Goal: Task Accomplishment & Management: Manage account settings

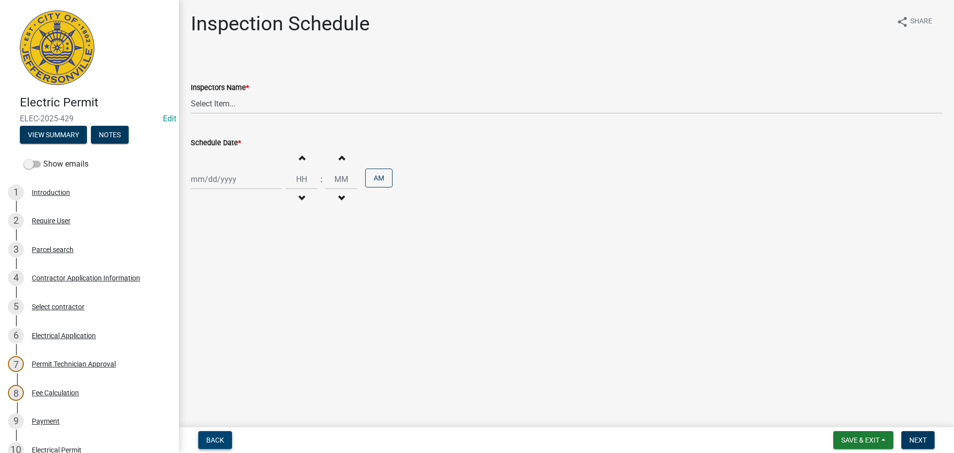
click at [206, 436] on span "Back" at bounding box center [215, 440] width 18 height 8
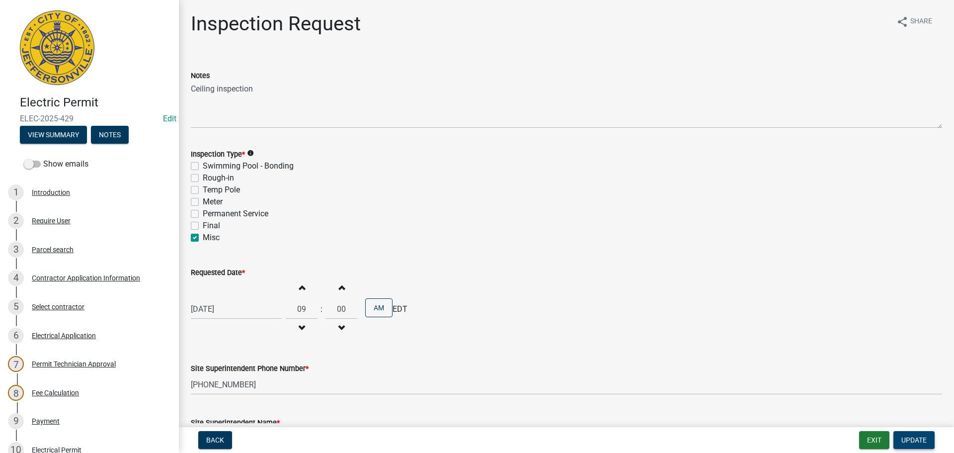
click at [917, 439] on span "Update" at bounding box center [914, 440] width 25 height 8
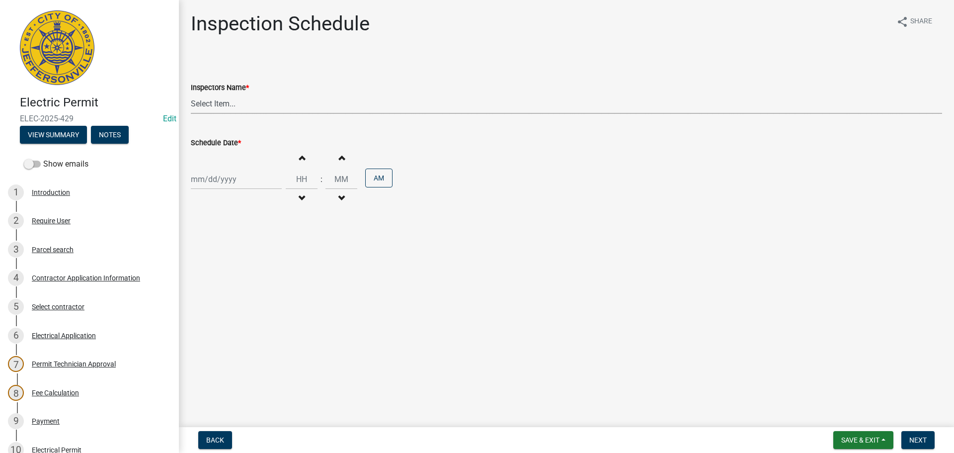
click at [202, 104] on select "Select Item... jramsey (Jeremy Ramsey) MaryFrey (Mary Frey) mkruer (Mike Kruer)…" at bounding box center [566, 103] width 751 height 20
select select "36a8b8f0-2ef8-43e9-ae06-718f51af8d36"
click at [191, 93] on select "Select Item... jramsey (Jeremy Ramsey) MaryFrey (Mary Frey) mkruer (Mike Kruer)…" at bounding box center [566, 103] width 751 height 20
click at [207, 181] on div at bounding box center [236, 179] width 91 height 20
select select "9"
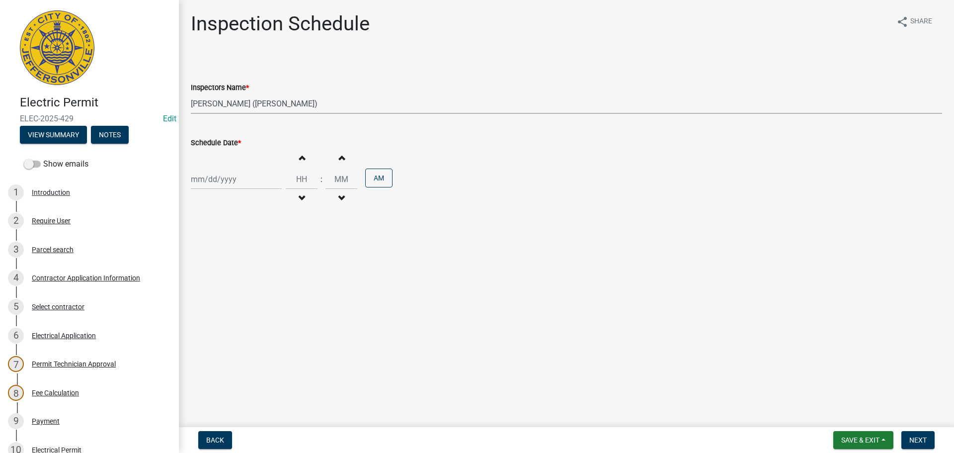
select select "2025"
click at [250, 277] on div "25" at bounding box center [249, 280] width 16 height 16
type input "09/25/2025"
click at [922, 436] on span "Next" at bounding box center [918, 440] width 17 height 8
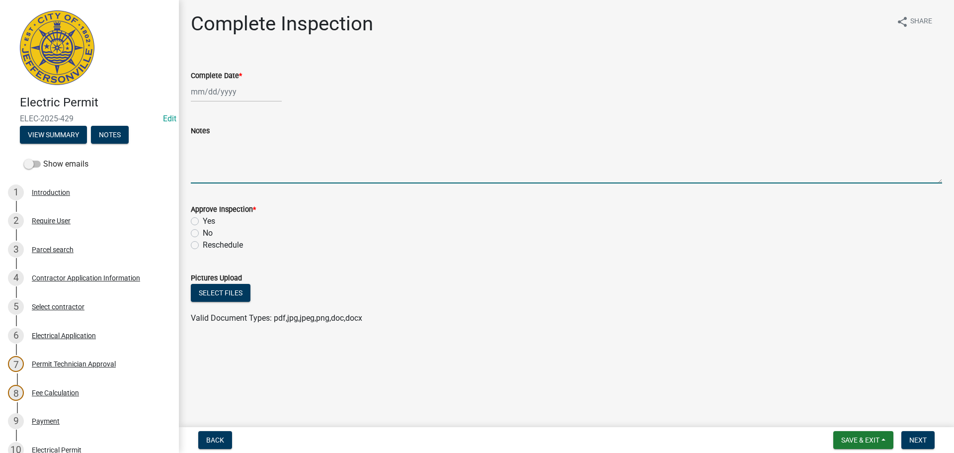
click at [208, 148] on textarea "Notes" at bounding box center [566, 160] width 751 height 47
type textarea "c"
type textarea "CEILING INSPECTION"
click at [862, 437] on span "Save & Exit" at bounding box center [860, 440] width 38 height 8
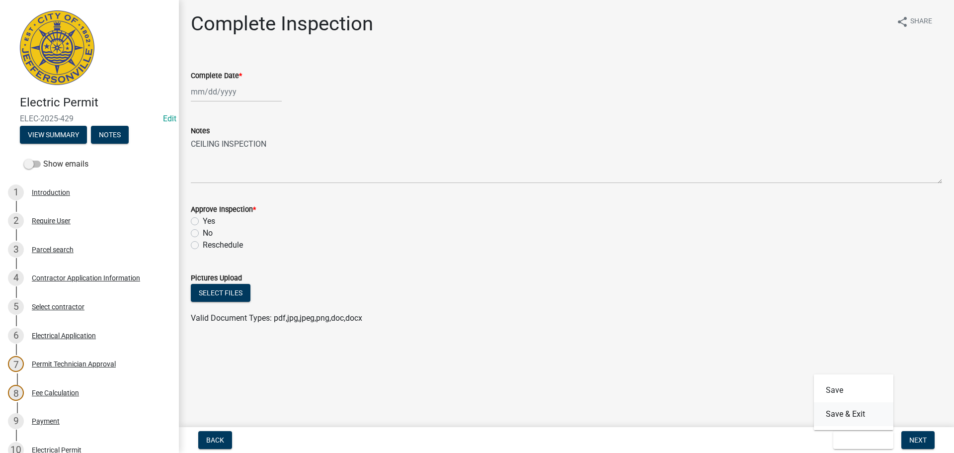
click at [856, 413] on button "Save & Exit" at bounding box center [854, 414] width 80 height 24
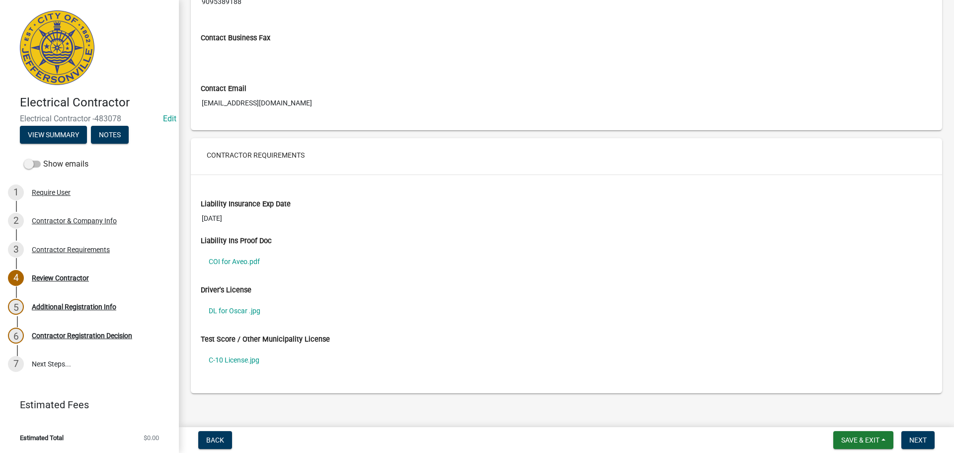
scroll to position [646, 0]
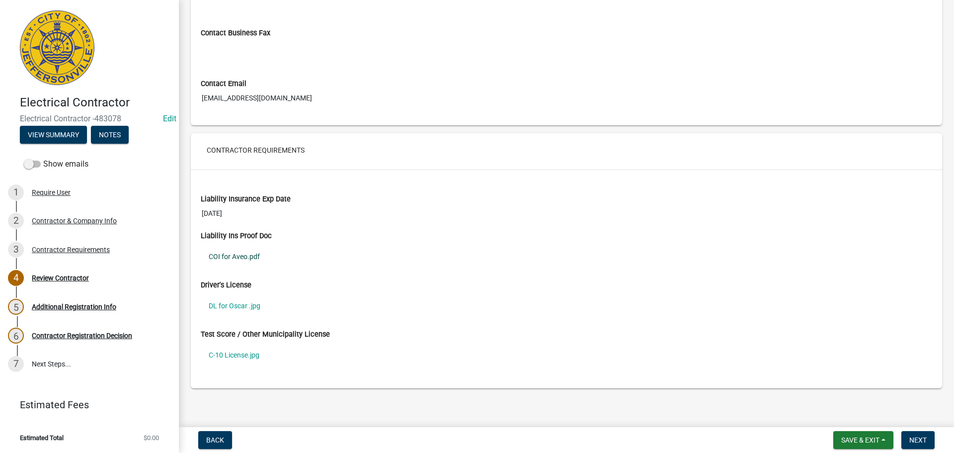
click at [217, 254] on link "COI for Aveo.pdf" at bounding box center [567, 256] width 732 height 23
click at [225, 307] on link "DL for Oscar .jpg" at bounding box center [567, 305] width 732 height 23
click at [236, 355] on link "C-10 License.jpg" at bounding box center [567, 354] width 732 height 23
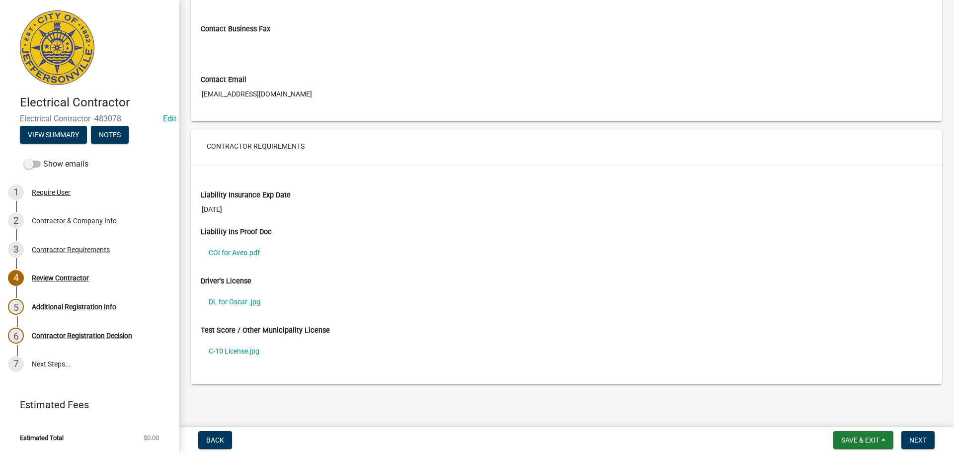
scroll to position [402, 0]
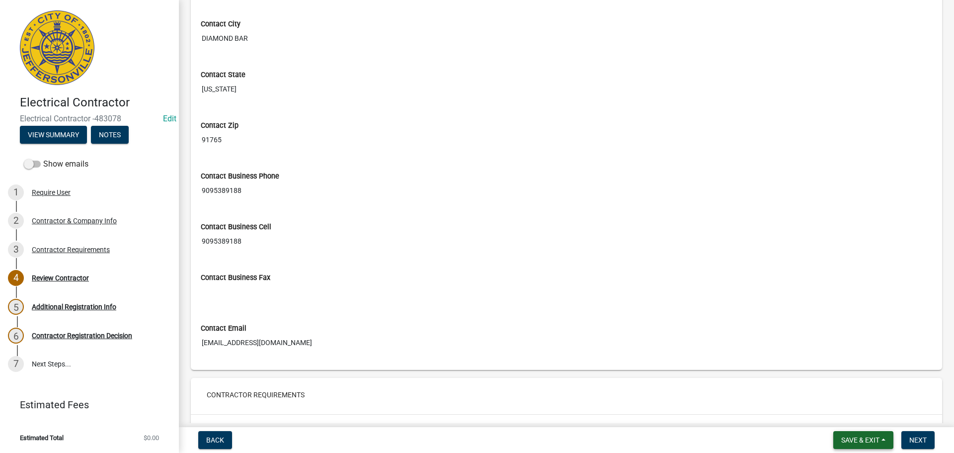
click at [867, 441] on span "Save & Exit" at bounding box center [860, 440] width 38 height 8
click at [851, 417] on button "Save & Exit" at bounding box center [854, 414] width 80 height 24
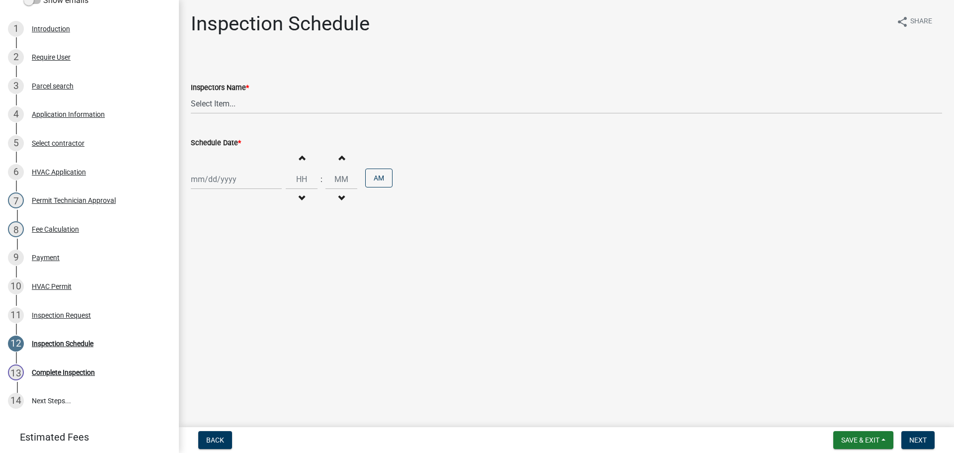
scroll to position [218, 0]
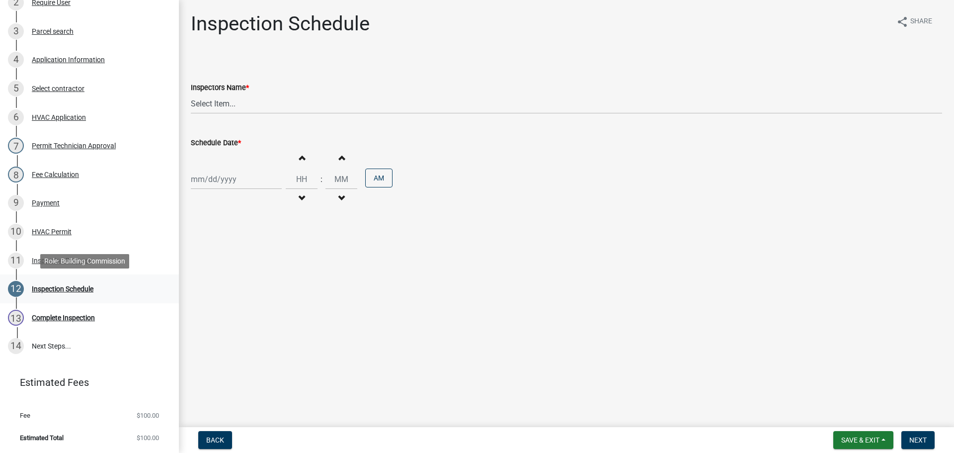
click at [64, 285] on div "Inspection Schedule" at bounding box center [63, 288] width 62 height 7
click at [207, 436] on span "Back" at bounding box center [215, 440] width 18 height 8
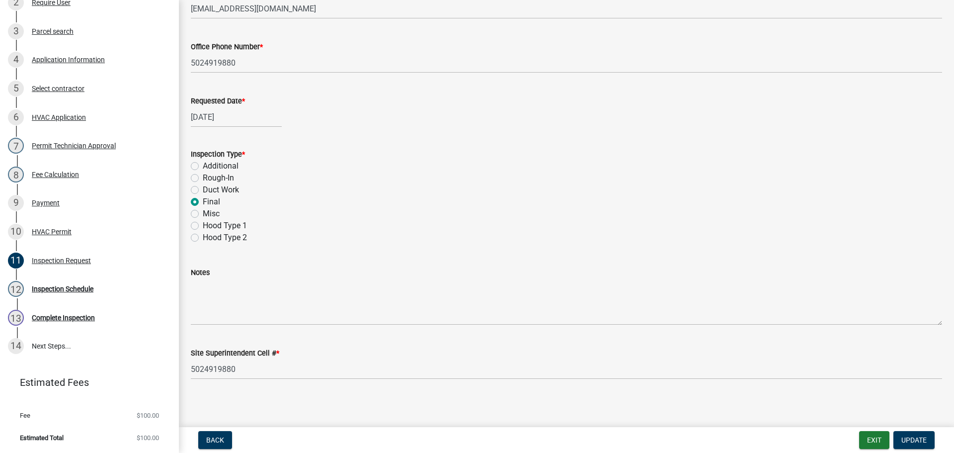
scroll to position [140, 0]
click at [74, 63] on div "Application Information" at bounding box center [68, 59] width 73 height 7
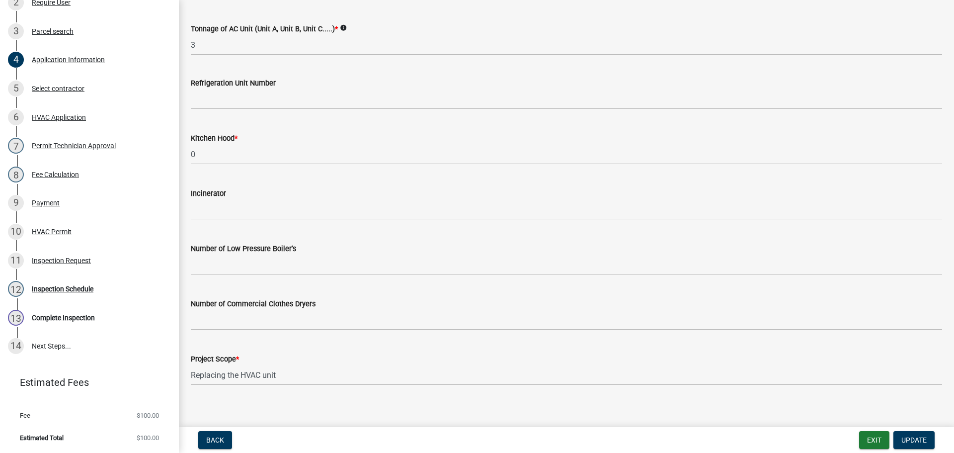
scroll to position [666, 0]
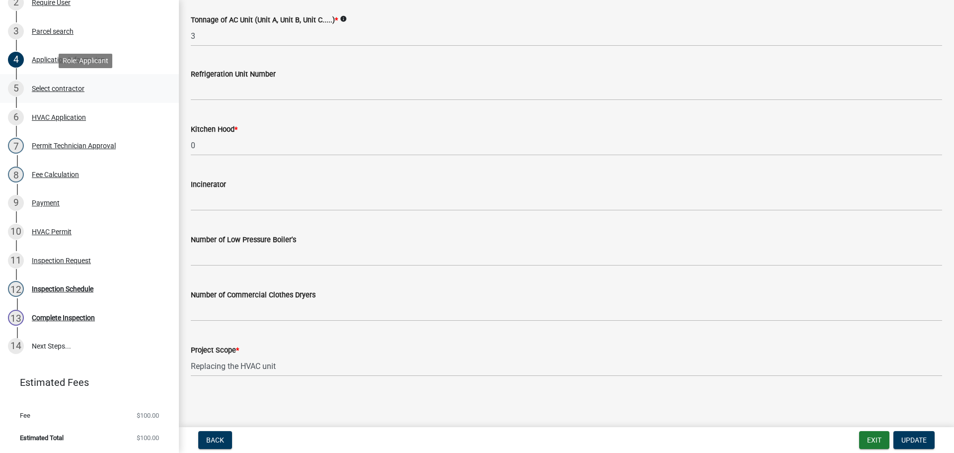
click at [57, 87] on div "Select contractor" at bounding box center [58, 88] width 53 height 7
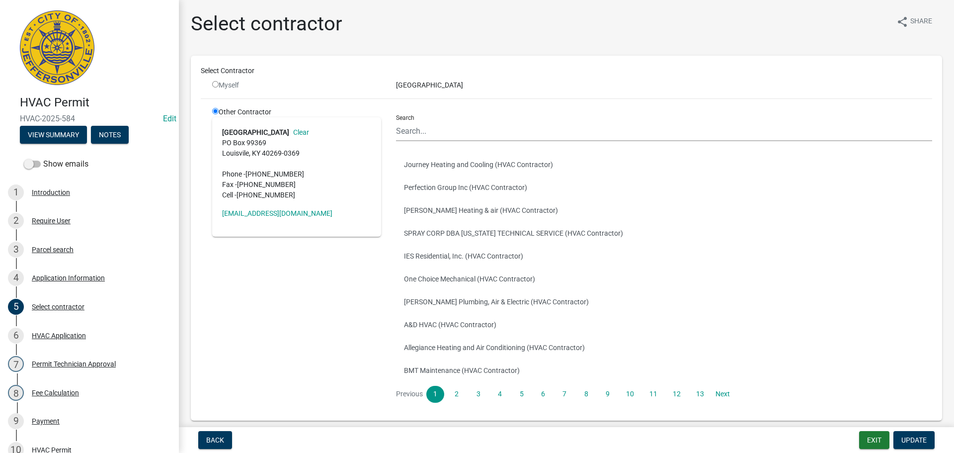
scroll to position [218, 0]
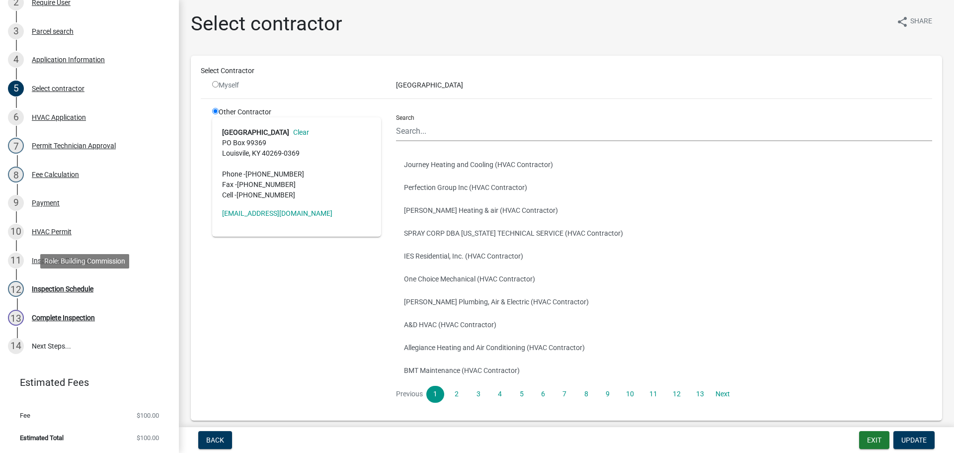
click at [59, 282] on div "12 Inspection Schedule" at bounding box center [85, 289] width 155 height 16
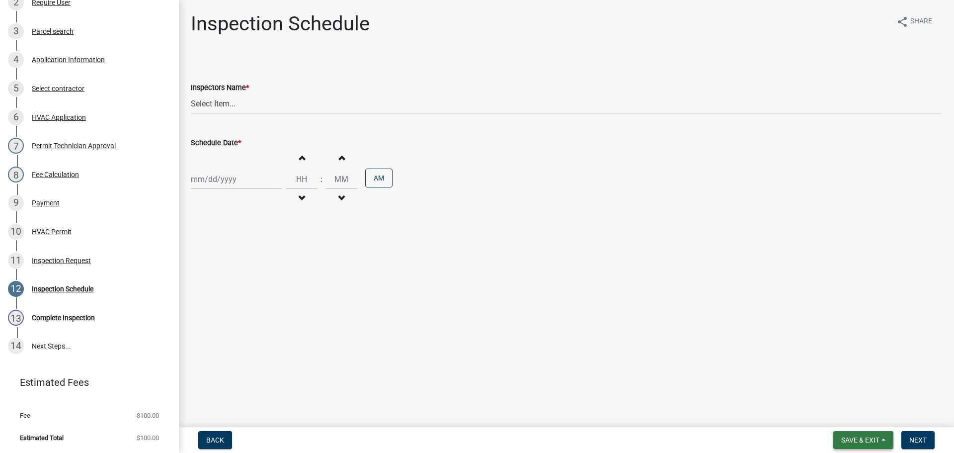
click at [858, 440] on span "Save & Exit" at bounding box center [860, 440] width 38 height 8
click at [851, 420] on button "Save & Exit" at bounding box center [854, 414] width 80 height 24
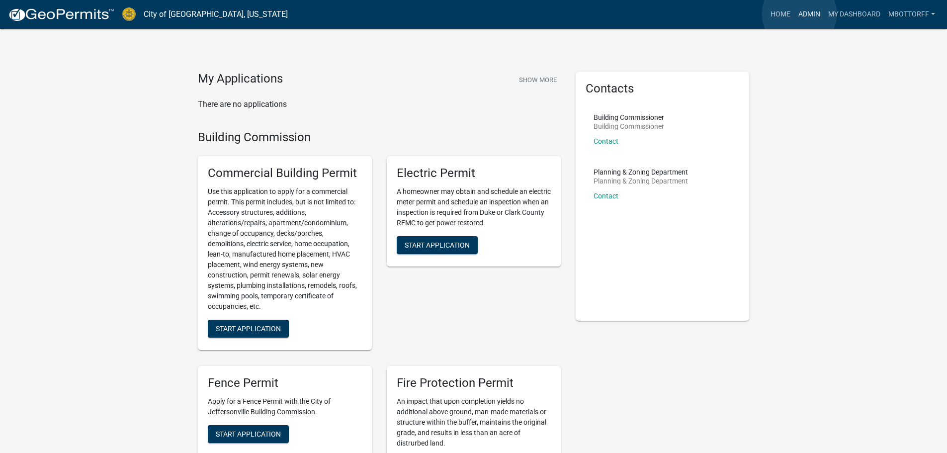
click at [800, 14] on link "Admin" at bounding box center [809, 14] width 30 height 19
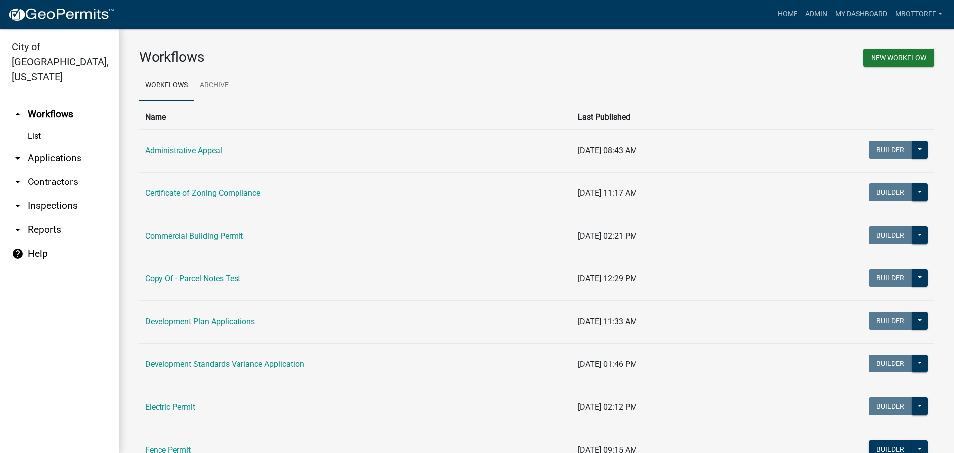
click at [40, 170] on link "arrow_drop_down Contractors" at bounding box center [59, 182] width 119 height 24
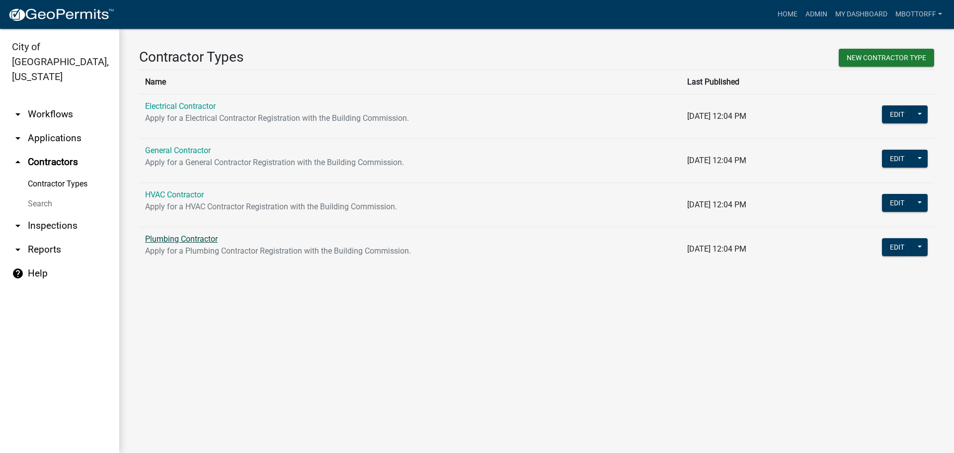
click at [177, 238] on link "Plumbing Contractor" at bounding box center [181, 238] width 73 height 9
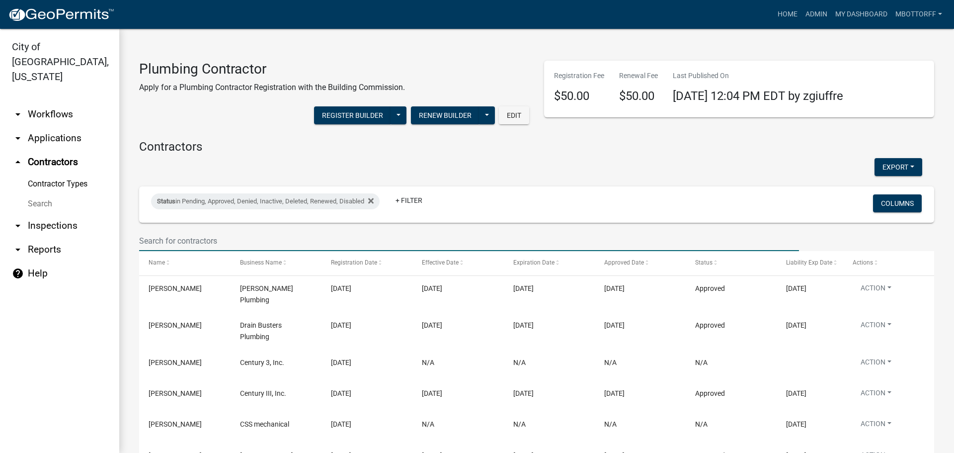
click at [169, 235] on input "text" at bounding box center [469, 241] width 660 height 20
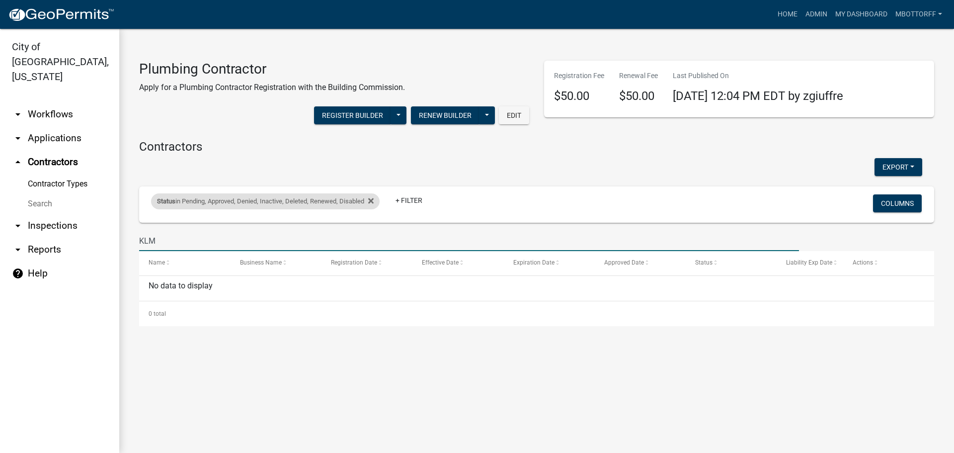
type input "KLM"
click at [378, 200] on div "Status in Pending, Approved, Denied, Inactive, Deleted, Renewed, Disabled" at bounding box center [265, 201] width 229 height 16
select select "1: '0'"
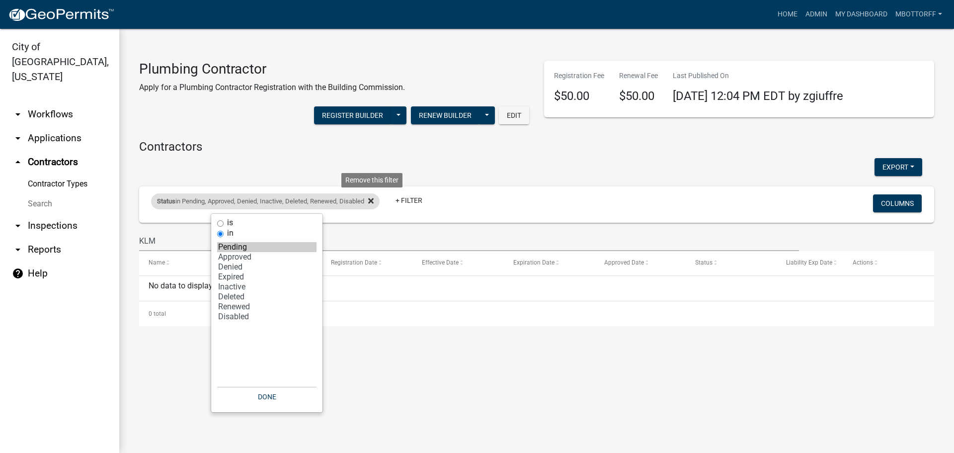
click at [373, 200] on icon at bounding box center [370, 200] width 5 height 5
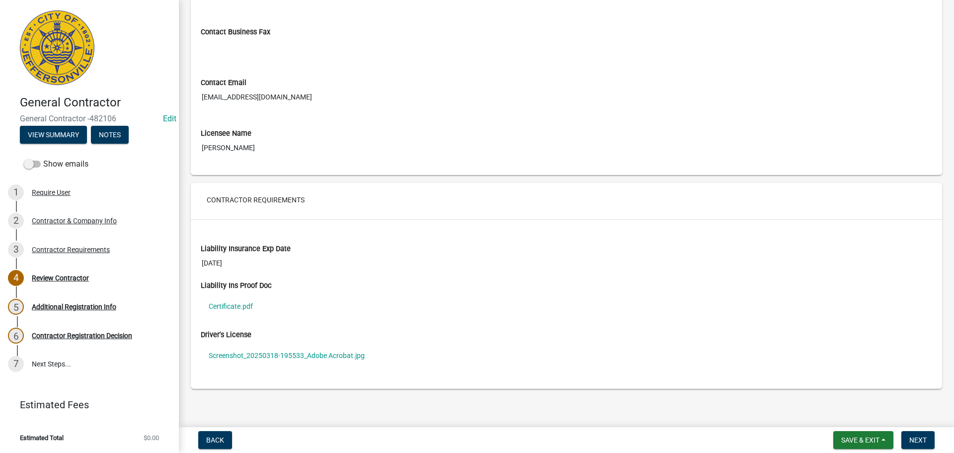
scroll to position [601, 0]
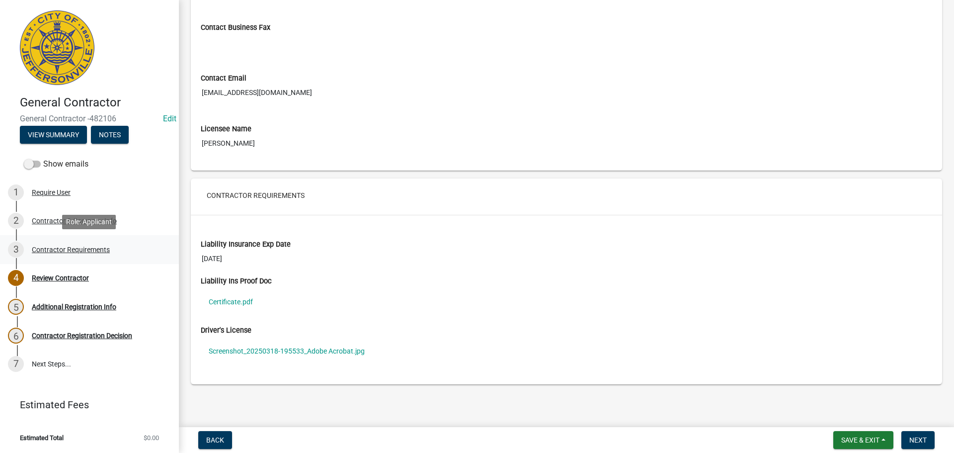
click at [65, 249] on div "Contractor Requirements" at bounding box center [71, 249] width 78 height 7
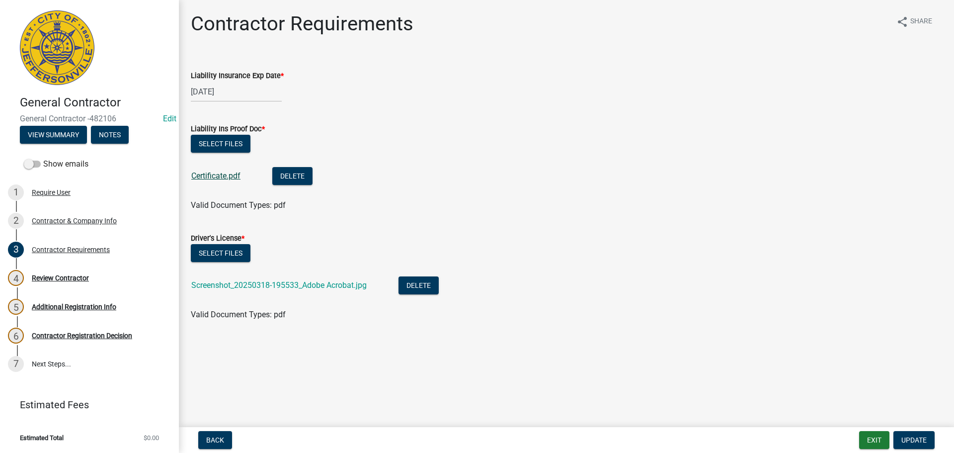
click at [223, 173] on link "Certificate.pdf" at bounding box center [215, 175] width 49 height 9
click at [308, 172] on button "Delete" at bounding box center [292, 176] width 40 height 18
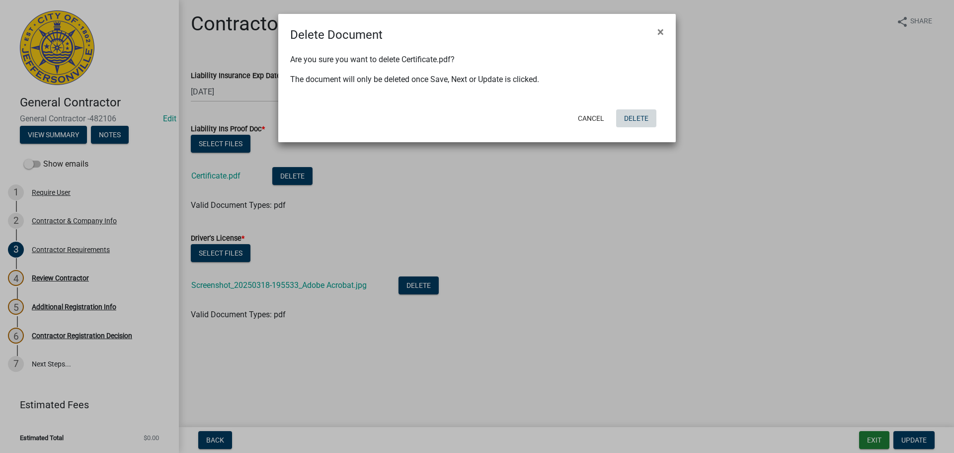
click at [624, 120] on button "Delete" at bounding box center [636, 118] width 40 height 18
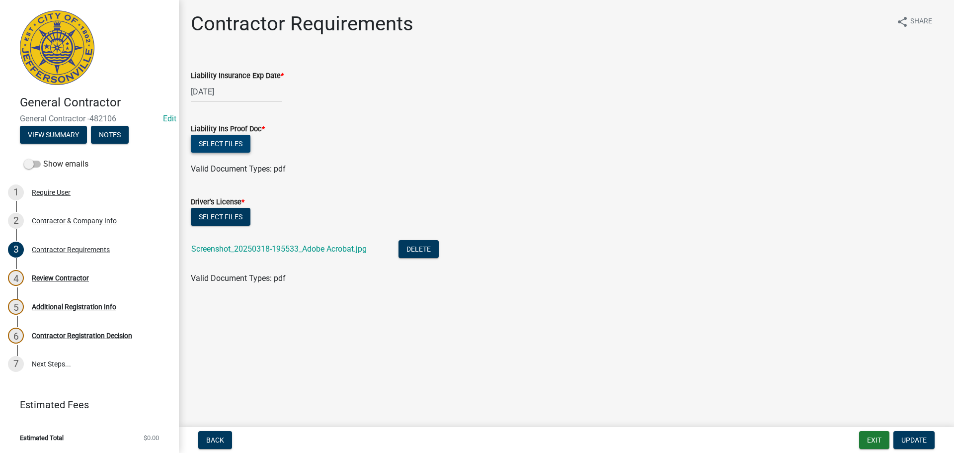
click button "Select files"
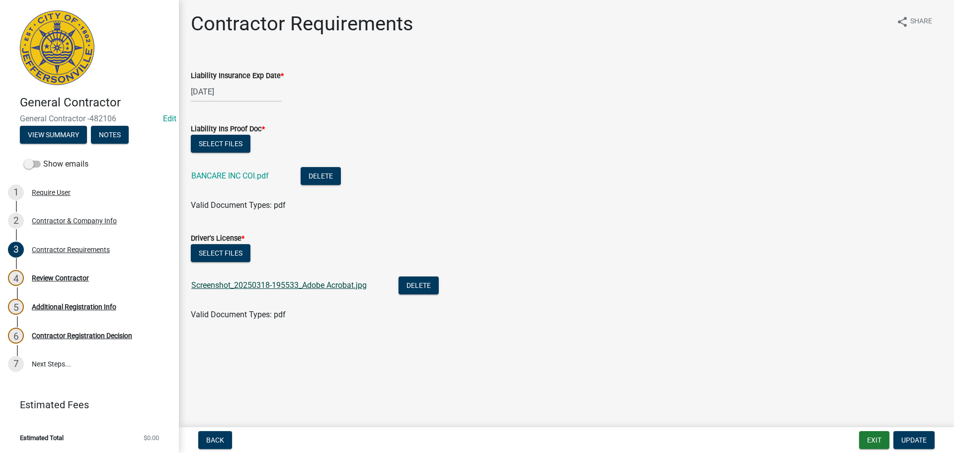
click link "Screenshot_20250318-195533_Adobe Acrobat.jpg"
click span "Update"
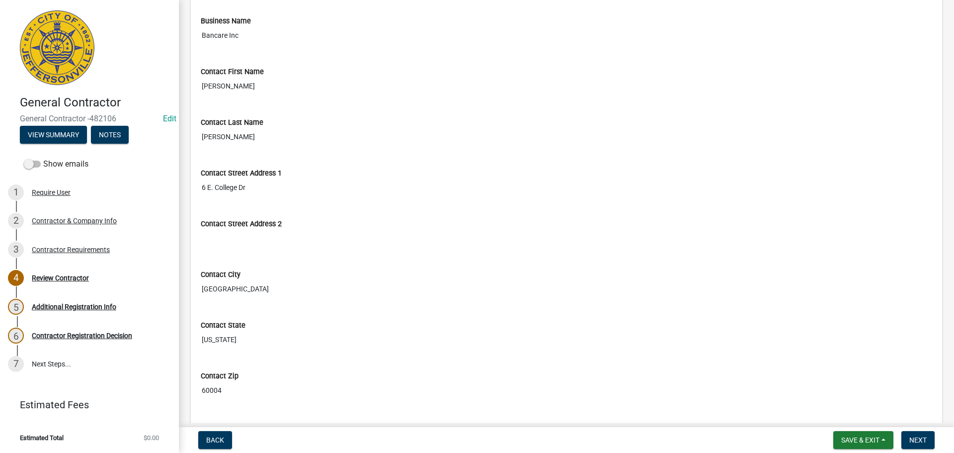
scroll to position [249, 0]
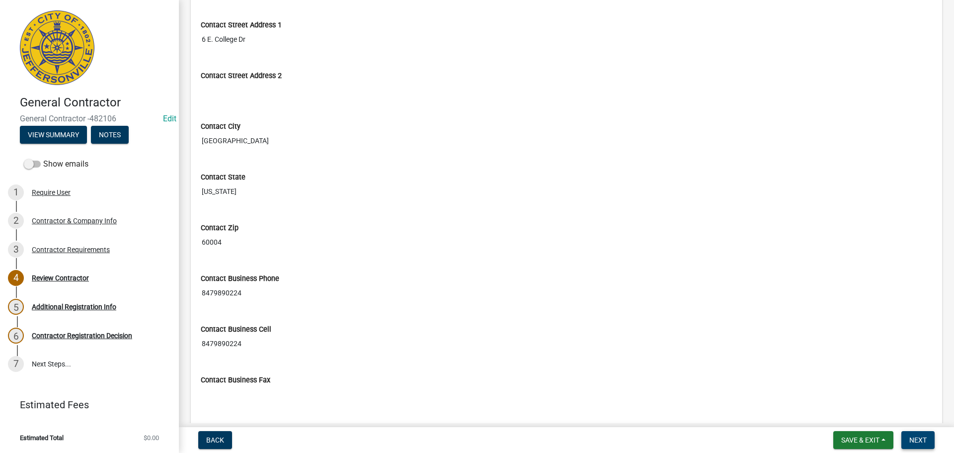
click span "Next"
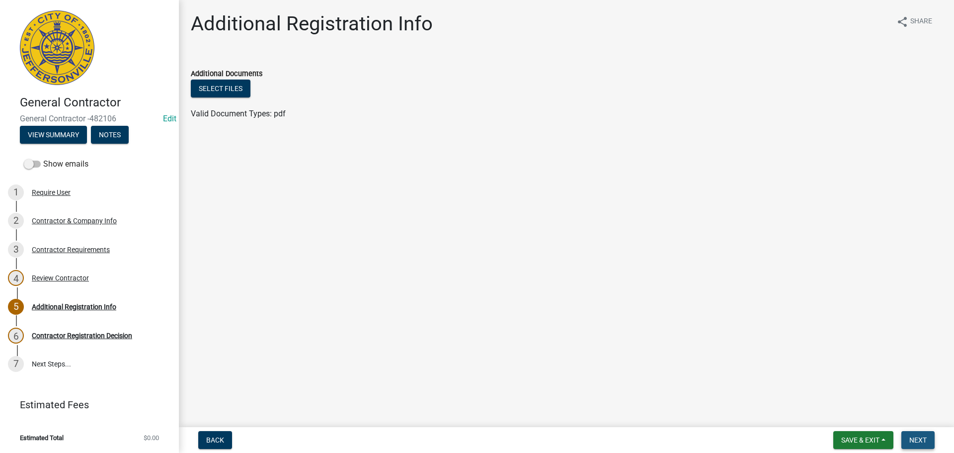
click span "Next"
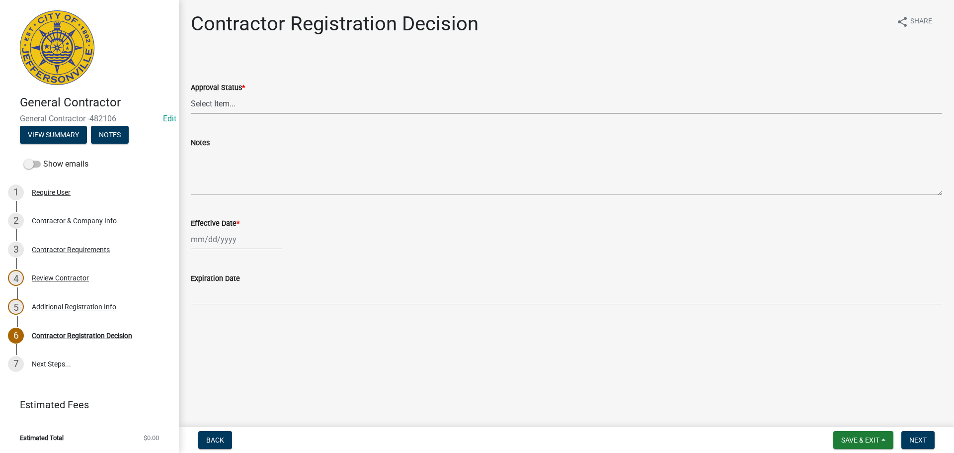
click select "Select Item... Approved Denied"
select select "4b86b809-39dd-4c68-9f3d-fdb3e7050482"
select select "9"
select select "2025"
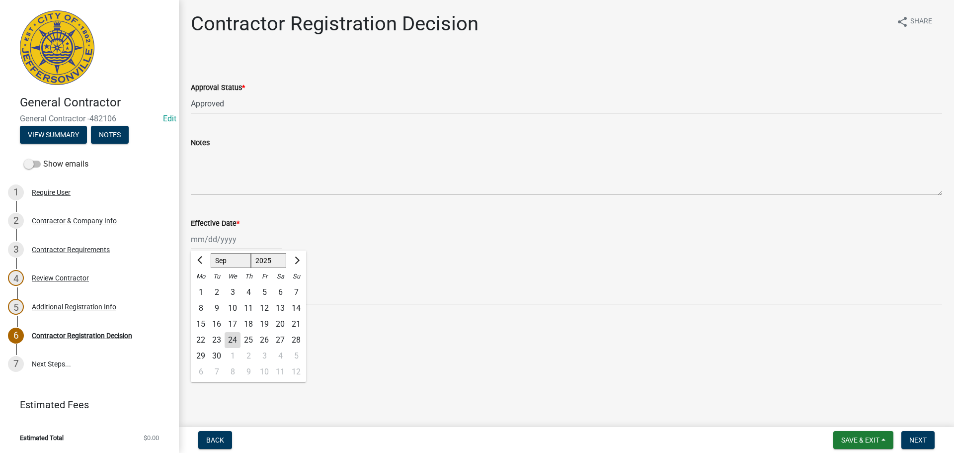
click div "Jan Feb Mar Apr May Jun Jul Aug Sep Oct Nov Dec 1525 1526 1527 1528 1529 1530 1…"
click div "24"
type input "09/24/2025"
click span "Next"
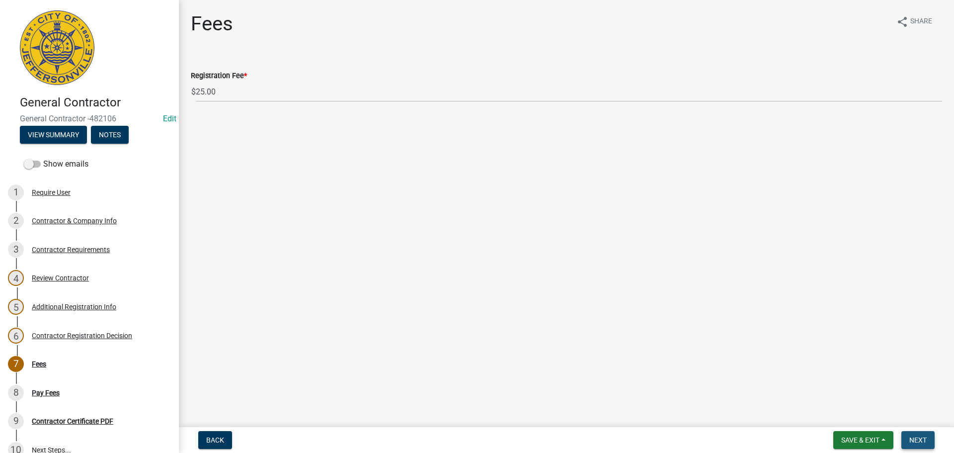
click span "Next"
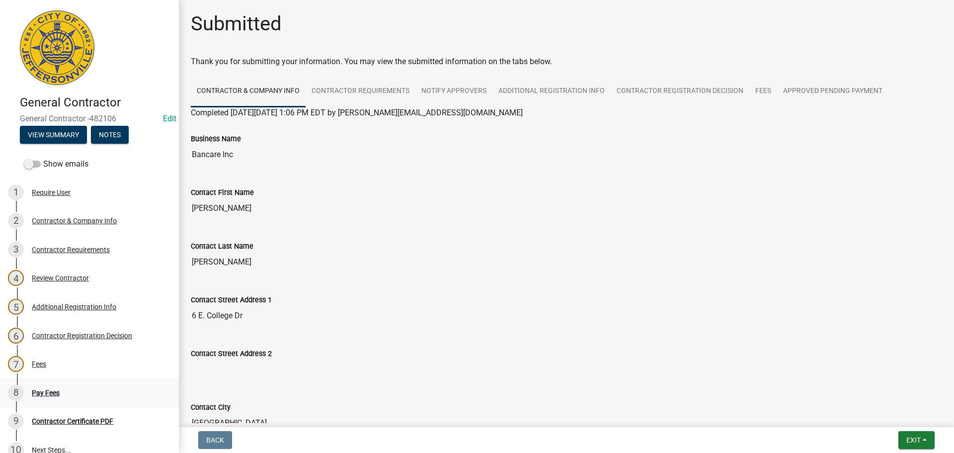
click div "Pay Fees"
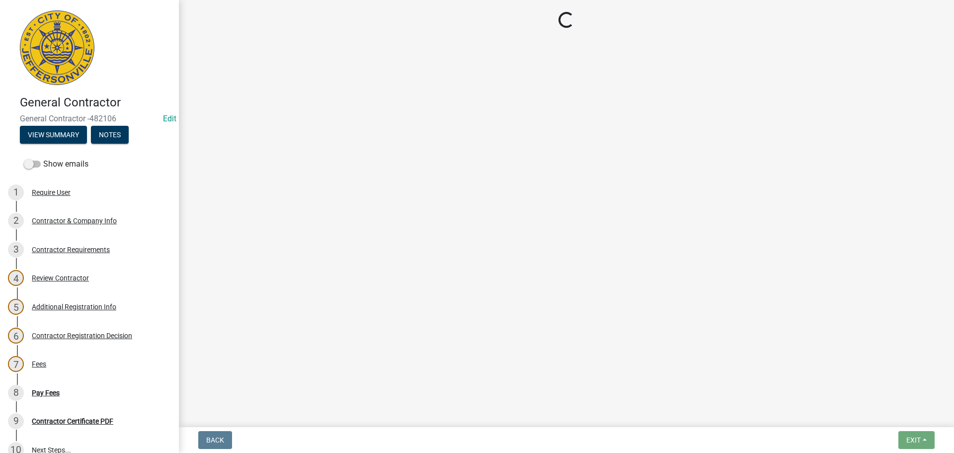
select select "3: 3"
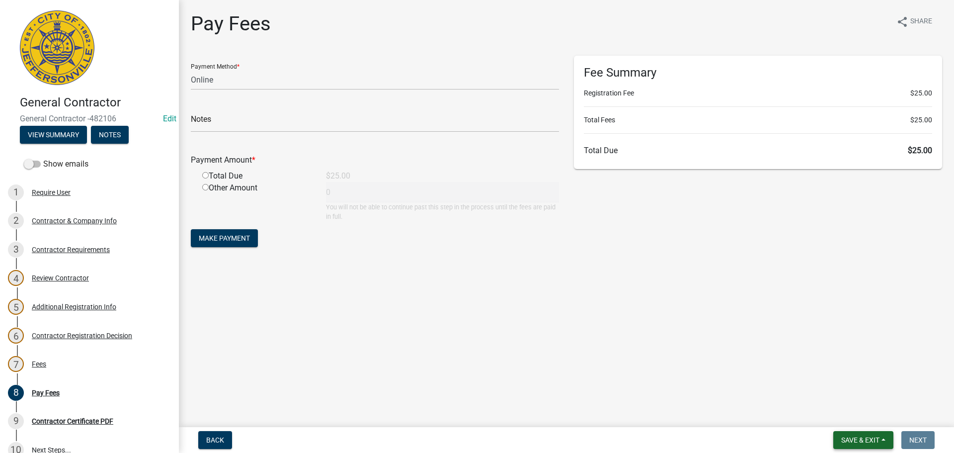
click span "Save & Exit"
click button "Save & Exit"
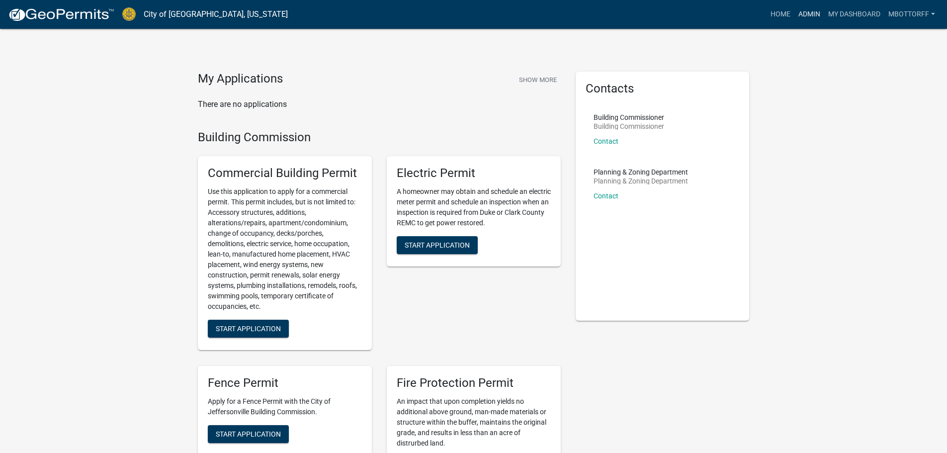
click at [806, 13] on link "Admin" at bounding box center [809, 14] width 30 height 19
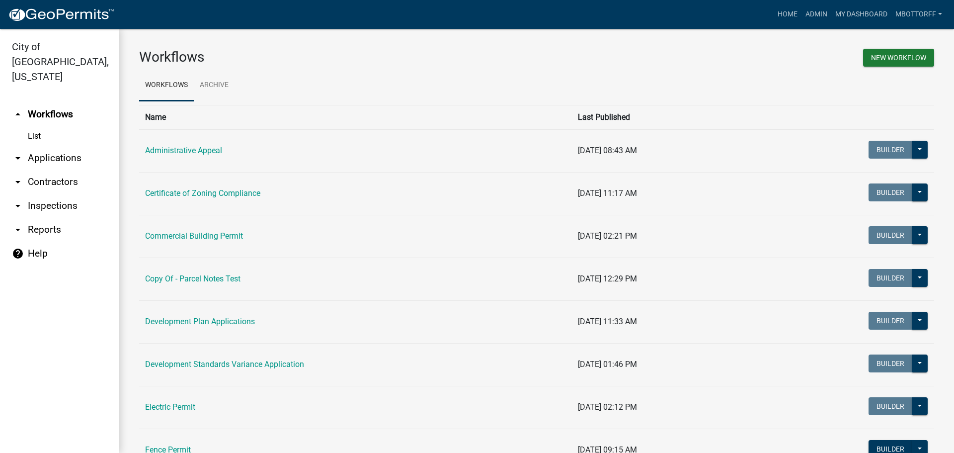
click at [32, 126] on link "List" at bounding box center [59, 136] width 119 height 20
click at [45, 146] on link "arrow_drop_down Applications" at bounding box center [59, 158] width 119 height 24
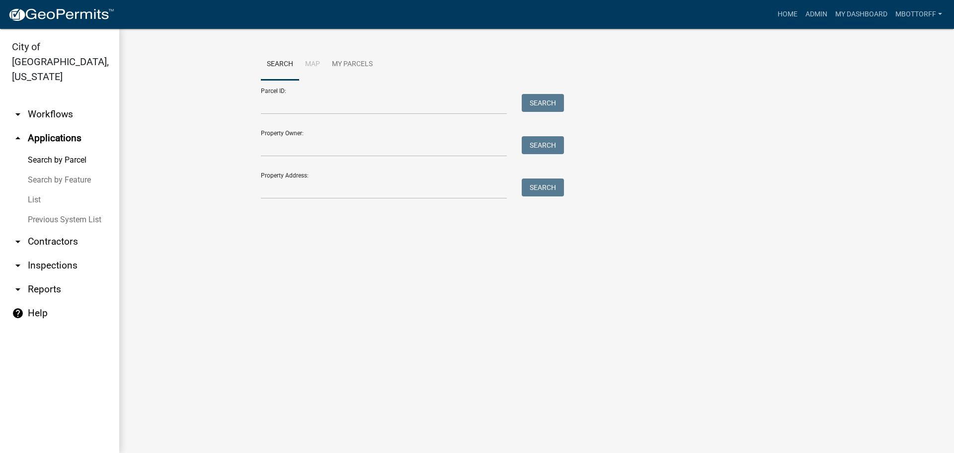
click at [33, 190] on link "List" at bounding box center [59, 200] width 119 height 20
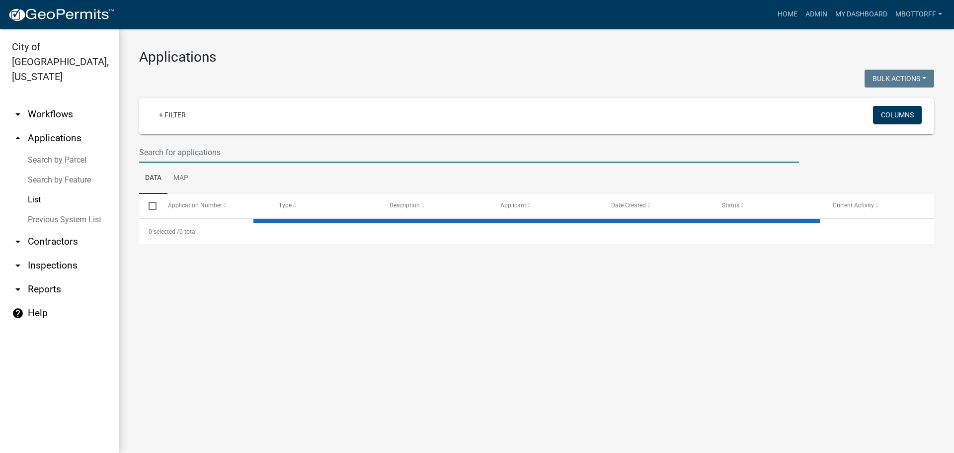
click at [185, 151] on input "text" at bounding box center [469, 152] width 660 height 20
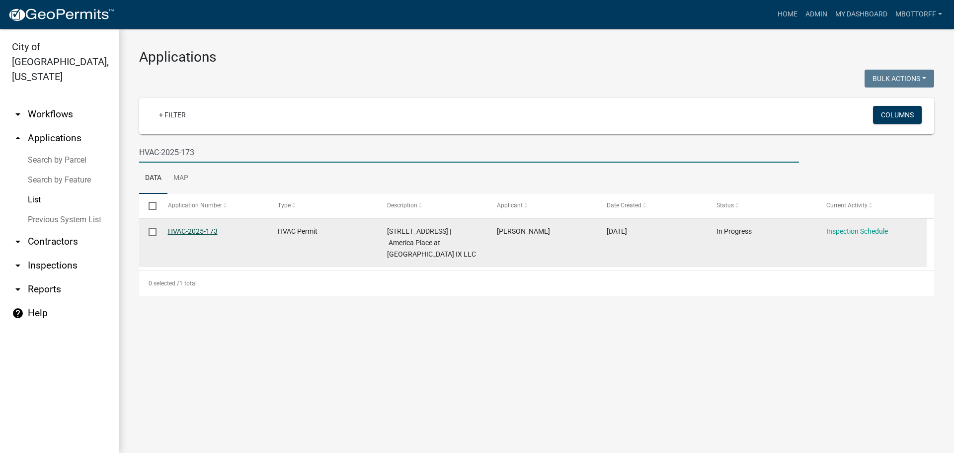
type input "HVAC-2025-173"
click at [178, 230] on link "HVAC-2025-173" at bounding box center [193, 231] width 50 height 8
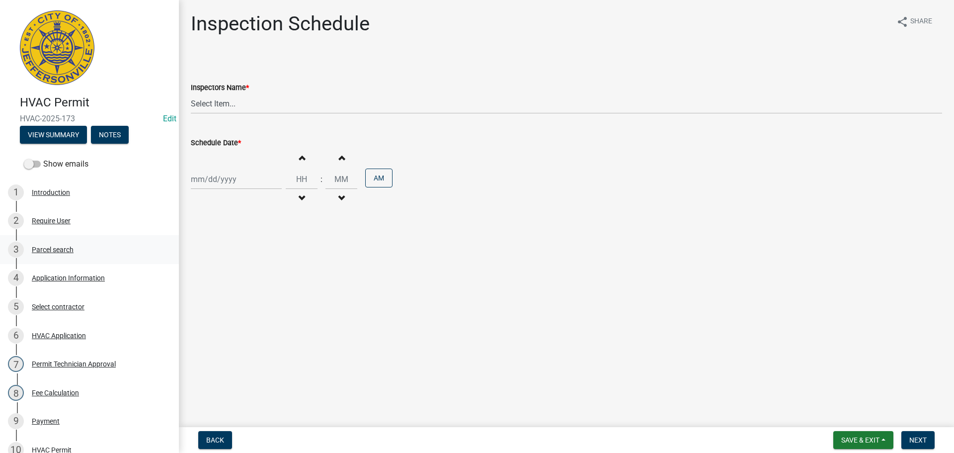
click at [44, 249] on div "Parcel search" at bounding box center [53, 249] width 42 height 7
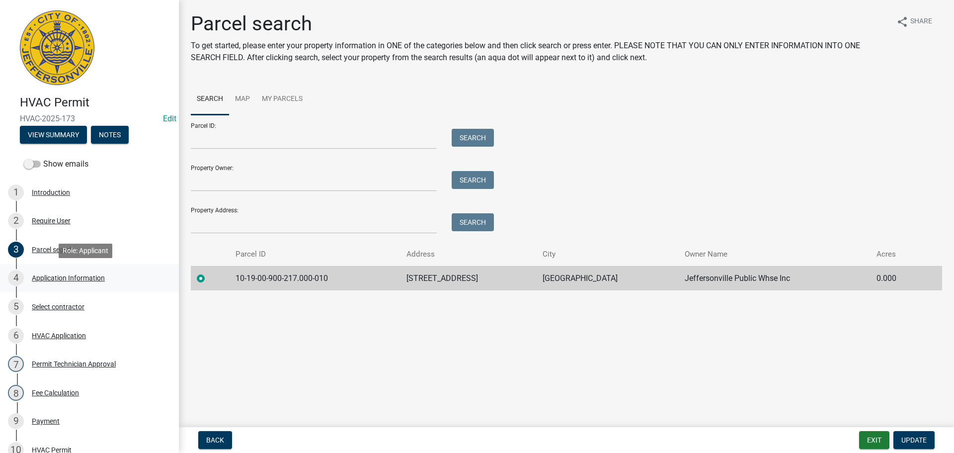
click at [61, 276] on div "Application Information" at bounding box center [68, 277] width 73 height 7
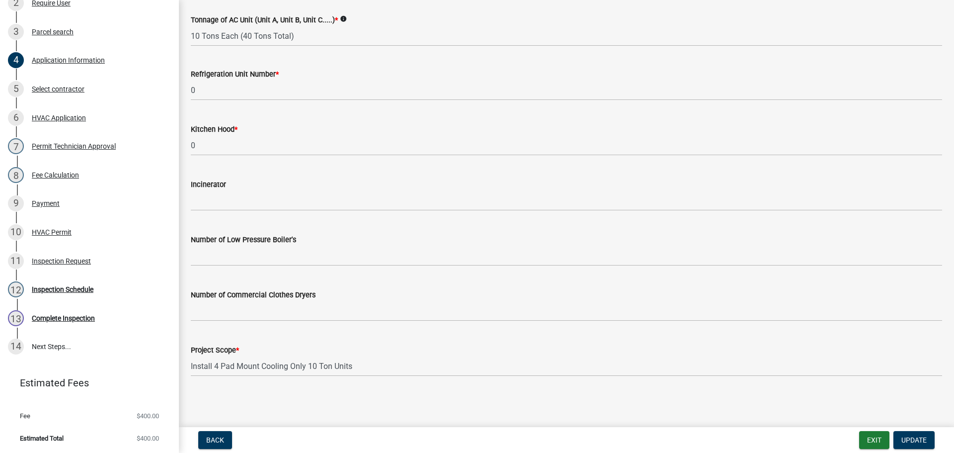
scroll to position [218, 0]
click at [49, 290] on div "Inspection Schedule" at bounding box center [63, 288] width 62 height 7
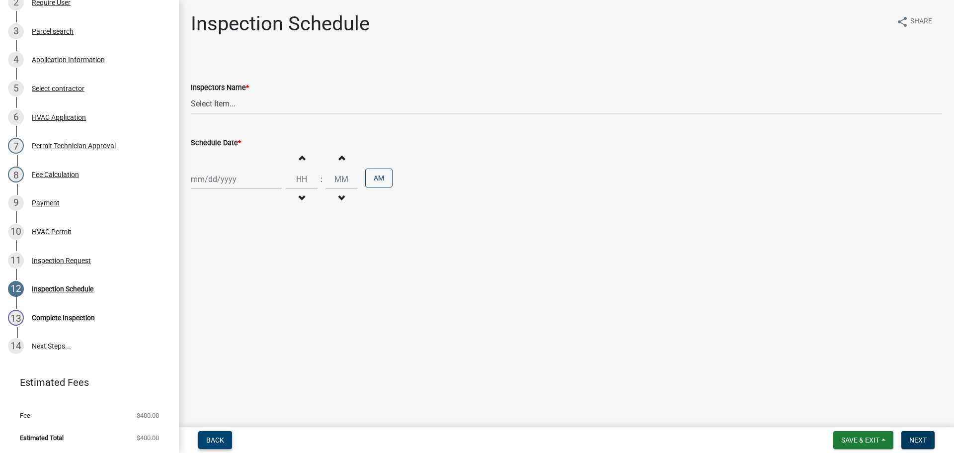
drag, startPoint x: 210, startPoint y: 439, endPoint x: 236, endPoint y: 424, distance: 30.1
click at [210, 439] on span "Back" at bounding box center [215, 440] width 18 height 8
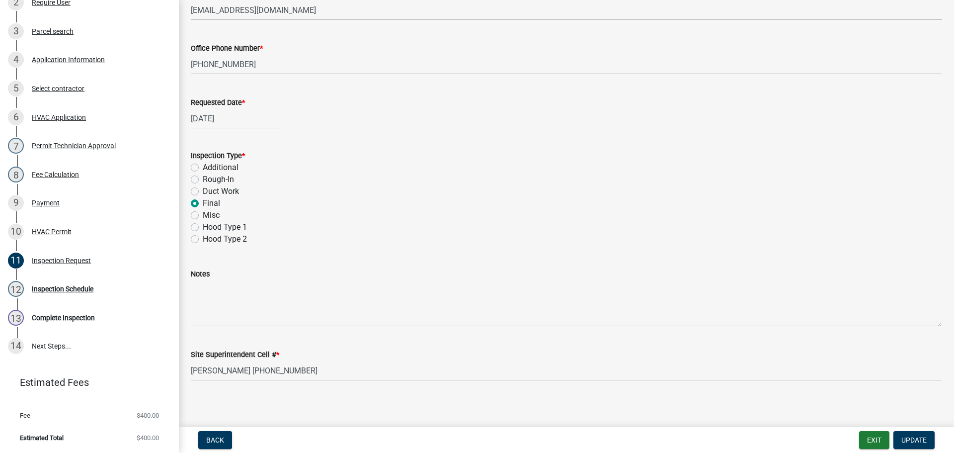
scroll to position [140, 0]
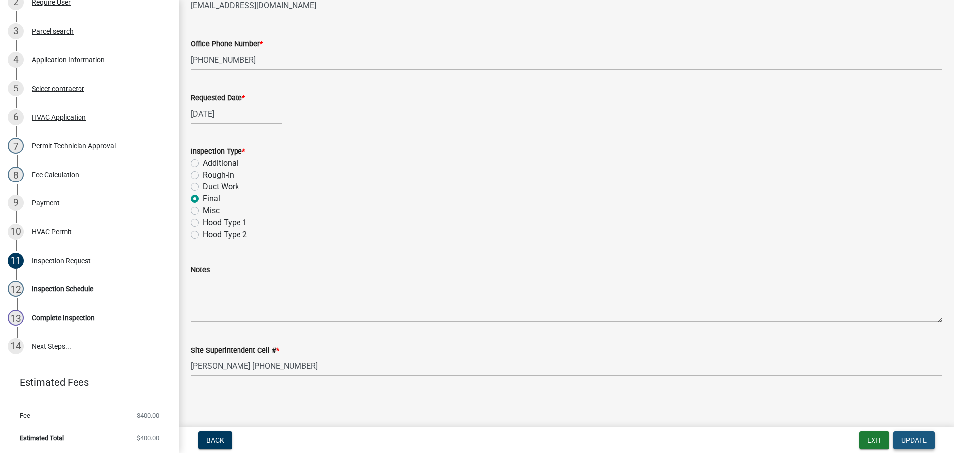
click at [917, 441] on span "Update" at bounding box center [914, 440] width 25 height 8
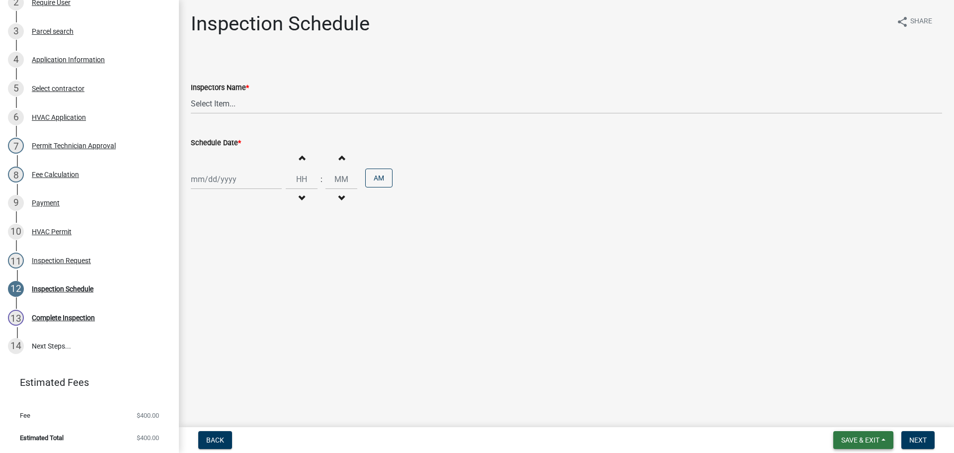
click at [856, 437] on span "Save & Exit" at bounding box center [860, 440] width 38 height 8
click at [849, 417] on button "Save & Exit" at bounding box center [854, 414] width 80 height 24
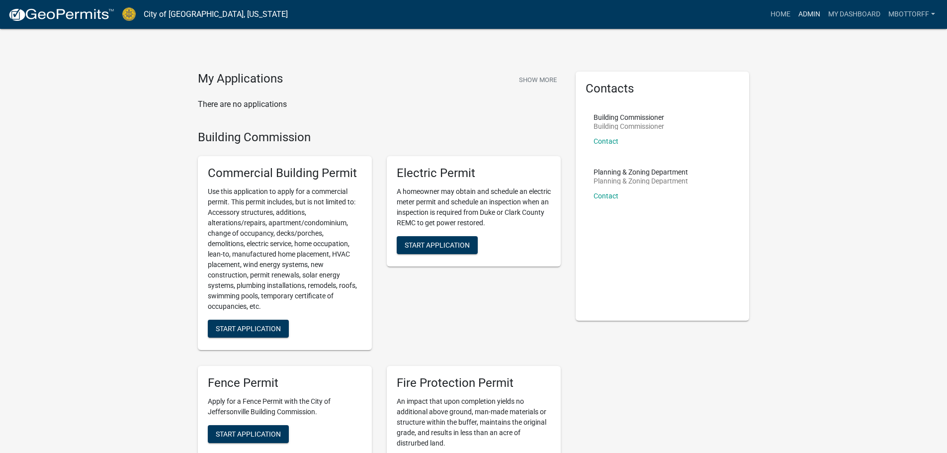
click at [813, 14] on link "Admin" at bounding box center [809, 14] width 30 height 19
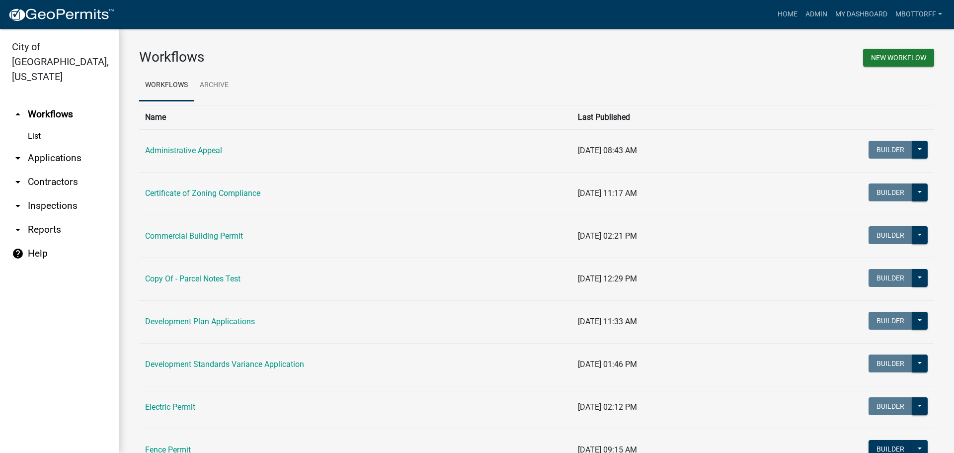
click at [53, 170] on link "arrow_drop_down Contractors" at bounding box center [59, 182] width 119 height 24
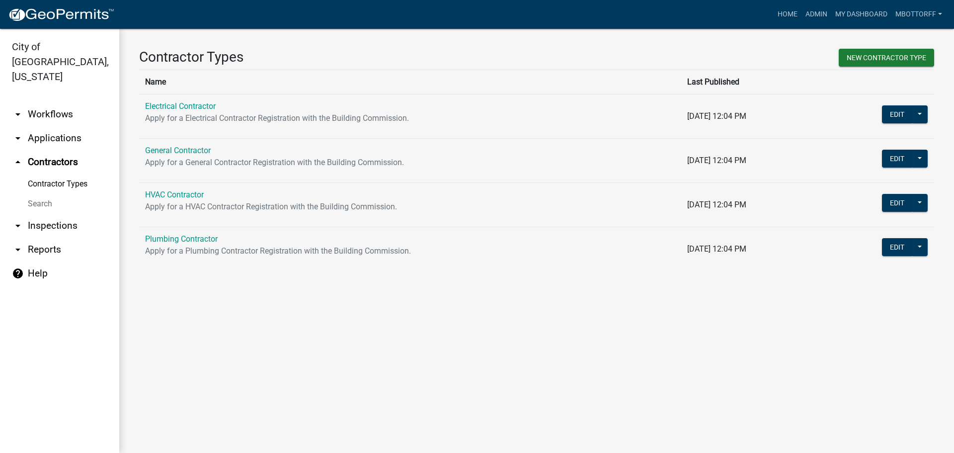
click at [51, 126] on link "arrow_drop_down Applications" at bounding box center [59, 138] width 119 height 24
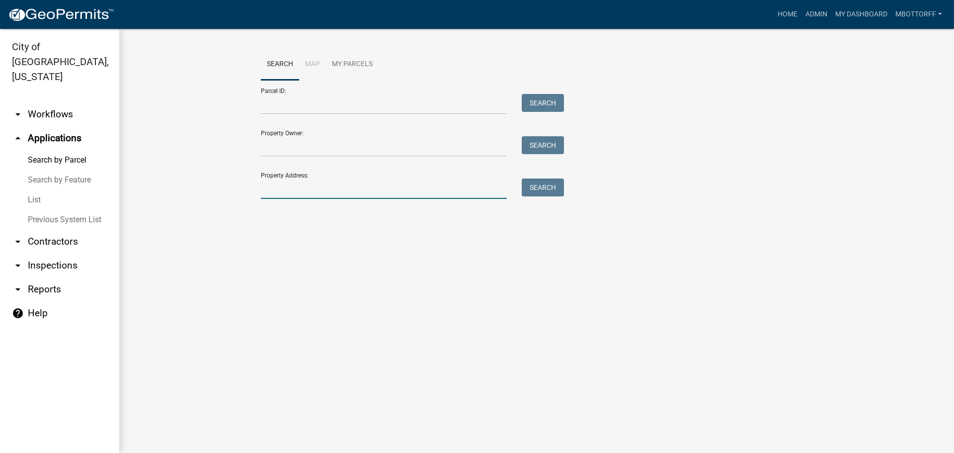
click at [313, 191] on input "Property Address:" at bounding box center [384, 188] width 246 height 20
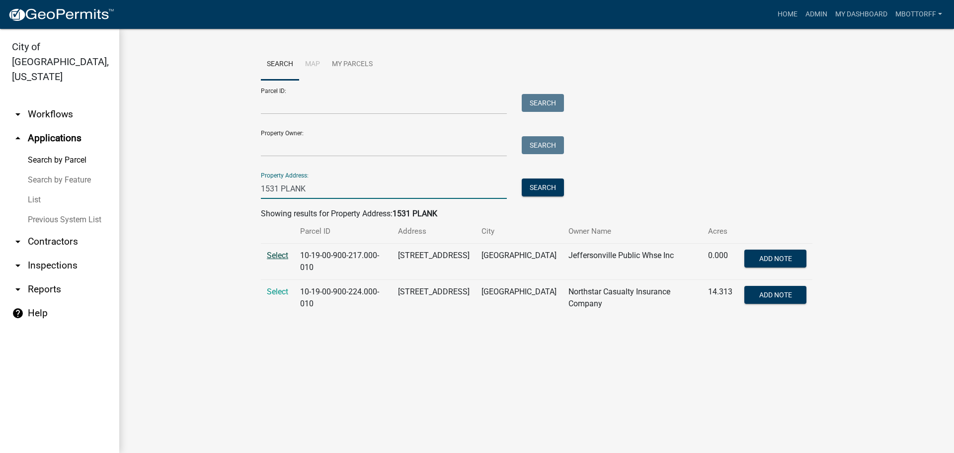
type input "1531 PLANK"
click at [276, 254] on span "Select" at bounding box center [277, 254] width 21 height 9
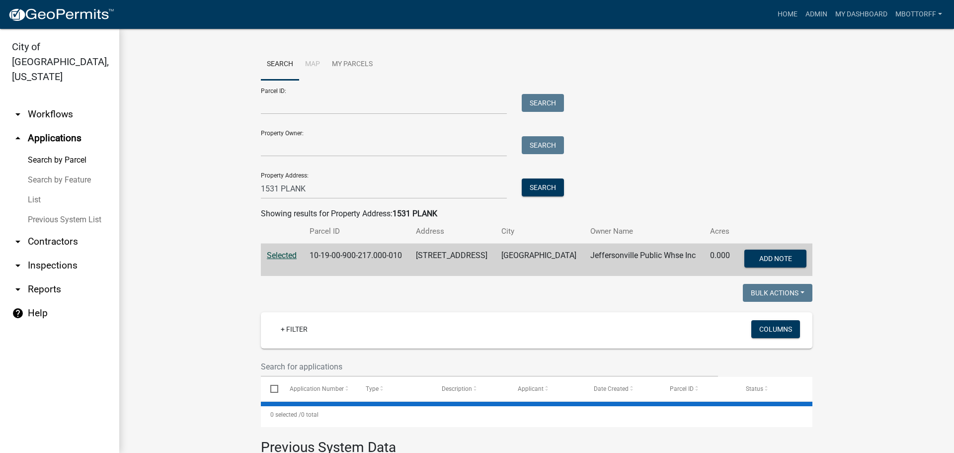
select select "1: 25"
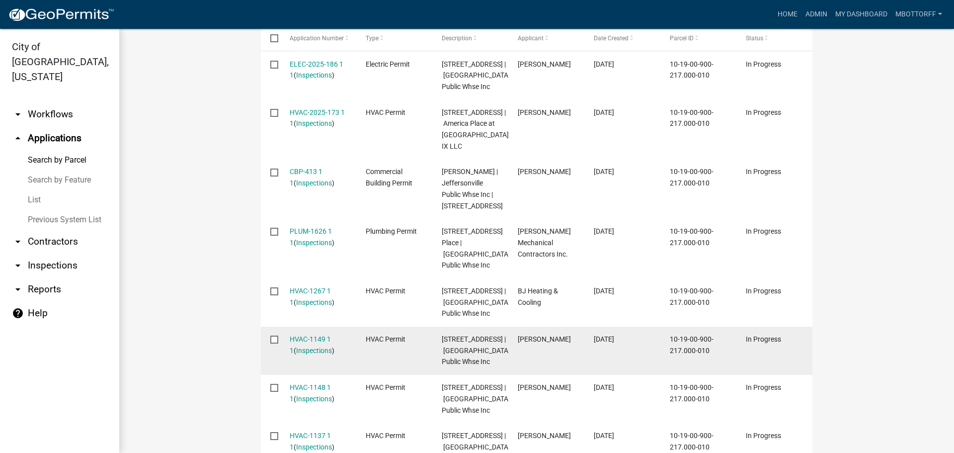
scroll to position [348, 0]
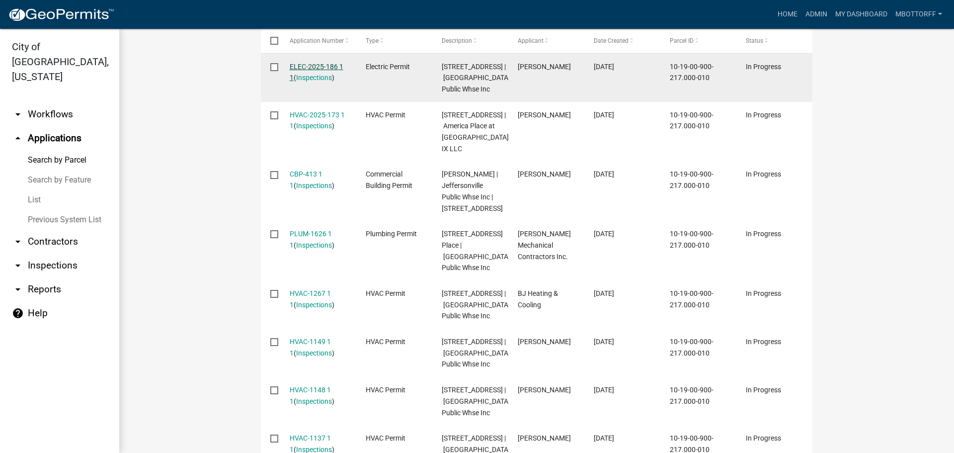
click at [311, 63] on link "ELEC-2025-186 1 1" at bounding box center [317, 72] width 54 height 19
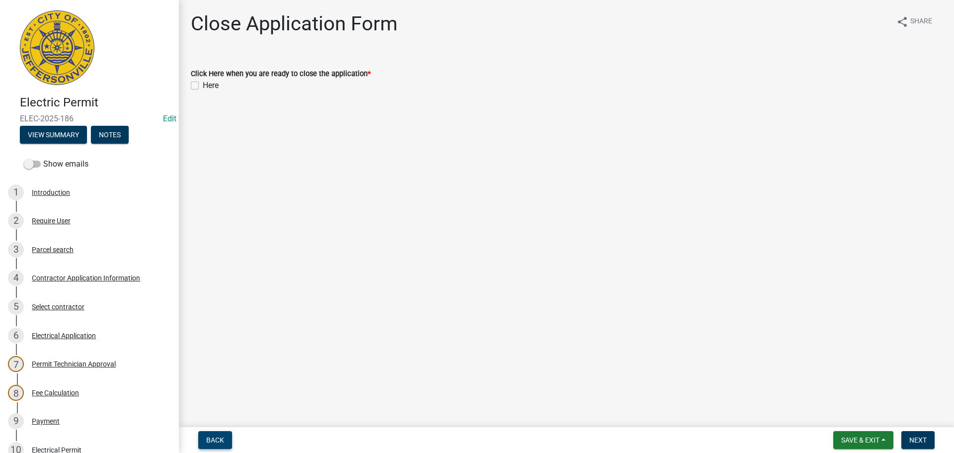
click at [206, 438] on button "Back" at bounding box center [215, 440] width 34 height 18
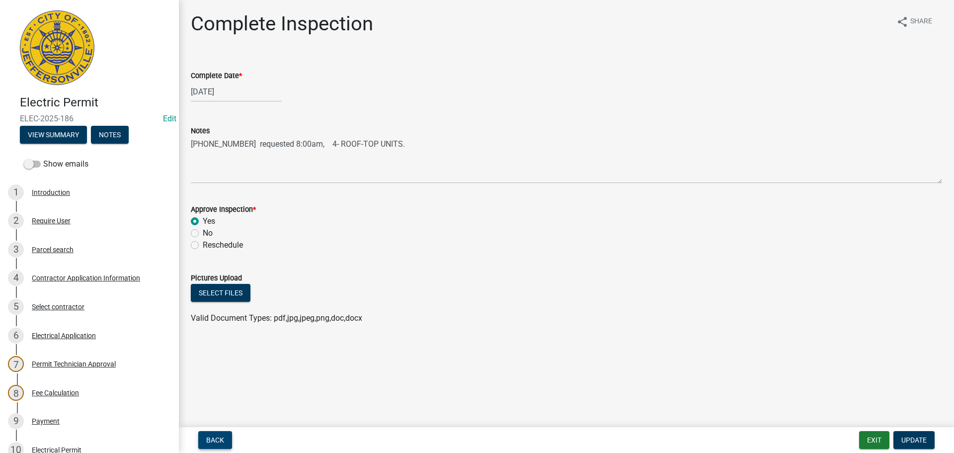
click at [214, 443] on span "Back" at bounding box center [215, 440] width 18 height 8
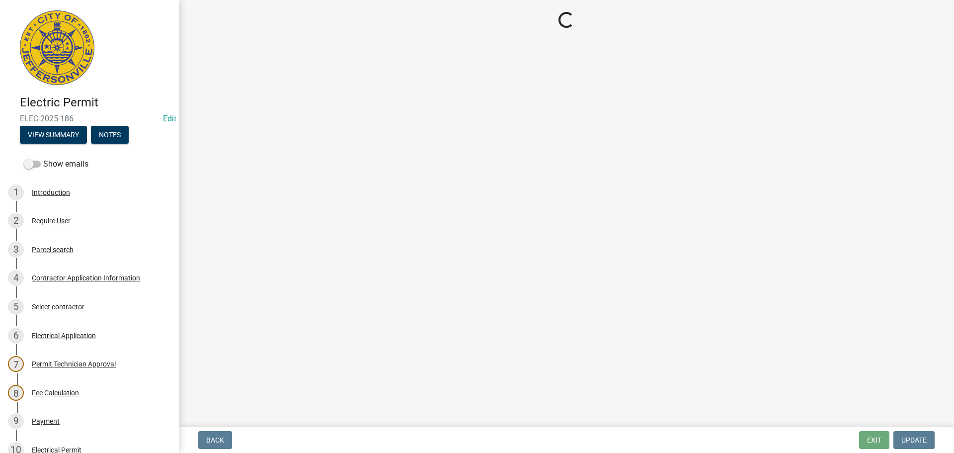
select select "36a8b8f0-2ef8-43e9-ae06-718f51af8d36"
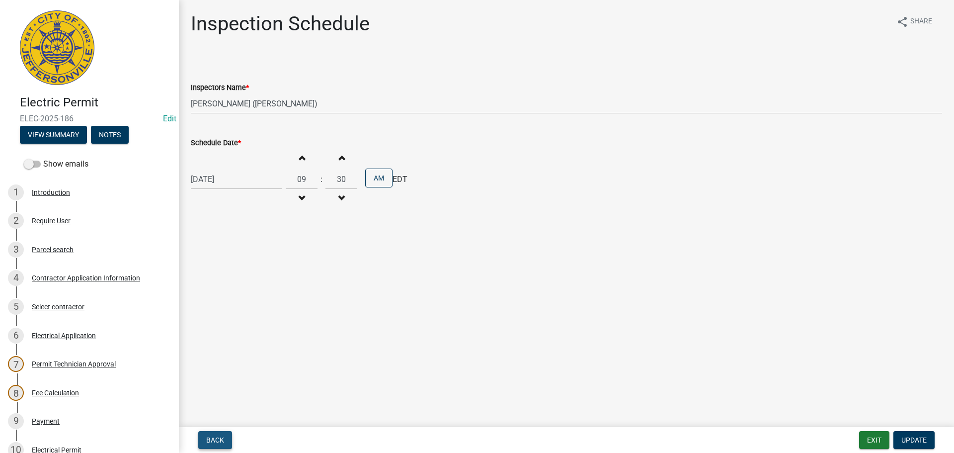
click at [214, 443] on span "Back" at bounding box center [215, 440] width 18 height 8
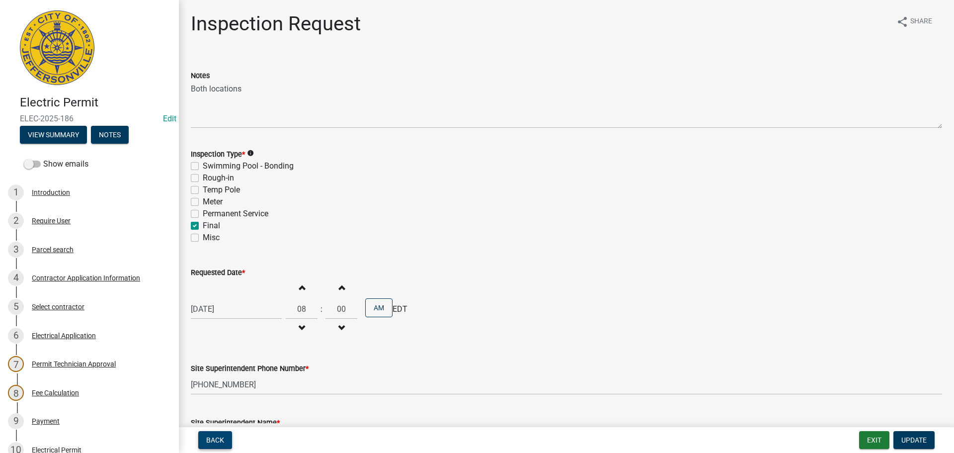
click at [214, 443] on span "Back" at bounding box center [215, 440] width 18 height 8
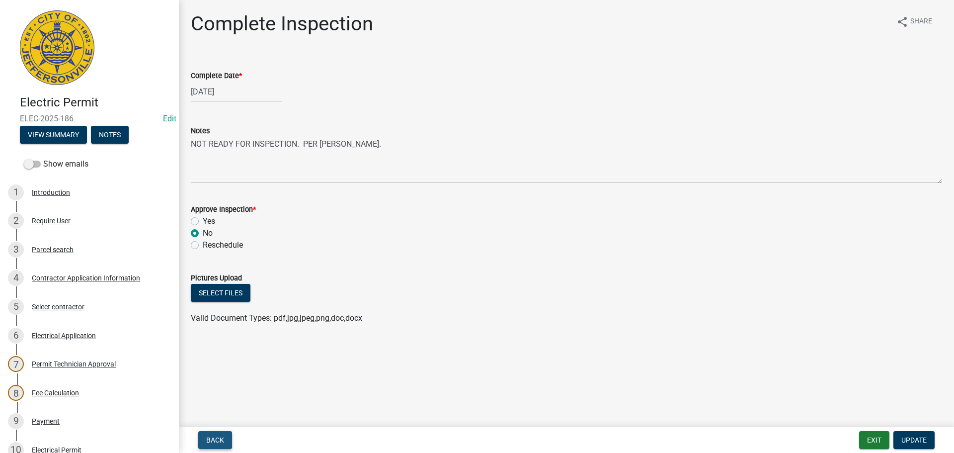
click at [214, 443] on span "Back" at bounding box center [215, 440] width 18 height 8
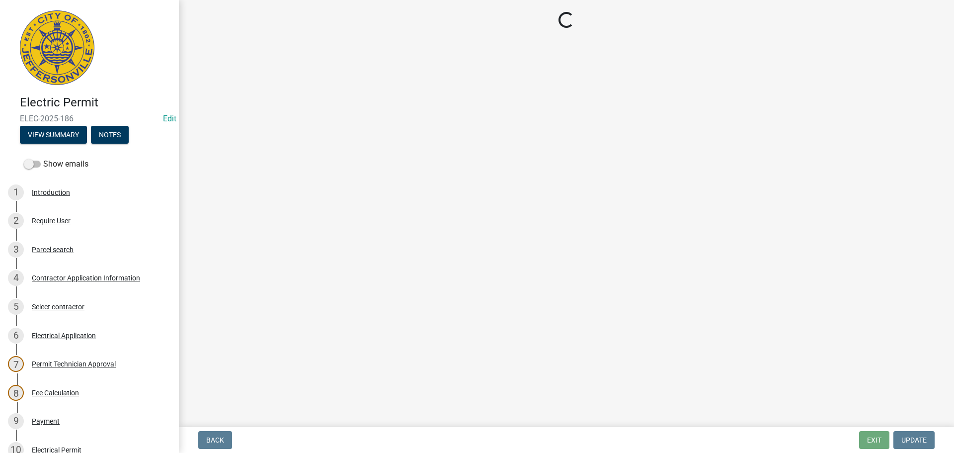
select select "36a8b8f0-2ef8-43e9-ae06-718f51af8d36"
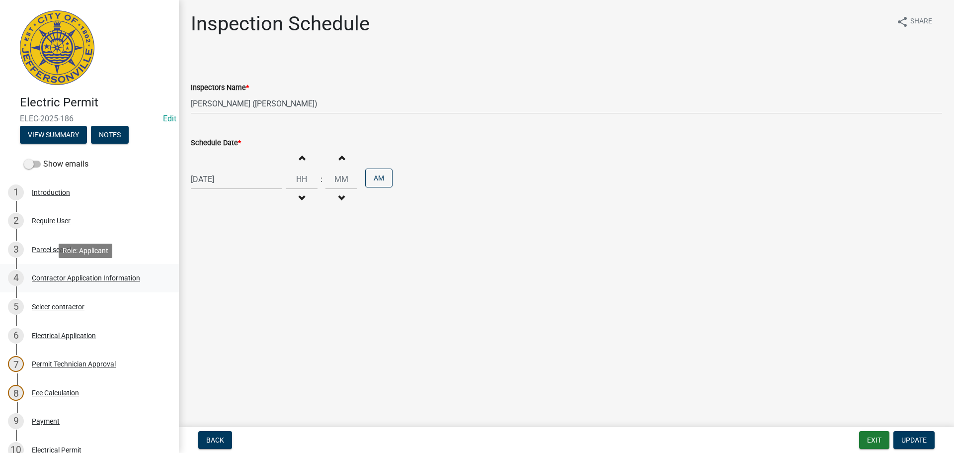
click at [63, 279] on div "Contractor Application Information" at bounding box center [86, 277] width 108 height 7
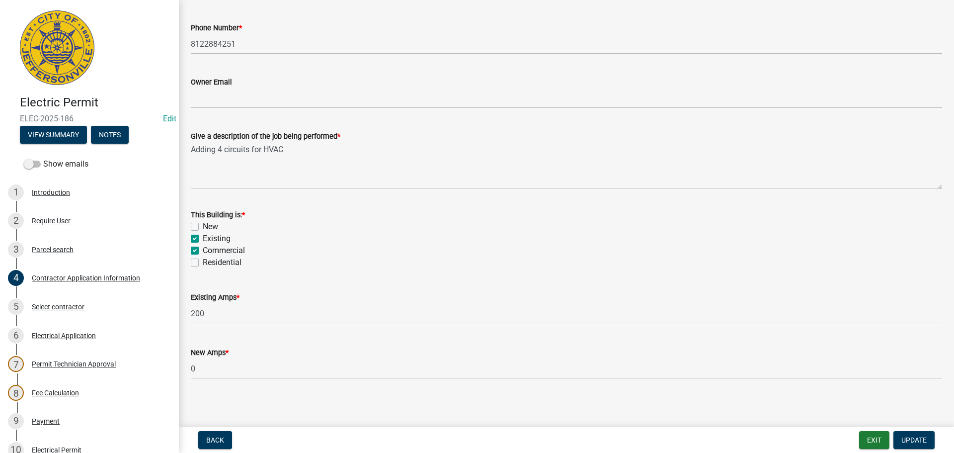
scroll to position [401, 0]
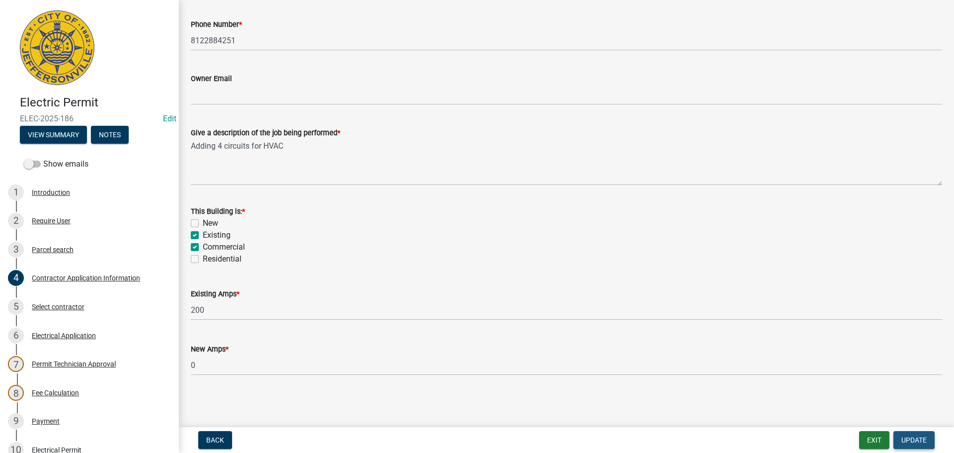
click at [908, 439] on span "Update" at bounding box center [914, 440] width 25 height 8
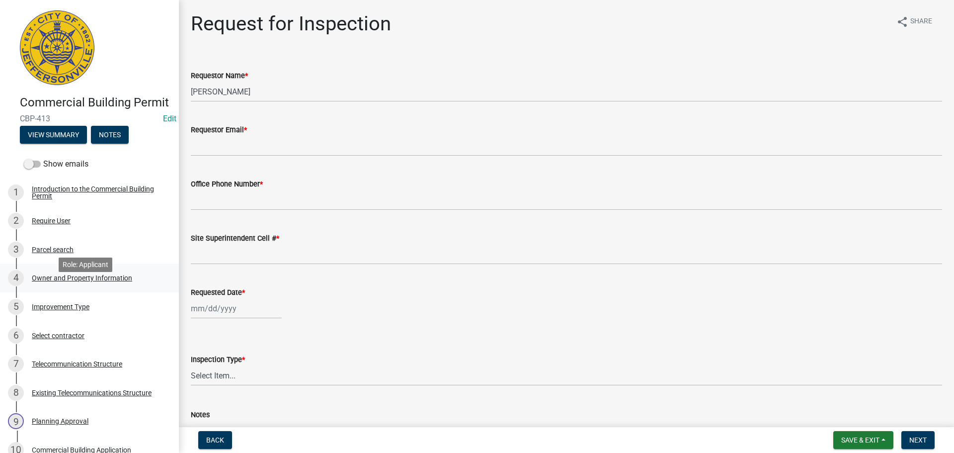
click at [61, 281] on div "Owner and Property Information" at bounding box center [82, 277] width 100 height 7
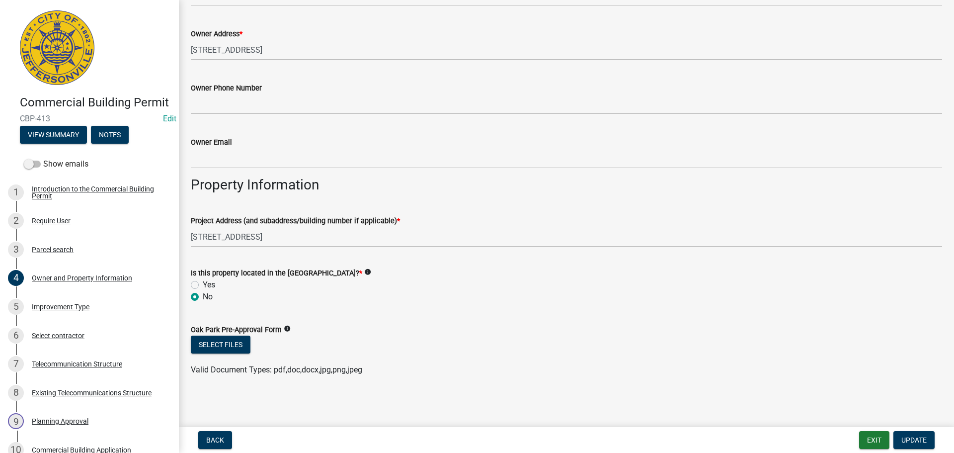
scroll to position [392, 0]
click at [41, 310] on div "Improvement Type" at bounding box center [61, 306] width 58 height 7
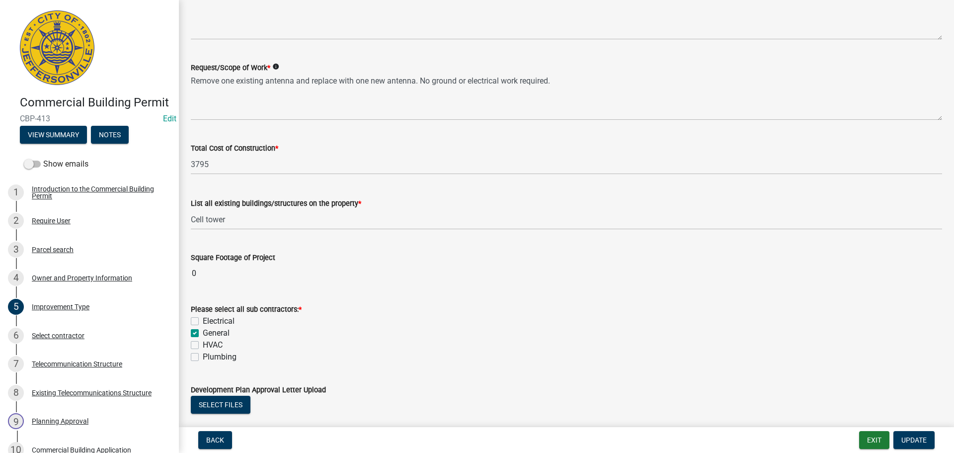
scroll to position [203, 0]
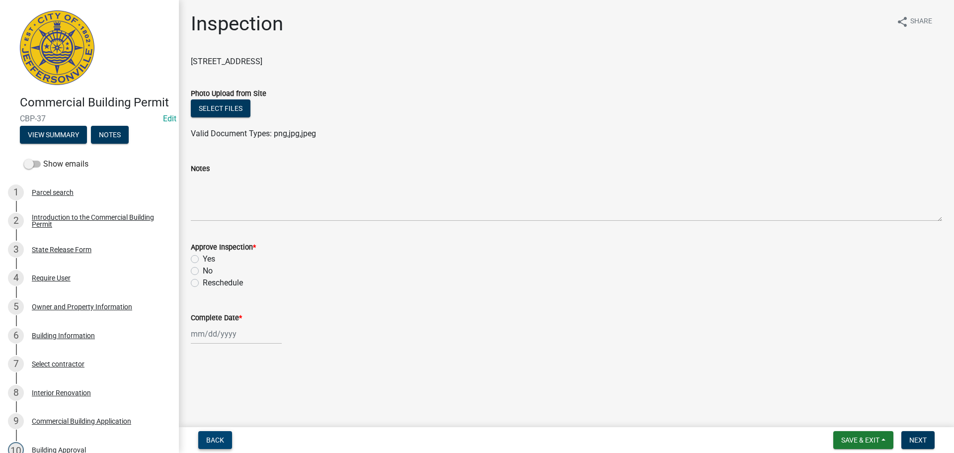
click at [209, 439] on span "Back" at bounding box center [215, 440] width 18 height 8
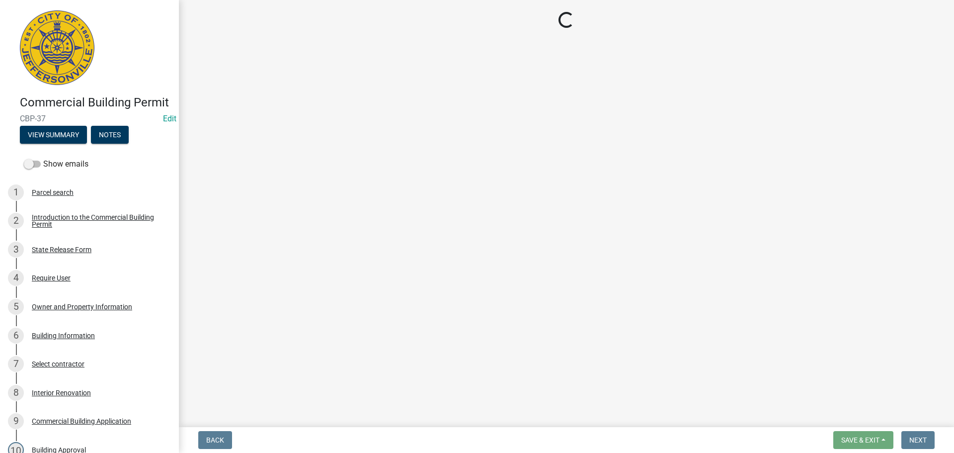
select select "fdb3bcc6-ce93-4663-8a18-5c08884dd177"
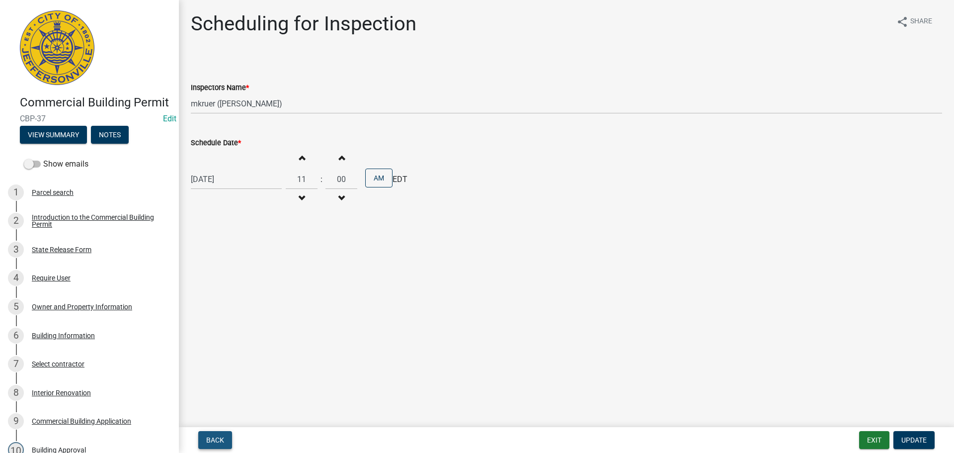
click at [211, 437] on span "Back" at bounding box center [215, 440] width 18 height 8
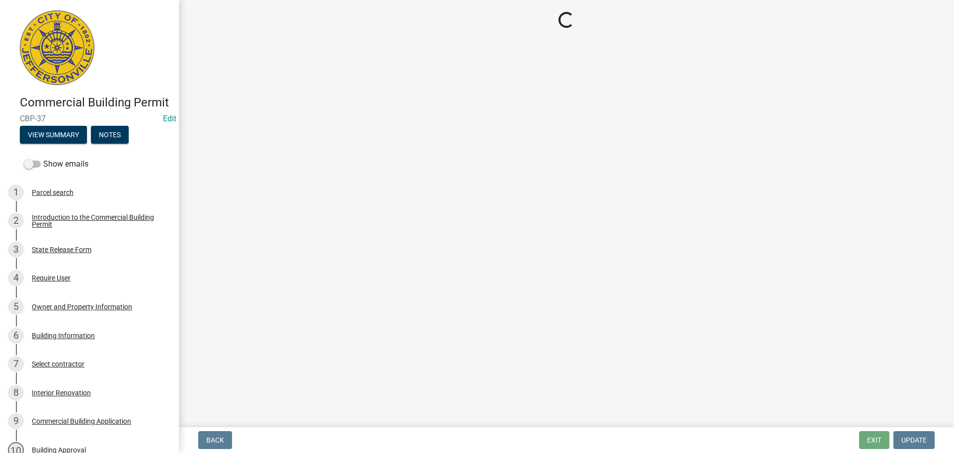
select select "8ea0f6e5-dde7-4881-a999-02519822ccbf"
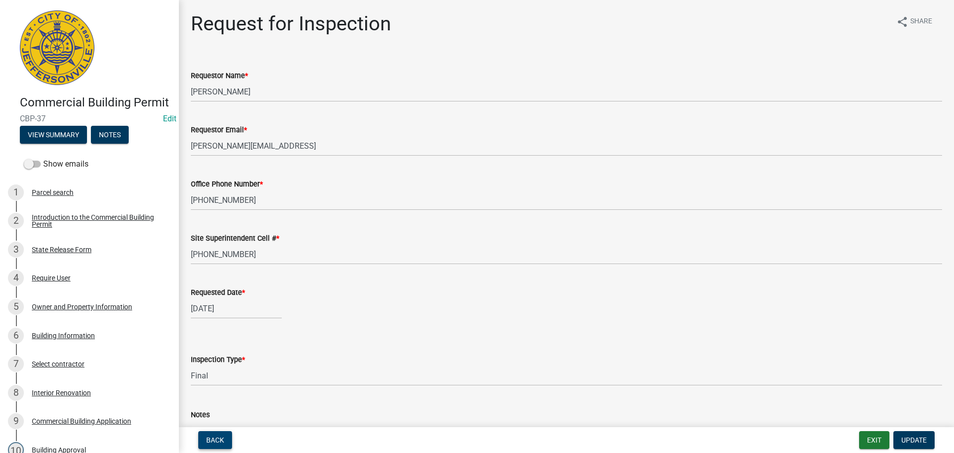
click at [218, 440] on span "Back" at bounding box center [215, 440] width 18 height 8
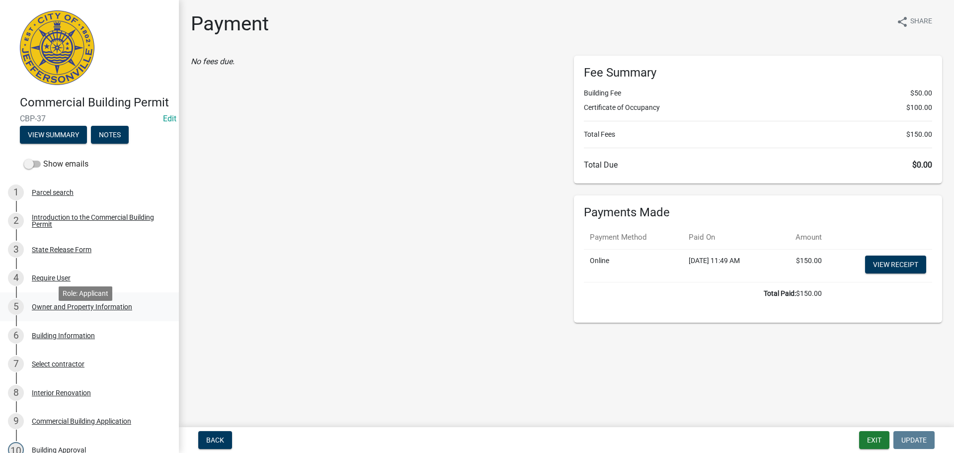
click at [52, 310] on div "Owner and Property Information" at bounding box center [82, 306] width 100 height 7
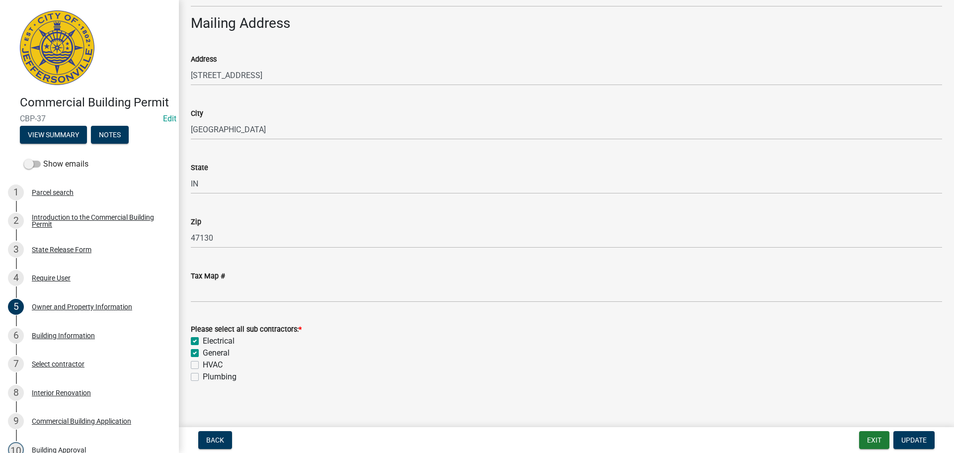
scroll to position [1015, 0]
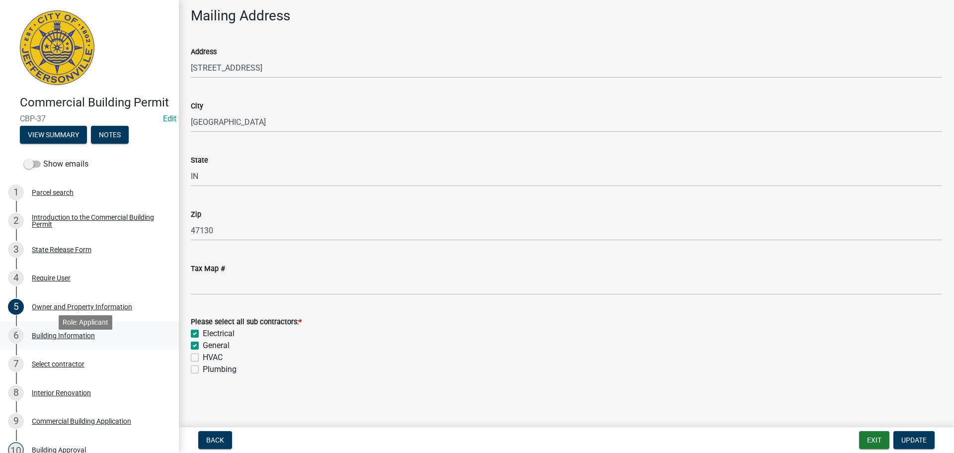
click at [54, 339] on div "Building Information" at bounding box center [63, 335] width 63 height 7
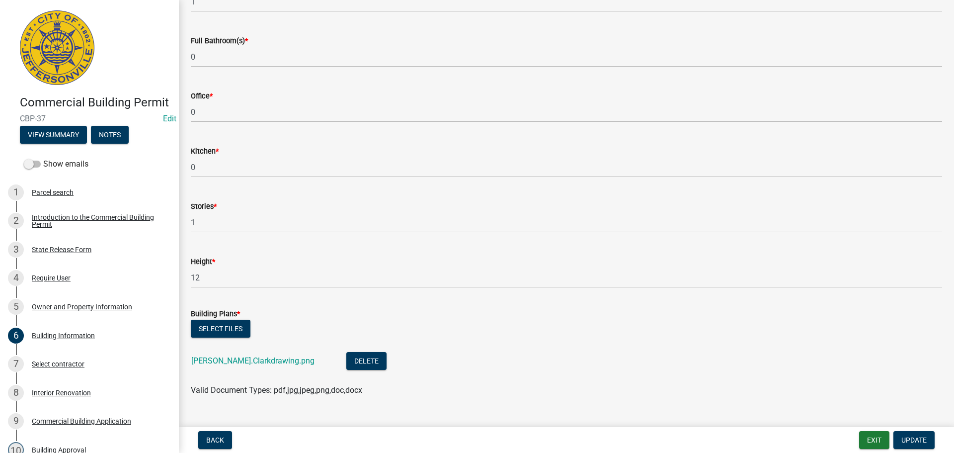
scroll to position [301, 0]
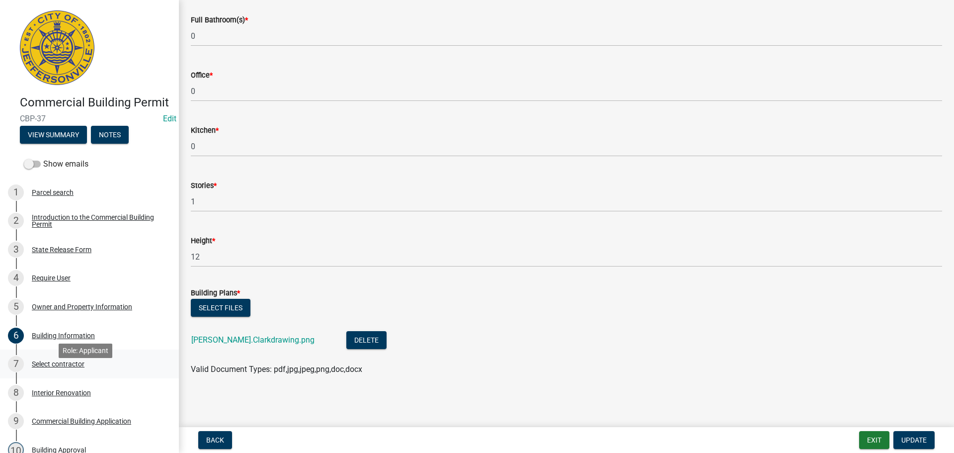
click at [52, 367] on div "Select contractor" at bounding box center [58, 363] width 53 height 7
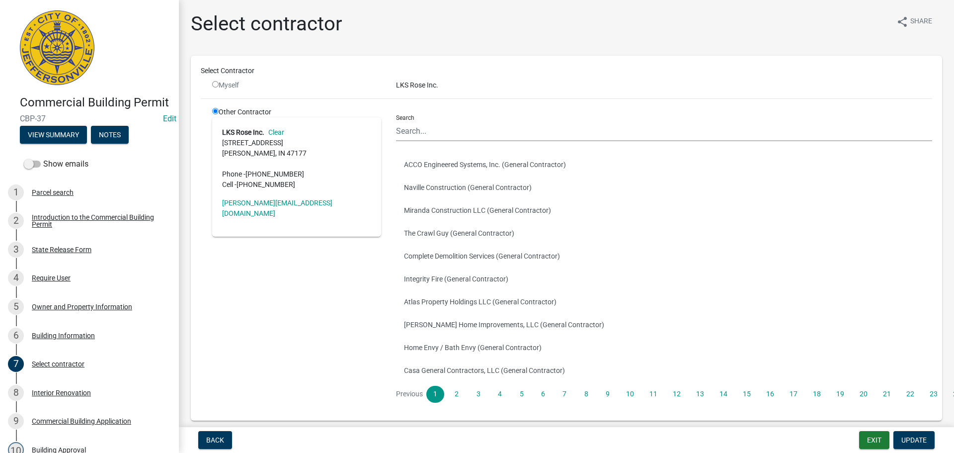
scroll to position [44, 0]
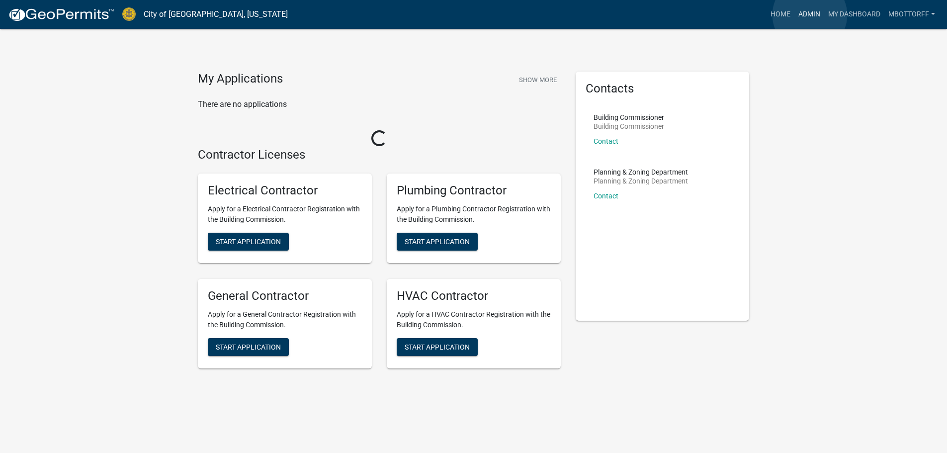
click at [810, 15] on link "Admin" at bounding box center [809, 14] width 30 height 19
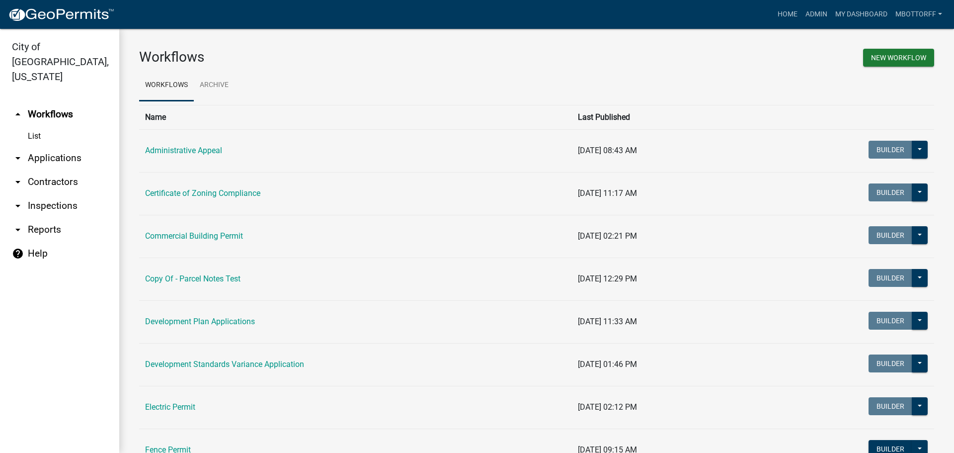
click at [42, 146] on link "arrow_drop_down Applications" at bounding box center [59, 158] width 119 height 24
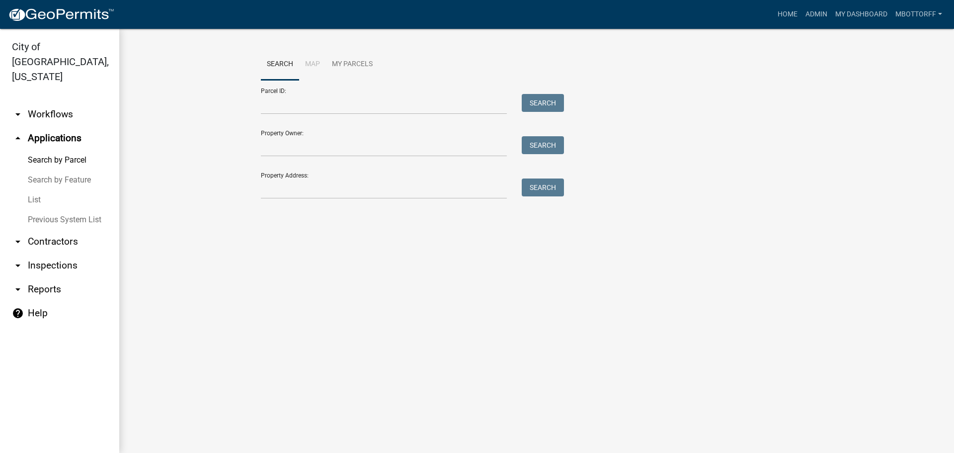
drag, startPoint x: 31, startPoint y: 184, endPoint x: 42, endPoint y: 182, distance: 11.1
click at [33, 190] on link "List" at bounding box center [59, 200] width 119 height 20
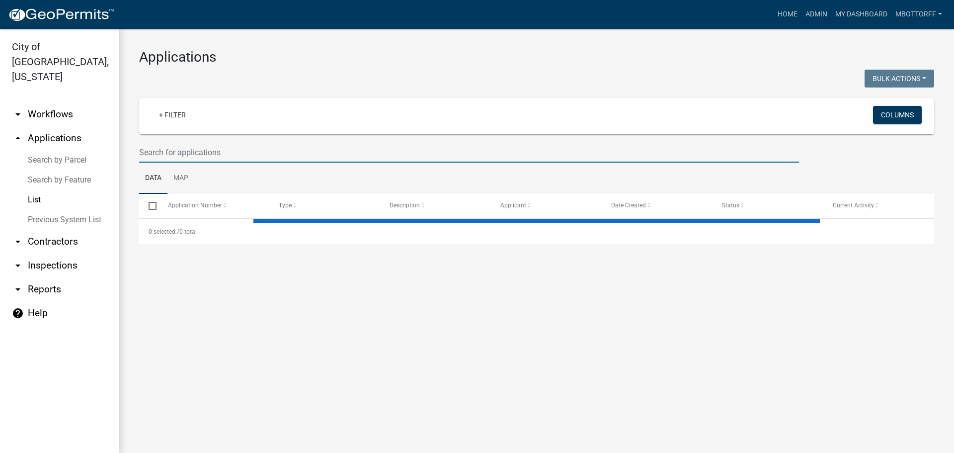
click at [167, 157] on input "text" at bounding box center [469, 152] width 660 height 20
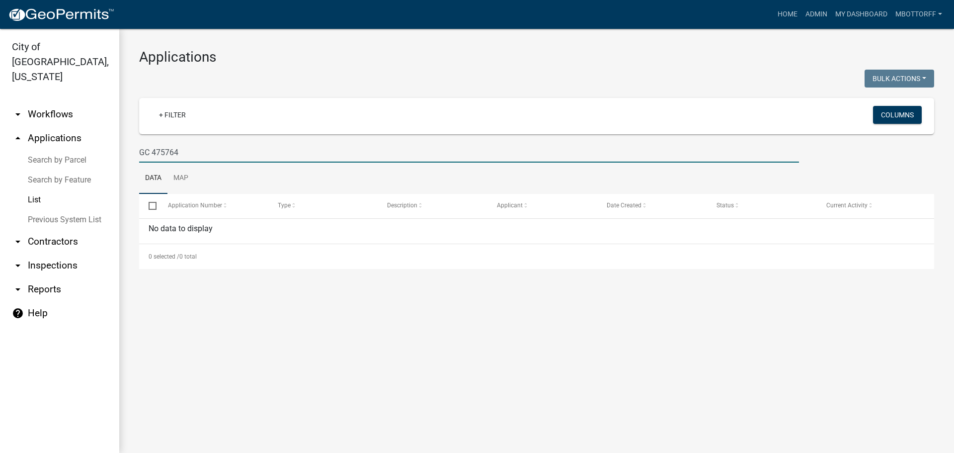
click at [150, 153] on input "GC 475764" at bounding box center [469, 152] width 660 height 20
type input "GC-475764"
click at [46, 230] on link "arrow_drop_down Contractors" at bounding box center [59, 242] width 119 height 24
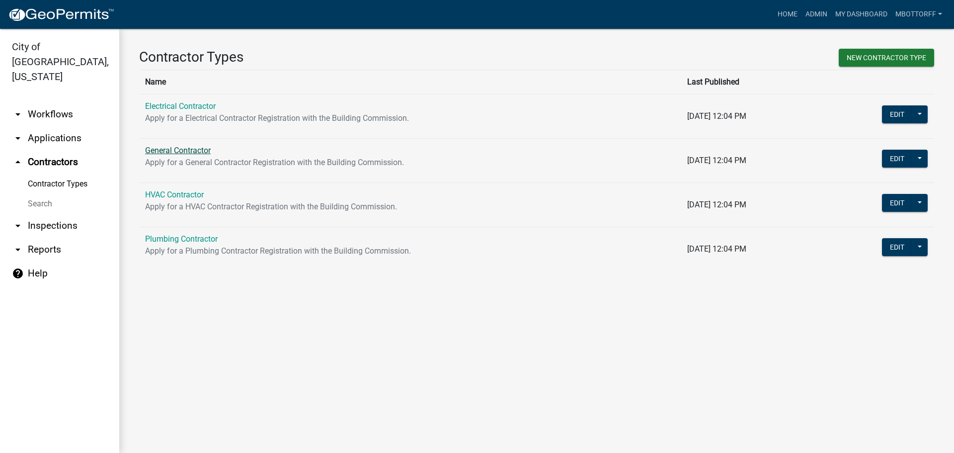
click at [175, 151] on link "General Contractor" at bounding box center [178, 150] width 66 height 9
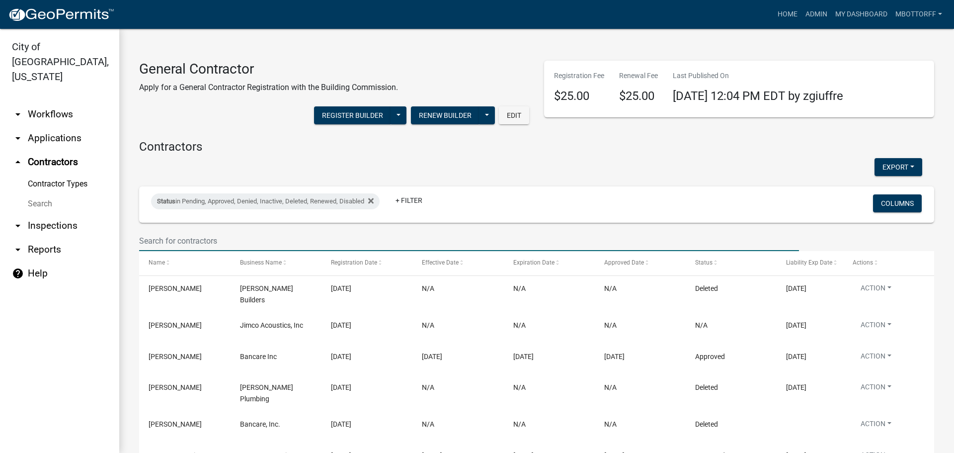
click at [176, 241] on input "text" at bounding box center [469, 241] width 660 height 20
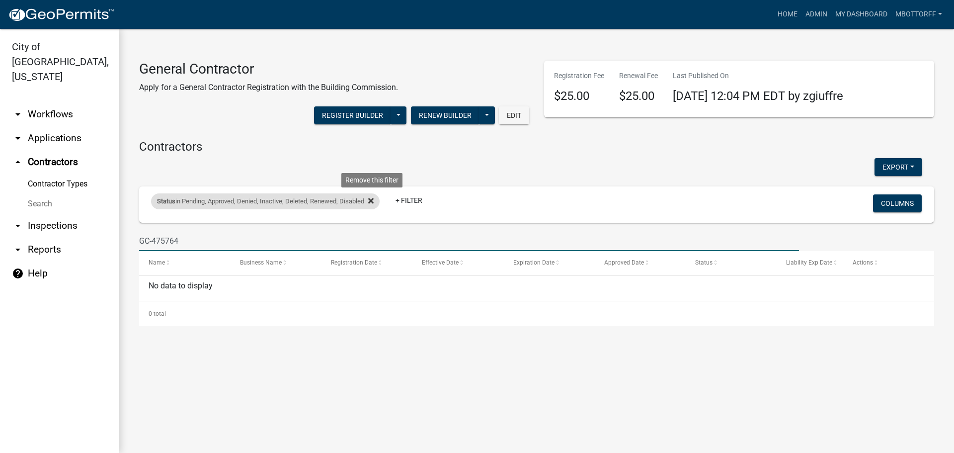
type input "GC-475764"
click at [374, 202] on icon at bounding box center [370, 200] width 5 height 5
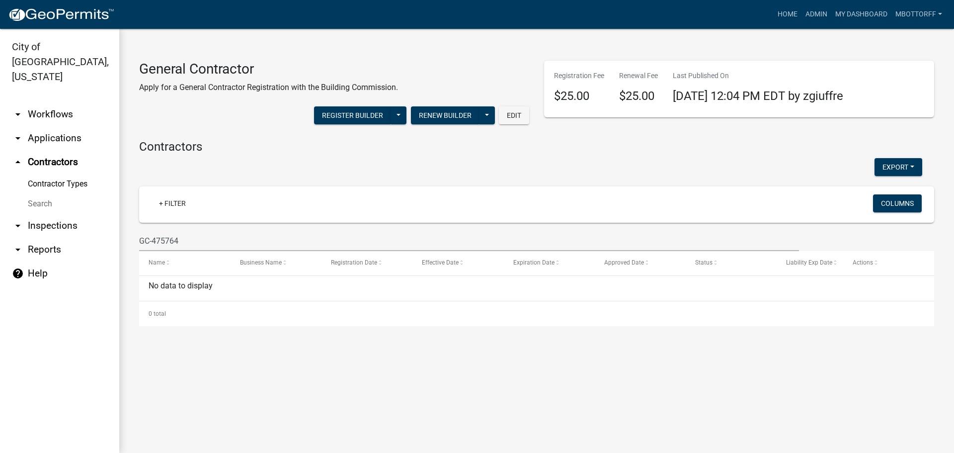
click at [39, 126] on link "arrow_drop_down Applications" at bounding box center [59, 138] width 119 height 24
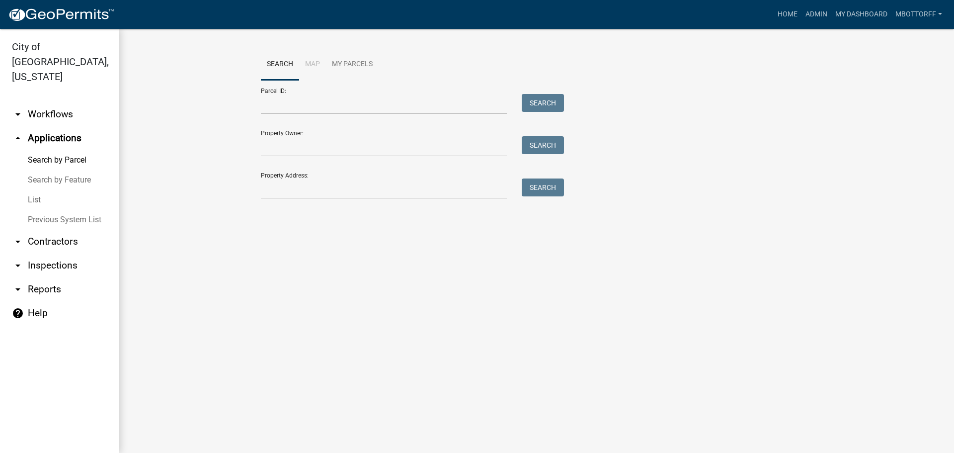
click at [30, 190] on link "List" at bounding box center [59, 200] width 119 height 20
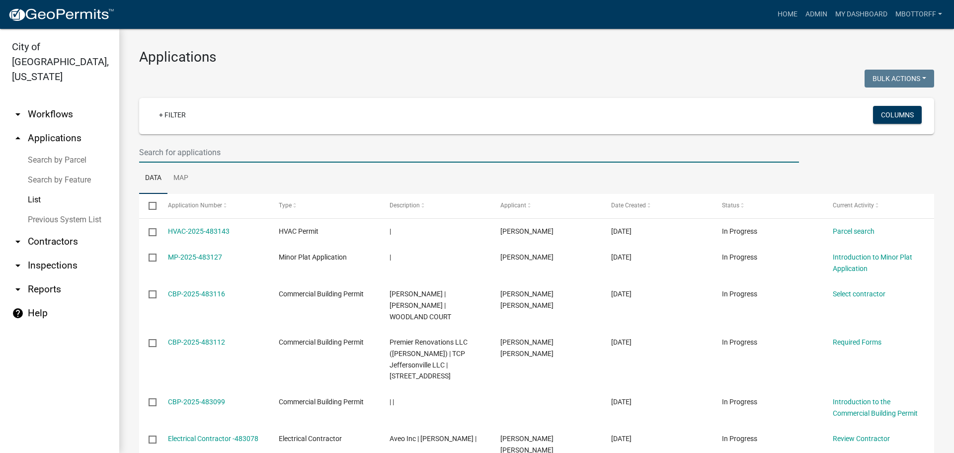
click at [163, 149] on input "text" at bounding box center [469, 152] width 660 height 20
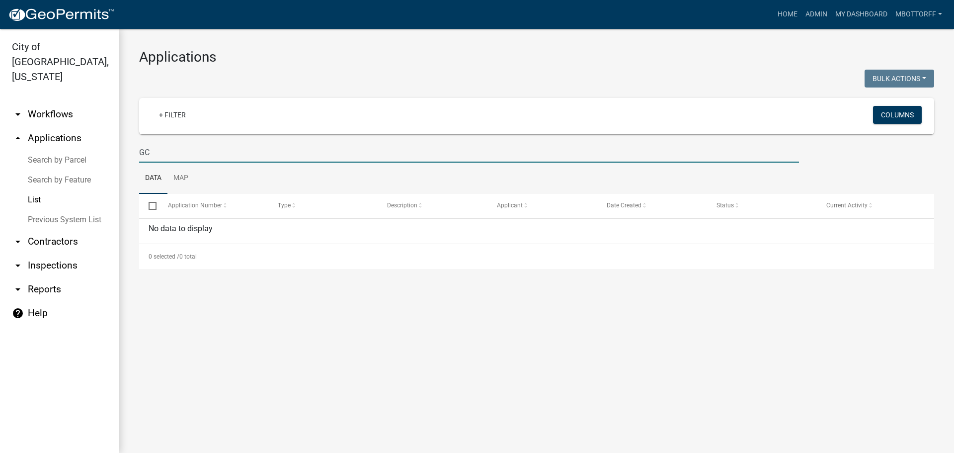
type input "G"
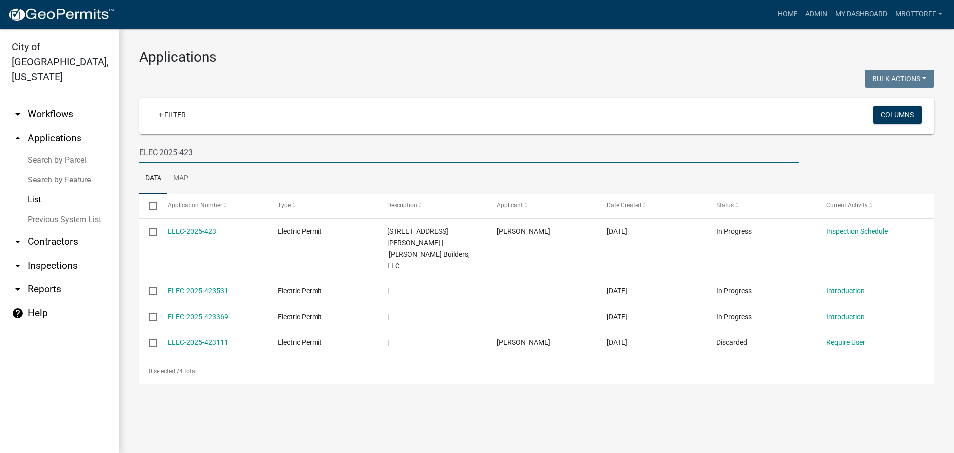
type input "ELEC-2025-423"
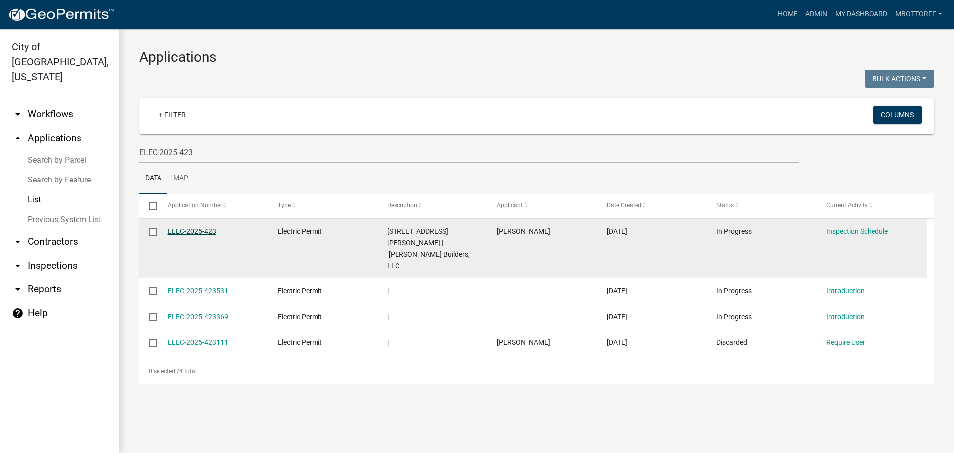
click at [186, 228] on link "ELEC-2025-423" at bounding box center [192, 231] width 48 height 8
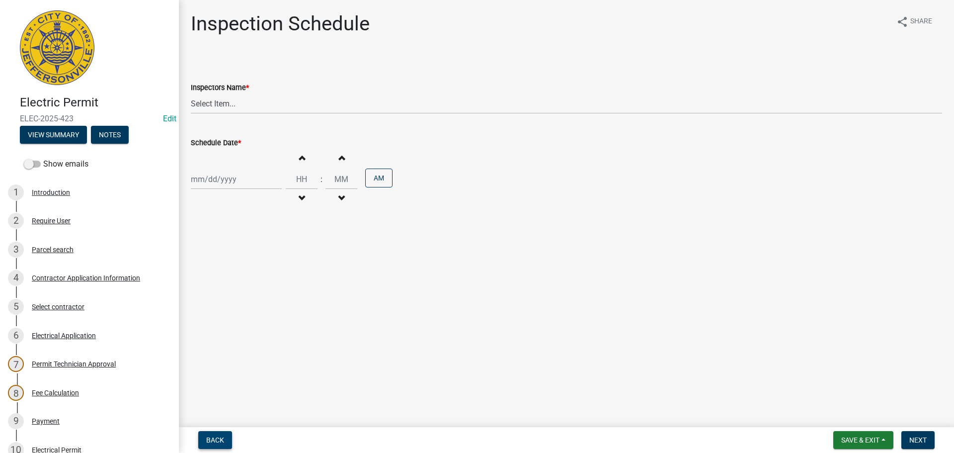
click at [214, 435] on button "Back" at bounding box center [215, 440] width 34 height 18
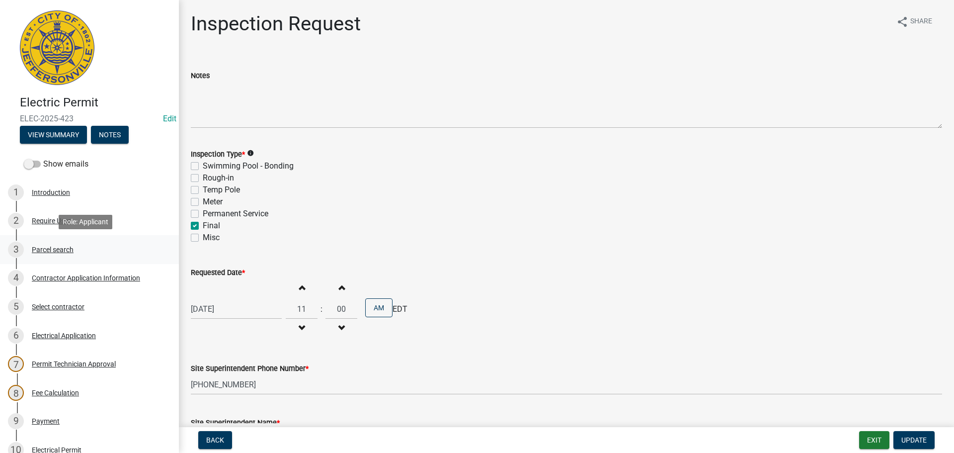
click at [54, 248] on div "Parcel search" at bounding box center [53, 249] width 42 height 7
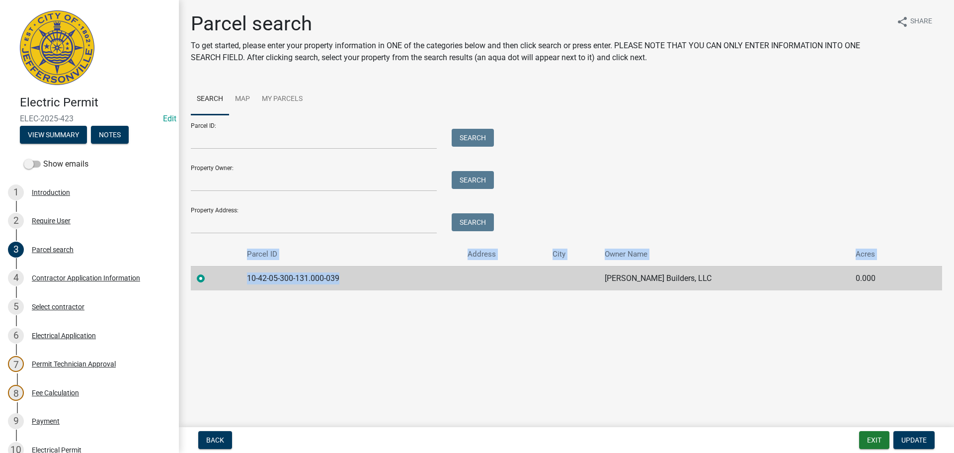
drag, startPoint x: 354, startPoint y: 277, endPoint x: 258, endPoint y: 290, distance: 96.8
click at [231, 292] on div "Parcel search To get started, please enter your property information in ONE of …" at bounding box center [566, 155] width 766 height 287
click at [374, 276] on td "10-42-05-300-131.000-039" at bounding box center [351, 278] width 220 height 24
drag, startPoint x: 341, startPoint y: 278, endPoint x: 242, endPoint y: 284, distance: 99.6
click at [242, 284] on td "10-42-05-300-131.000-039" at bounding box center [351, 278] width 220 height 24
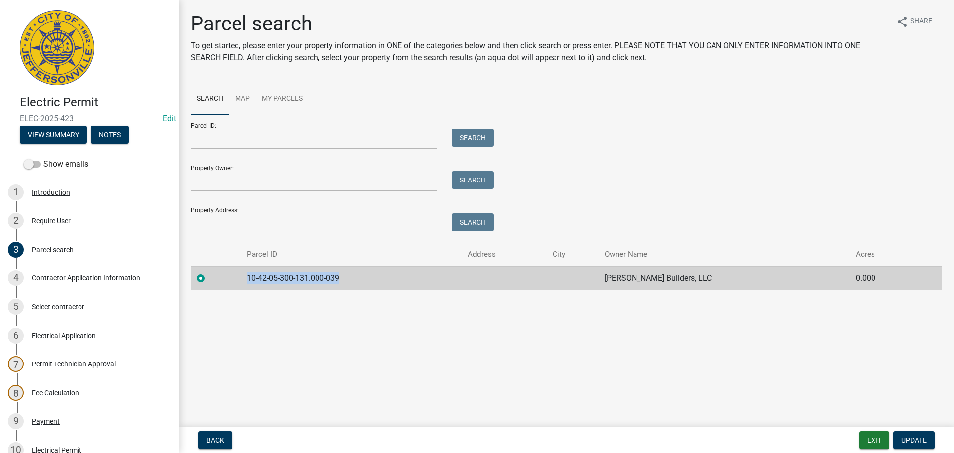
copy td "10-42-05-300-131.000-039"
click at [911, 440] on span "Update" at bounding box center [914, 440] width 25 height 8
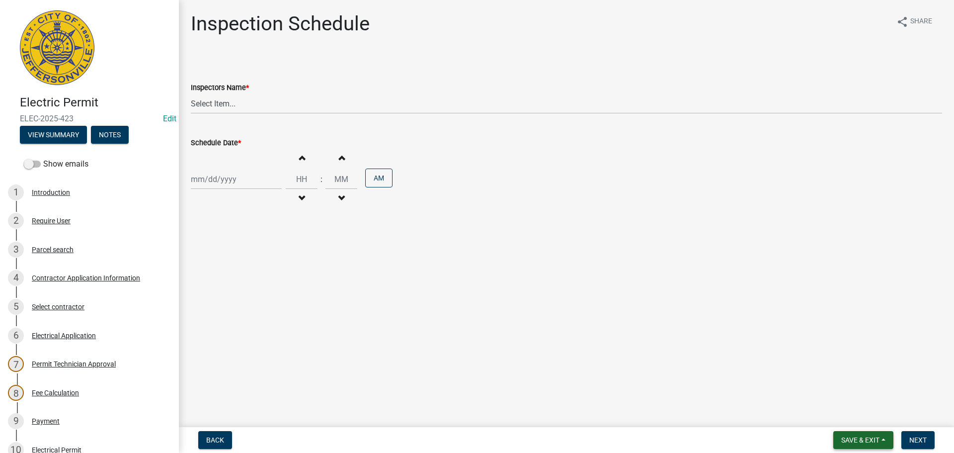
click at [857, 439] on span "Save & Exit" at bounding box center [860, 440] width 38 height 8
click at [849, 414] on button "Save & Exit" at bounding box center [854, 414] width 80 height 24
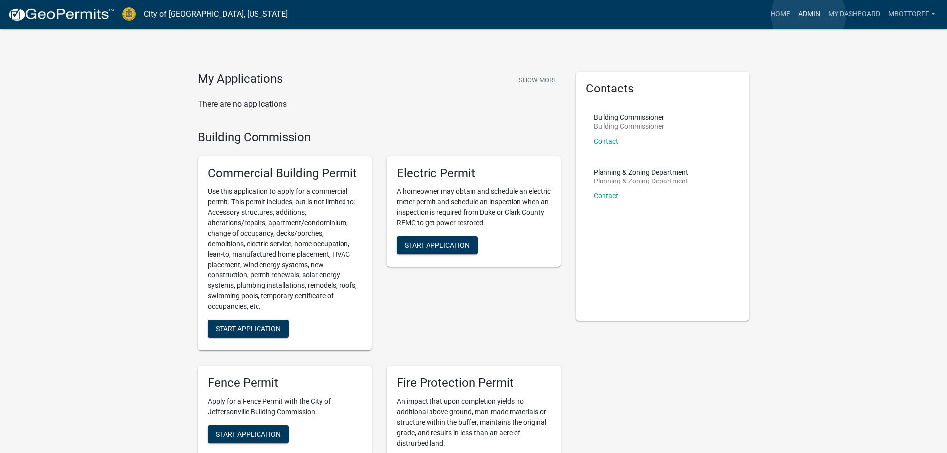
click at [809, 15] on link "Admin" at bounding box center [809, 14] width 30 height 19
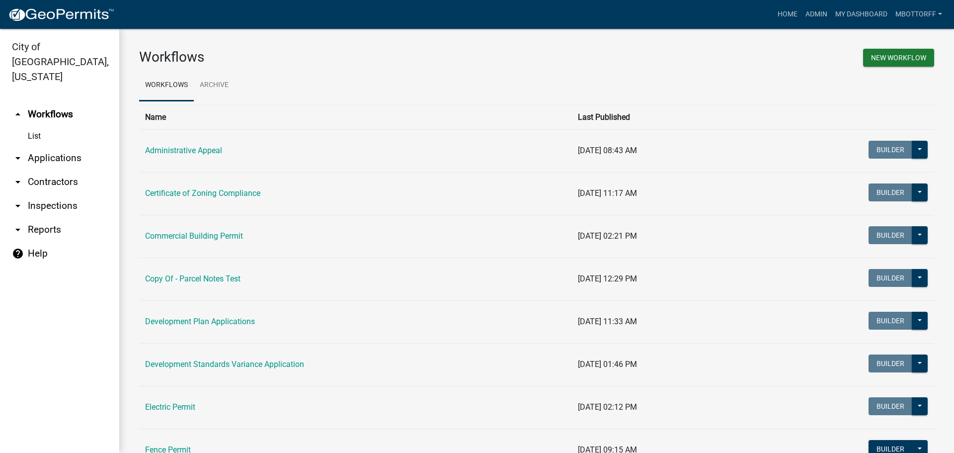
click at [69, 146] on link "arrow_drop_down Applications" at bounding box center [59, 158] width 119 height 24
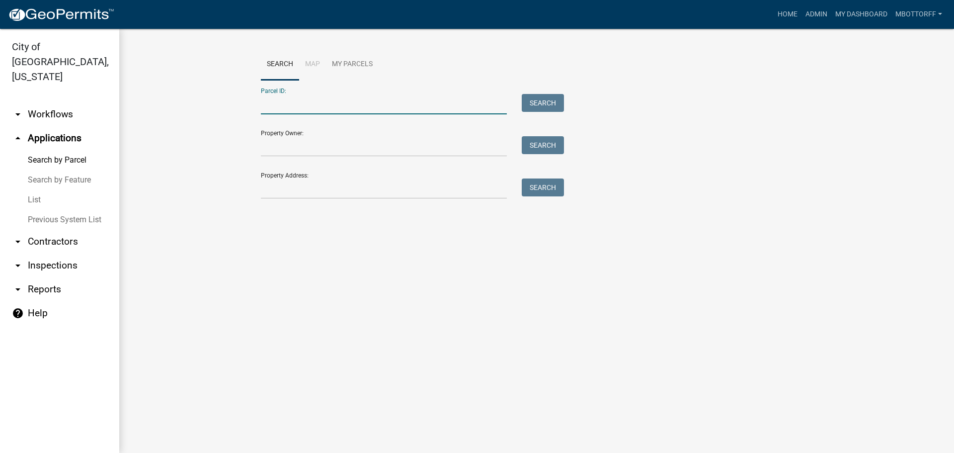
paste input "10-42-05-300-131.000-039"
type input "10-42-05-300-131.000-039"
click at [548, 100] on button "Search" at bounding box center [543, 103] width 42 height 18
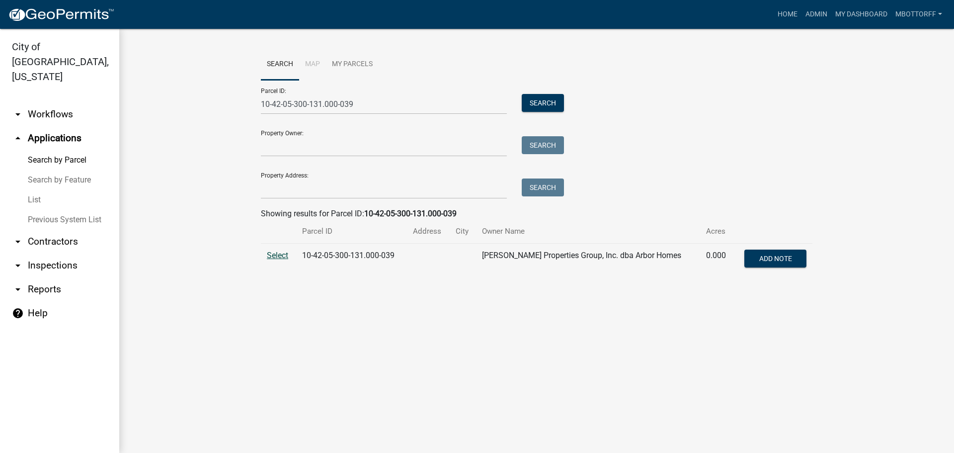
click at [280, 254] on span "Select" at bounding box center [277, 254] width 21 height 9
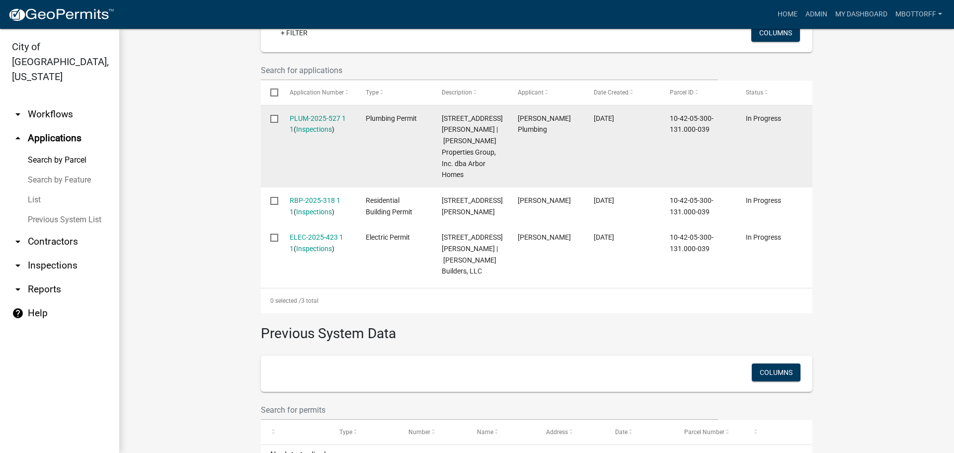
scroll to position [298, 0]
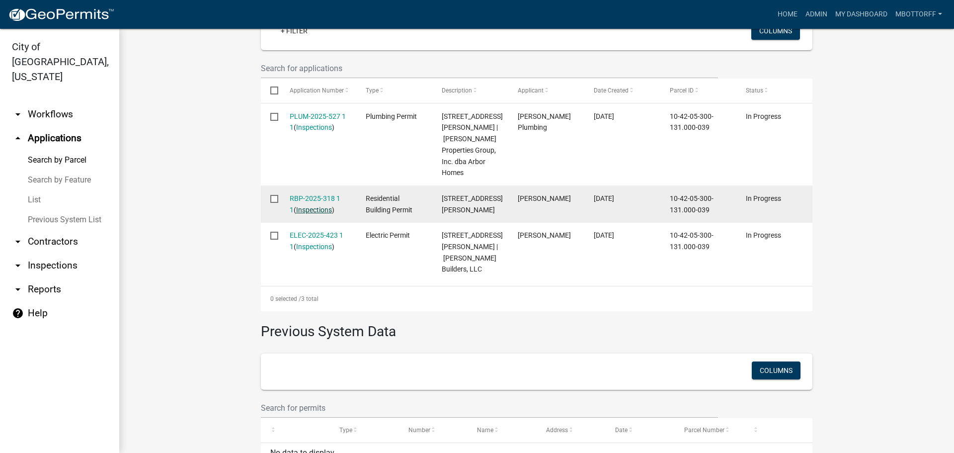
click at [301, 209] on link "Inspections" at bounding box center [314, 210] width 36 height 8
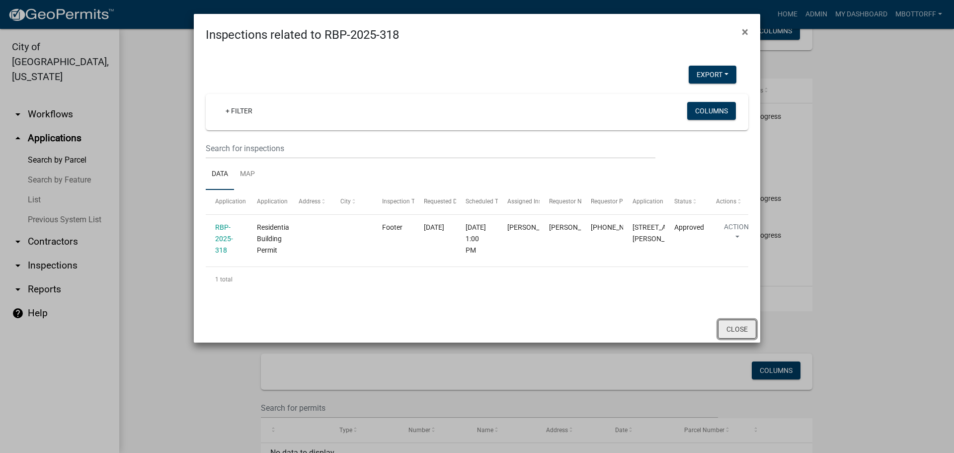
click at [730, 338] on button "Close" at bounding box center [737, 329] width 38 height 19
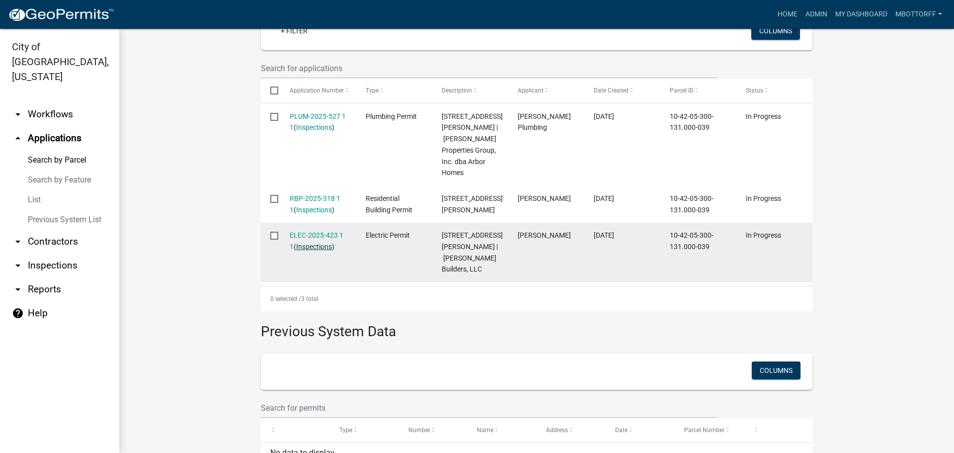
click at [313, 250] on link "Inspections" at bounding box center [314, 247] width 36 height 8
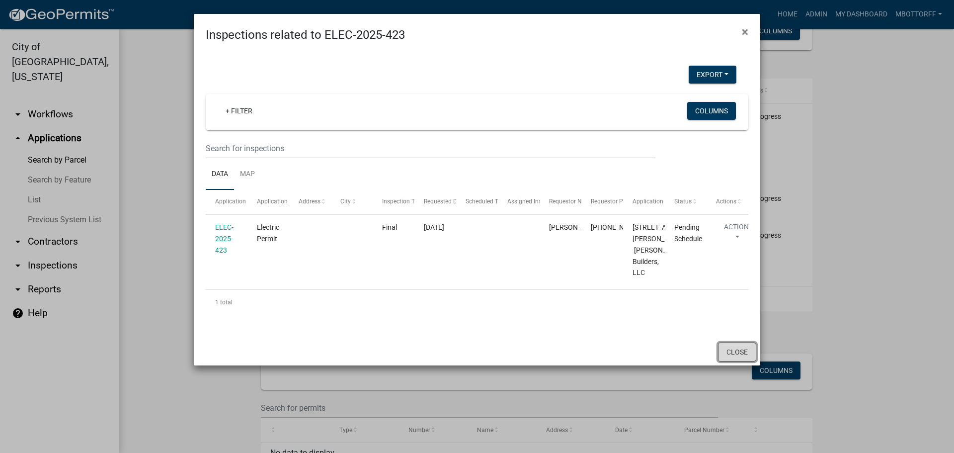
click at [729, 361] on button "Close" at bounding box center [737, 351] width 38 height 19
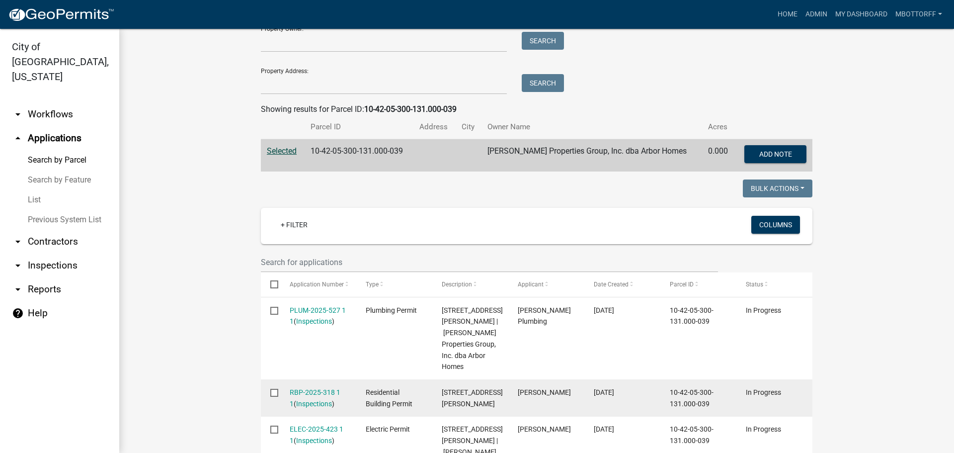
scroll to position [99, 0]
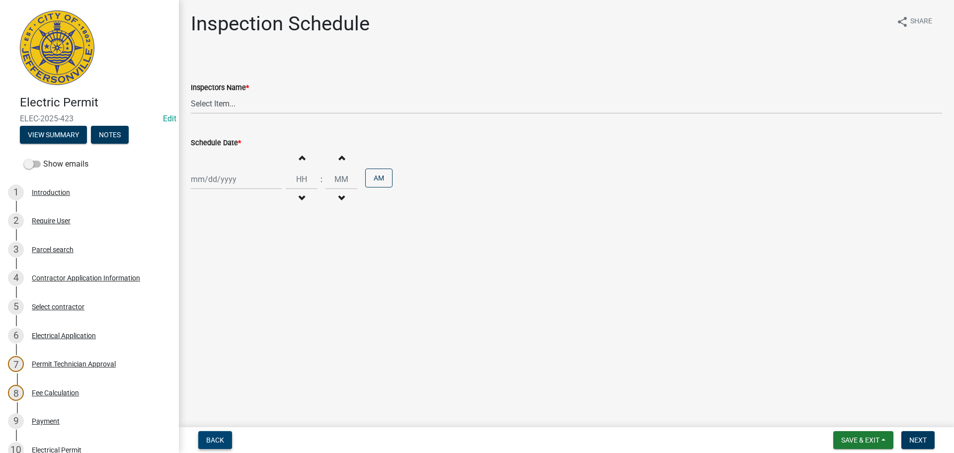
click at [212, 438] on span "Back" at bounding box center [215, 440] width 18 height 8
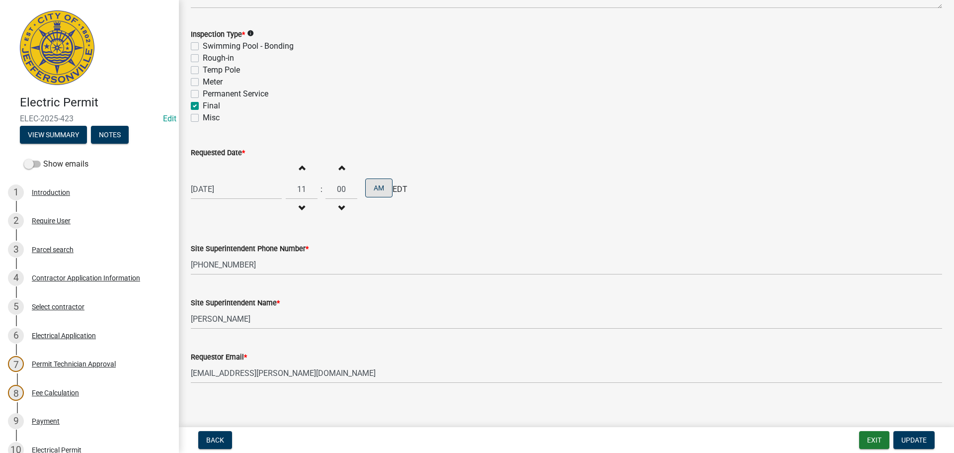
scroll to position [127, 0]
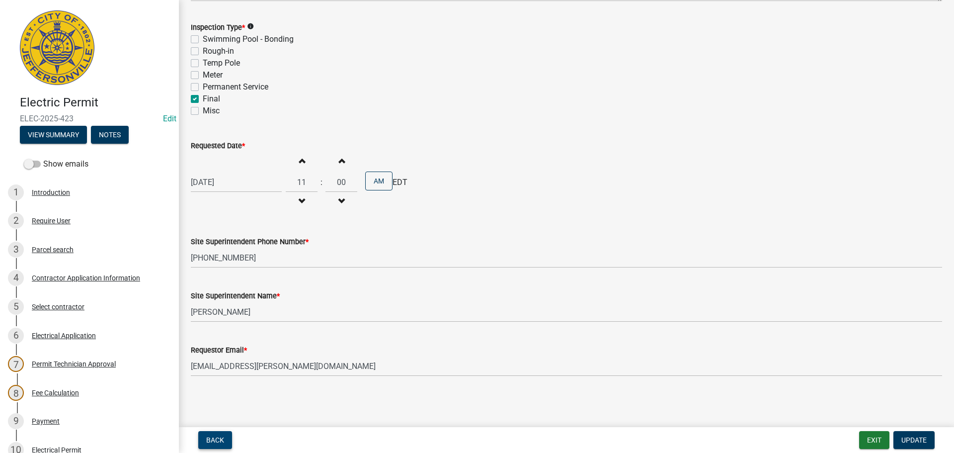
click at [208, 436] on span "Back" at bounding box center [215, 440] width 18 height 8
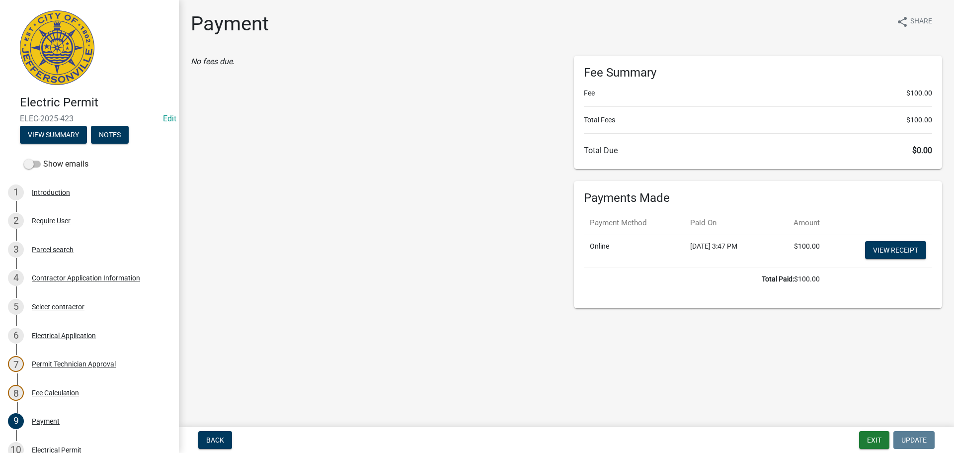
scroll to position [218, 0]
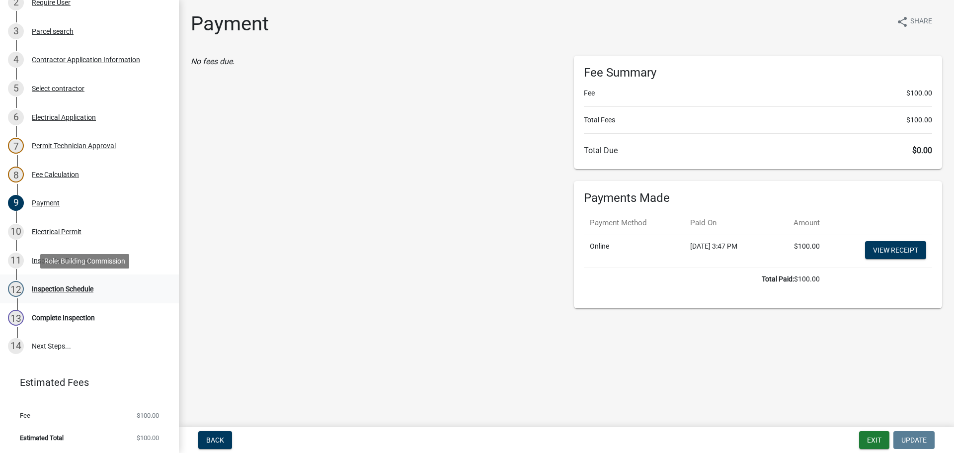
click at [68, 288] on div "Inspection Schedule" at bounding box center [63, 288] width 62 height 7
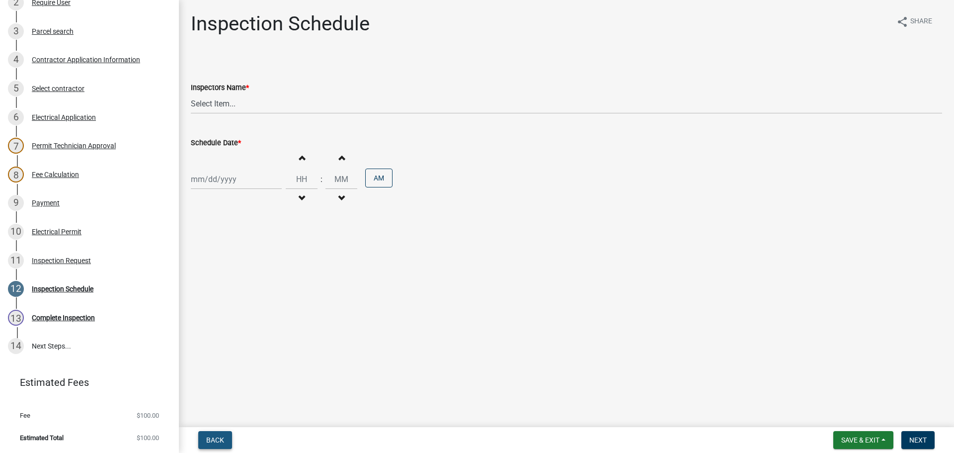
click at [213, 441] on span "Back" at bounding box center [215, 440] width 18 height 8
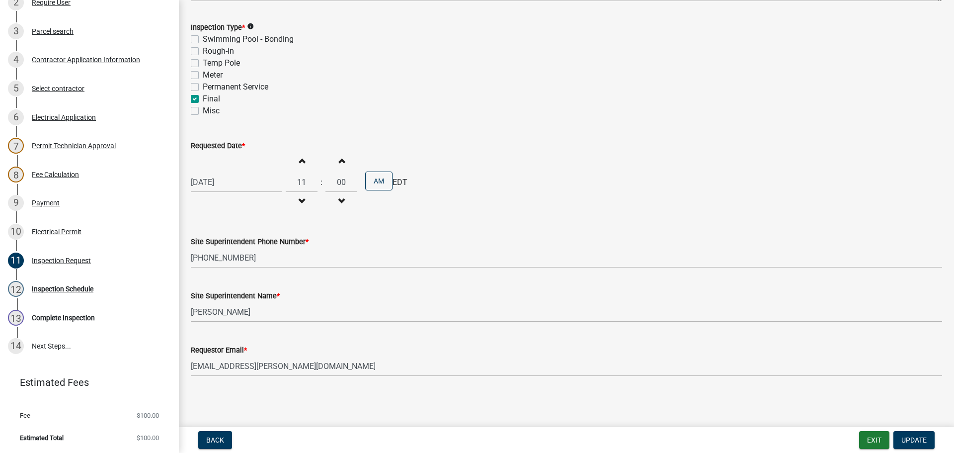
scroll to position [0, 0]
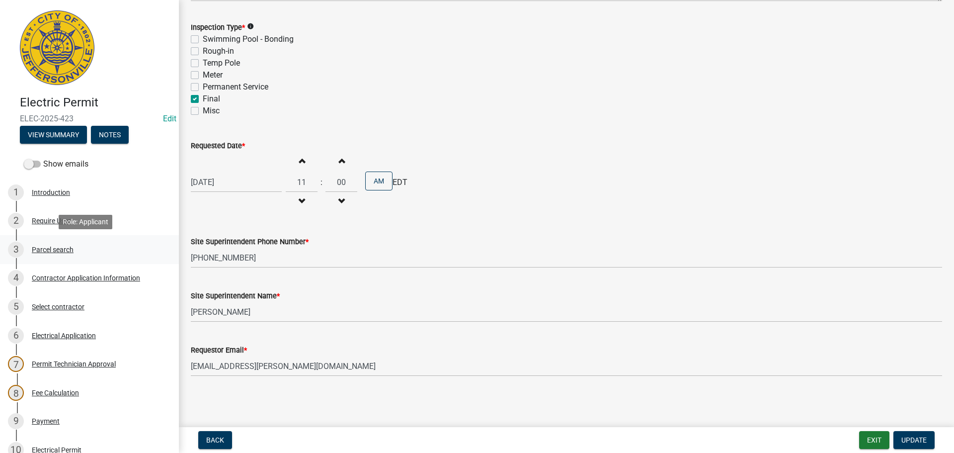
click at [46, 247] on div "Parcel search" at bounding box center [53, 249] width 42 height 7
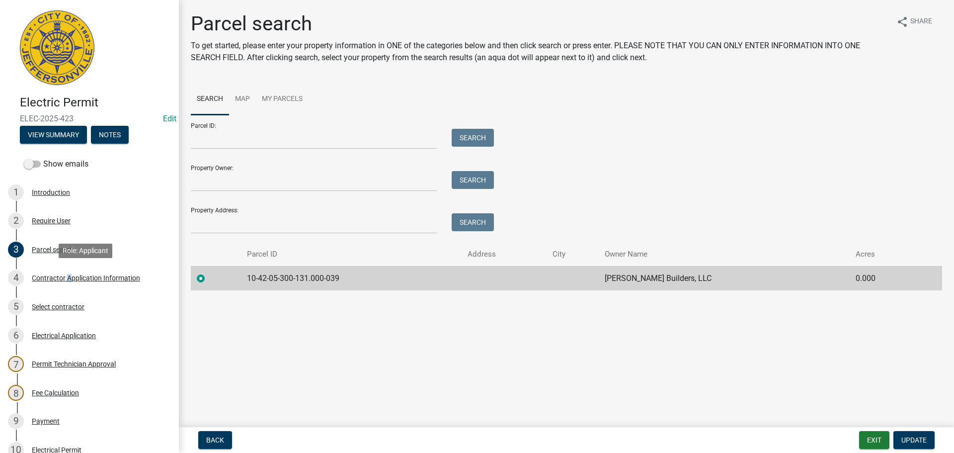
drag, startPoint x: 65, startPoint y: 279, endPoint x: 177, endPoint y: 272, distance: 112.1
click at [66, 279] on div "Contractor Application Information" at bounding box center [86, 277] width 108 height 7
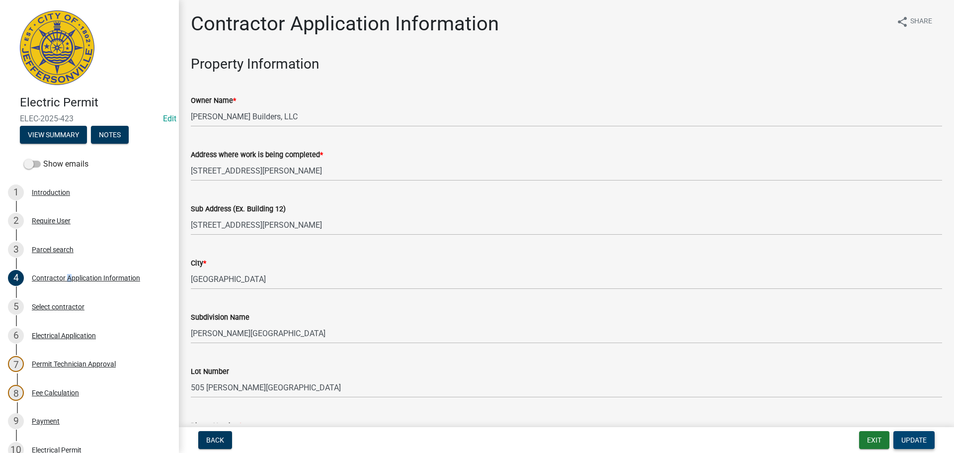
click at [921, 437] on span "Update" at bounding box center [914, 440] width 25 height 8
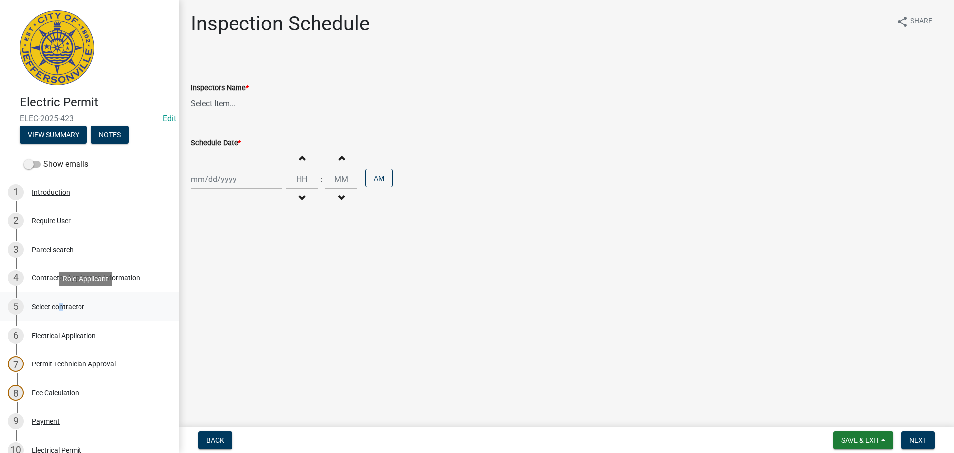
click at [59, 306] on div "Select contractor" at bounding box center [58, 306] width 53 height 7
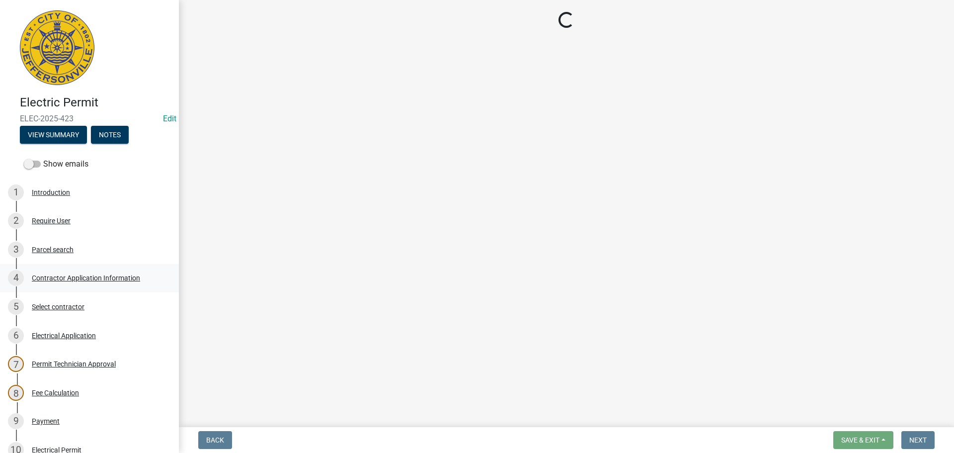
drag, startPoint x: 66, startPoint y: 276, endPoint x: 93, endPoint y: 270, distance: 28.4
click at [66, 276] on div "Contractor Application Information" at bounding box center [86, 277] width 108 height 7
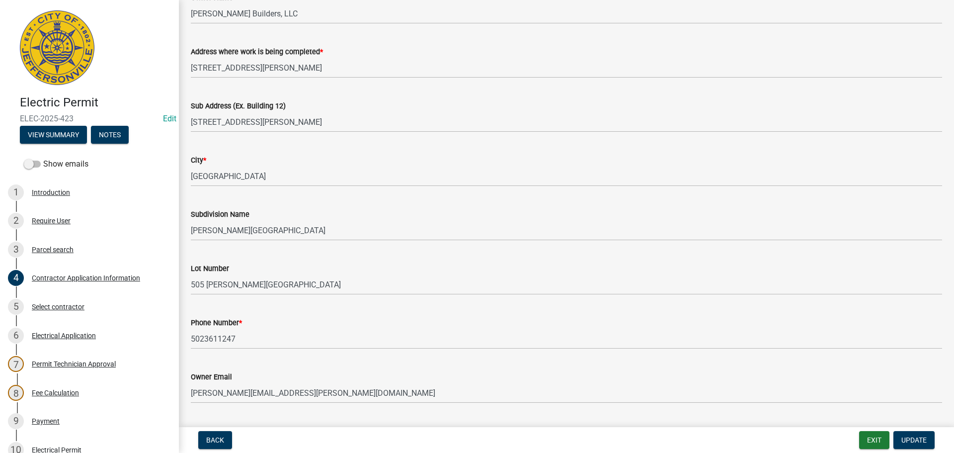
scroll to position [53, 0]
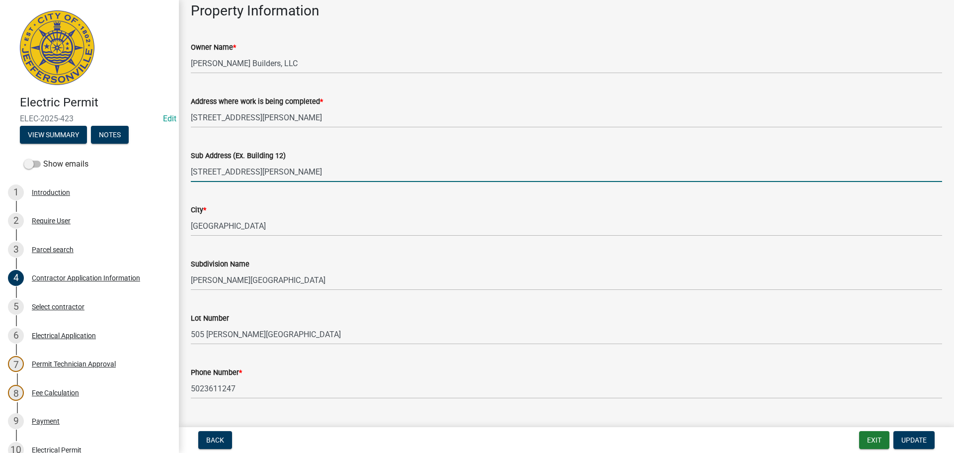
click at [306, 172] on input "[STREET_ADDRESS][PERSON_NAME]" at bounding box center [566, 172] width 751 height 20
type input "[STREET_ADDRESS][PERSON_NAME] Lot 505"
click at [906, 438] on span "Update" at bounding box center [914, 440] width 25 height 8
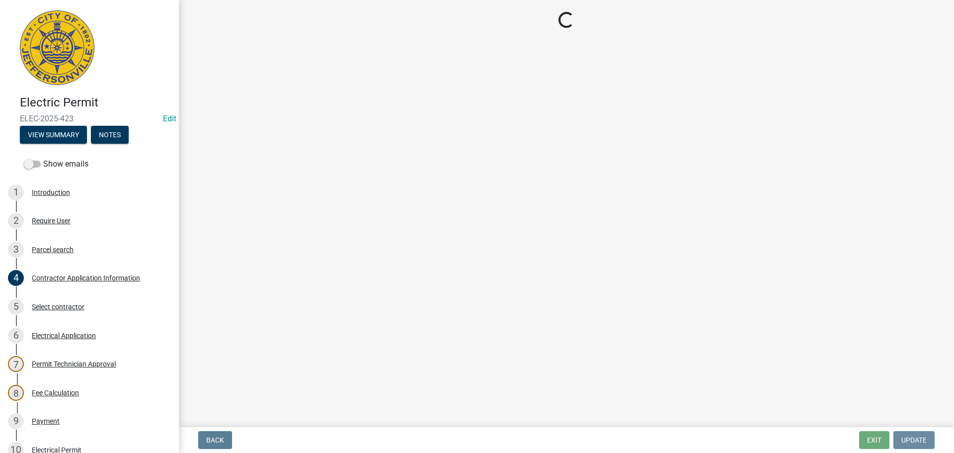
scroll to position [0, 0]
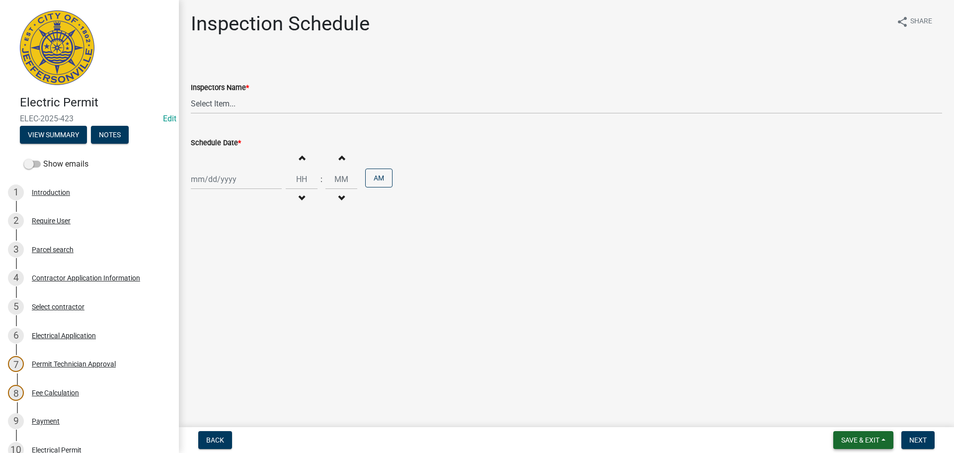
click at [855, 436] on span "Save & Exit" at bounding box center [860, 440] width 38 height 8
click at [837, 416] on button "Save & Exit" at bounding box center [854, 414] width 80 height 24
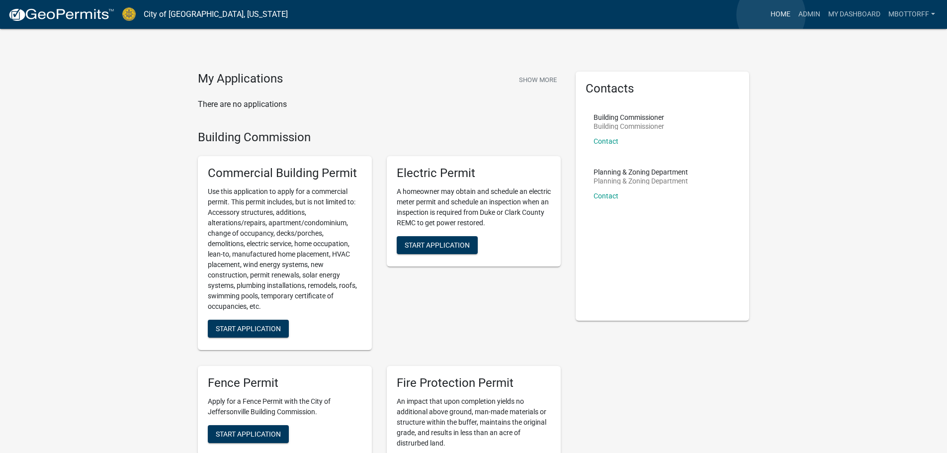
click at [771, 15] on link "Home" at bounding box center [780, 14] width 28 height 19
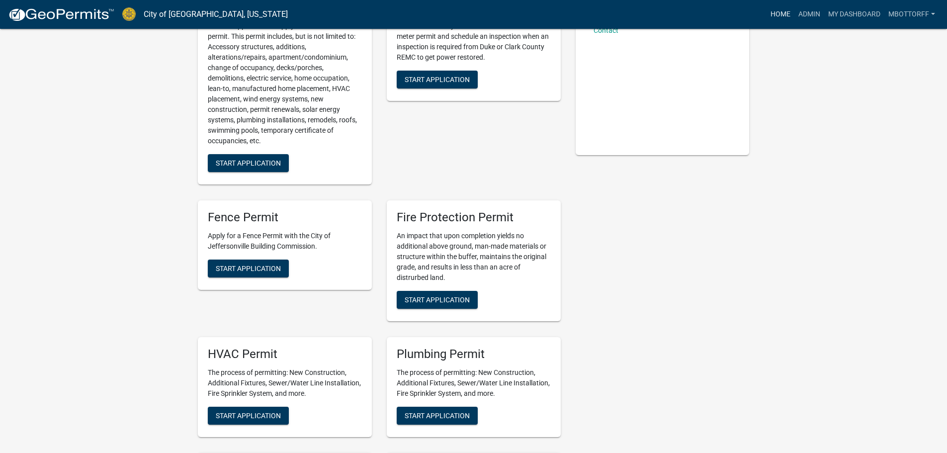
scroll to position [99, 0]
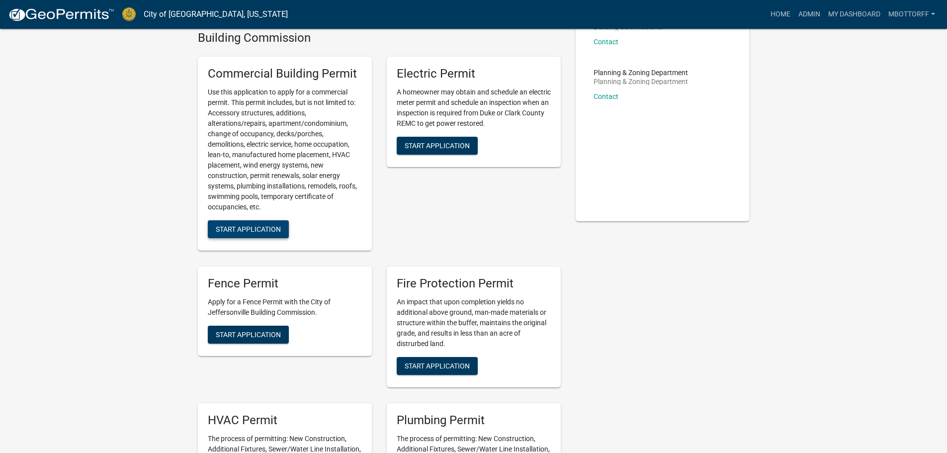
click at [246, 225] on span "Start Application" at bounding box center [248, 229] width 65 height 8
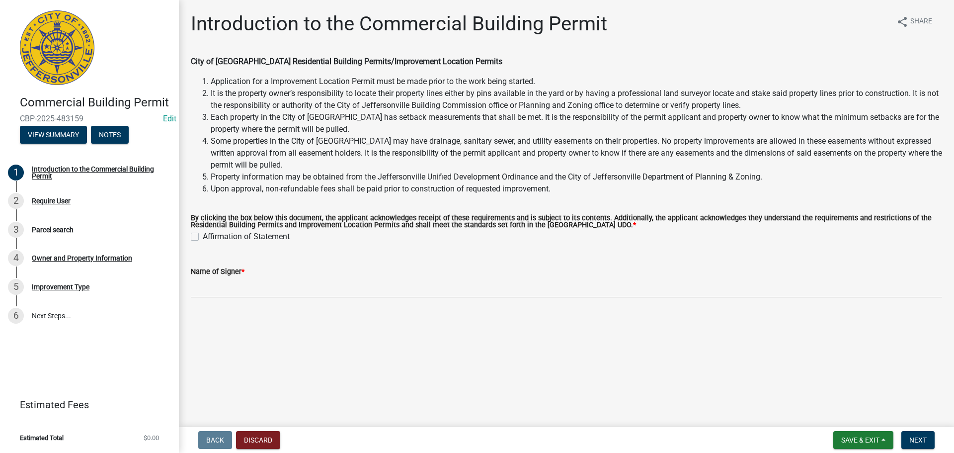
click at [203, 236] on label "Affirmation of Statement" at bounding box center [246, 237] width 87 height 12
click at [203, 236] on input "Affirmation of Statement" at bounding box center [206, 234] width 6 height 6
checkbox input "true"
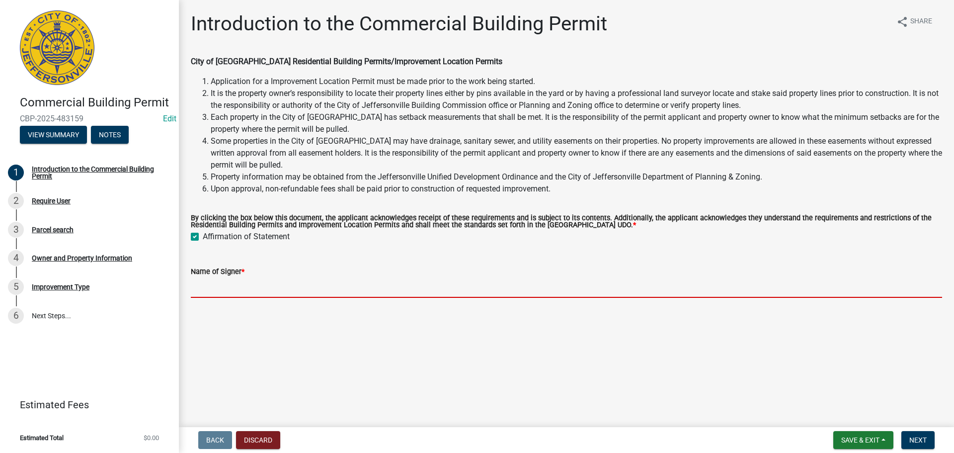
click at [206, 285] on input "Name of Signer *" at bounding box center [566, 287] width 751 height 20
type input "MISSY"
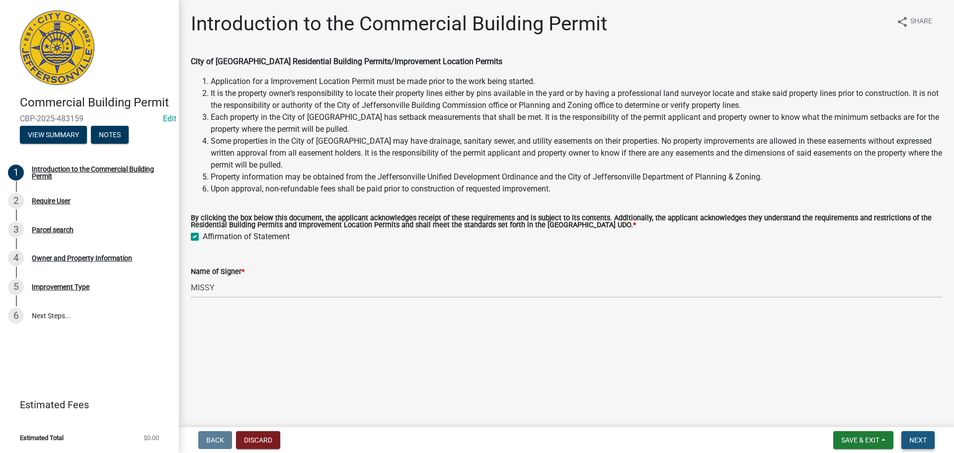
click at [915, 435] on button "Next" at bounding box center [918, 440] width 33 height 18
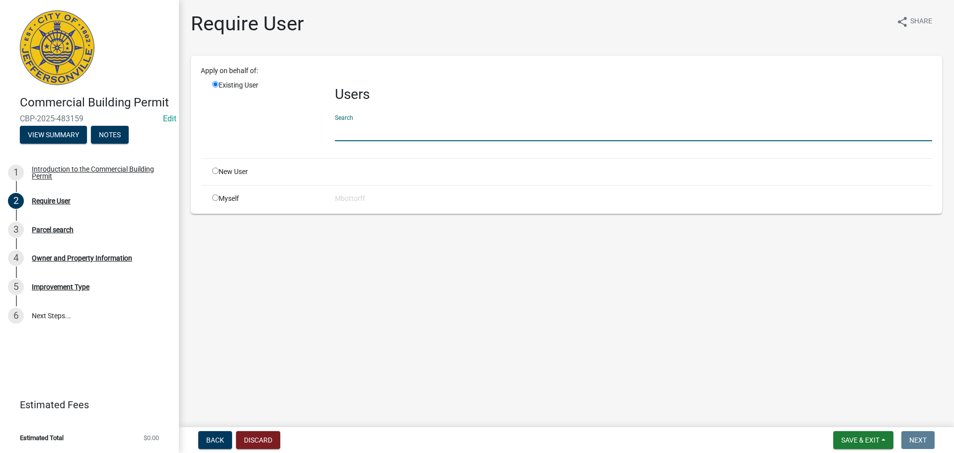
click at [355, 128] on input "text" at bounding box center [633, 131] width 597 height 20
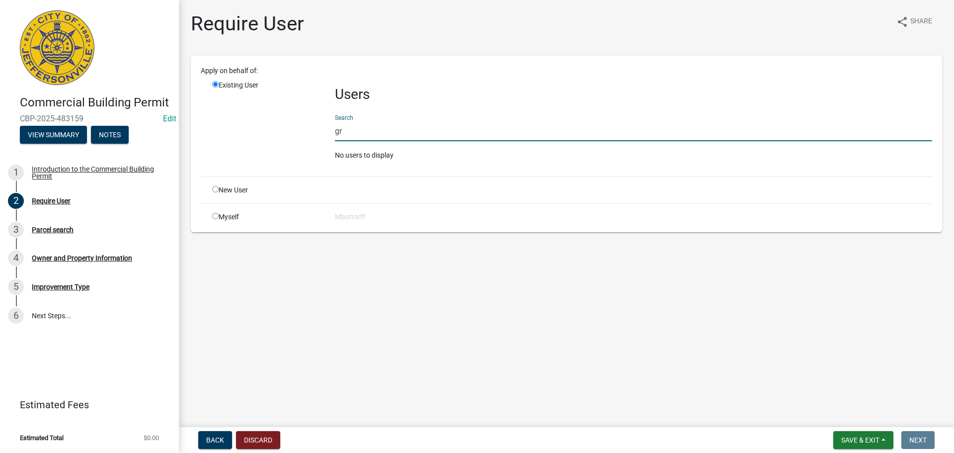
type input "g"
type input "C"
type input "G"
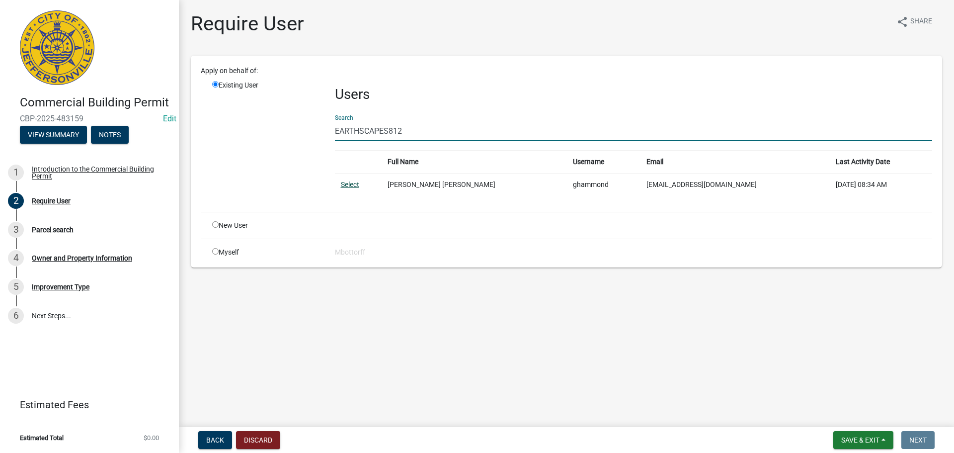
type input "EARTHSCAPES812"
click at [343, 185] on link "Select" at bounding box center [350, 184] width 18 height 8
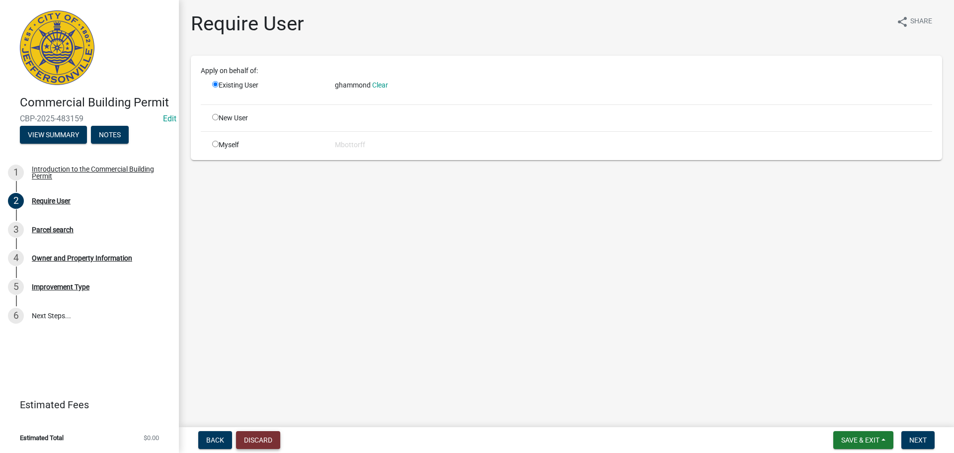
click at [252, 435] on button "Discard" at bounding box center [258, 440] width 44 height 18
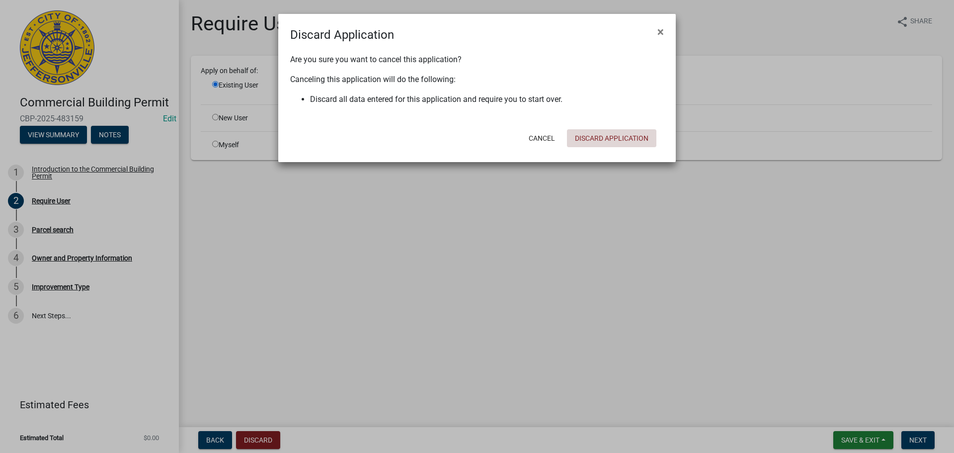
click at [609, 136] on button "Discard Application" at bounding box center [611, 138] width 89 height 18
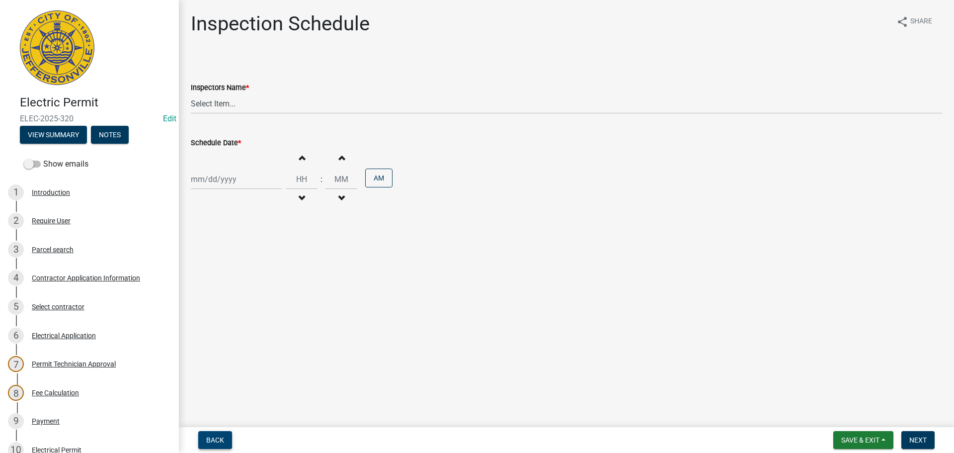
drag, startPoint x: 207, startPoint y: 439, endPoint x: 229, endPoint y: 427, distance: 24.5
click at [209, 437] on span "Back" at bounding box center [215, 440] width 18 height 8
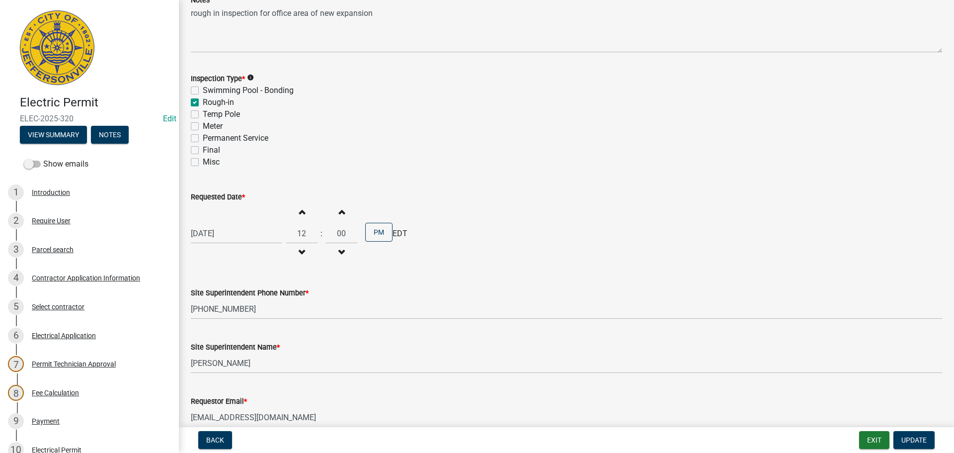
scroll to position [127, 0]
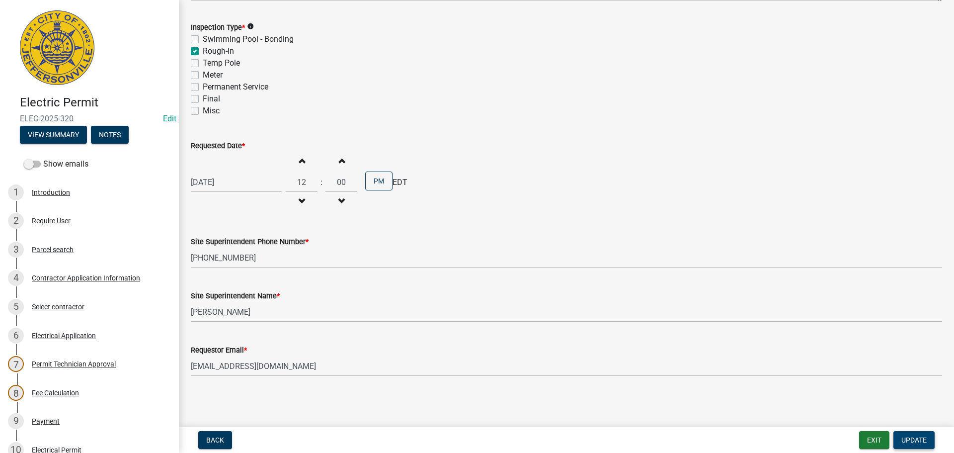
click at [908, 439] on span "Update" at bounding box center [914, 440] width 25 height 8
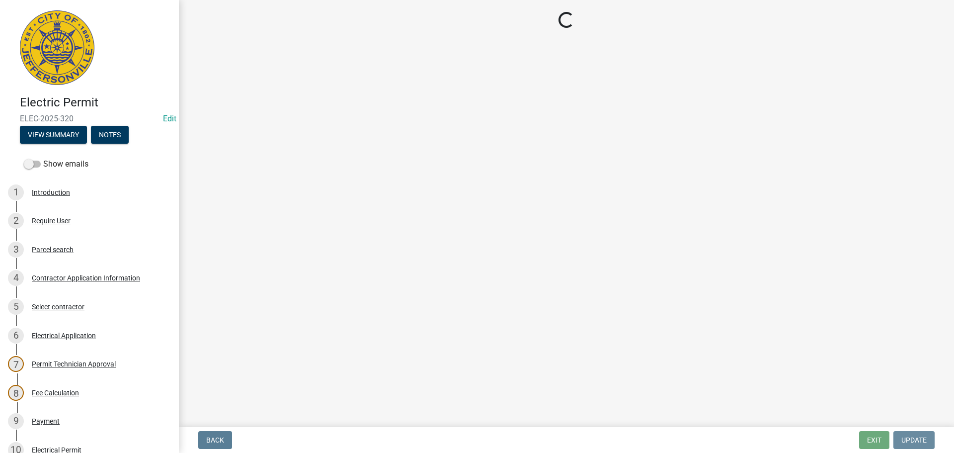
scroll to position [0, 0]
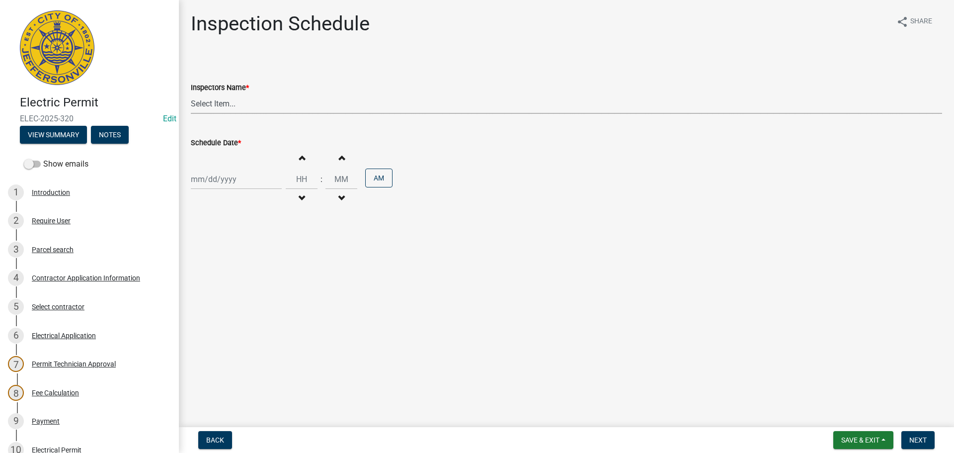
click at [215, 103] on select "Select Item... [PERSON_NAME] ([PERSON_NAME]) [PERSON_NAME] ([PERSON_NAME]) mkru…" at bounding box center [566, 103] width 751 height 20
select select "36a8b8f0-2ef8-43e9-ae06-718f51af8d36"
click at [191, 93] on select "Select Item... [PERSON_NAME] ([PERSON_NAME]) [PERSON_NAME] ([PERSON_NAME]) mkru…" at bounding box center [566, 103] width 751 height 20
click at [211, 174] on div at bounding box center [236, 179] width 91 height 20
select select "9"
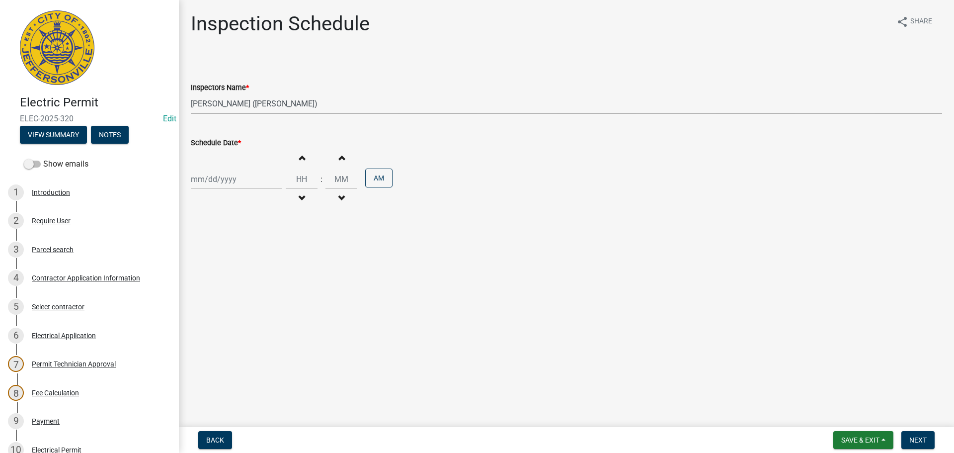
select select "2025"
click at [250, 276] on div "25" at bounding box center [249, 280] width 16 height 16
type input "[DATE]"
click at [915, 436] on span "Next" at bounding box center [918, 440] width 17 height 8
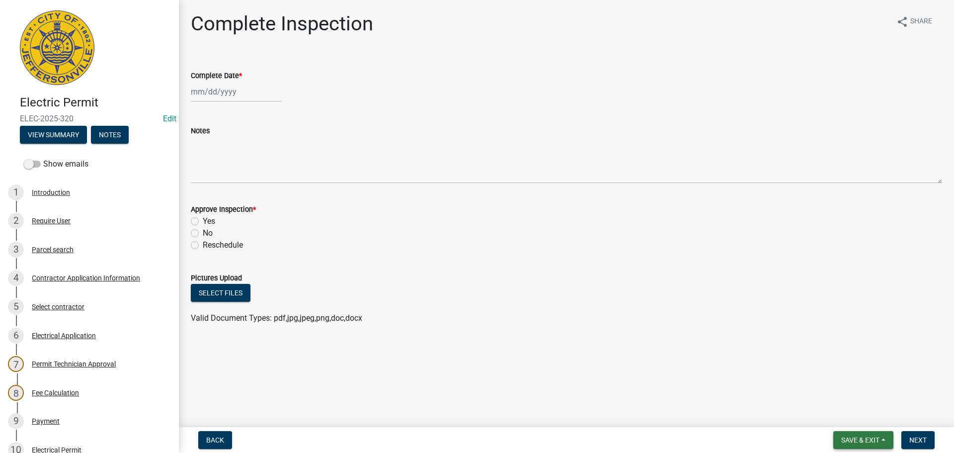
click at [858, 435] on button "Save & Exit" at bounding box center [864, 440] width 60 height 18
click at [855, 420] on button "Save & Exit" at bounding box center [854, 414] width 80 height 24
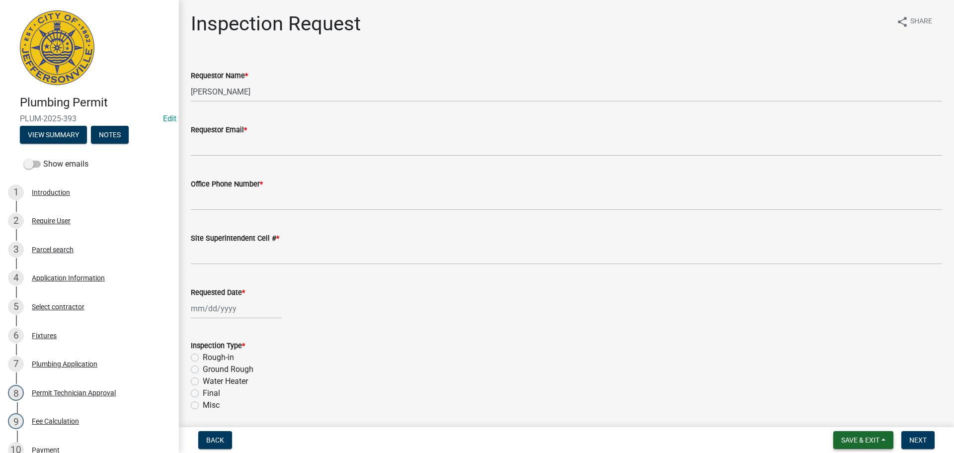
click at [856, 436] on span "Save & Exit" at bounding box center [860, 440] width 38 height 8
click at [844, 417] on button "Save & Exit" at bounding box center [854, 414] width 80 height 24
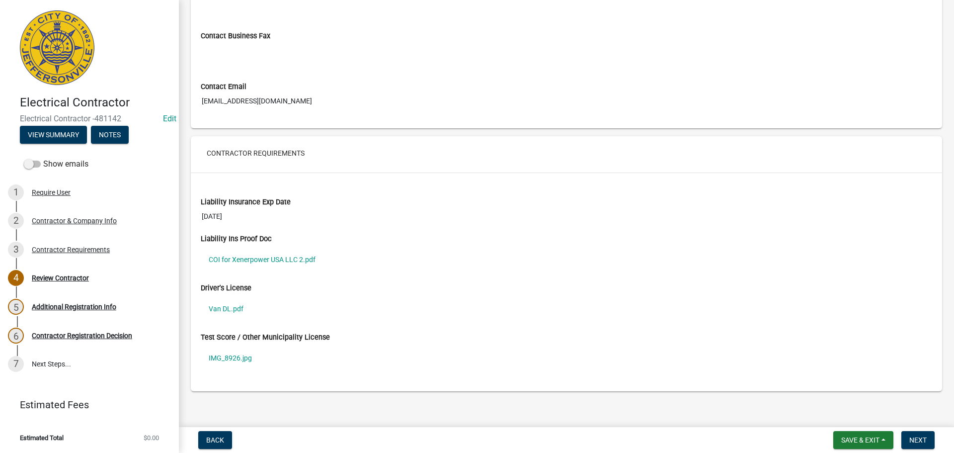
scroll to position [650, 0]
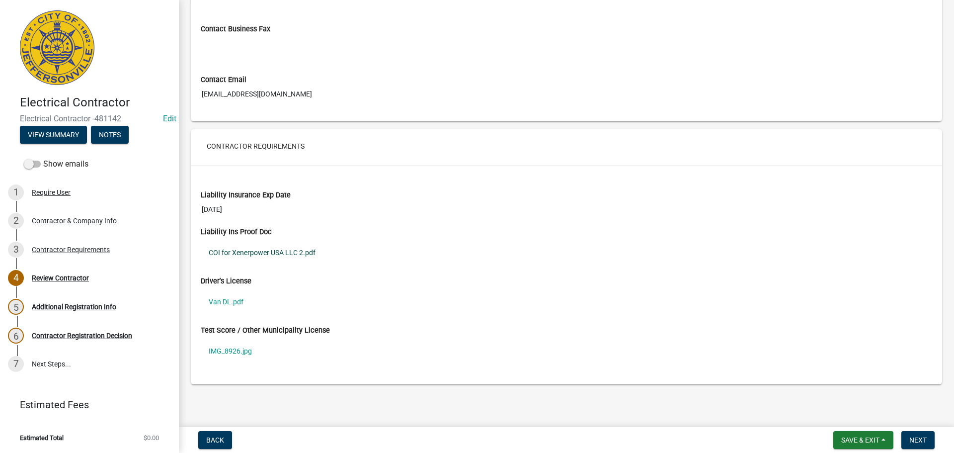
click at [245, 250] on link "COI for Xenerpower USA LLC 2.pdf" at bounding box center [567, 252] width 732 height 23
click at [226, 300] on link "Van DL.pdf" at bounding box center [567, 301] width 732 height 23
click at [234, 350] on link "IMG_8926.jpg" at bounding box center [567, 350] width 732 height 23
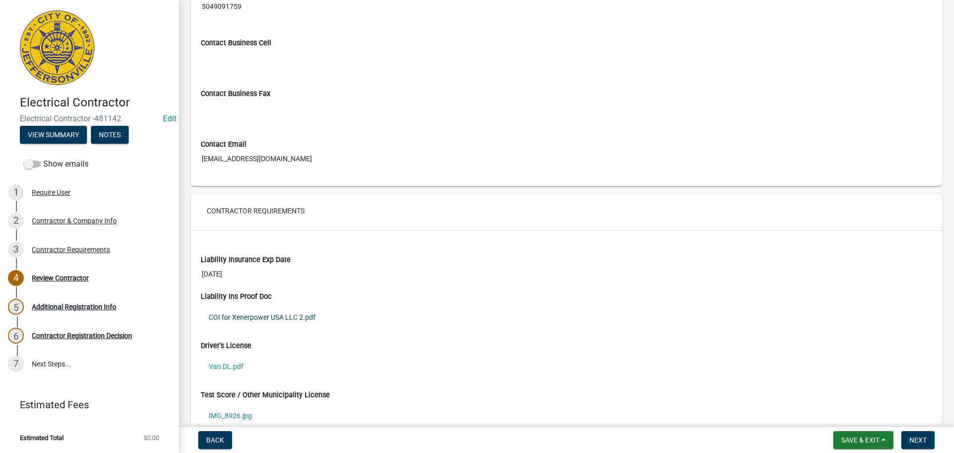
scroll to position [600, 0]
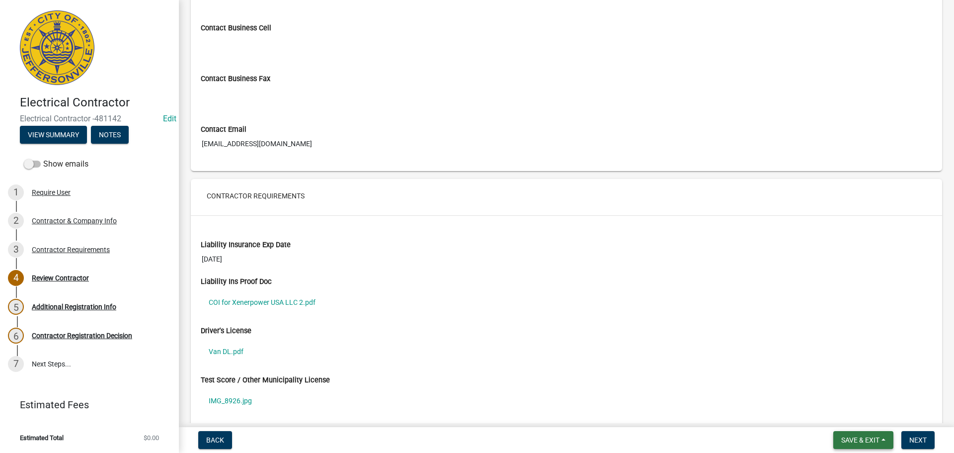
click at [852, 442] on span "Save & Exit" at bounding box center [860, 440] width 38 height 8
click at [846, 414] on button "Save & Exit" at bounding box center [854, 414] width 80 height 24
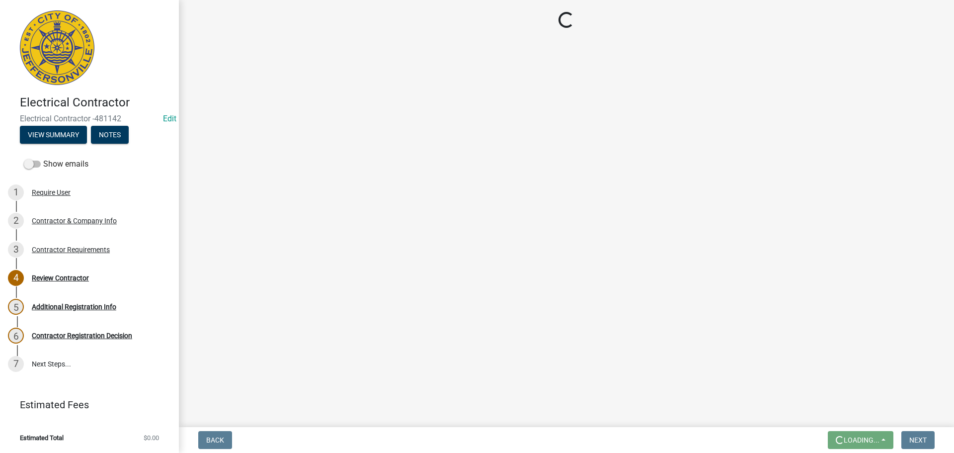
scroll to position [0, 0]
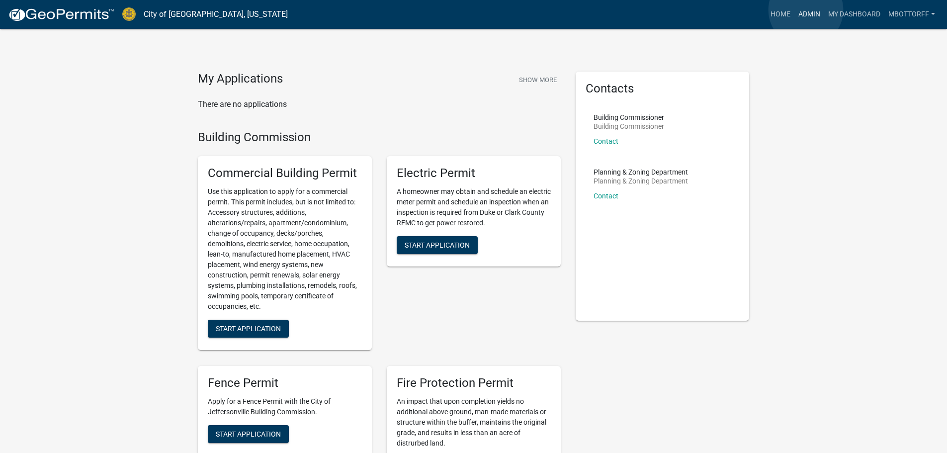
click at [806, 10] on link "Admin" at bounding box center [809, 14] width 30 height 19
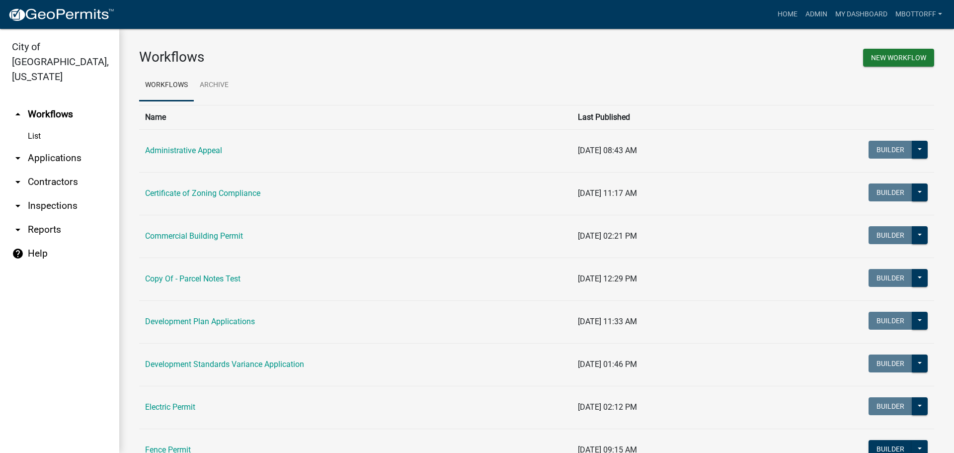
click at [40, 194] on link "arrow_drop_down Inspections" at bounding box center [59, 206] width 119 height 24
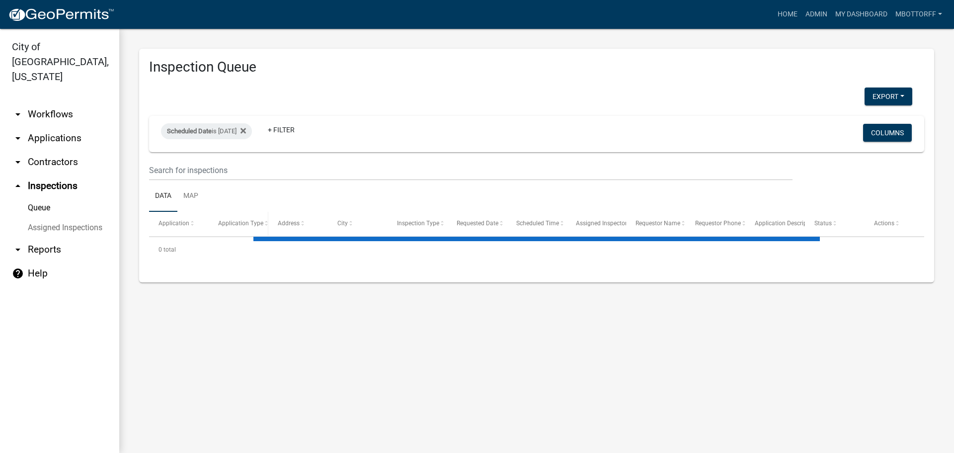
select select "3: 100"
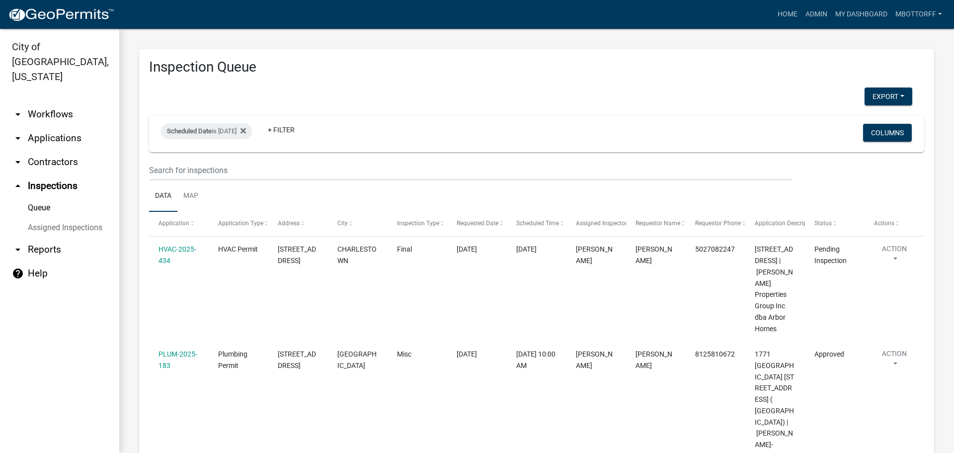
click at [86, 218] on link "Assigned Inspections" at bounding box center [59, 228] width 119 height 20
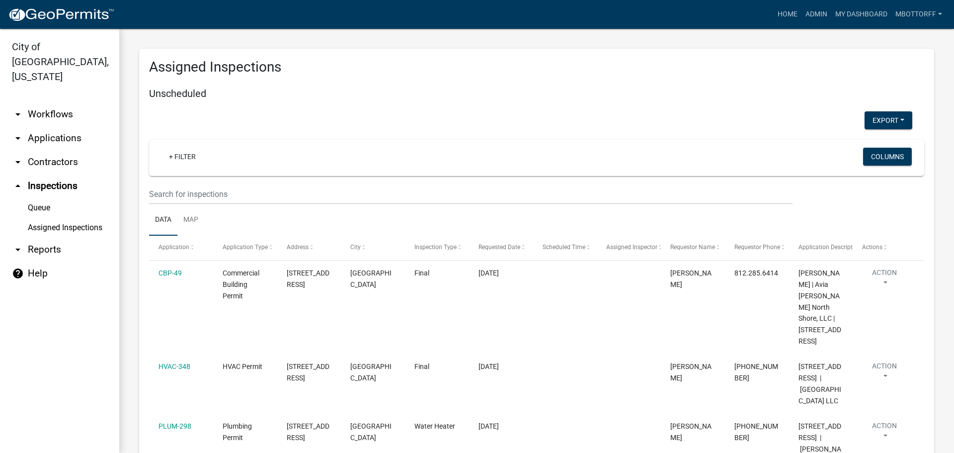
click at [45, 150] on link "arrow_drop_down Contractors" at bounding box center [59, 162] width 119 height 24
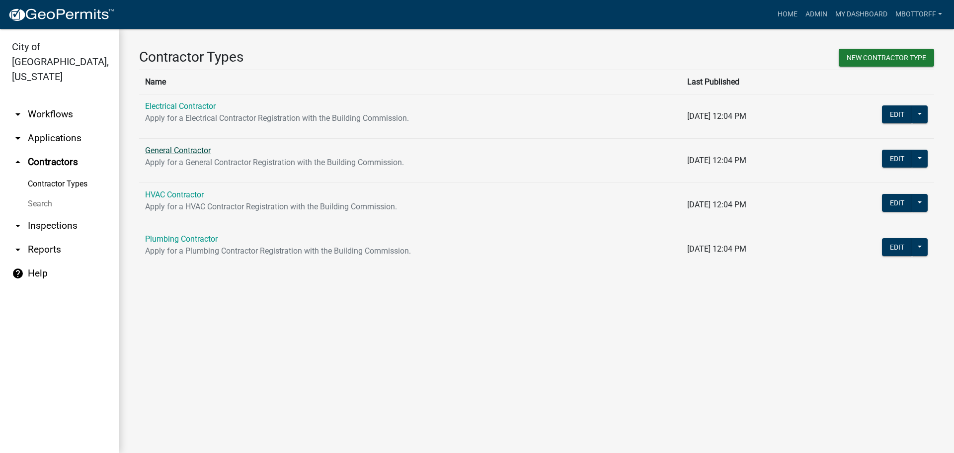
click at [175, 148] on link "General Contractor" at bounding box center [178, 150] width 66 height 9
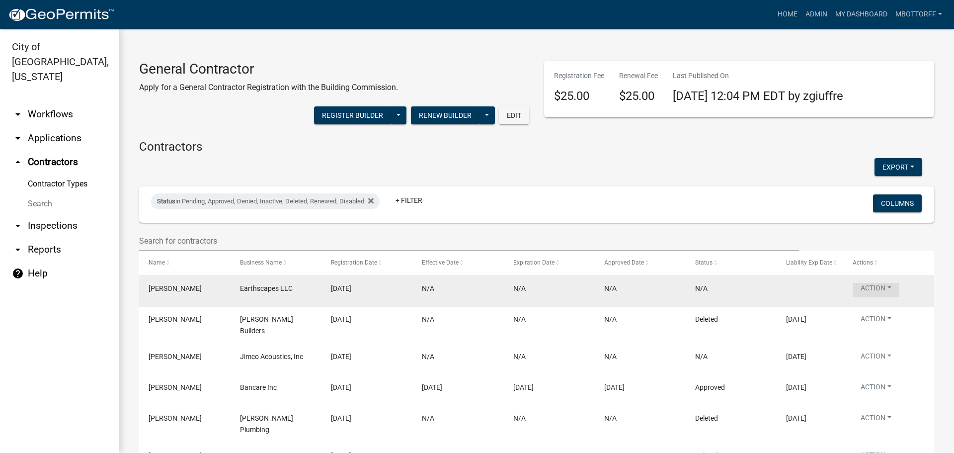
click at [887, 293] on button "Action" at bounding box center [876, 290] width 47 height 14
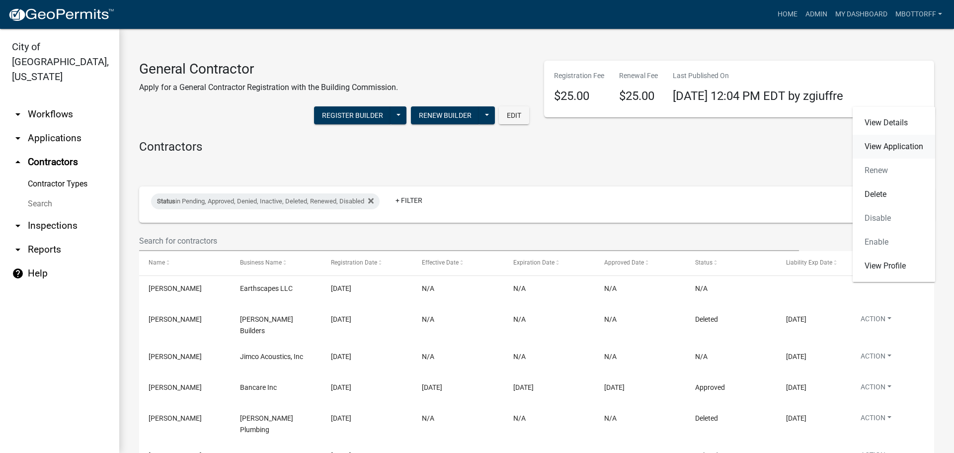
click at [876, 152] on link "View Application" at bounding box center [894, 147] width 83 height 24
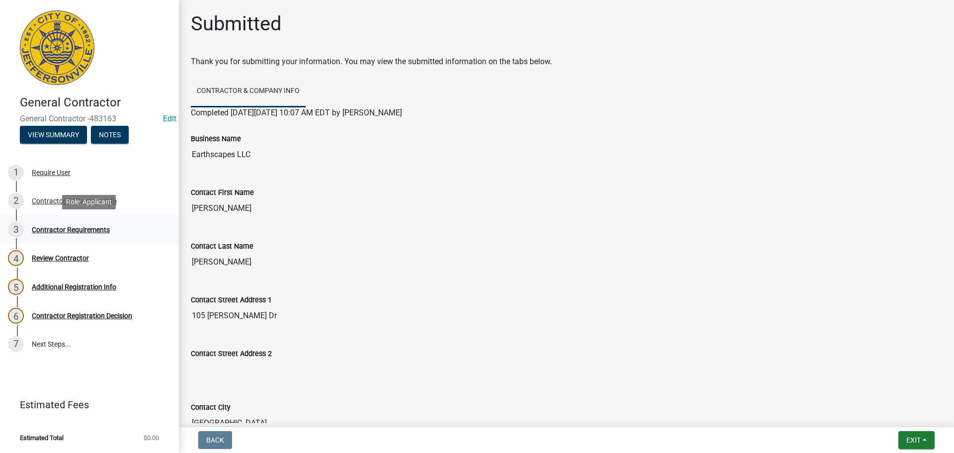
click at [60, 228] on div "Contractor Requirements" at bounding box center [71, 229] width 78 height 7
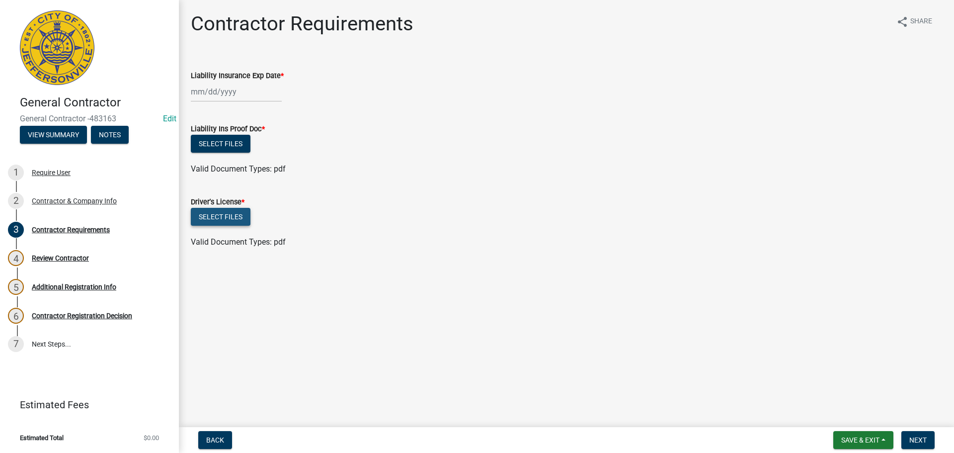
click at [225, 218] on button "Select files" at bounding box center [221, 217] width 60 height 18
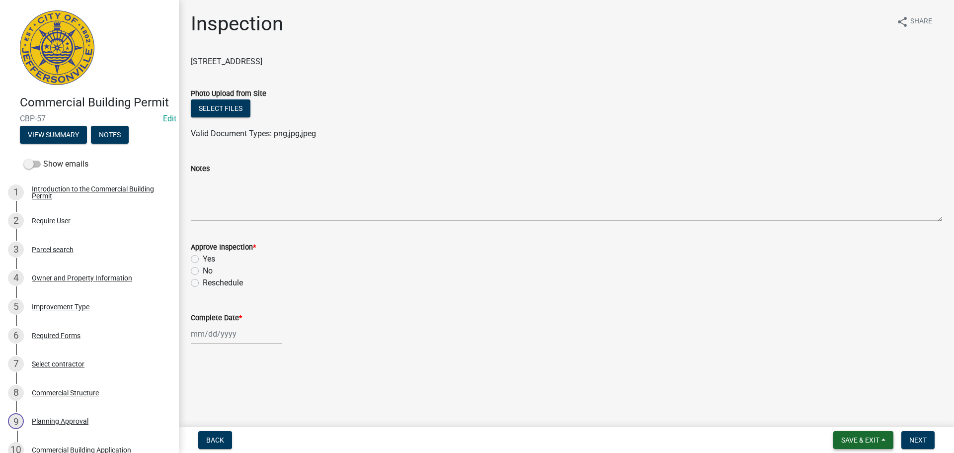
click at [859, 436] on span "Save & Exit" at bounding box center [860, 440] width 38 height 8
click at [846, 414] on button "Save & Exit" at bounding box center [854, 414] width 80 height 24
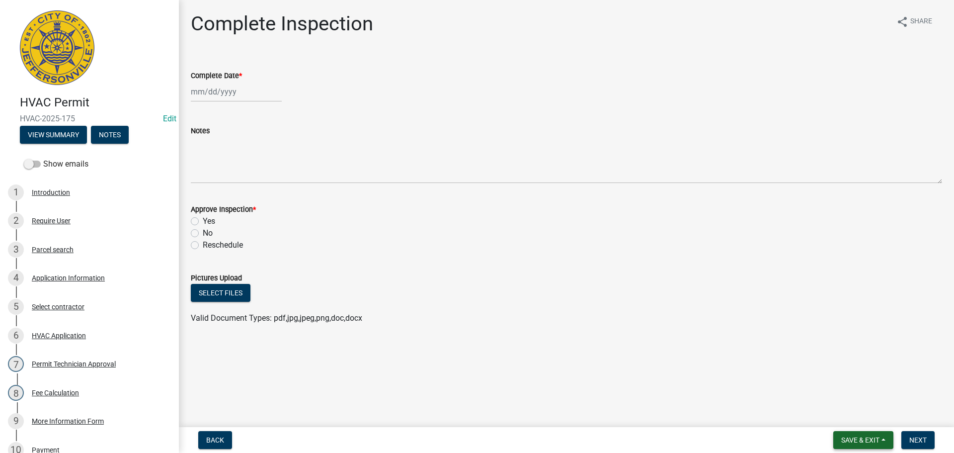
click at [863, 444] on button "Save & Exit" at bounding box center [864, 440] width 60 height 18
click at [843, 415] on button "Save & Exit" at bounding box center [854, 414] width 80 height 24
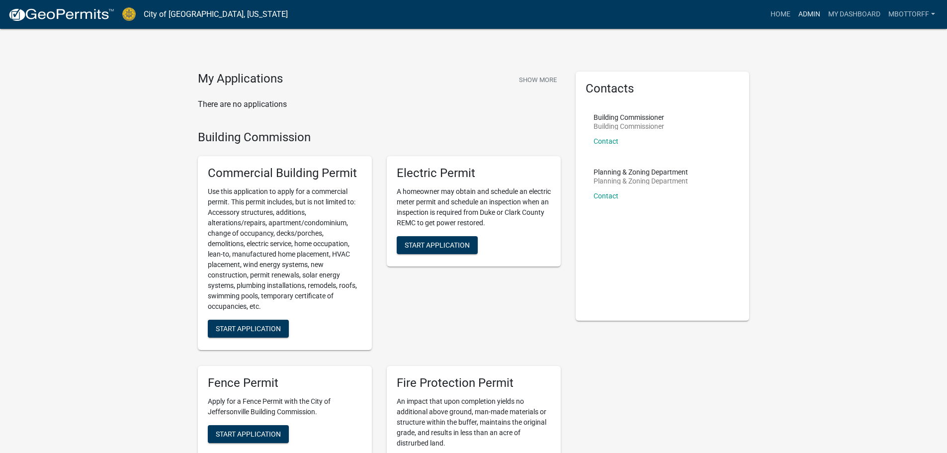
click at [804, 13] on link "Admin" at bounding box center [809, 14] width 30 height 19
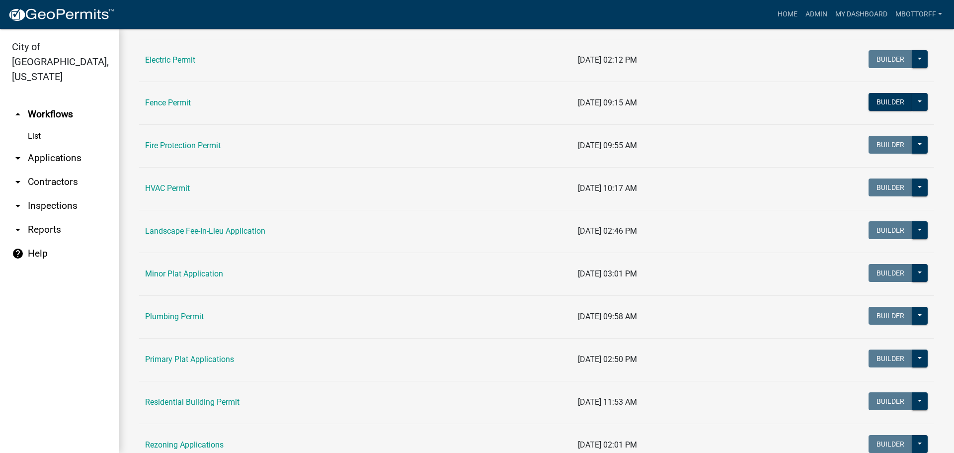
scroll to position [348, 0]
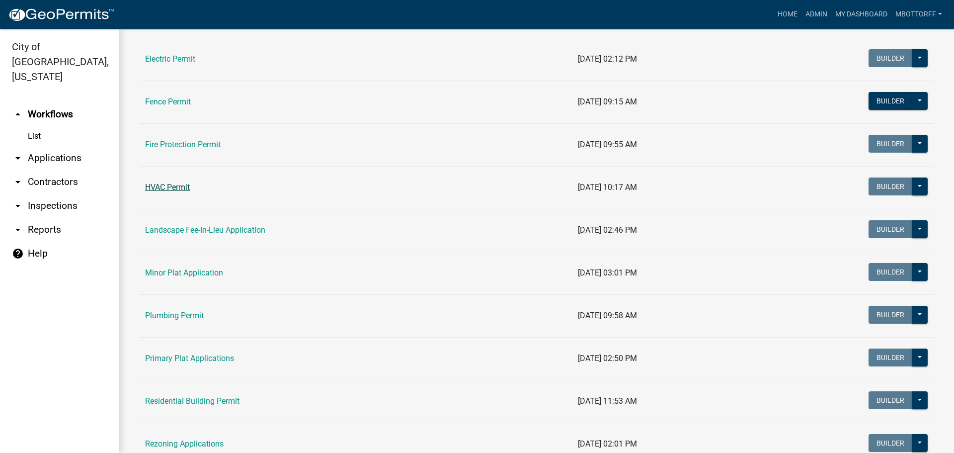
click at [176, 186] on link "HVAC Permit" at bounding box center [167, 186] width 45 height 9
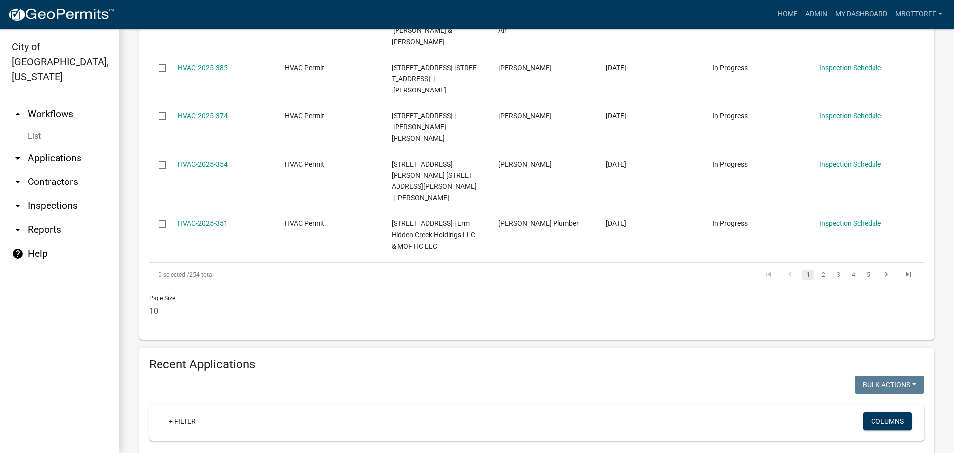
scroll to position [696, 0]
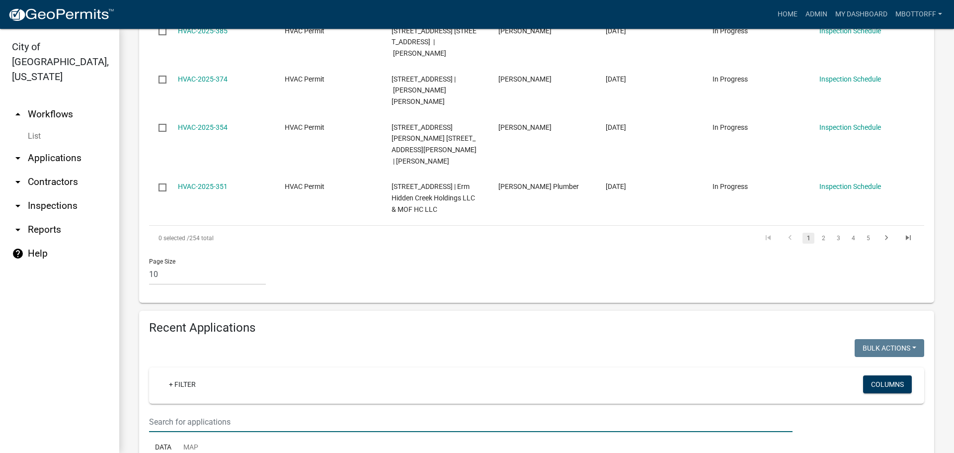
click at [179, 412] on input "text" at bounding box center [471, 422] width 644 height 20
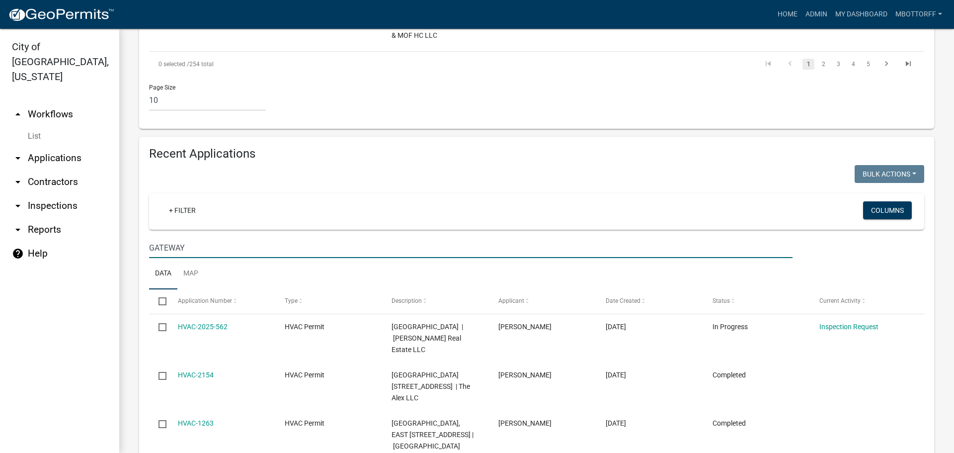
scroll to position [892, 0]
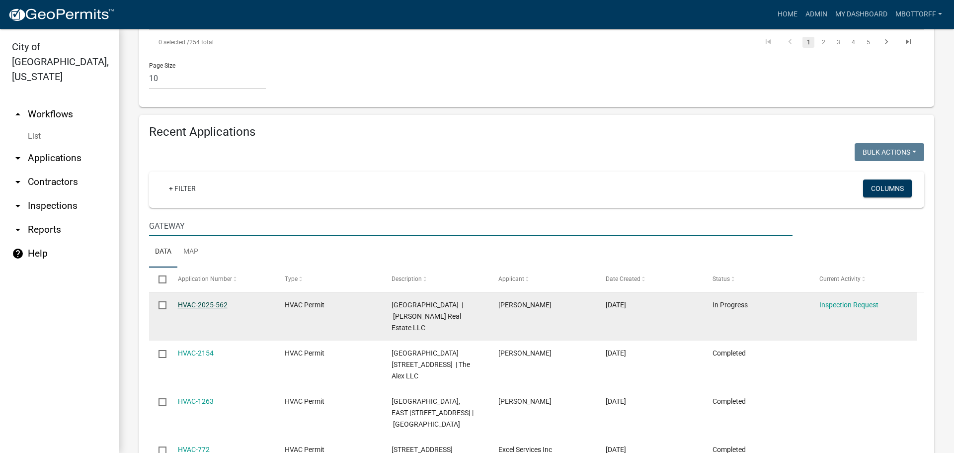
type input "GATEWAY"
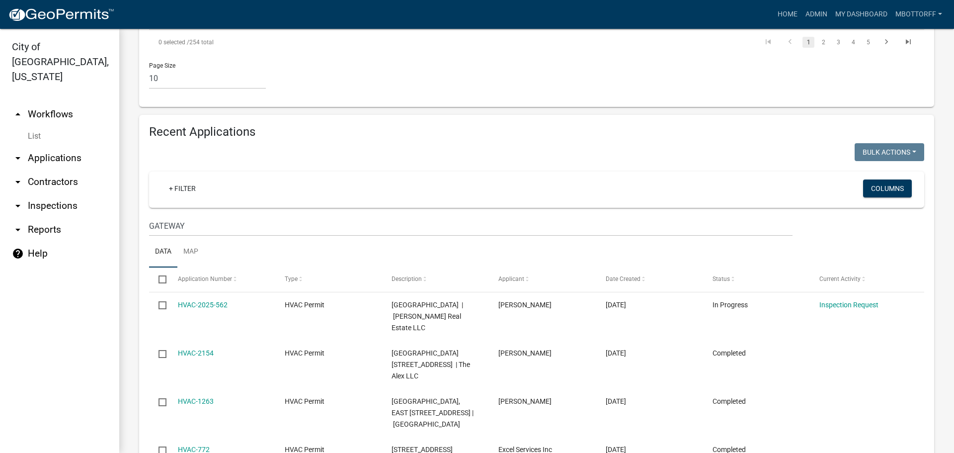
click at [35, 126] on link "List" at bounding box center [59, 136] width 119 height 20
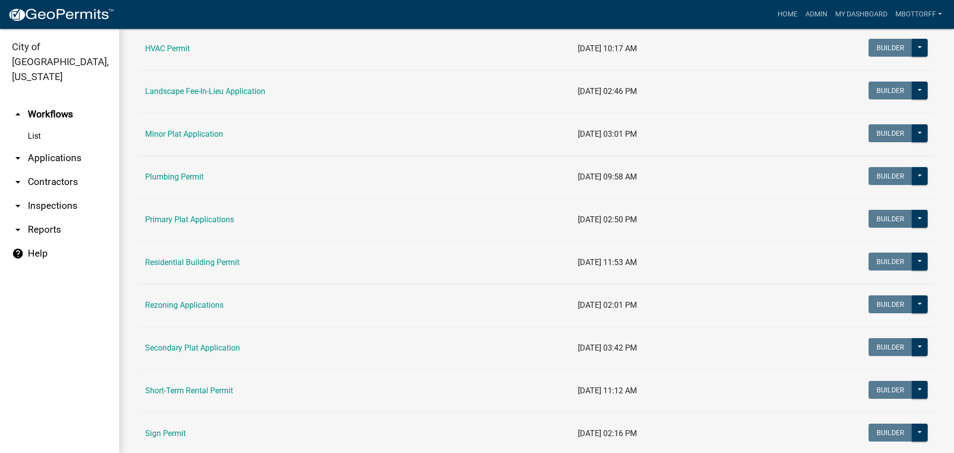
scroll to position [547, 0]
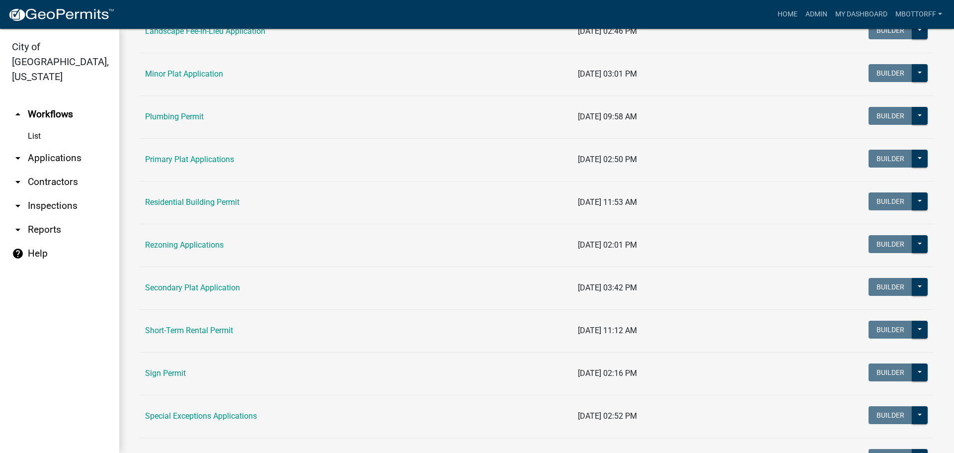
click at [175, 113] on link "Plumbing Permit" at bounding box center [174, 116] width 59 height 9
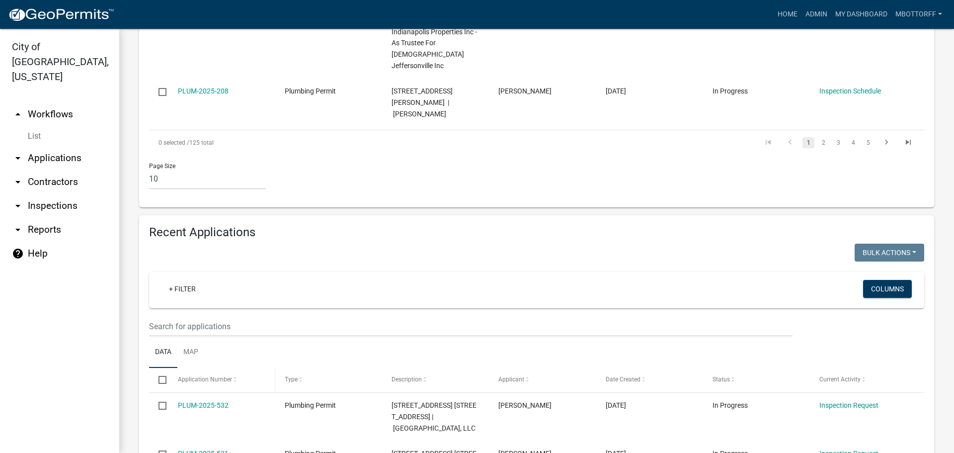
scroll to position [792, 0]
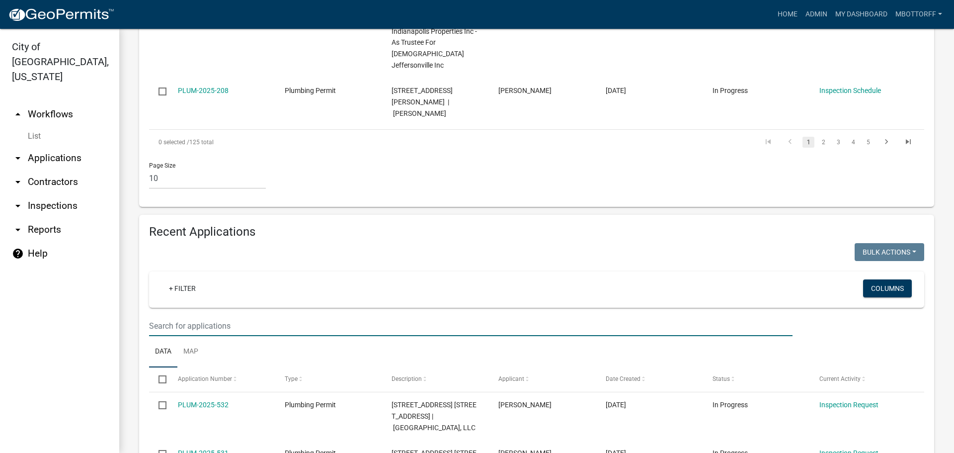
click at [182, 316] on input "text" at bounding box center [471, 326] width 644 height 20
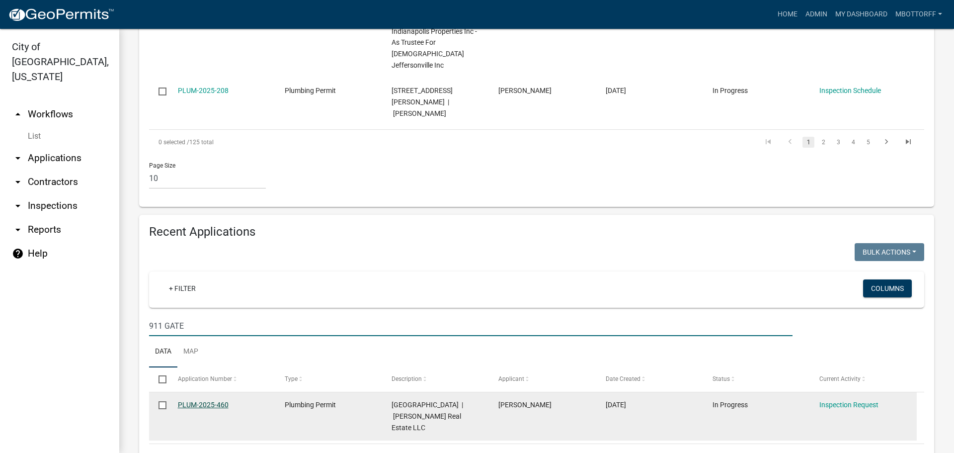
type input "911 GATE"
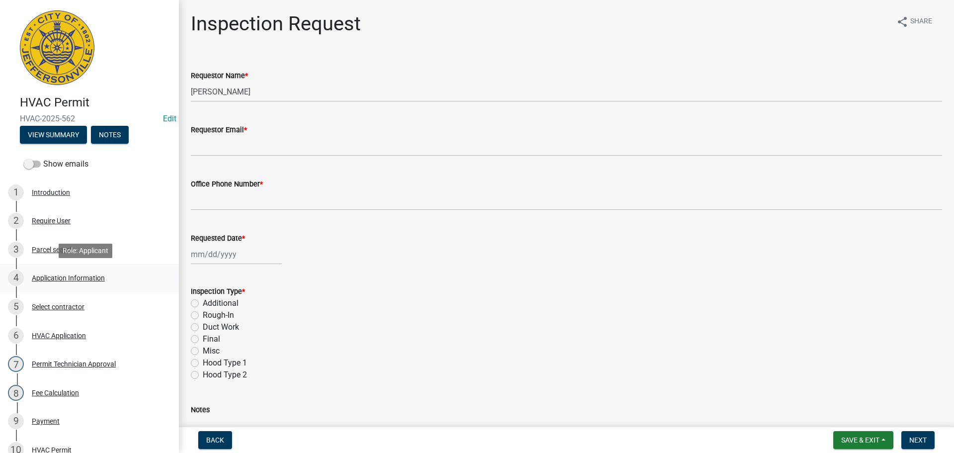
click at [42, 276] on div "Application Information" at bounding box center [68, 277] width 73 height 7
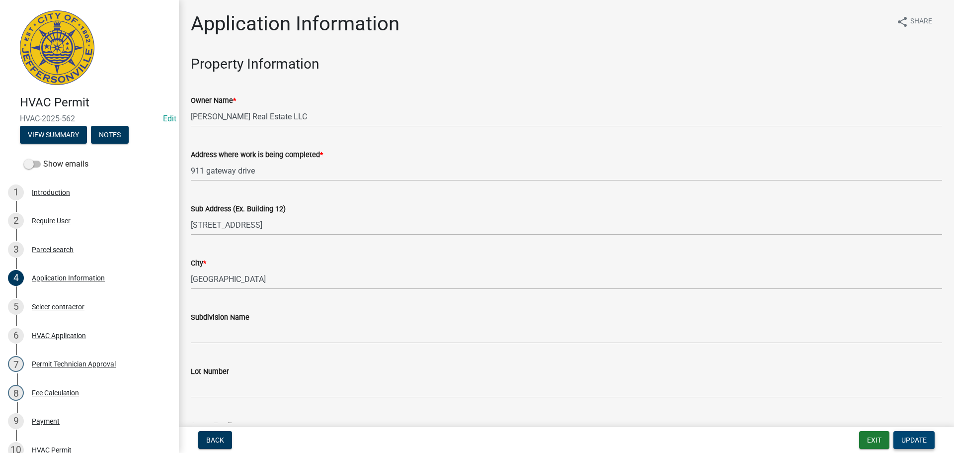
click at [908, 439] on span "Update" at bounding box center [914, 440] width 25 height 8
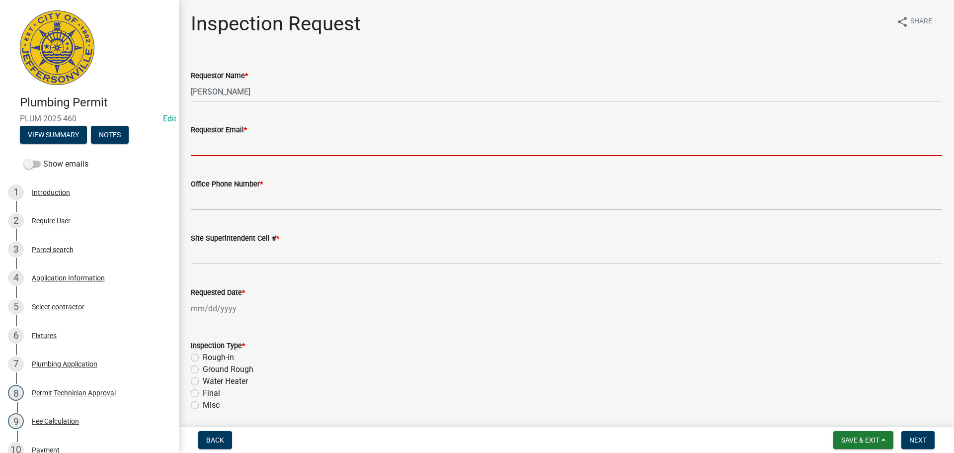
drag, startPoint x: 200, startPoint y: 148, endPoint x: 207, endPoint y: 149, distance: 7.0
click at [200, 148] on input "Requestor Email *" at bounding box center [566, 146] width 751 height 20
type input "[EMAIL_ADDRESS][DOMAIN_NAME]"
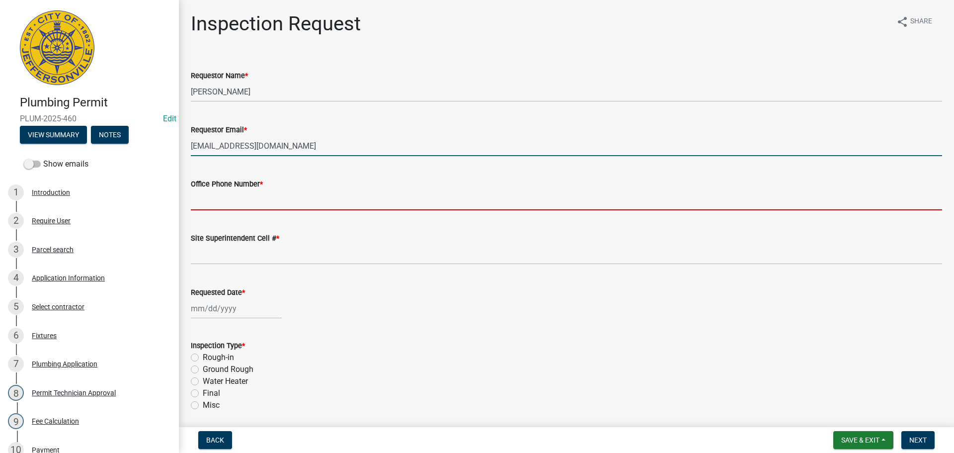
click at [229, 198] on input "Office Phone Number *" at bounding box center [566, 200] width 751 height 20
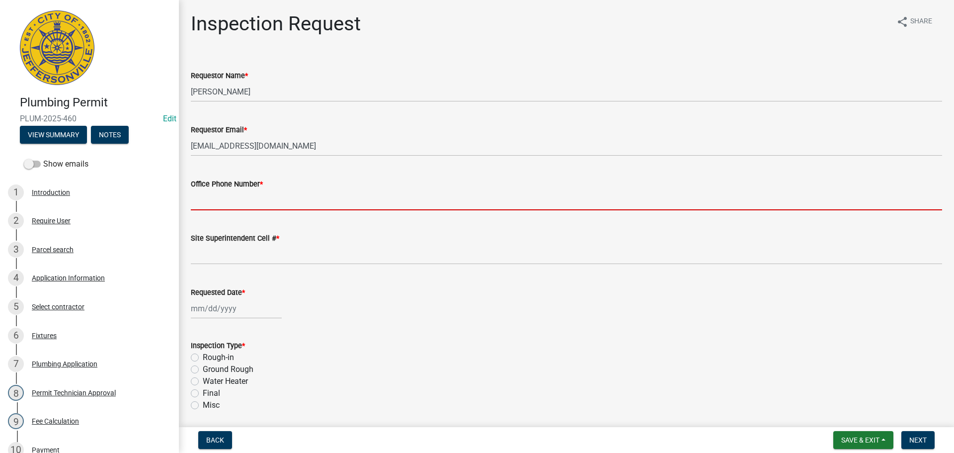
type input "000-000-0000"
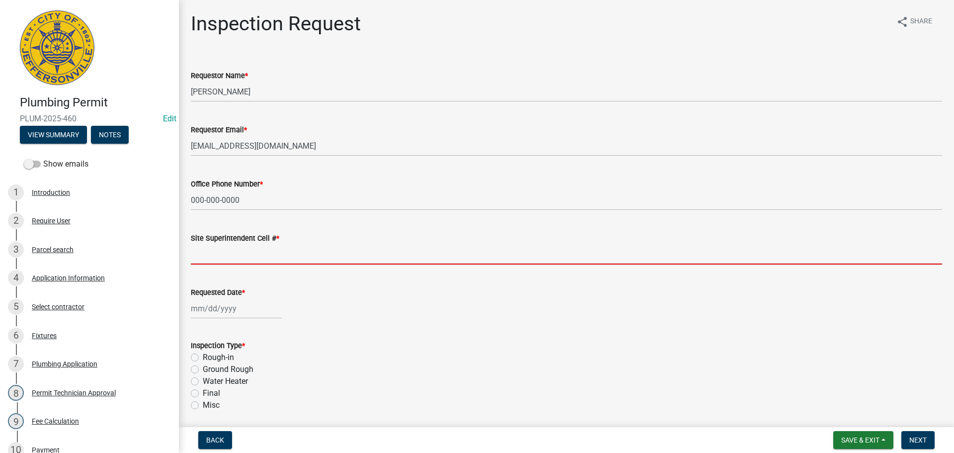
click at [241, 250] on input "Site Superintendent Cell # *" at bounding box center [566, 254] width 751 height 20
type input "SAME"
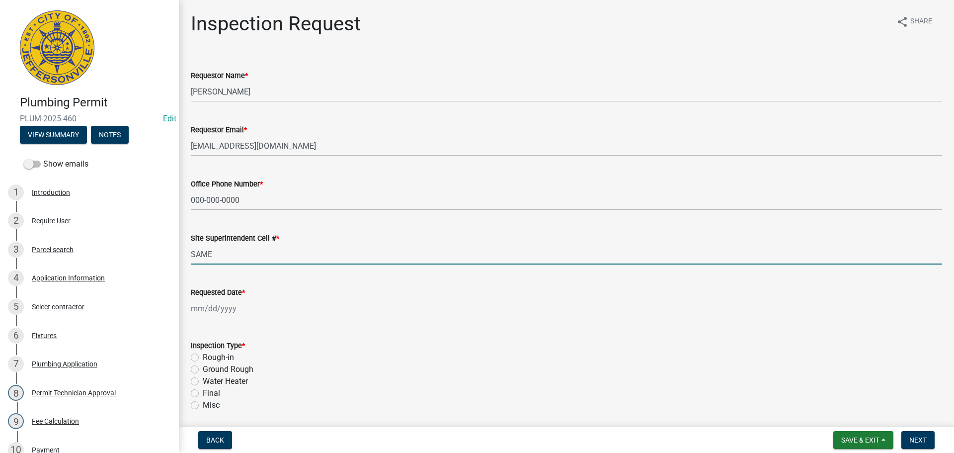
click at [216, 308] on div at bounding box center [236, 308] width 91 height 20
select select "9"
select select "2025"
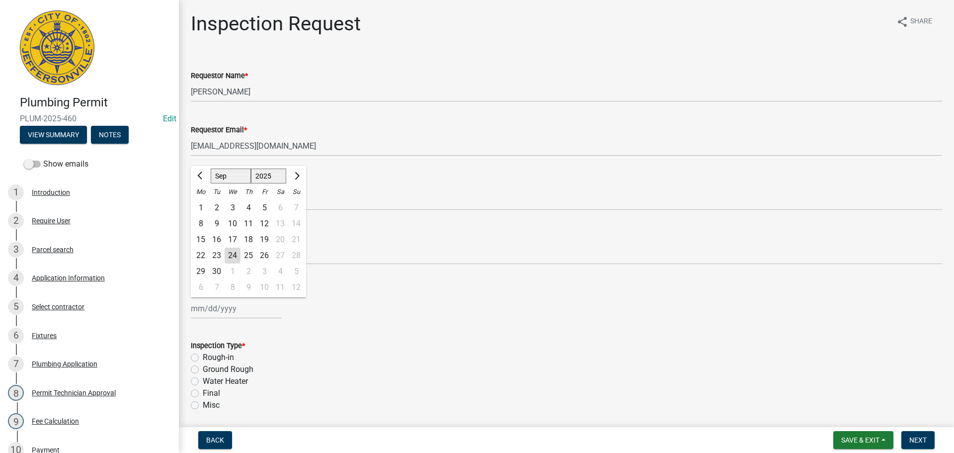
click at [234, 259] on div "24" at bounding box center [233, 256] width 16 height 16
type input "09/24/2025"
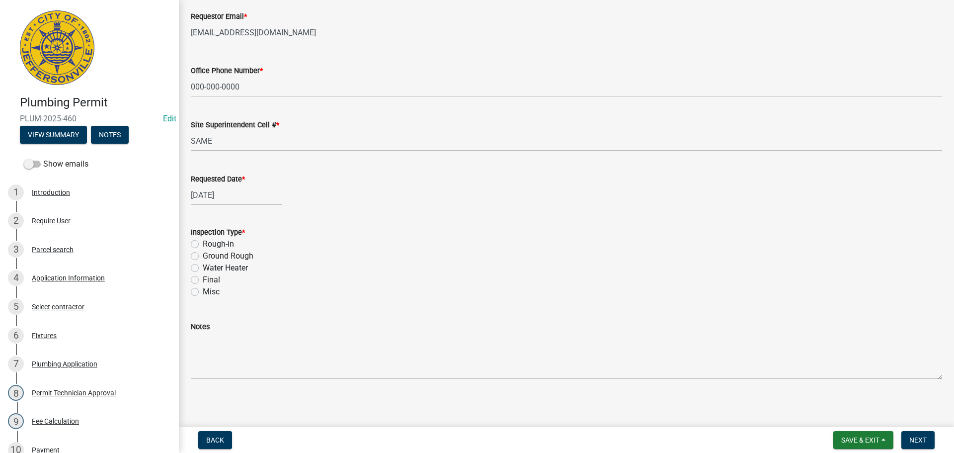
scroll to position [116, 0]
click at [203, 241] on label "Rough-in" at bounding box center [218, 241] width 31 height 12
click at [203, 241] on input "Rough-in" at bounding box center [206, 238] width 6 height 6
radio input "true"
drag, startPoint x: 913, startPoint y: 443, endPoint x: 902, endPoint y: 424, distance: 21.7
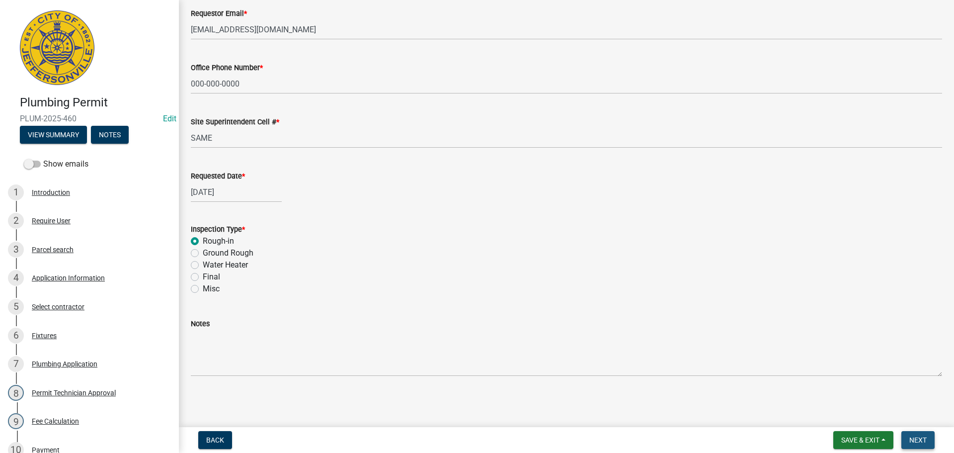
click at [914, 442] on span "Next" at bounding box center [918, 440] width 17 height 8
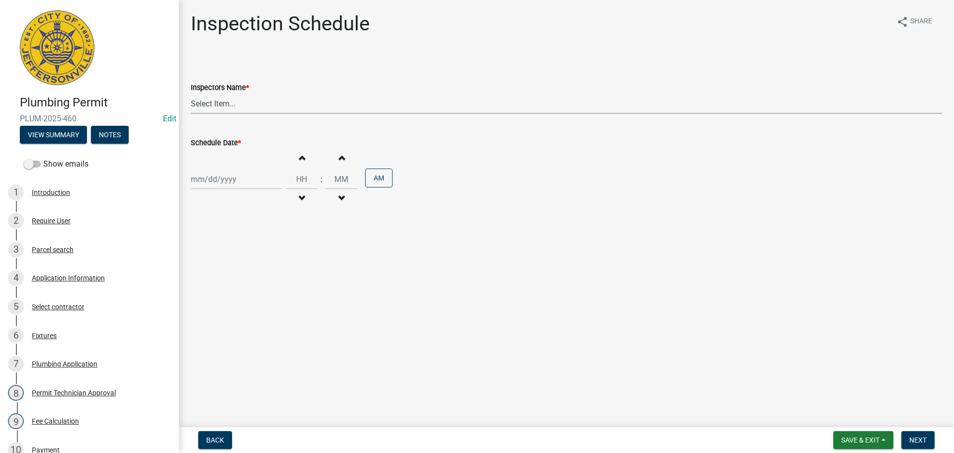
click at [211, 100] on select "Select Item... jramsey (Jeremy Ramsey) MaryFrey (Mary Frey) mkruer (Mike Kruer)…" at bounding box center [566, 103] width 751 height 20
select select "13c97fbc-c819-4cee-844a-0db3d3c4db95"
click at [191, 93] on select "Select Item... jramsey (Jeremy Ramsey) MaryFrey (Mary Frey) mkruer (Mike Kruer)…" at bounding box center [566, 103] width 751 height 20
click at [203, 173] on div at bounding box center [236, 179] width 91 height 20
select select "9"
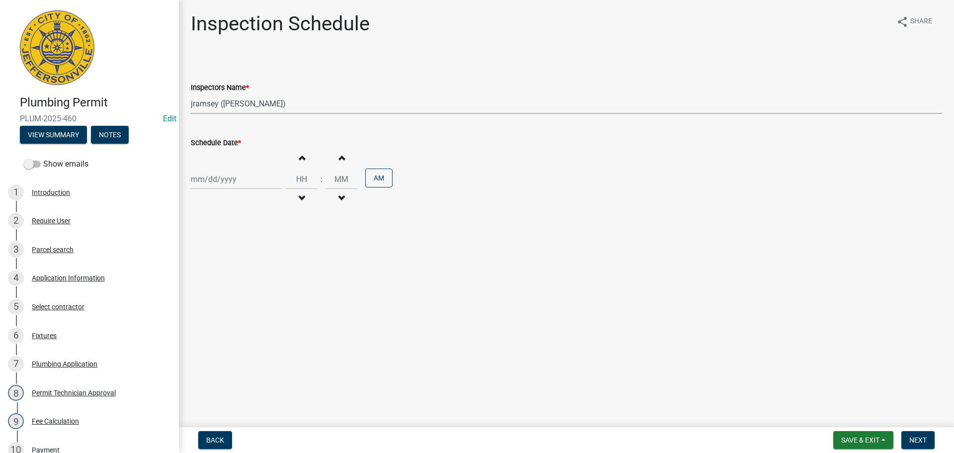
select select "2025"
click at [233, 279] on div "24" at bounding box center [233, 280] width 16 height 16
type input "09/24/2025"
click at [923, 438] on span "Next" at bounding box center [918, 440] width 17 height 8
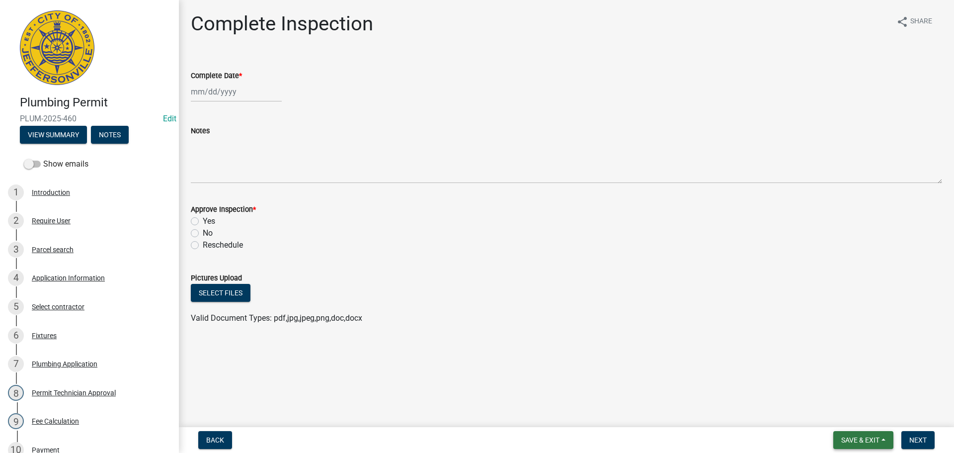
click at [856, 443] on span "Save & Exit" at bounding box center [860, 440] width 38 height 8
click at [848, 414] on button "Save & Exit" at bounding box center [854, 414] width 80 height 24
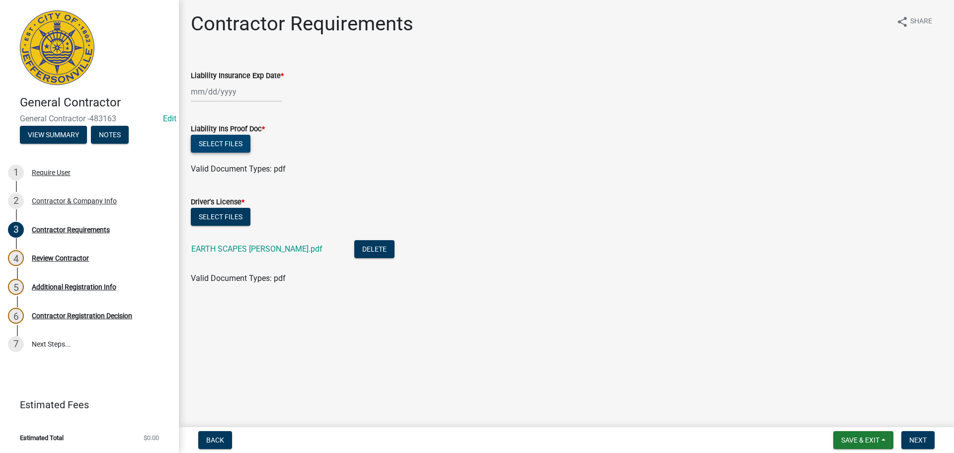
click at [210, 141] on button "Select files" at bounding box center [221, 144] width 60 height 18
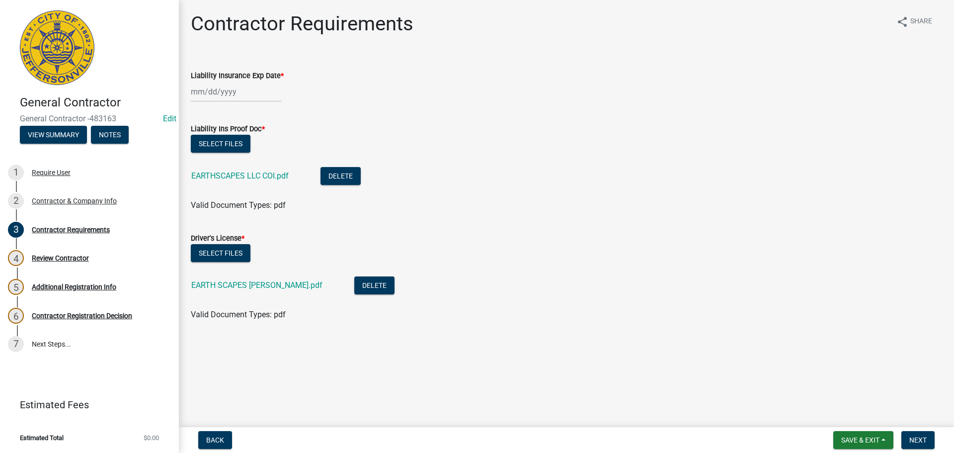
click at [224, 88] on div at bounding box center [236, 92] width 91 height 20
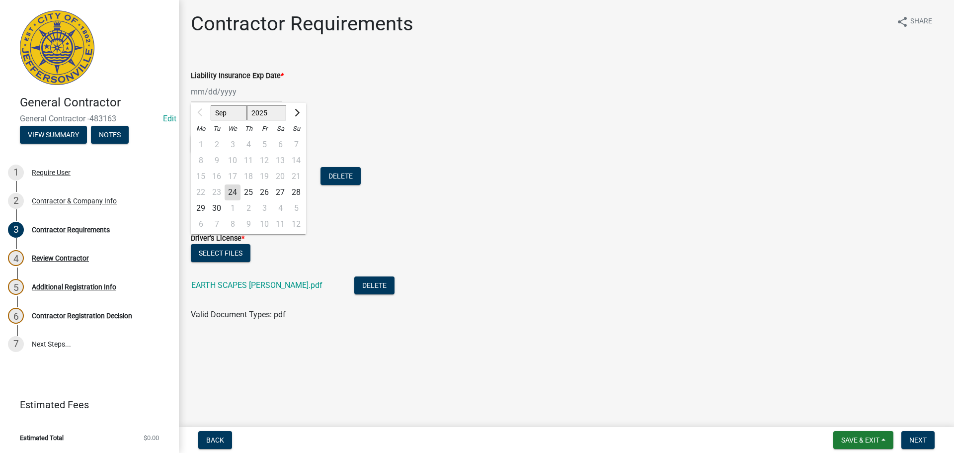
click at [551, 212] on wm-data-entity-input "Liability Ins Proof Doc * Select files EARTHSCAPES LLC COI.pdf Delete Valid Doc…" at bounding box center [566, 165] width 751 height 109
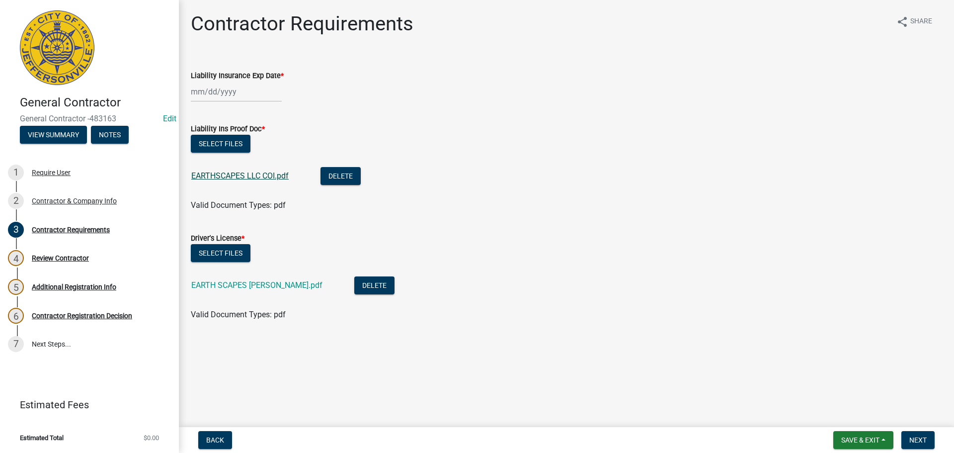
click at [220, 173] on link "EARTHSCAPES LLC COI.pdf" at bounding box center [239, 175] width 97 height 9
click at [196, 86] on div at bounding box center [236, 92] width 91 height 20
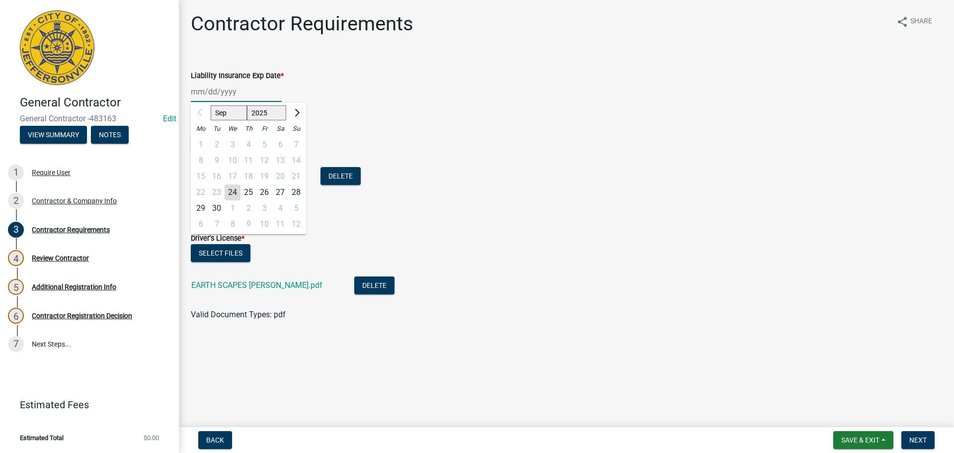
click at [196, 87] on input "Liability Insurance Exp Date *" at bounding box center [236, 92] width 91 height 20
type input "[DATE]"
click at [627, 134] on div "Liability Ins Proof Doc *" at bounding box center [566, 129] width 751 height 12
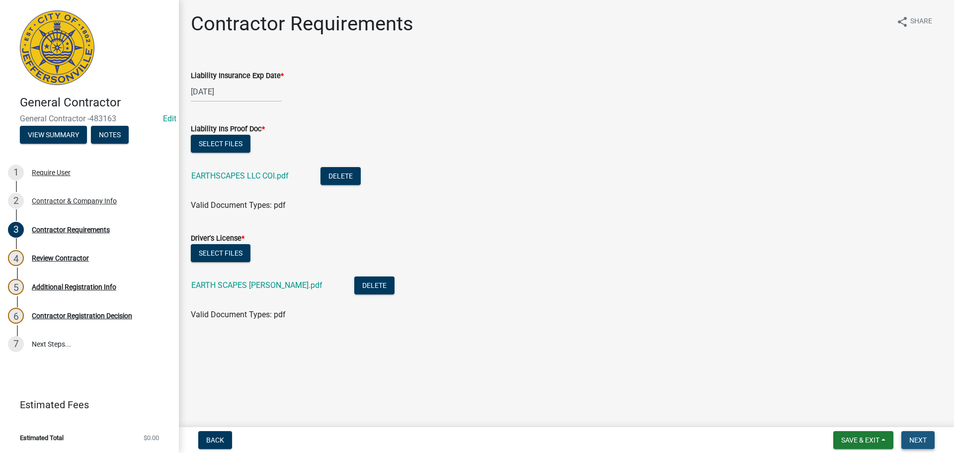
click at [922, 443] on span "Next" at bounding box center [918, 440] width 17 height 8
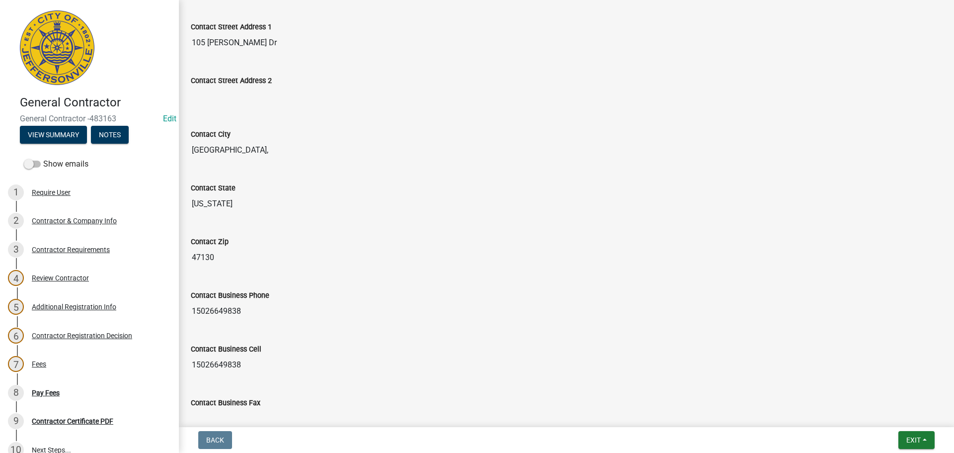
scroll to position [348, 0]
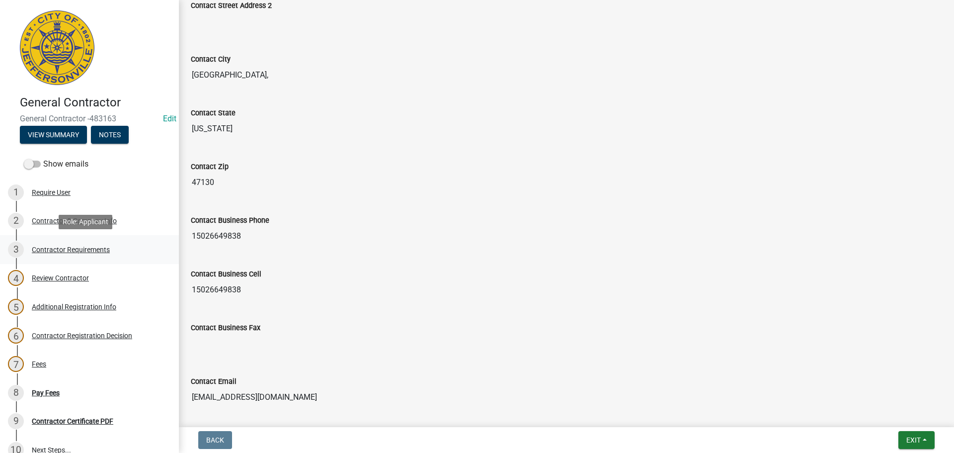
click at [63, 248] on div "Contractor Requirements" at bounding box center [71, 249] width 78 height 7
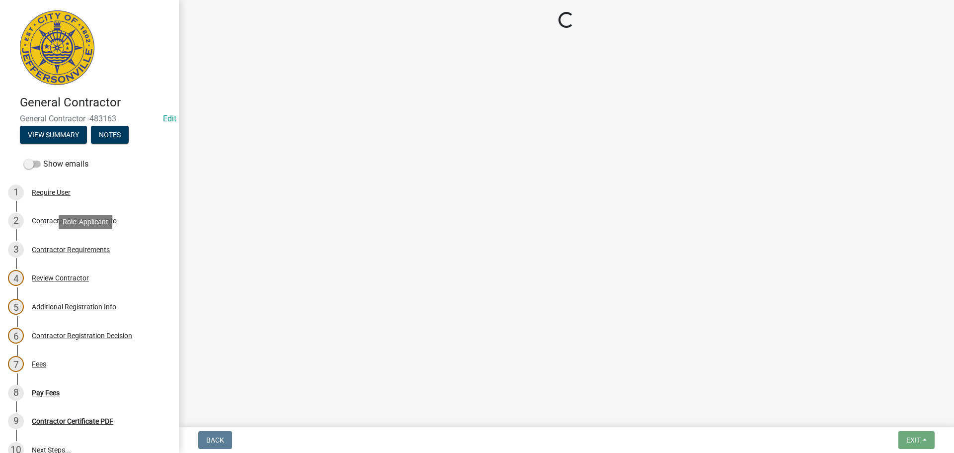
scroll to position [0, 0]
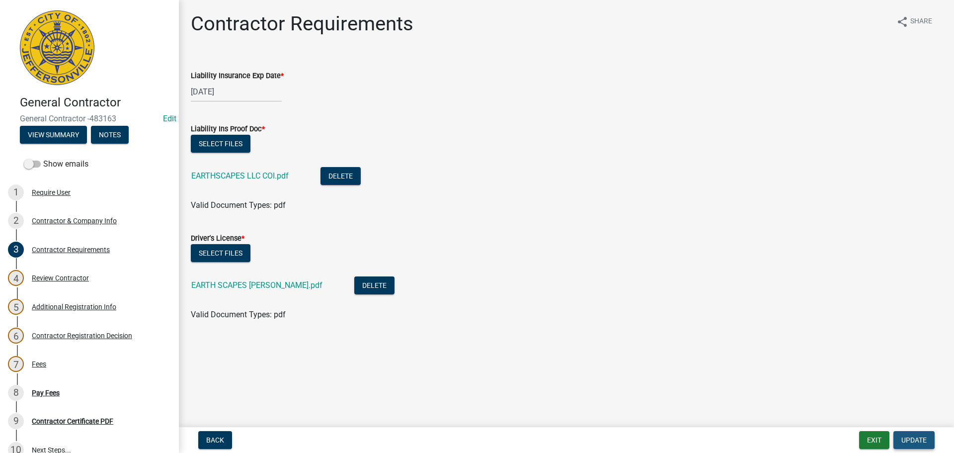
click at [915, 434] on button "Update" at bounding box center [914, 440] width 41 height 18
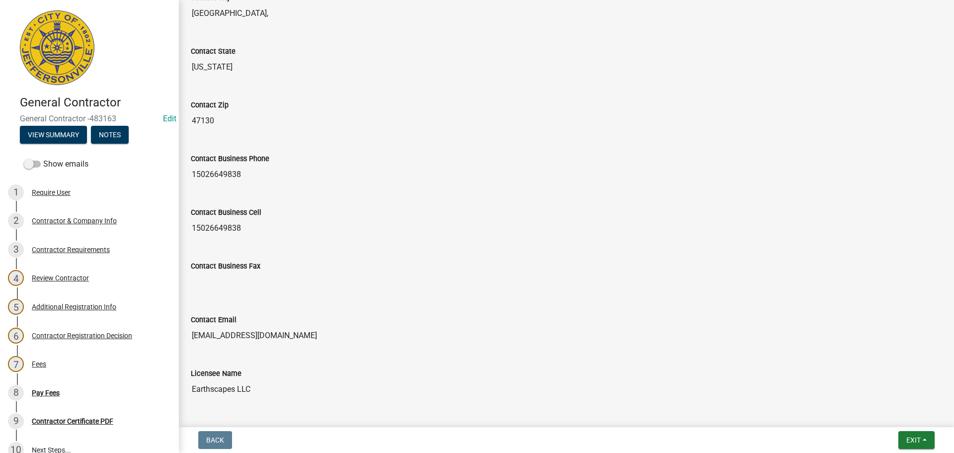
scroll to position [444, 0]
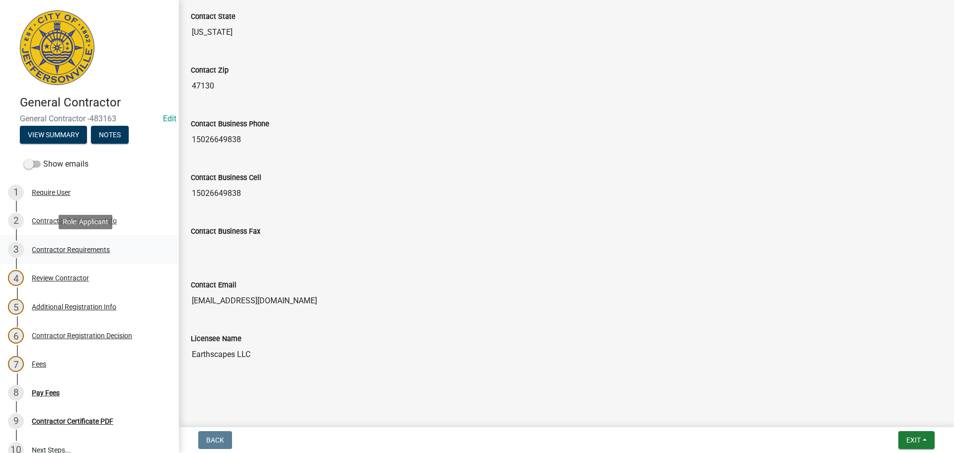
click at [59, 248] on div "Contractor Requirements" at bounding box center [71, 249] width 78 height 7
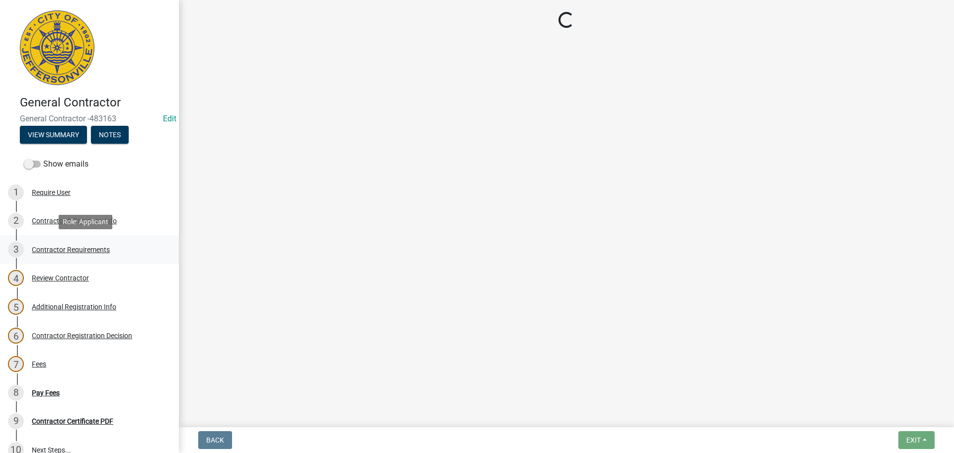
scroll to position [0, 0]
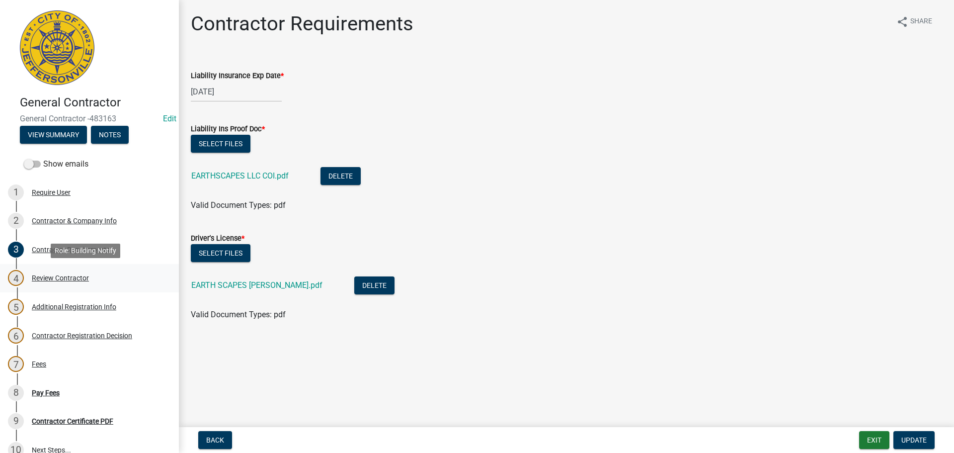
click at [46, 278] on div "Review Contractor" at bounding box center [60, 277] width 57 height 7
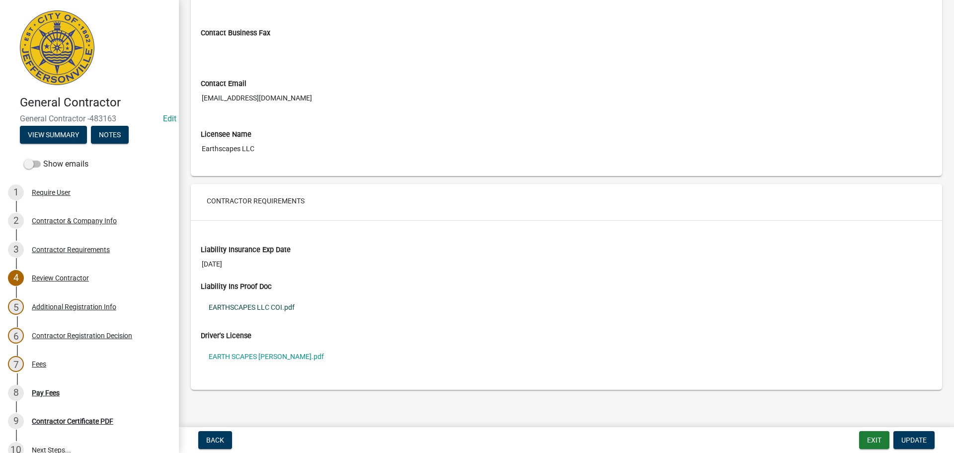
scroll to position [601, 0]
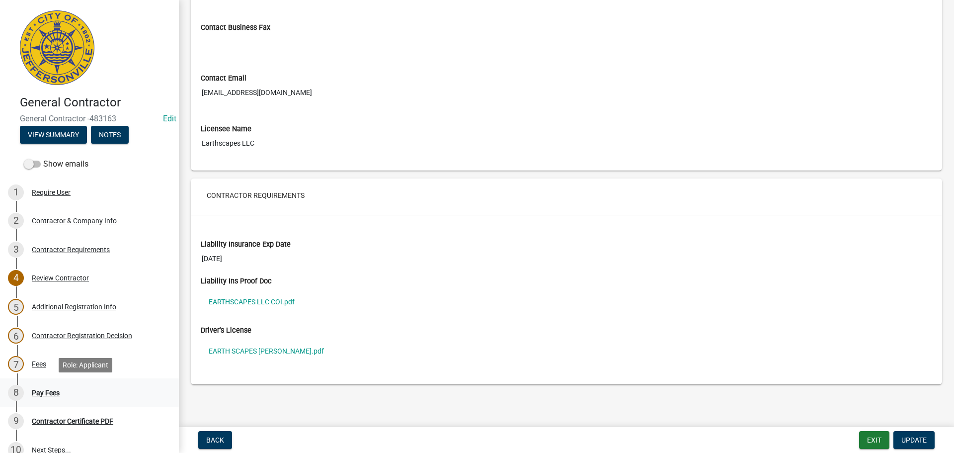
click at [42, 389] on div "Pay Fees" at bounding box center [46, 392] width 28 height 7
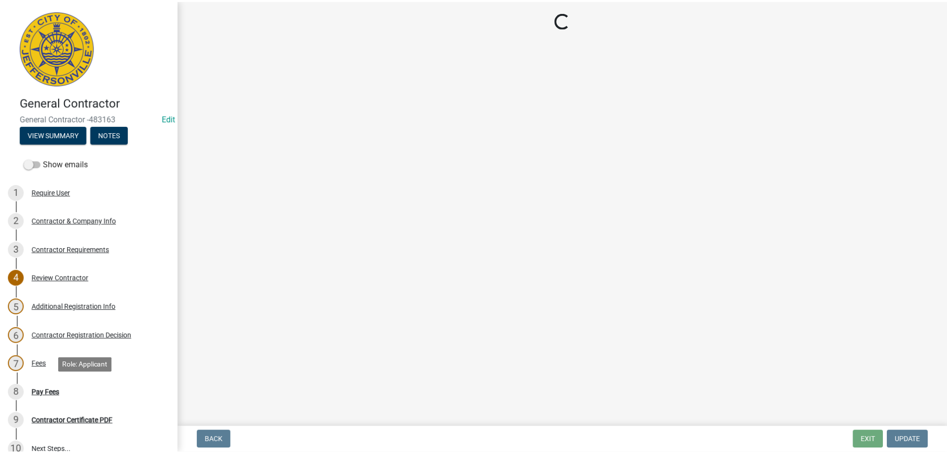
scroll to position [0, 0]
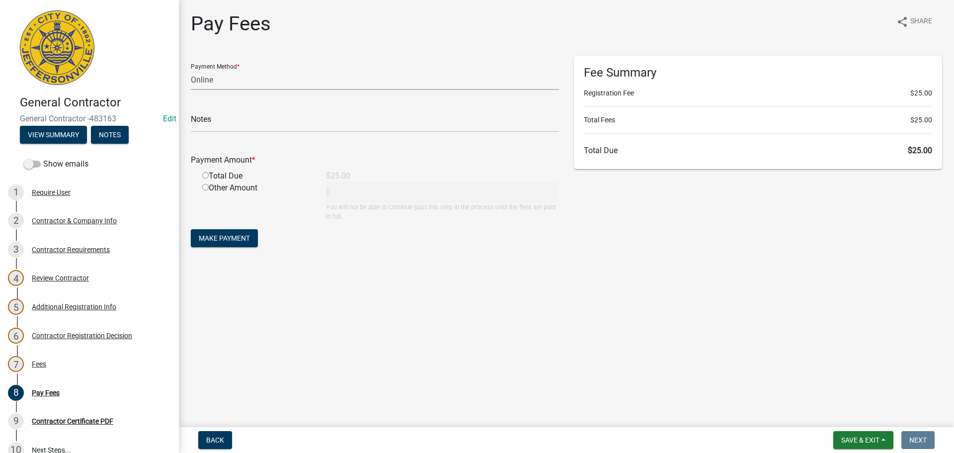
click at [204, 80] on select "Credit Card POS Check Cash Online" at bounding box center [375, 80] width 368 height 20
select select "2: 1"
click at [191, 70] on select "Credit Card POS Check Cash Online" at bounding box center [375, 80] width 368 height 20
click at [204, 175] on input "radio" at bounding box center [205, 175] width 6 height 6
radio input "true"
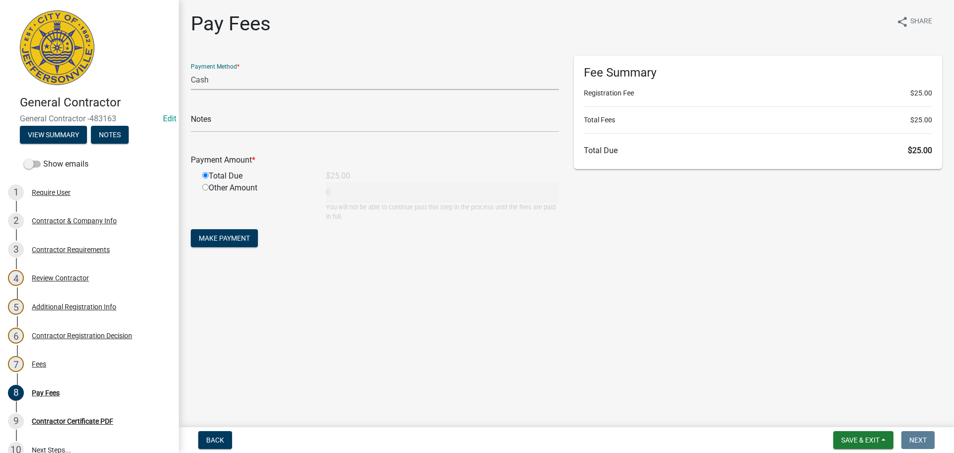
type input "25"
click at [233, 238] on span "Make Payment" at bounding box center [224, 238] width 51 height 8
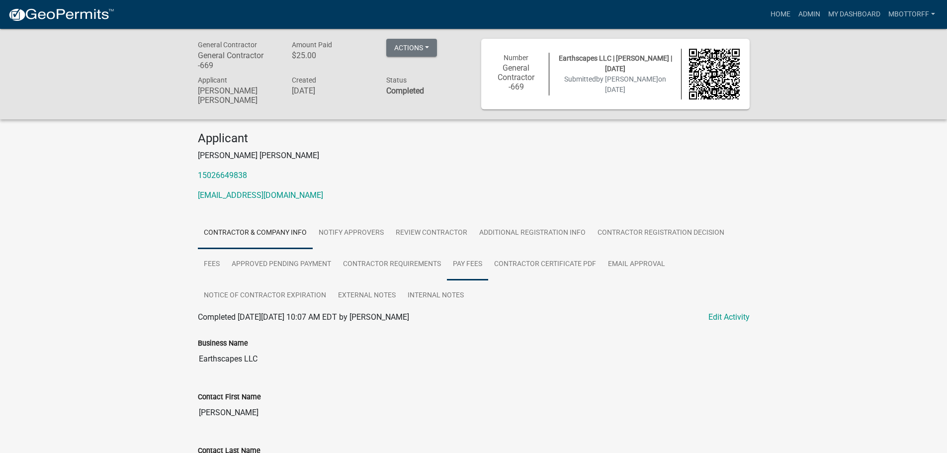
click at [461, 262] on link "Pay Fees" at bounding box center [467, 265] width 41 height 32
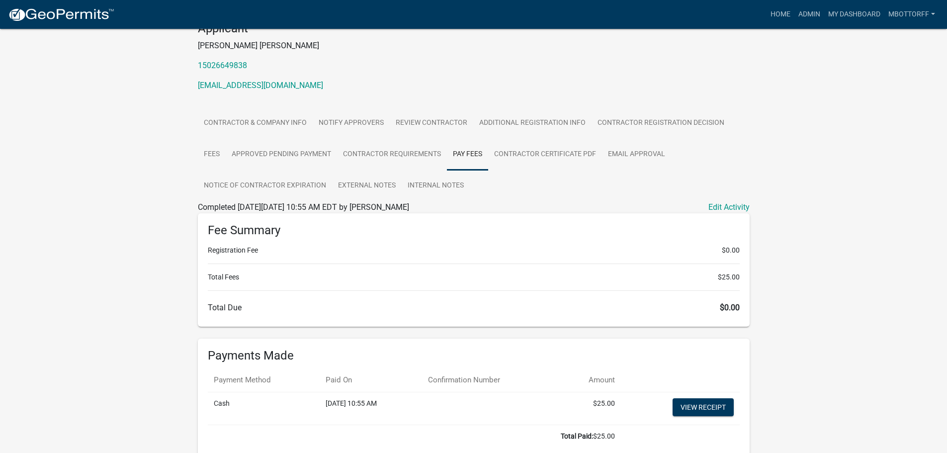
scroll to position [164, 0]
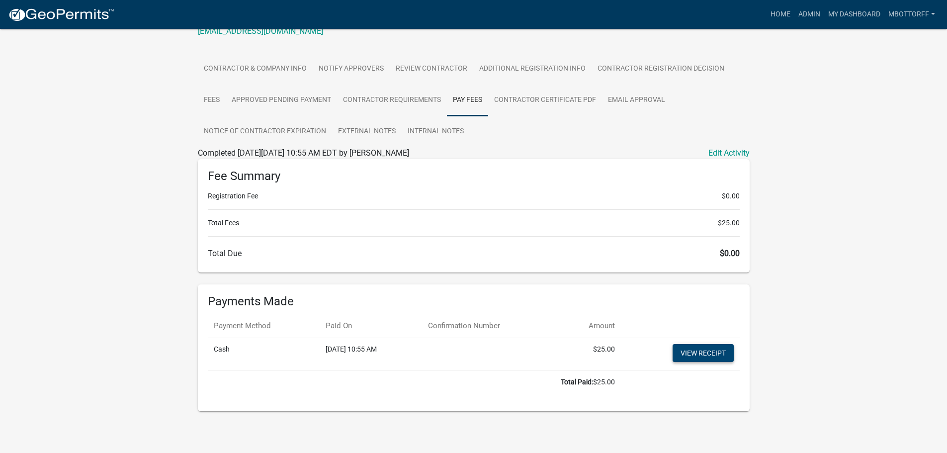
click at [694, 353] on link "View receipt" at bounding box center [702, 353] width 61 height 18
click at [555, 93] on link "Contractor Certificate PDF" at bounding box center [545, 100] width 114 height 32
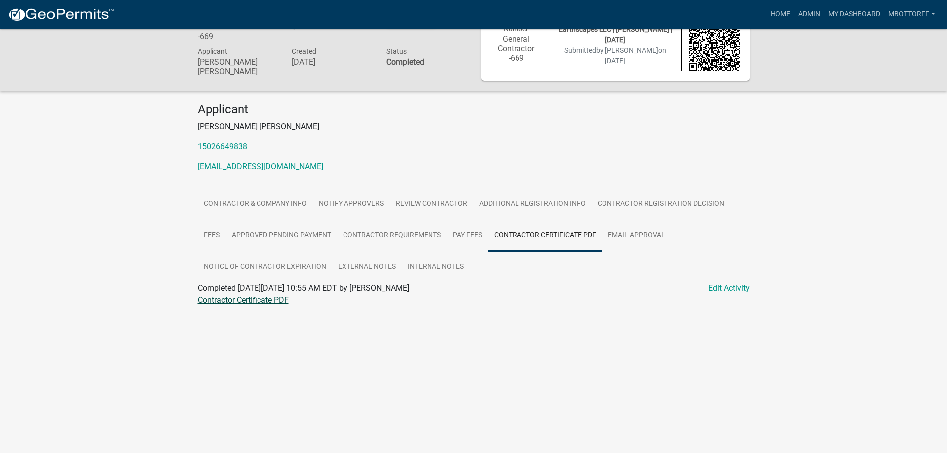
click at [259, 302] on link "Contractor Certificate PDF" at bounding box center [243, 299] width 91 height 9
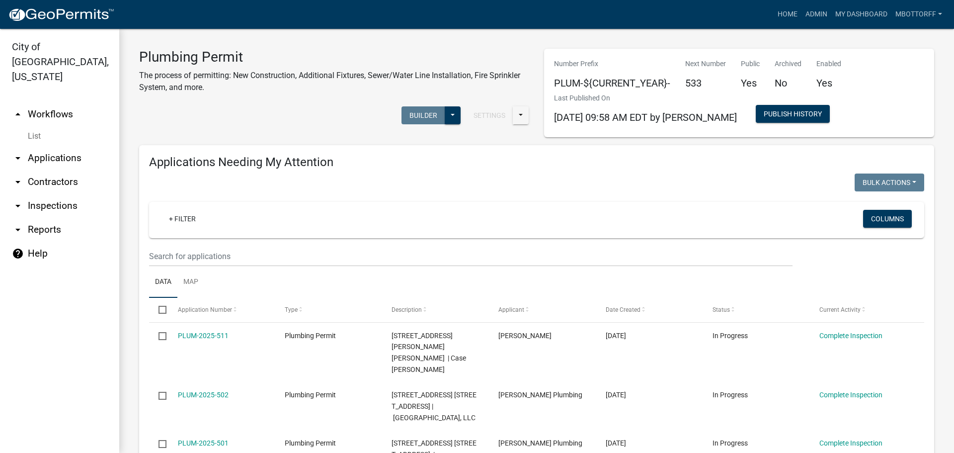
scroll to position [792, 0]
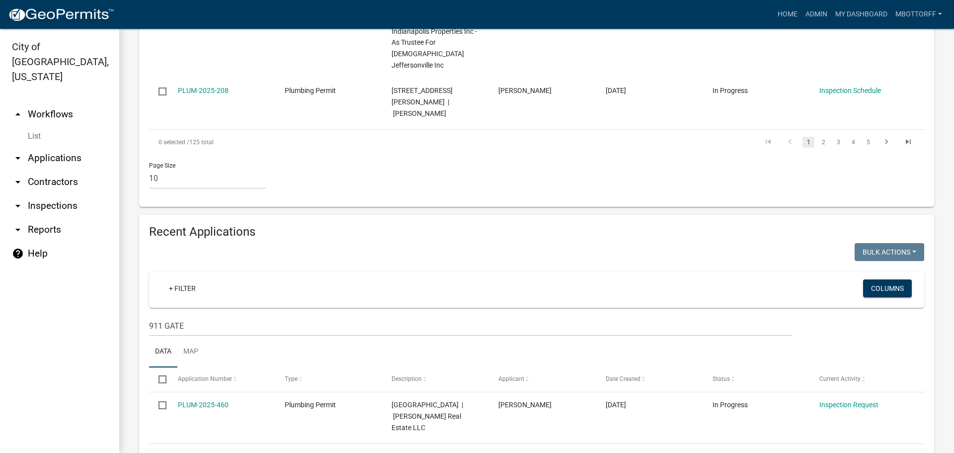
drag, startPoint x: 44, startPoint y: 142, endPoint x: 122, endPoint y: 146, distance: 78.7
click at [44, 146] on link "arrow_drop_down Applications" at bounding box center [59, 158] width 119 height 24
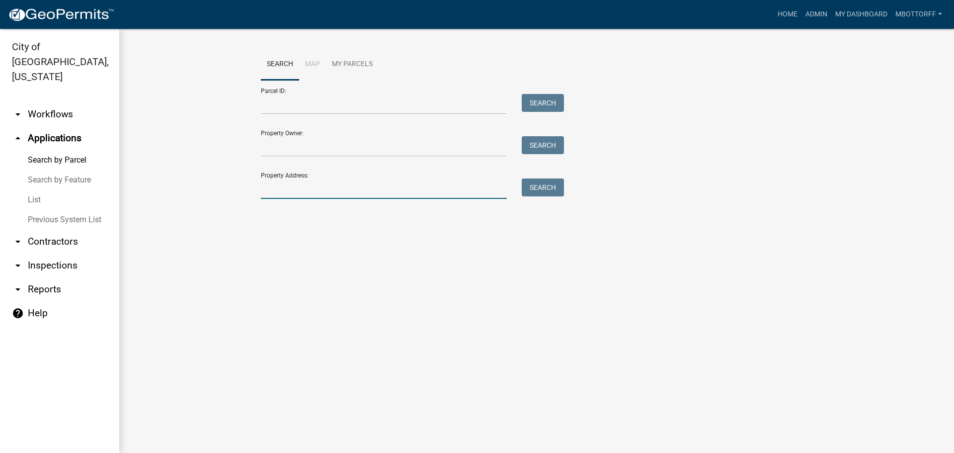
click at [305, 187] on input "Property Address:" at bounding box center [384, 188] width 246 height 20
click at [53, 253] on link "arrow_drop_down Inspections" at bounding box center [59, 265] width 119 height 24
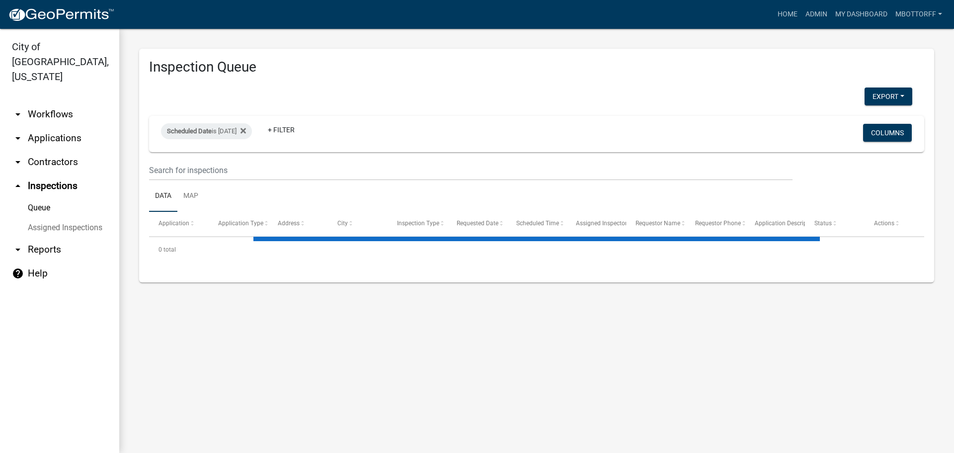
select select "3: 100"
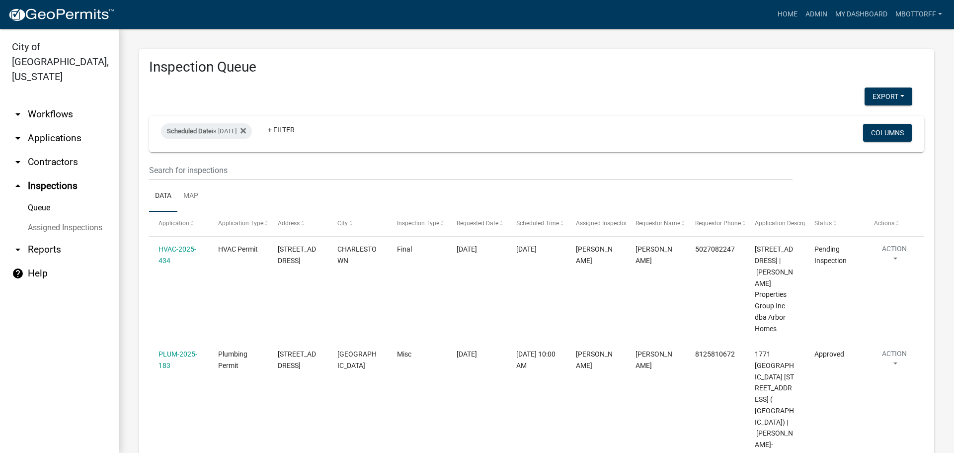
drag, startPoint x: 53, startPoint y: 215, endPoint x: 157, endPoint y: 206, distance: 104.3
click at [53, 218] on link "Assigned Inspections" at bounding box center [59, 228] width 119 height 20
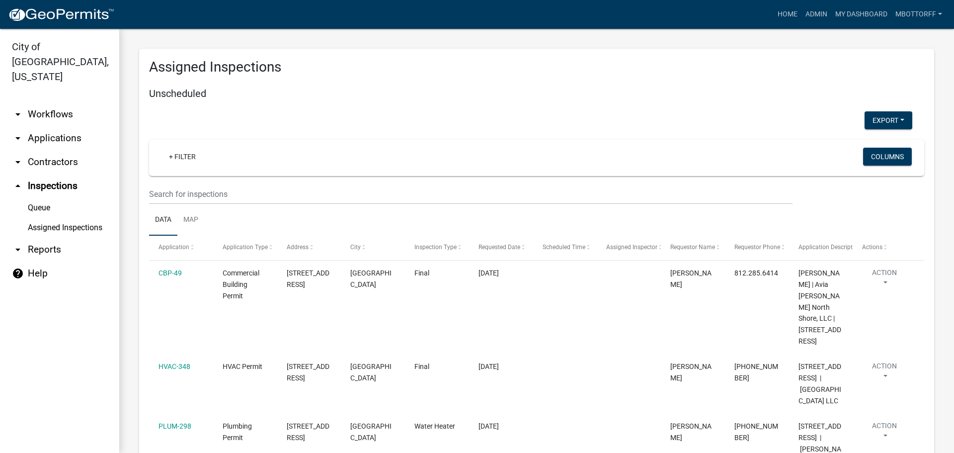
click at [56, 218] on link "Assigned Inspections" at bounding box center [59, 228] width 119 height 20
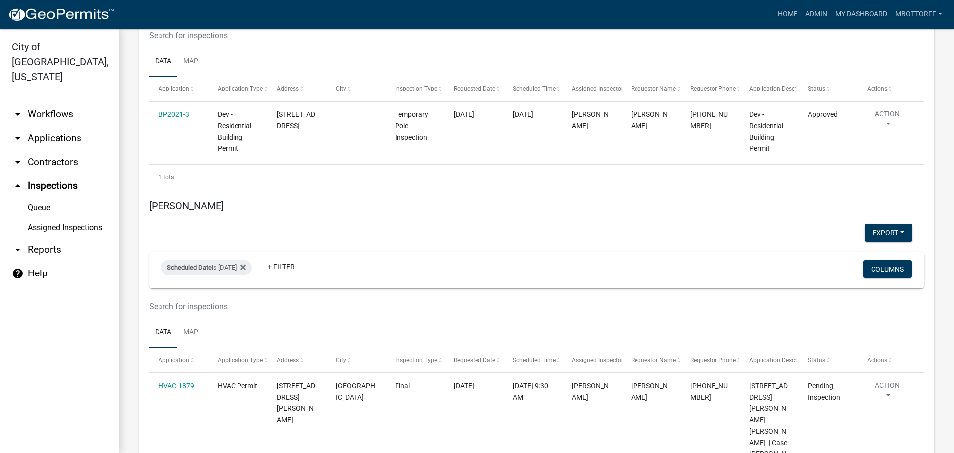
scroll to position [4844, 0]
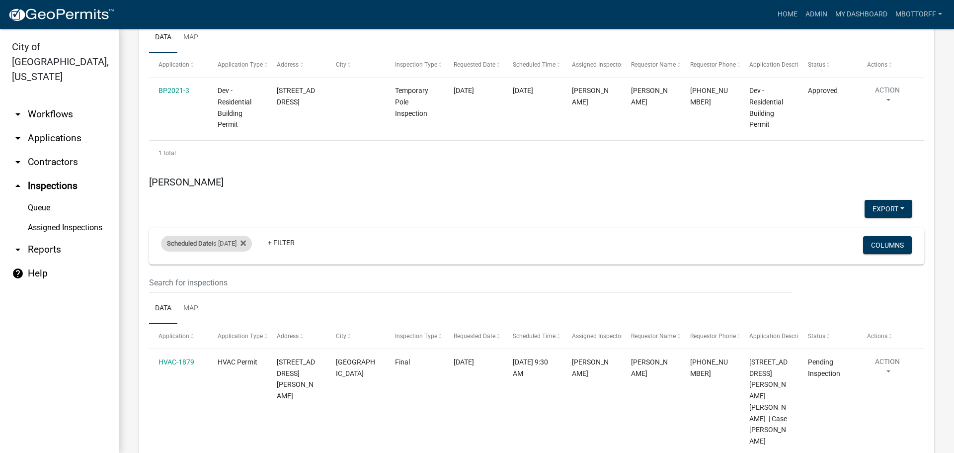
click at [232, 236] on div "Scheduled Date is 09/29/2025" at bounding box center [206, 244] width 91 height 16
click at [246, 152] on input "2025-09-29" at bounding box center [215, 152] width 70 height 20
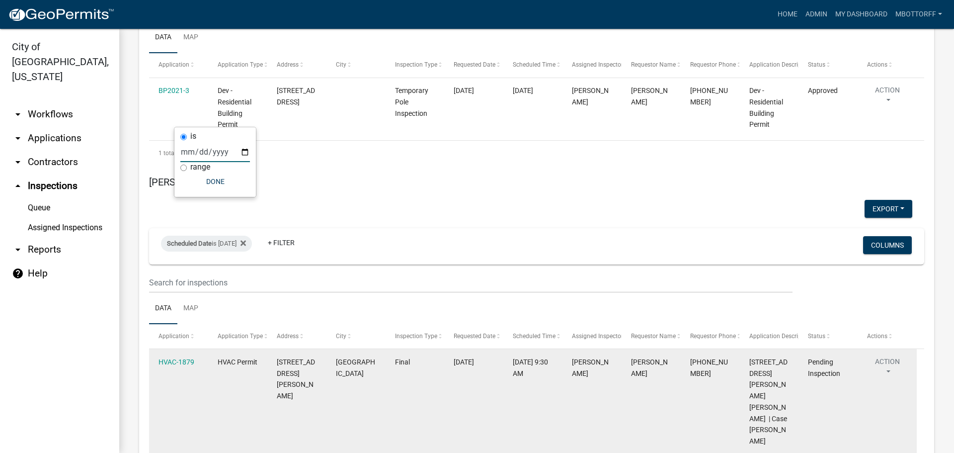
type input "2025-09-23"
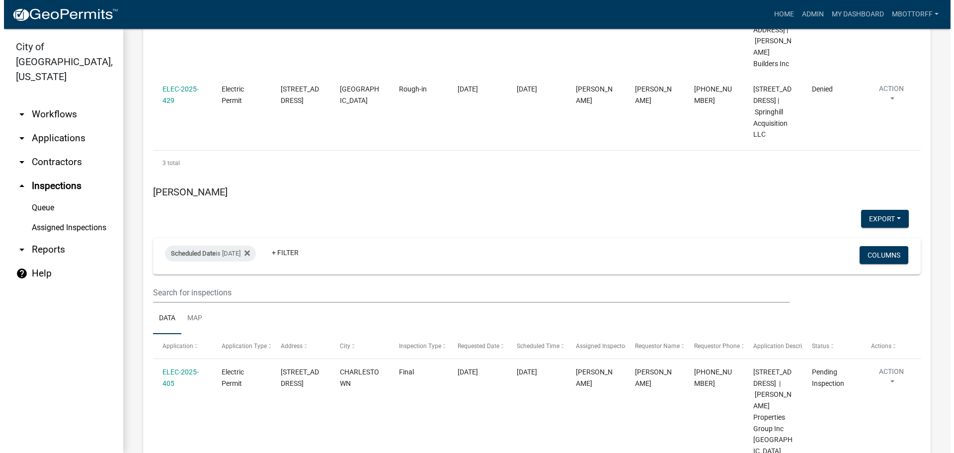
scroll to position [2909, 0]
click at [250, 246] on div "Scheduled Date is 09/24/2025" at bounding box center [206, 254] width 91 height 16
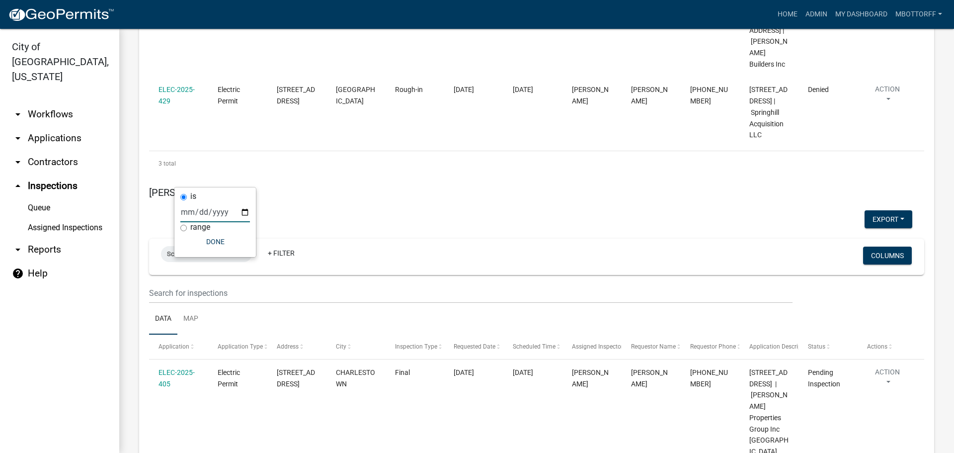
click at [248, 214] on input "2025-09-24" at bounding box center [215, 212] width 70 height 20
type input "2025-09-23"
click at [212, 240] on button "Done" at bounding box center [215, 242] width 70 height 18
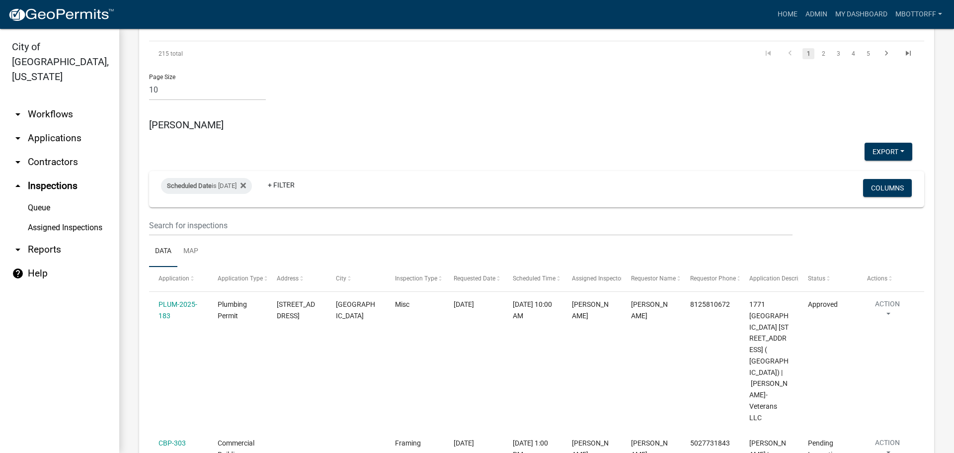
scroll to position [1070, 0]
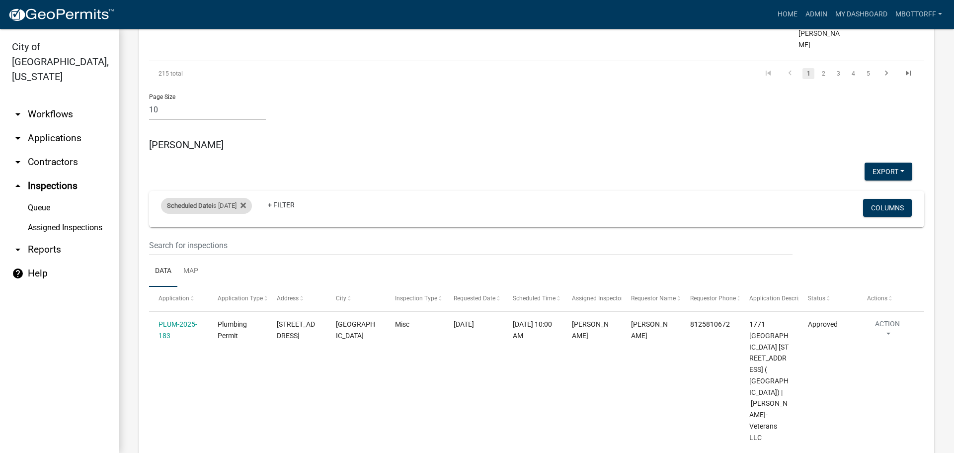
click at [229, 198] on div "Scheduled Date is 09/24/2025" at bounding box center [206, 206] width 91 height 16
click at [250, 142] on div "is 2025-09-24 range Done" at bounding box center [215, 152] width 82 height 70
click at [242, 141] on input "2025-09-24" at bounding box center [215, 141] width 70 height 20
type input "2025-09-23"
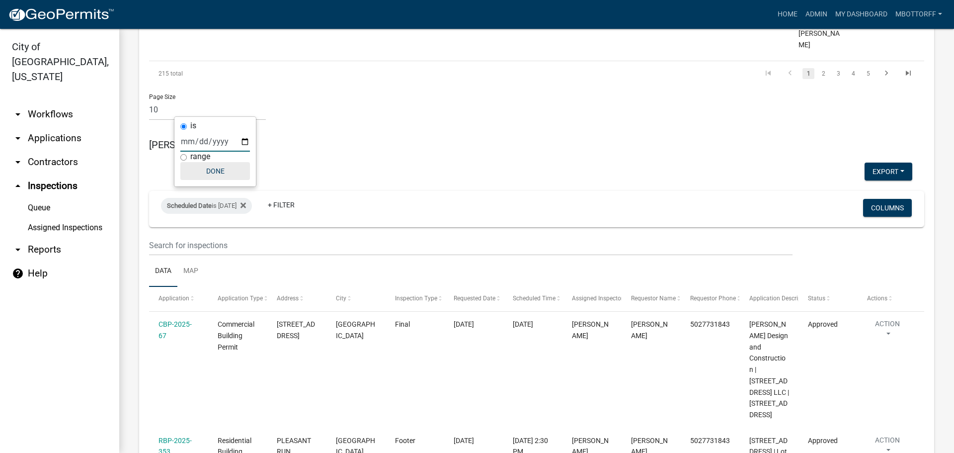
click at [212, 171] on button "Done" at bounding box center [215, 171] width 70 height 18
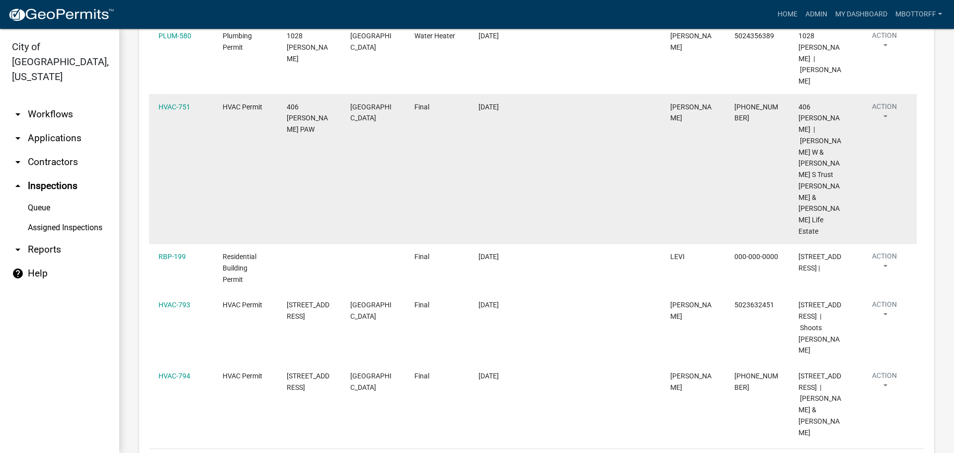
scroll to position [573, 0]
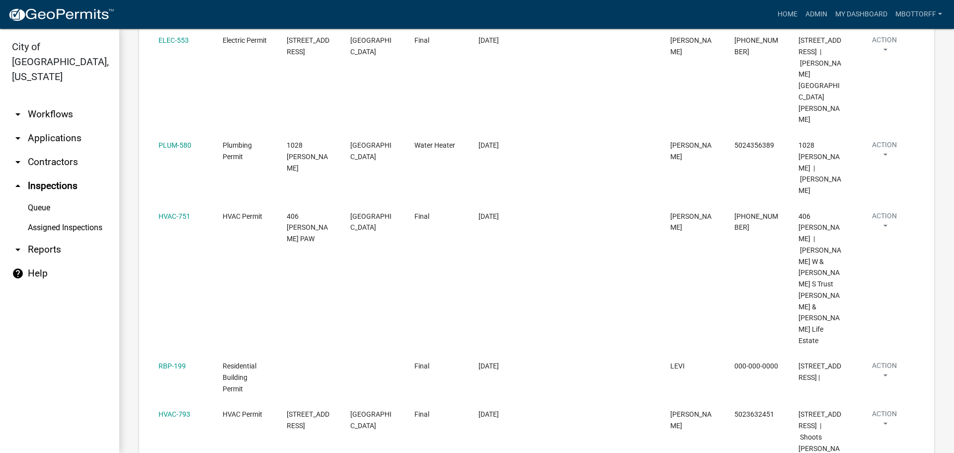
click at [44, 126] on link "arrow_drop_down Applications" at bounding box center [59, 138] width 119 height 24
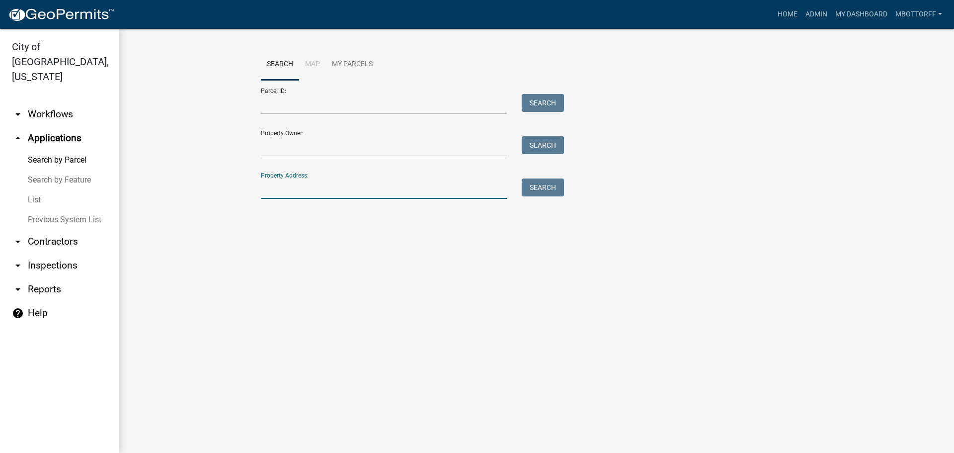
click at [289, 187] on input "Property Address:" at bounding box center [384, 188] width 246 height 20
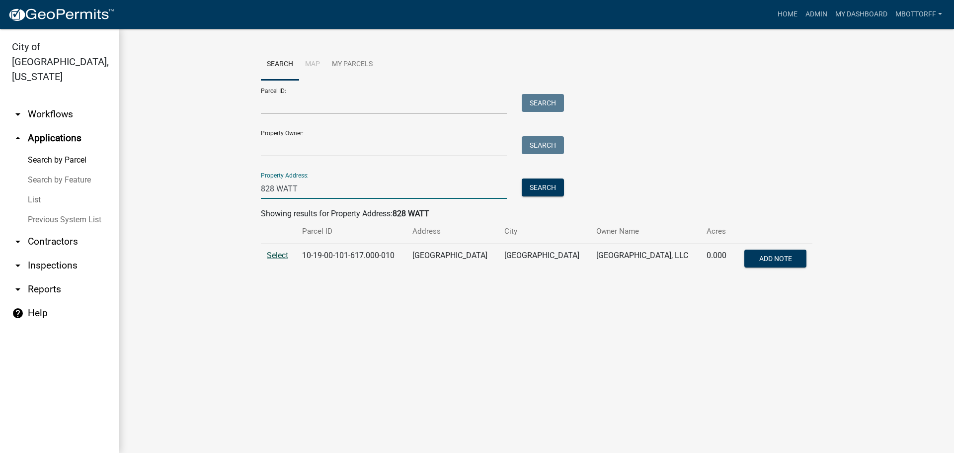
type input "828 WATT"
drag, startPoint x: 279, startPoint y: 251, endPoint x: 286, endPoint y: 249, distance: 7.9
click at [279, 251] on span "Select" at bounding box center [277, 254] width 21 height 9
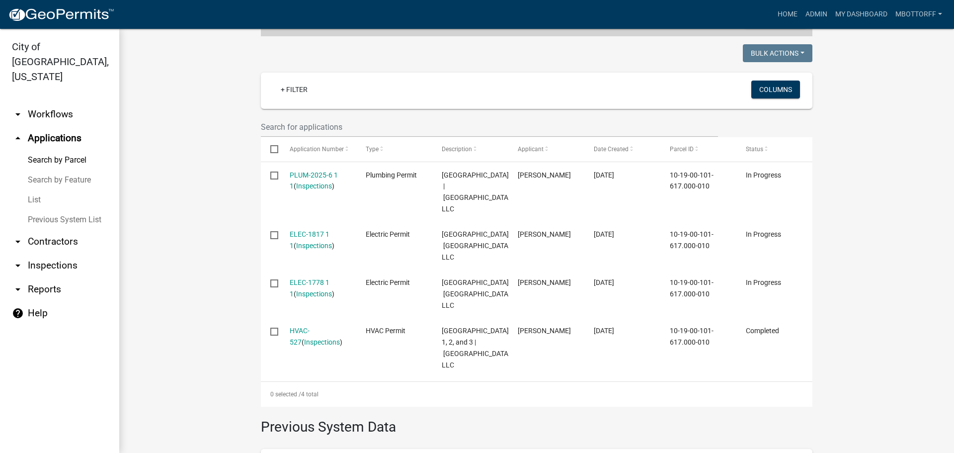
scroll to position [249, 0]
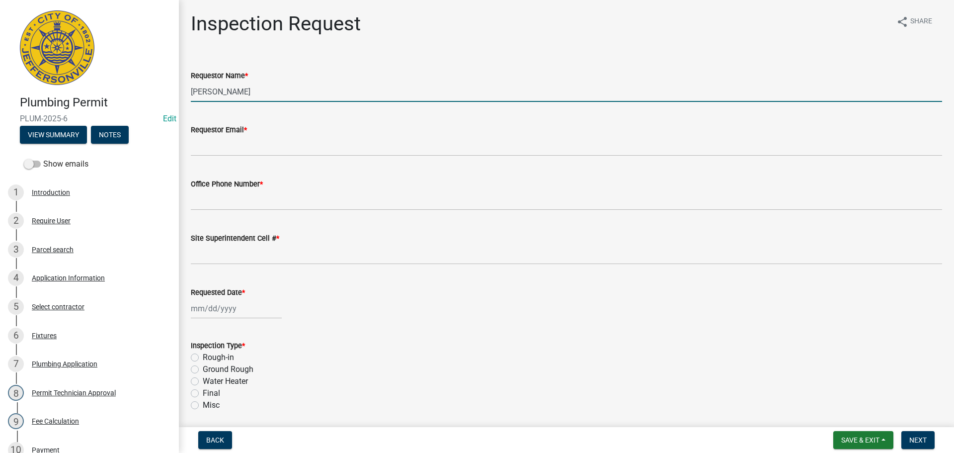
drag, startPoint x: 256, startPoint y: 93, endPoint x: 0, endPoint y: 83, distance: 256.2
click at [11, 83] on div "Plumbing Permit PLUM-2025-6 Edit View Summary Notes Show emails 1 Introduction …" at bounding box center [477, 226] width 954 height 453
type input "GRACE"
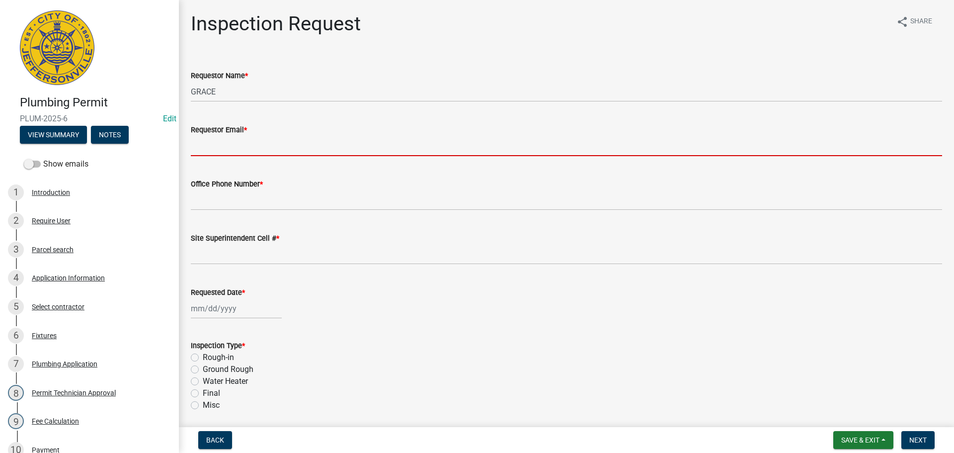
click at [220, 149] on input "Requestor Email *" at bounding box center [566, 146] width 751 height 20
type input "[EMAIL_ADDRESS][DOMAIN_NAME]"
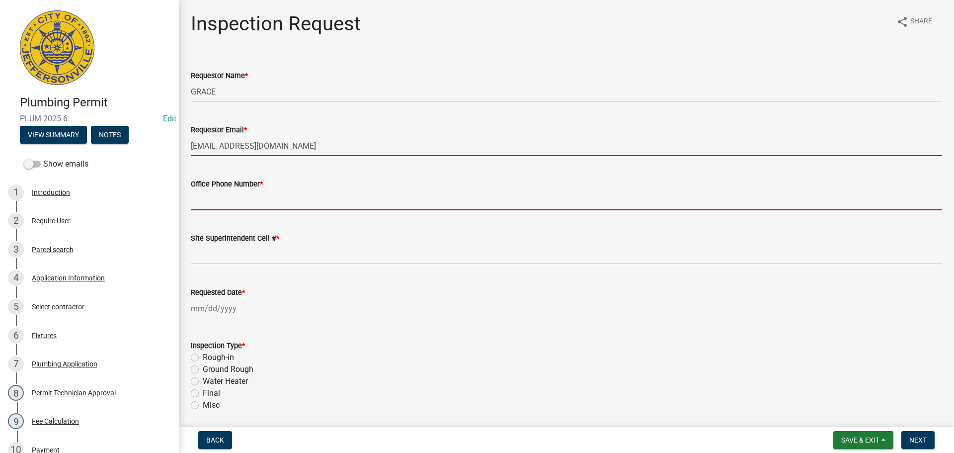
click at [222, 195] on input "Office Phone Number *" at bounding box center [566, 200] width 751 height 20
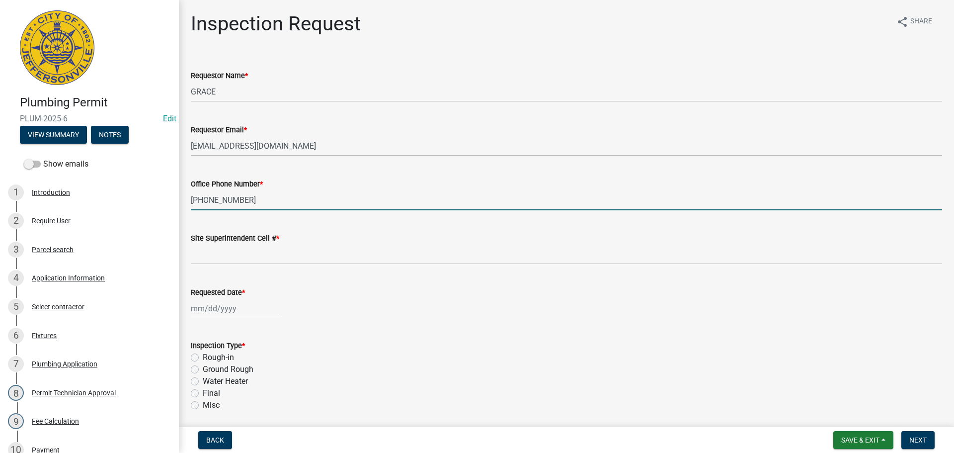
type input "[PHONE_NUMBER]"
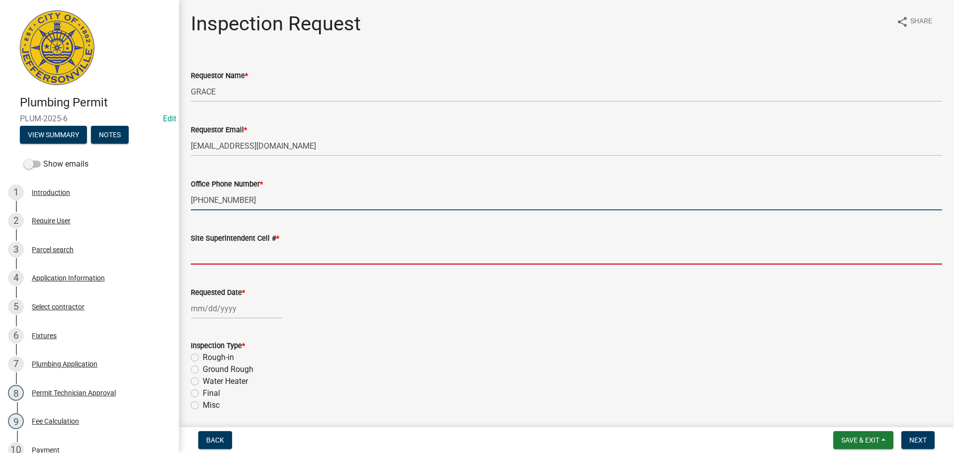
click at [230, 246] on input "Site Superintendent Cell # *" at bounding box center [566, 254] width 751 height 20
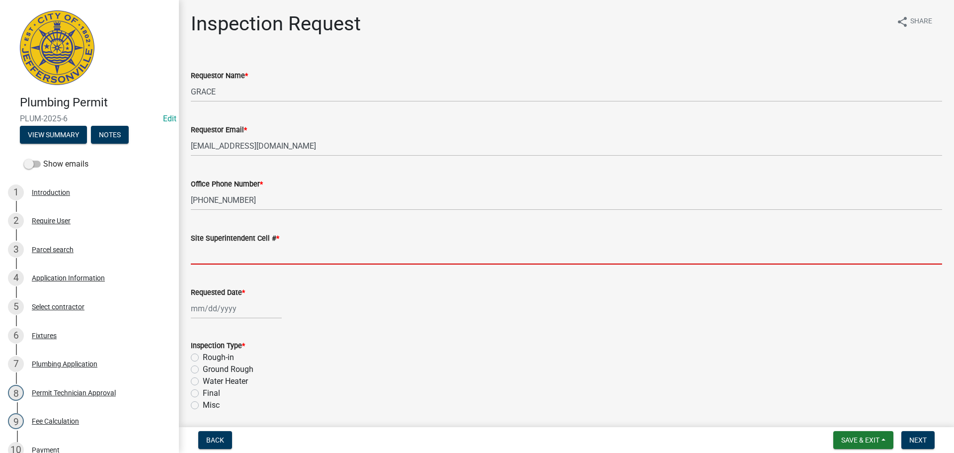
type input "SAME"
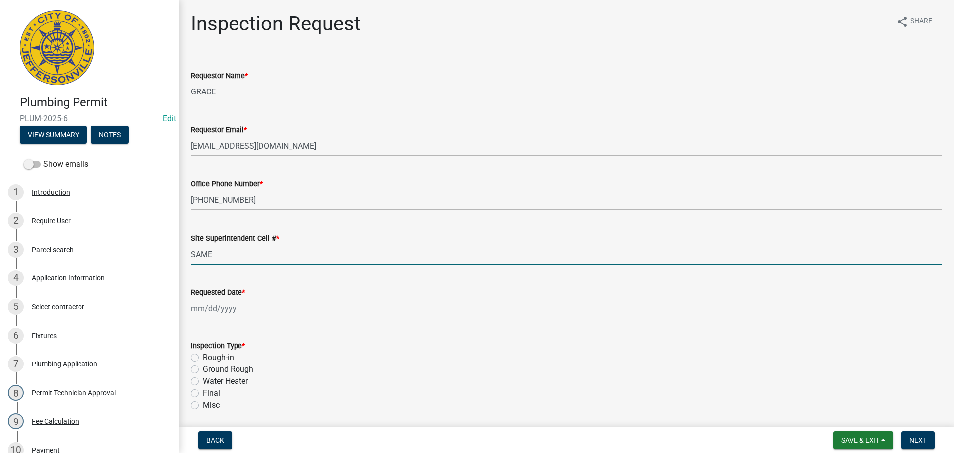
select select "9"
select select "2025"
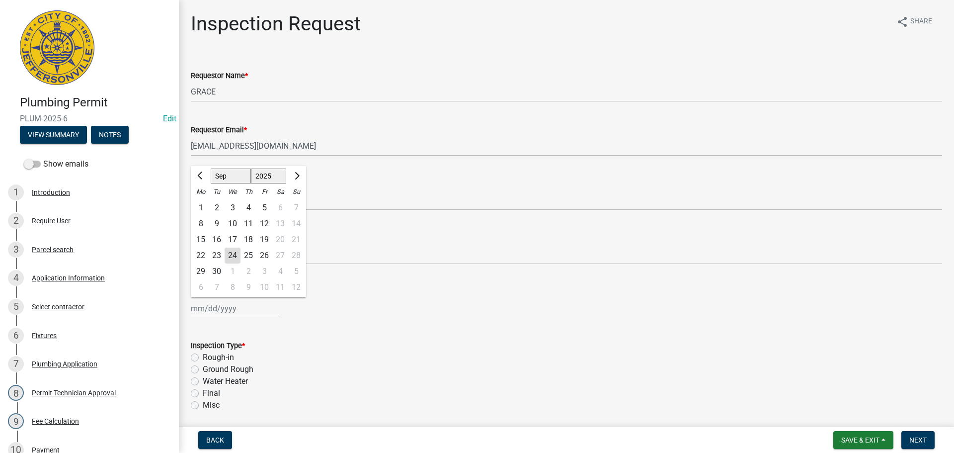
click at [221, 301] on div "[PERSON_NAME] Feb Mar Apr [PERSON_NAME][DATE] Oct Nov [DATE] 1526 1527 1528 152…" at bounding box center [236, 308] width 91 height 20
click at [248, 255] on div "25" at bounding box center [249, 256] width 16 height 16
type input "[DATE]"
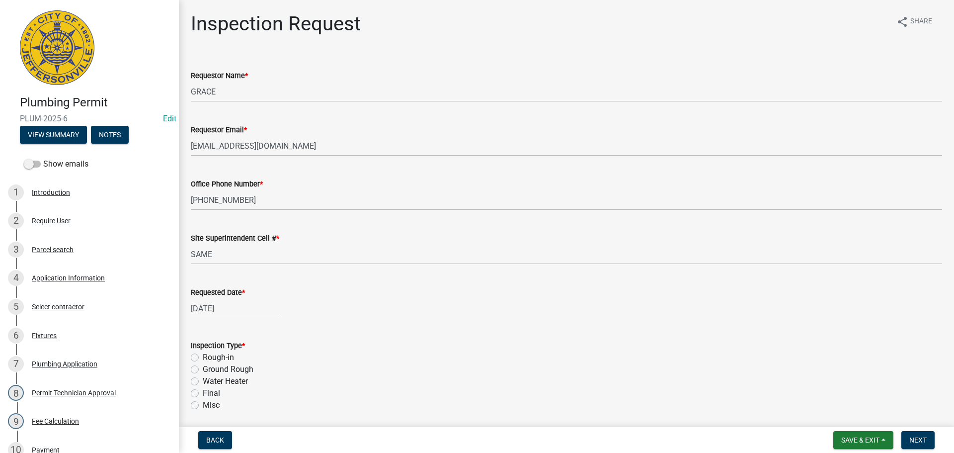
click at [203, 393] on label "Final" at bounding box center [211, 393] width 17 height 12
click at [203, 393] on input "Final" at bounding box center [206, 390] width 6 height 6
radio input "true"
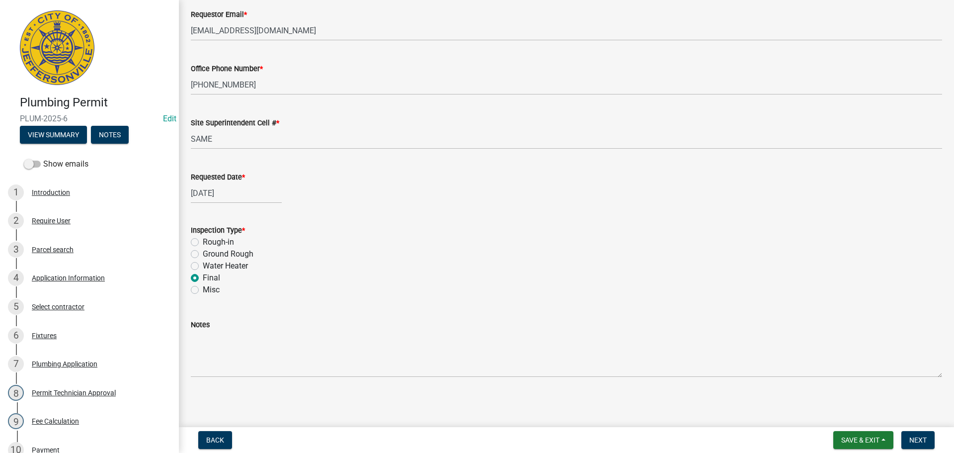
scroll to position [116, 0]
click at [921, 438] on span "Next" at bounding box center [918, 440] width 17 height 8
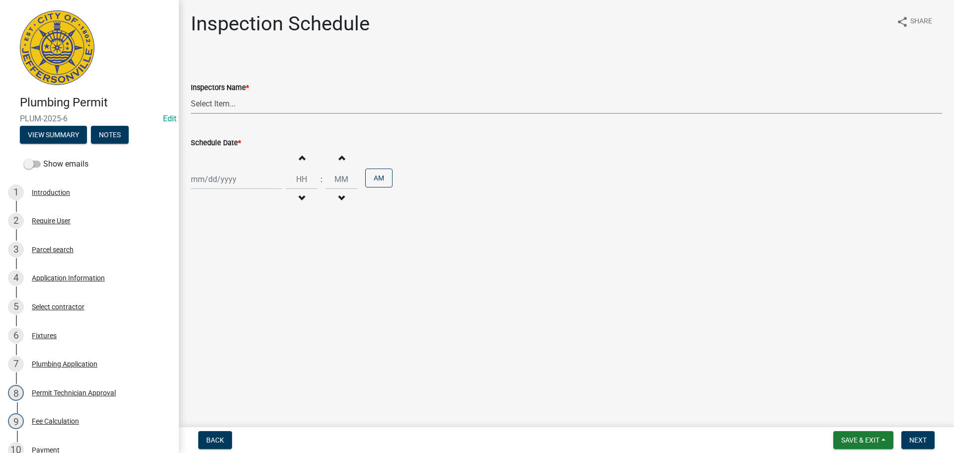
click at [204, 98] on select "Select Item... [PERSON_NAME] ([PERSON_NAME]) [PERSON_NAME] ([PERSON_NAME]) mkru…" at bounding box center [566, 103] width 751 height 20
select select "13c97fbc-c819-4cee-844a-0db3d3c4db95"
click at [191, 93] on select "Select Item... [PERSON_NAME] ([PERSON_NAME]) [PERSON_NAME] ([PERSON_NAME]) mkru…" at bounding box center [566, 103] width 751 height 20
select select "9"
select select "2025"
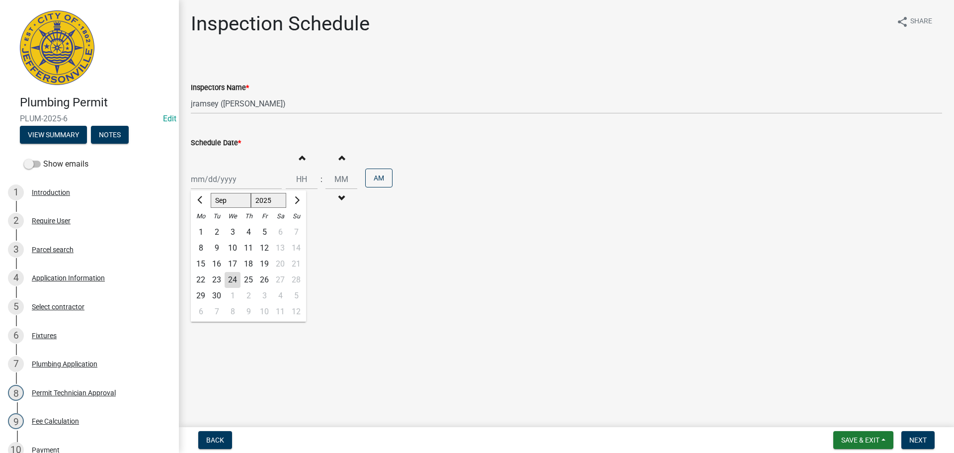
click at [201, 174] on div "[PERSON_NAME] Feb Mar Apr [PERSON_NAME][DATE] Oct Nov [DATE] 1526 1527 1528 152…" at bounding box center [236, 179] width 91 height 20
click at [250, 280] on div "25" at bounding box center [249, 280] width 16 height 16
type input "[DATE]"
click at [924, 439] on span "Next" at bounding box center [918, 440] width 17 height 8
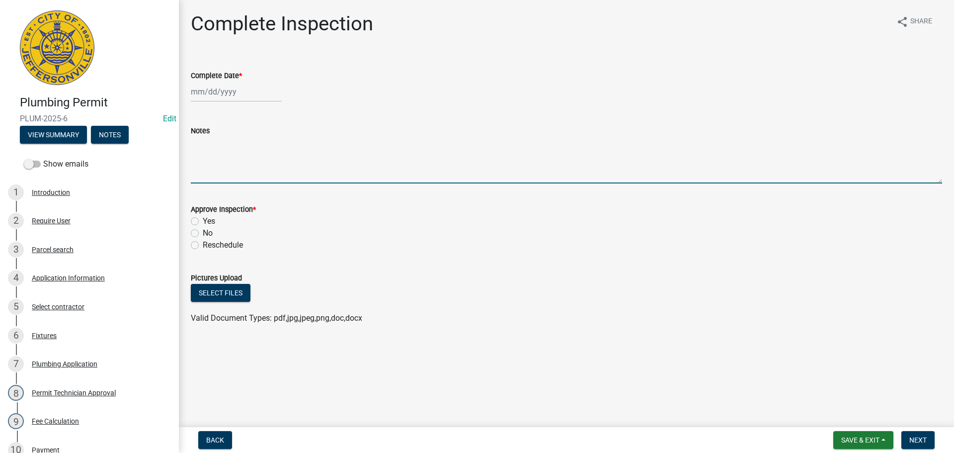
click at [212, 152] on textarea "Notes" at bounding box center [566, 160] width 751 height 47
type textarea "REINSPECTIONS"
click at [851, 443] on span "Save & Exit" at bounding box center [860, 440] width 38 height 8
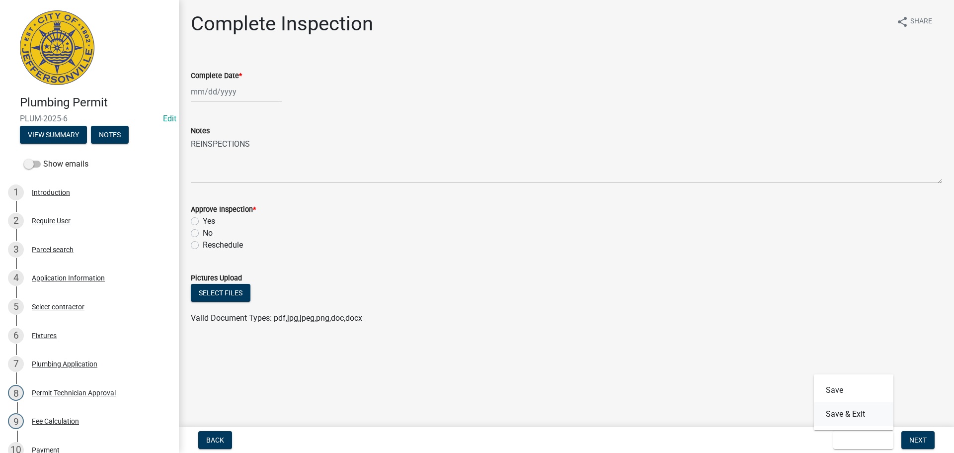
click at [849, 417] on button "Save & Exit" at bounding box center [854, 414] width 80 height 24
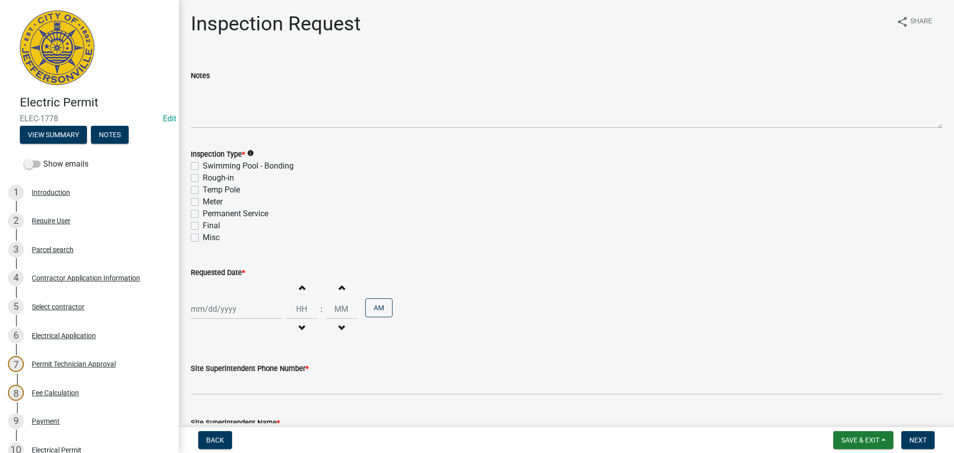
click at [203, 226] on label "Final" at bounding box center [211, 226] width 17 height 12
click at [203, 226] on input "Final" at bounding box center [206, 223] width 6 height 6
checkbox input "true"
checkbox input "false"
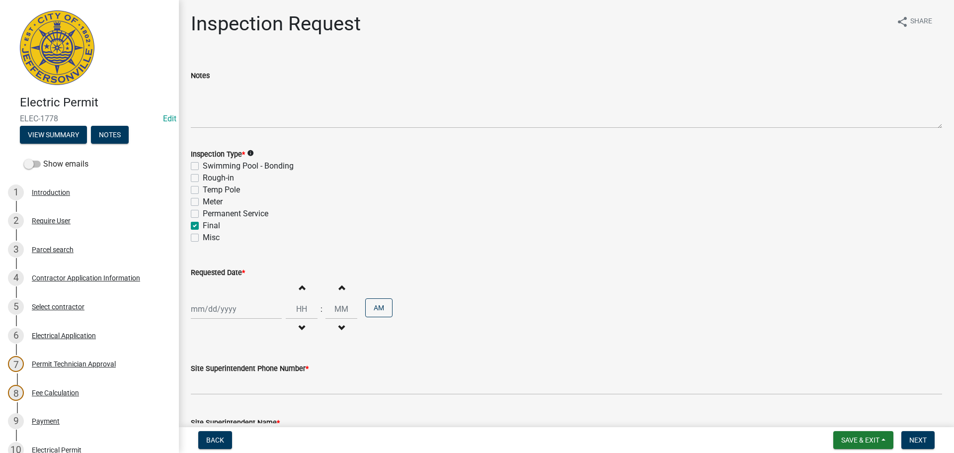
checkbox input "false"
checkbox input "true"
checkbox input "false"
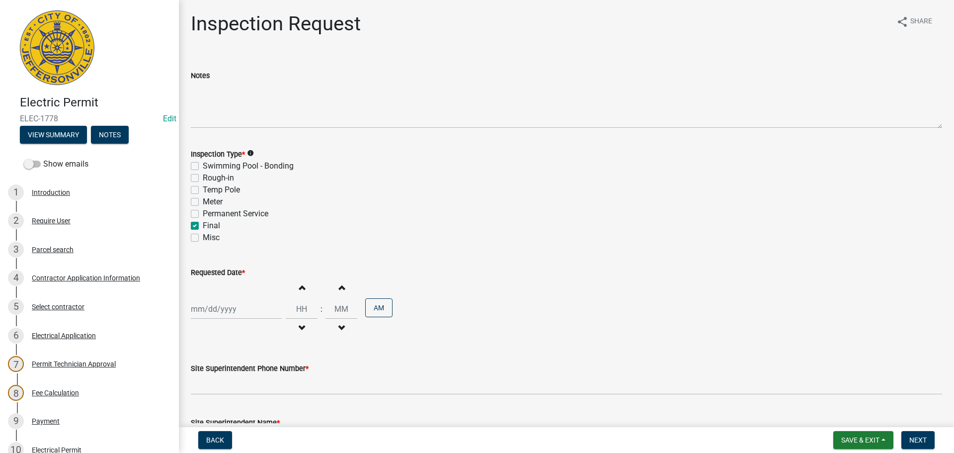
click at [208, 312] on div at bounding box center [236, 309] width 91 height 20
select select "9"
select select "2025"
click at [246, 258] on div "25" at bounding box center [249, 256] width 16 height 16
type input "[DATE]"
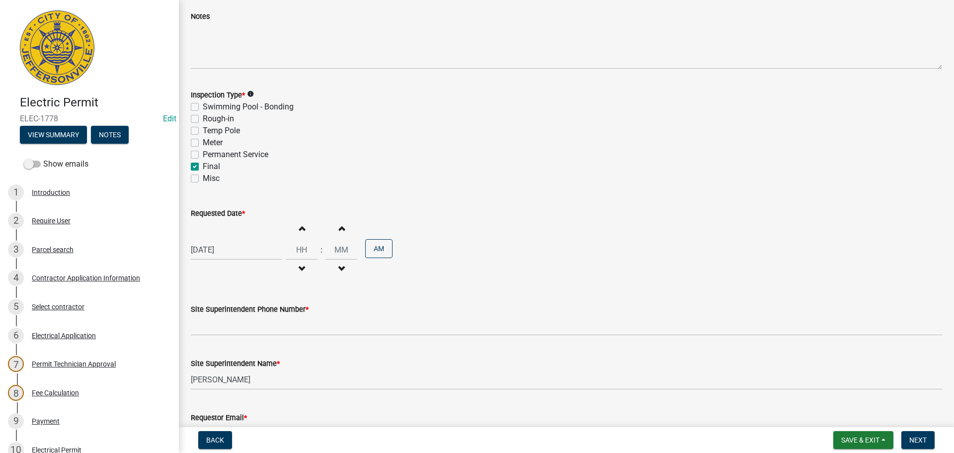
scroll to position [127, 0]
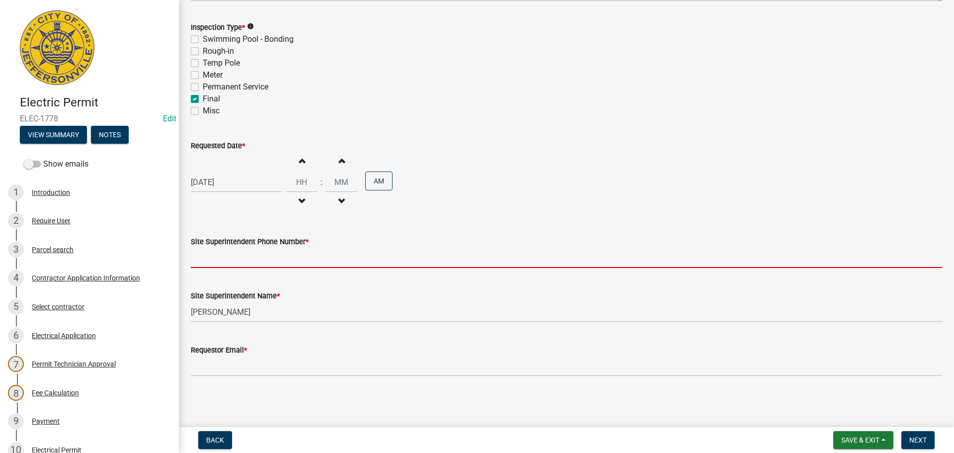
click at [223, 258] on input "Site Superintendent Phone Number *" at bounding box center [566, 258] width 751 height 20
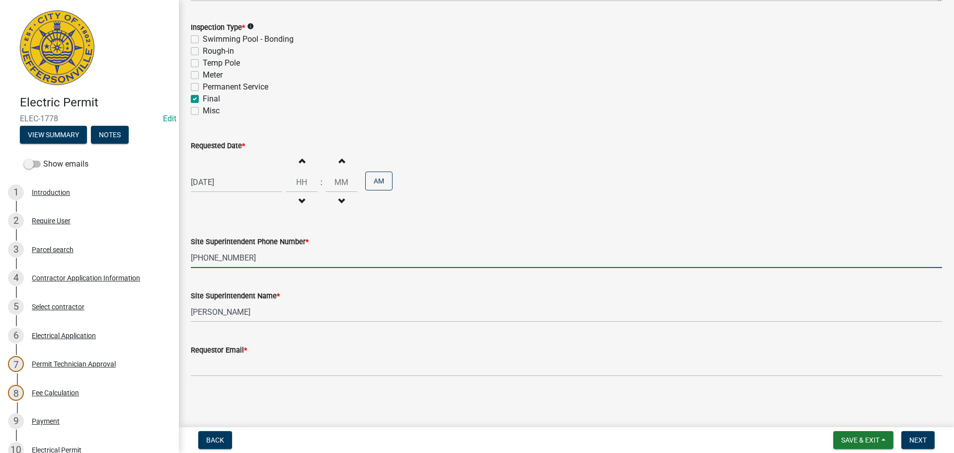
type input "[PHONE_NUMBER]"
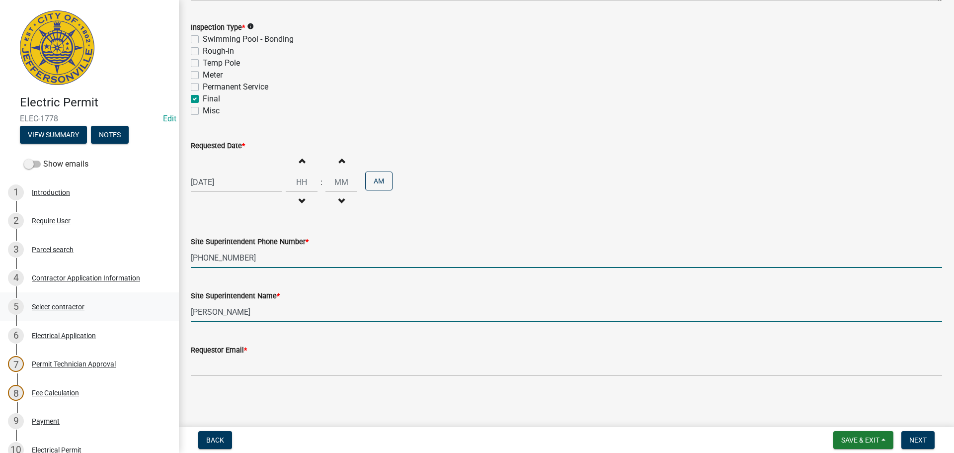
drag, startPoint x: 251, startPoint y: 312, endPoint x: 137, endPoint y: 306, distance: 115.0
click at [164, 311] on div "Electric Permit ELEC-1778 Edit View Summary Notes Show emails 1 Introduction 2 …" at bounding box center [477, 226] width 954 height 453
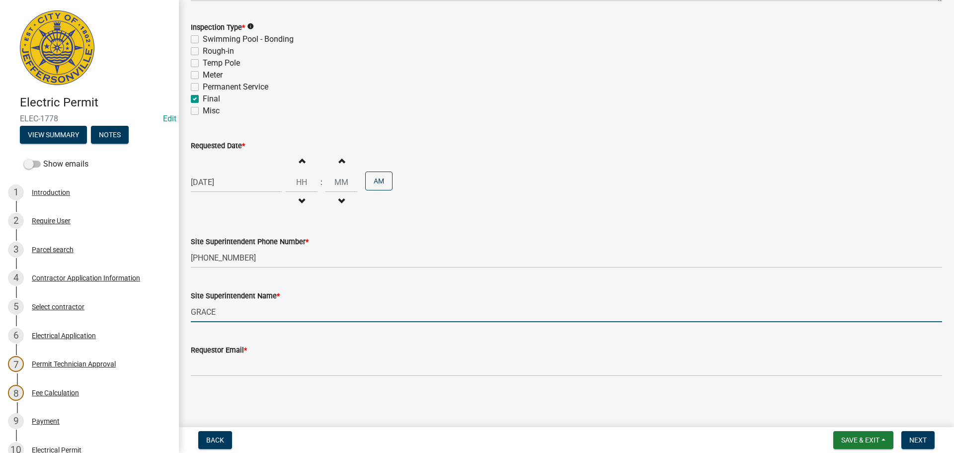
type input "GRACE"
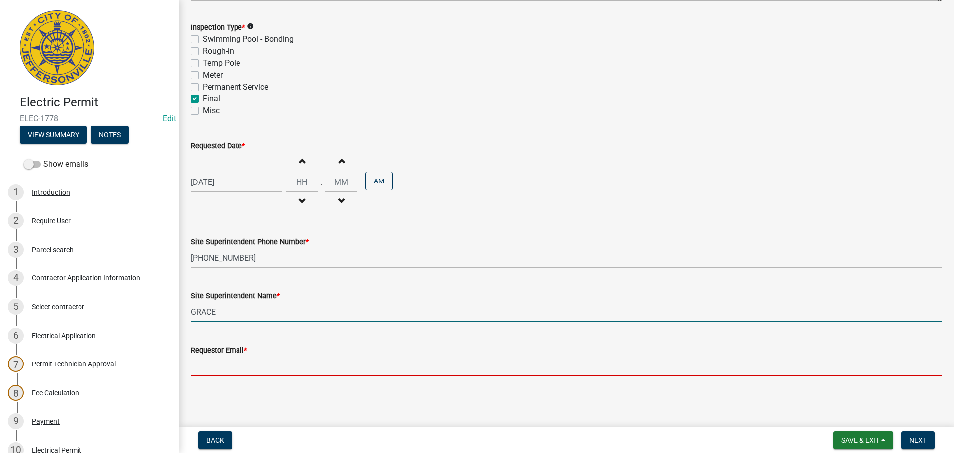
click at [202, 365] on input "Requestor Email *" at bounding box center [566, 366] width 751 height 20
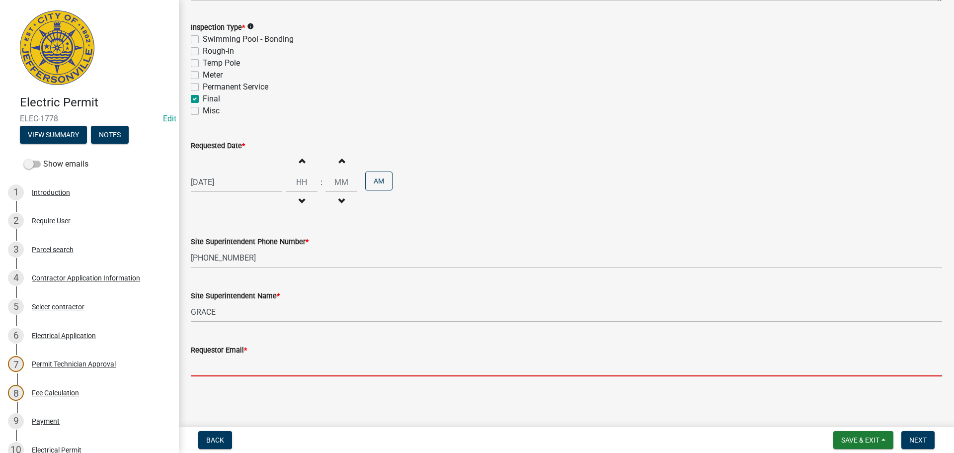
type input "[EMAIL_ADDRESS][DOMAIN_NAME]"
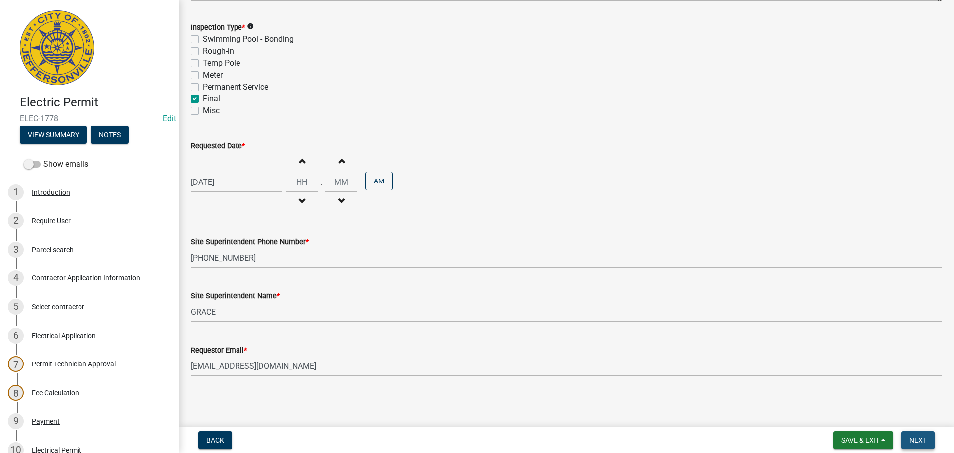
click at [917, 440] on span "Next" at bounding box center [918, 440] width 17 height 8
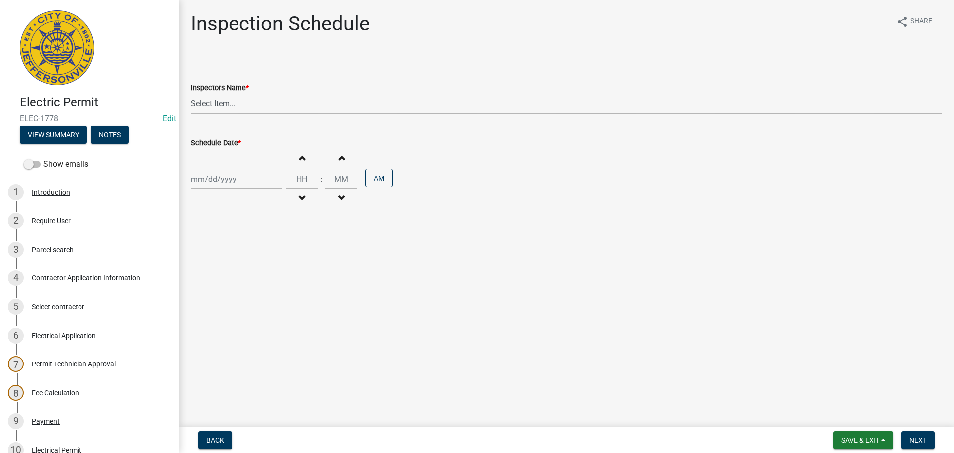
click at [204, 102] on select "Select Item... [PERSON_NAME] ([PERSON_NAME]) [PERSON_NAME] ([PERSON_NAME]) mkru…" at bounding box center [566, 103] width 751 height 20
select select "36a8b8f0-2ef8-43e9-ae06-718f51af8d36"
click at [191, 93] on select "Select Item... [PERSON_NAME] ([PERSON_NAME]) [PERSON_NAME] ([PERSON_NAME]) mkru…" at bounding box center [566, 103] width 751 height 20
select select "9"
select select "2025"
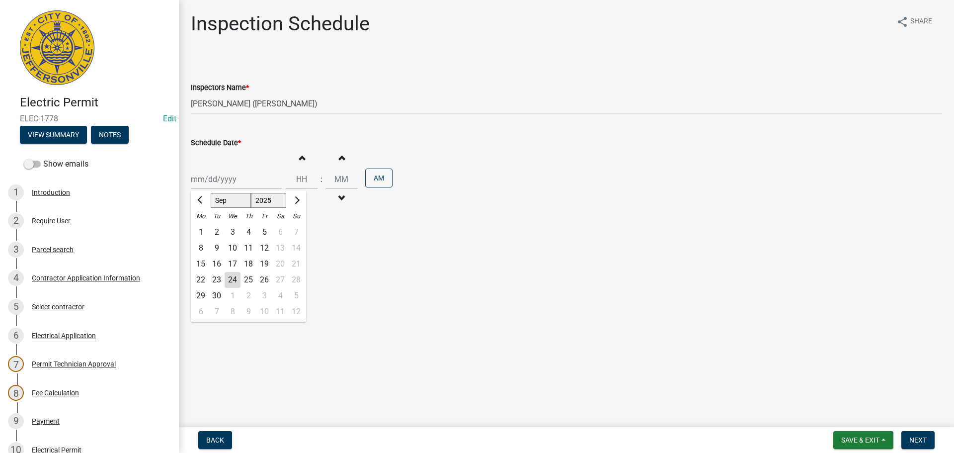
click at [203, 173] on div "[PERSON_NAME] Feb Mar Apr [PERSON_NAME][DATE] Oct Nov [DATE] 1526 1527 1528 152…" at bounding box center [236, 179] width 91 height 20
click at [247, 282] on div "25" at bounding box center [249, 280] width 16 height 16
type input "[DATE]"
click at [920, 436] on span "Next" at bounding box center [918, 440] width 17 height 8
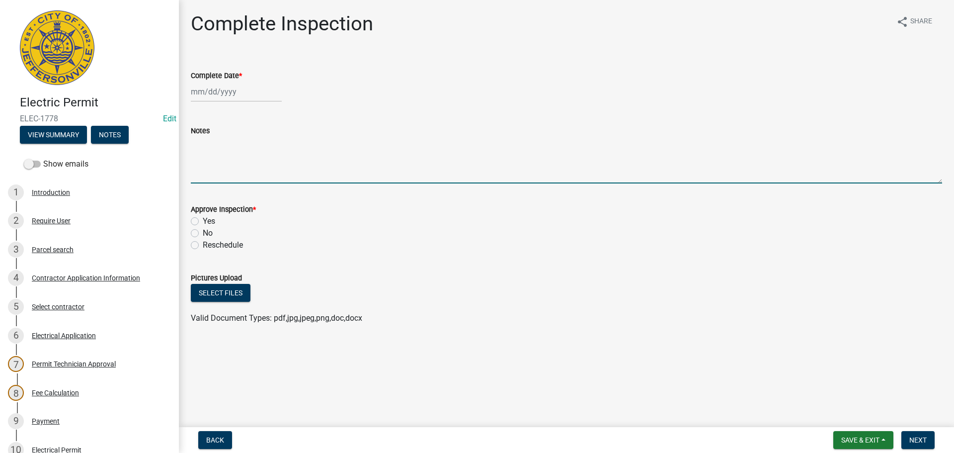
click at [214, 149] on textarea "Notes" at bounding box center [566, 160] width 751 height 47
type textarea "REINSPECTION"
click at [865, 436] on span "Save & Exit" at bounding box center [860, 440] width 38 height 8
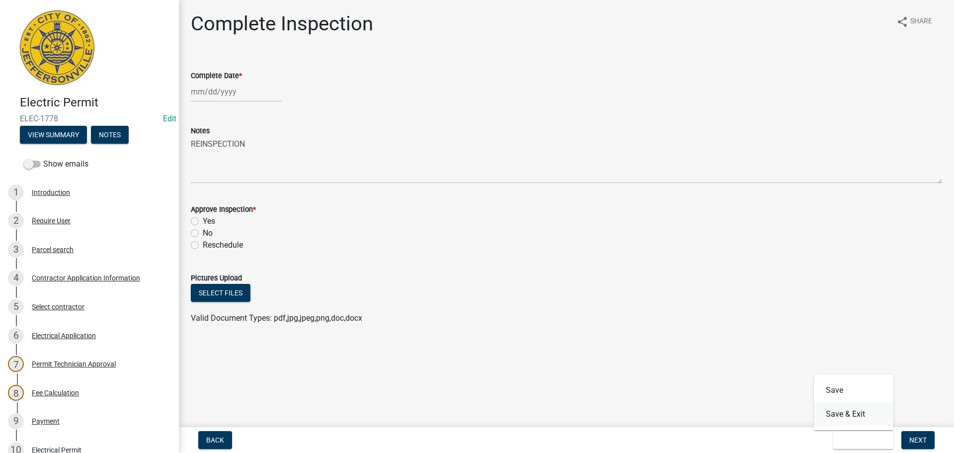
click at [858, 416] on button "Save & Exit" at bounding box center [854, 414] width 80 height 24
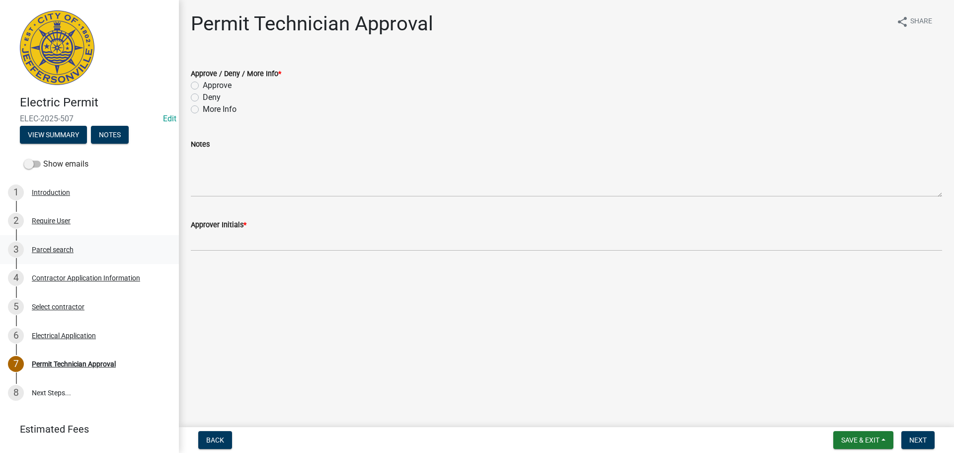
click at [61, 250] on div "Parcel search" at bounding box center [53, 249] width 42 height 7
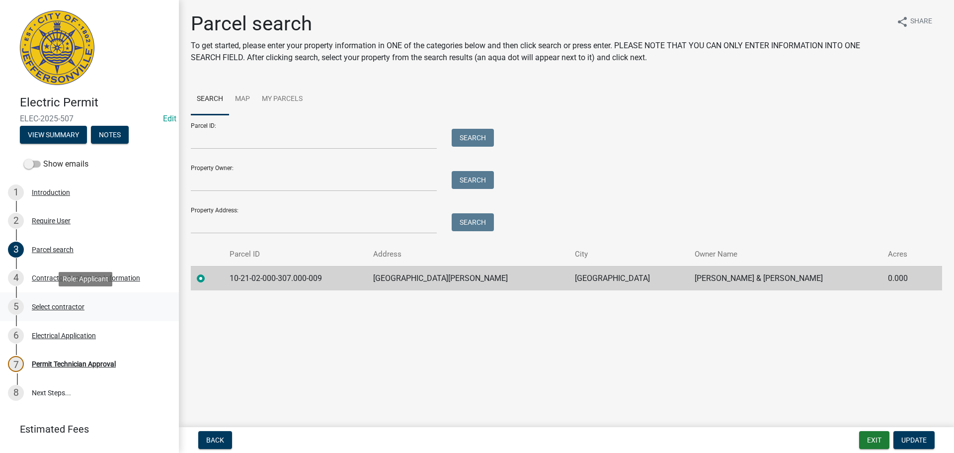
drag, startPoint x: 52, startPoint y: 305, endPoint x: 59, endPoint y: 305, distance: 7.0
click at [53, 305] on div "Select contractor" at bounding box center [58, 306] width 53 height 7
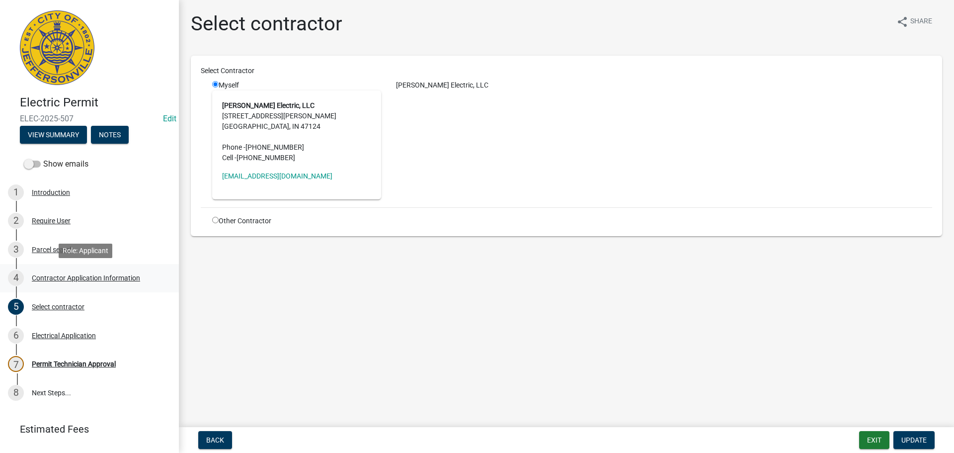
click at [53, 275] on div "Contractor Application Information" at bounding box center [86, 277] width 108 height 7
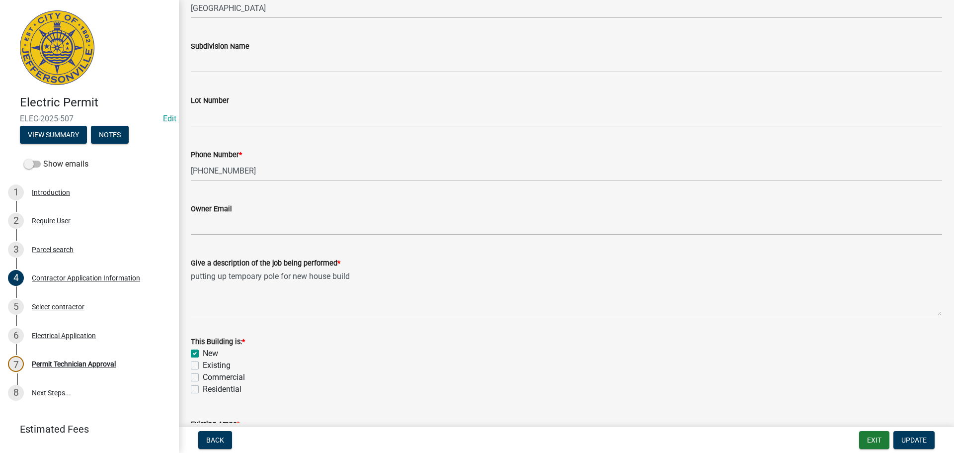
scroll to position [351, 0]
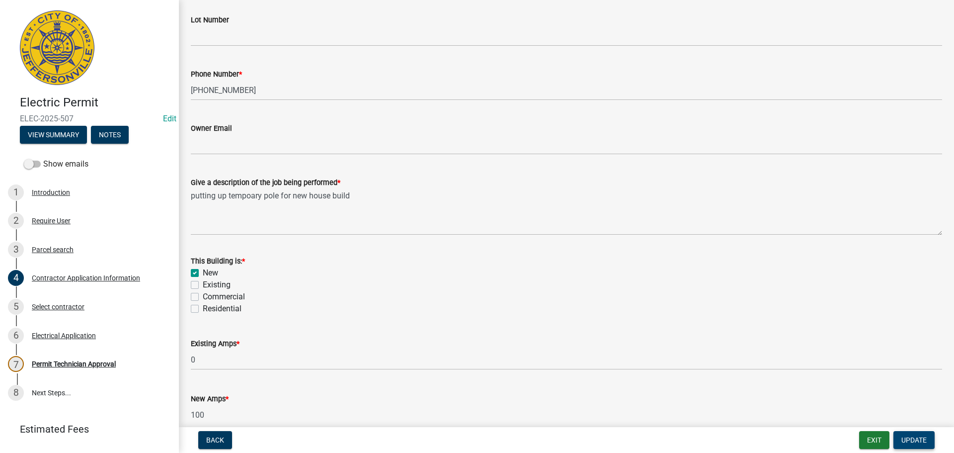
drag, startPoint x: 920, startPoint y: 442, endPoint x: 700, endPoint y: 332, distance: 245.8
click at [920, 442] on span "Update" at bounding box center [914, 440] width 25 height 8
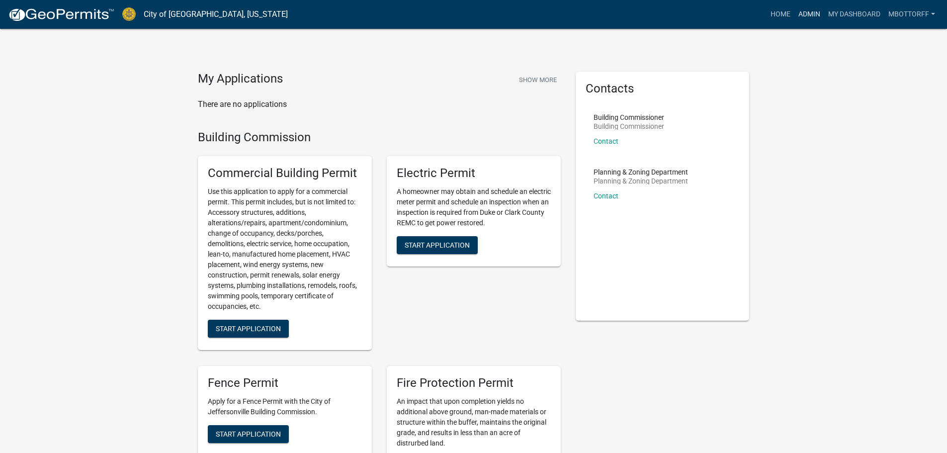
click at [806, 13] on link "Admin" at bounding box center [809, 14] width 30 height 19
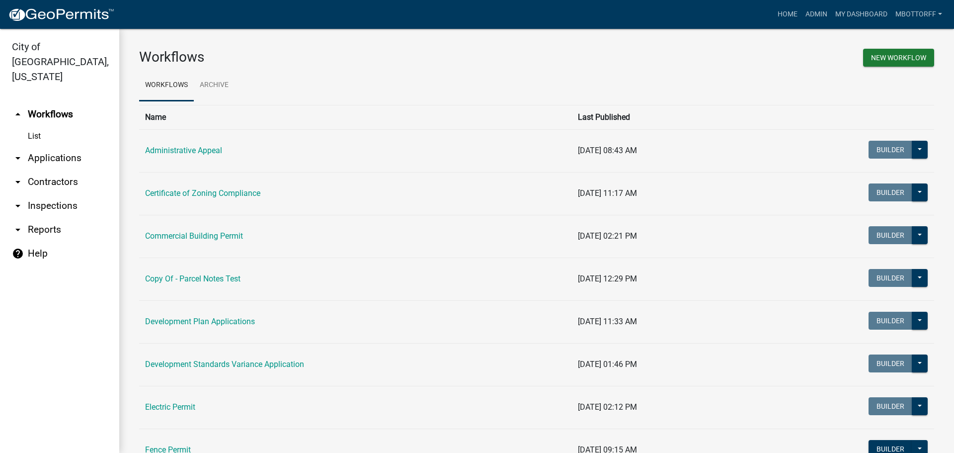
drag, startPoint x: 45, startPoint y: 142, endPoint x: 55, endPoint y: 146, distance: 10.1
click at [46, 146] on link "arrow_drop_down Applications" at bounding box center [59, 158] width 119 height 24
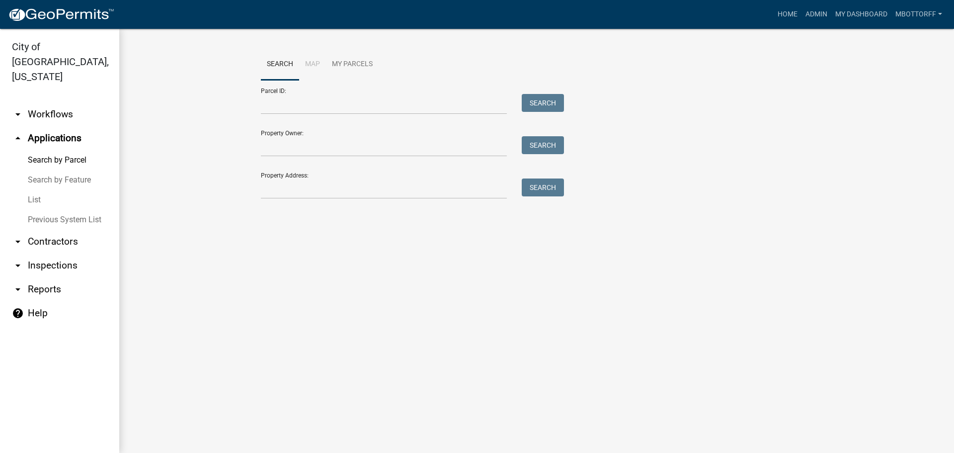
click at [32, 190] on link "List" at bounding box center [59, 200] width 119 height 20
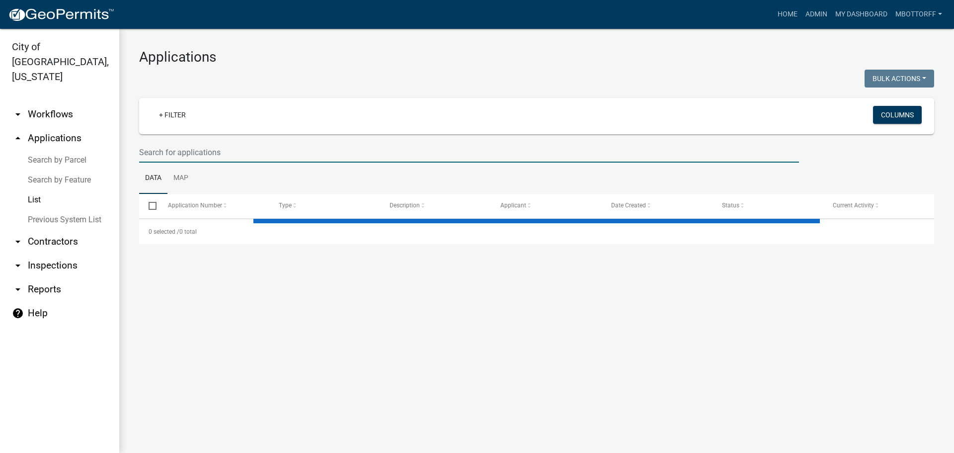
click at [171, 150] on input "text" at bounding box center [469, 152] width 660 height 20
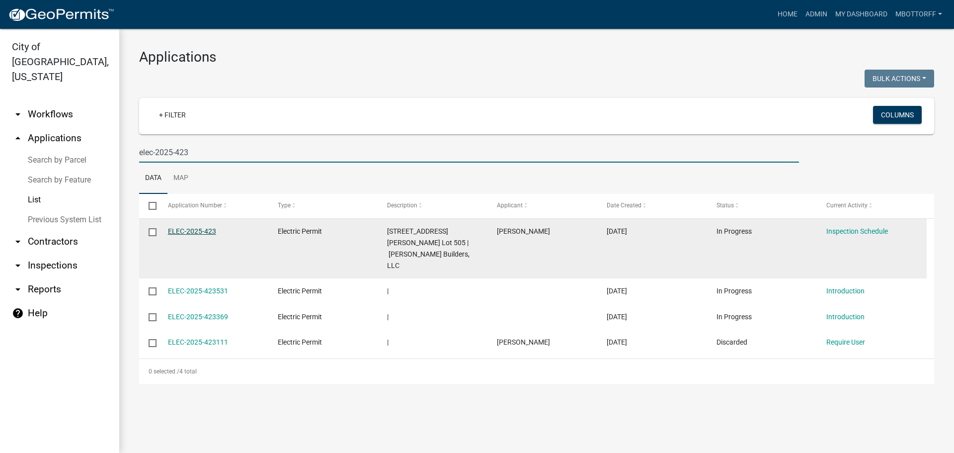
type input "elec-2025-423"
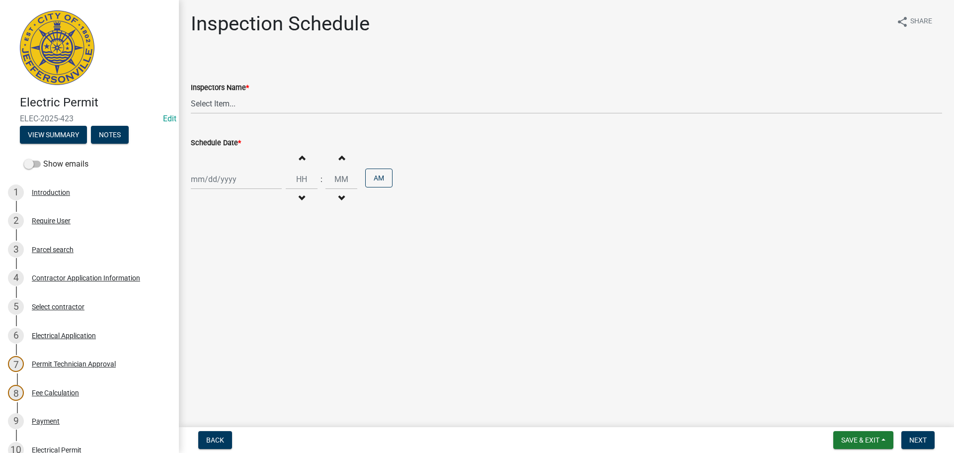
drag, startPoint x: 198, startPoint y: 446, endPoint x: 358, endPoint y: 348, distance: 187.6
click at [197, 445] on form "Back" at bounding box center [215, 440] width 42 height 18
click at [203, 439] on button "Back" at bounding box center [215, 440] width 34 height 18
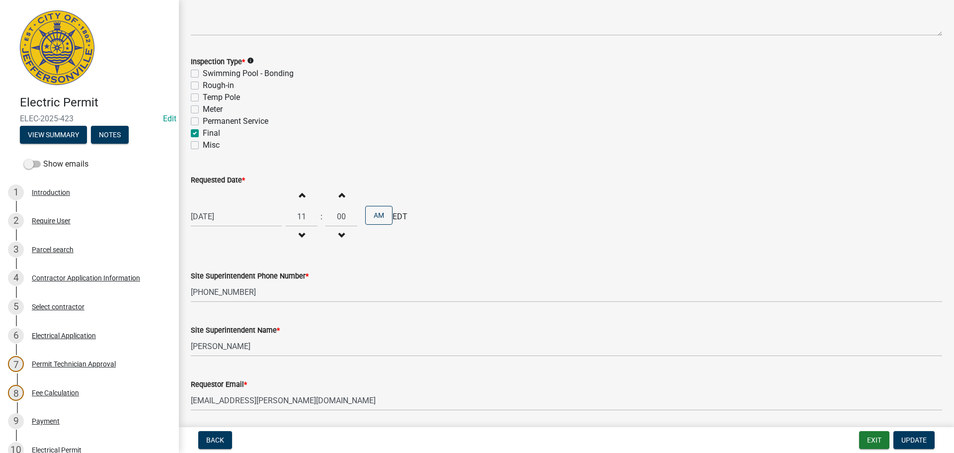
scroll to position [127, 0]
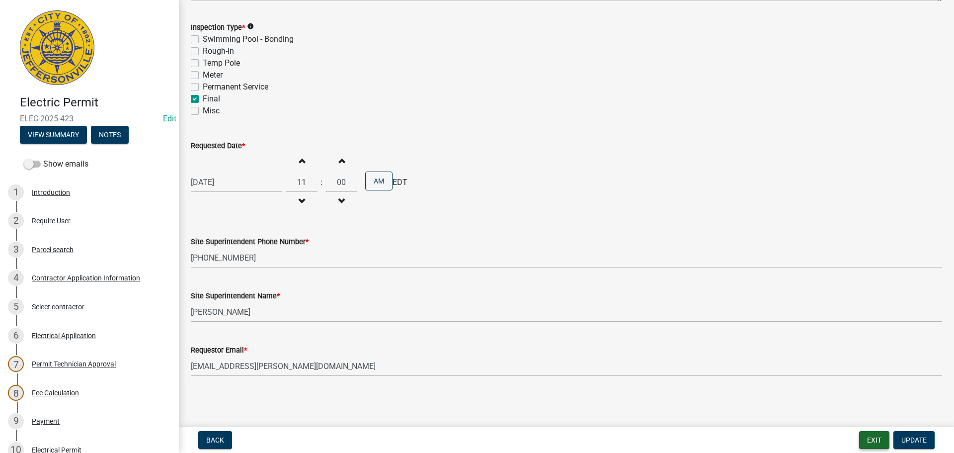
click at [872, 440] on button "Exit" at bounding box center [874, 440] width 30 height 18
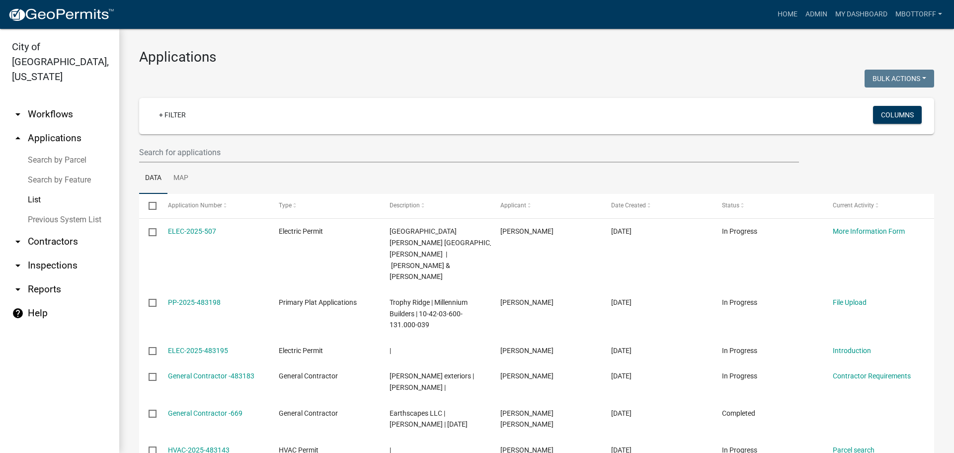
drag, startPoint x: 50, startPoint y: 123, endPoint x: 68, endPoint y: 122, distance: 17.4
click at [51, 126] on link "arrow_drop_up Applications" at bounding box center [59, 138] width 119 height 24
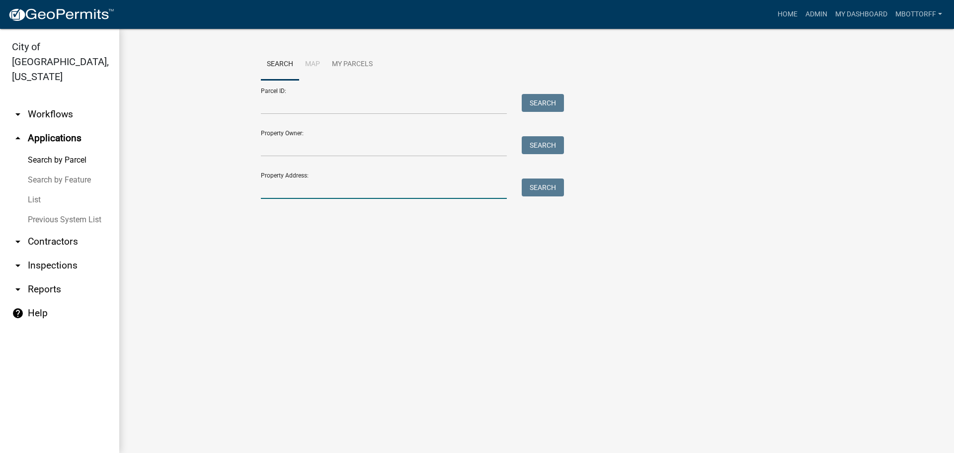
click at [298, 185] on input "Property Address:" at bounding box center [384, 188] width 246 height 20
type input "2315 allison"
click at [535, 182] on button "Search" at bounding box center [543, 187] width 42 height 18
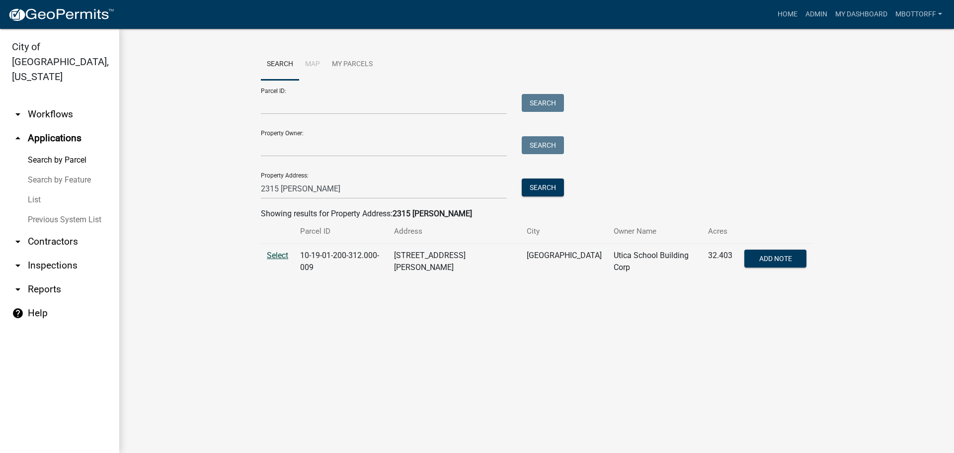
click at [269, 258] on span "Select" at bounding box center [277, 254] width 21 height 9
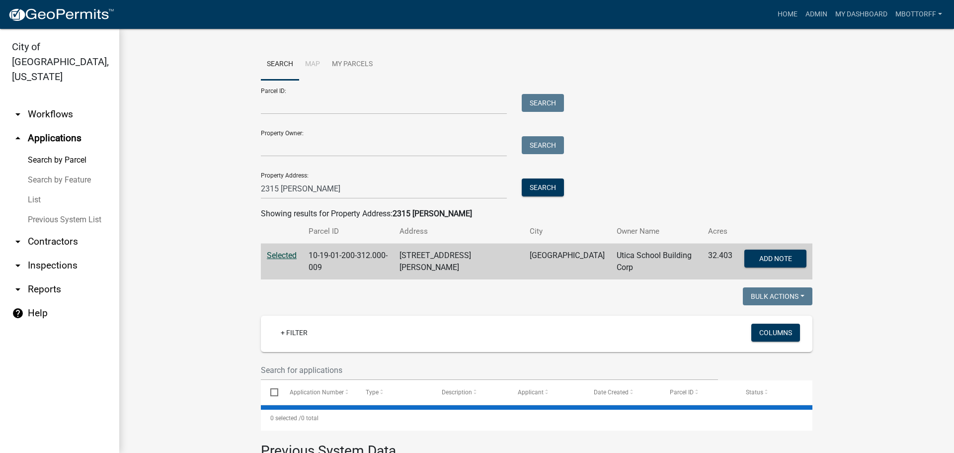
select select "1: 25"
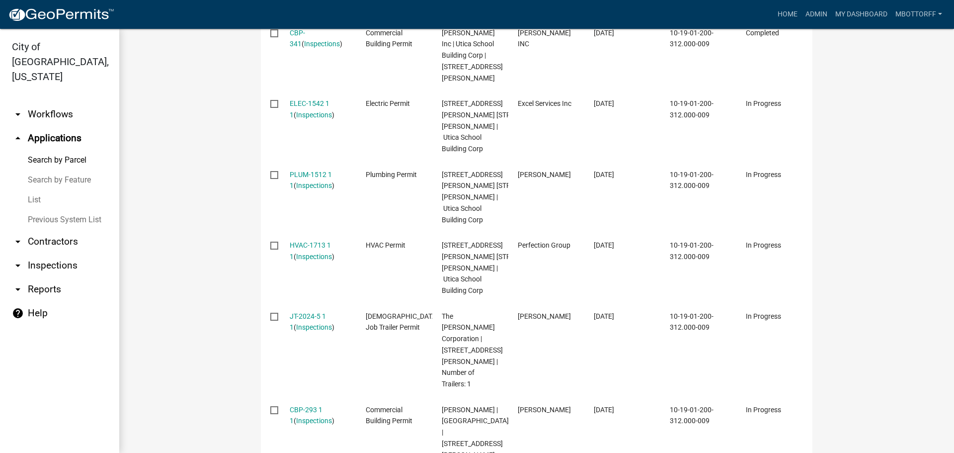
scroll to position [398, 0]
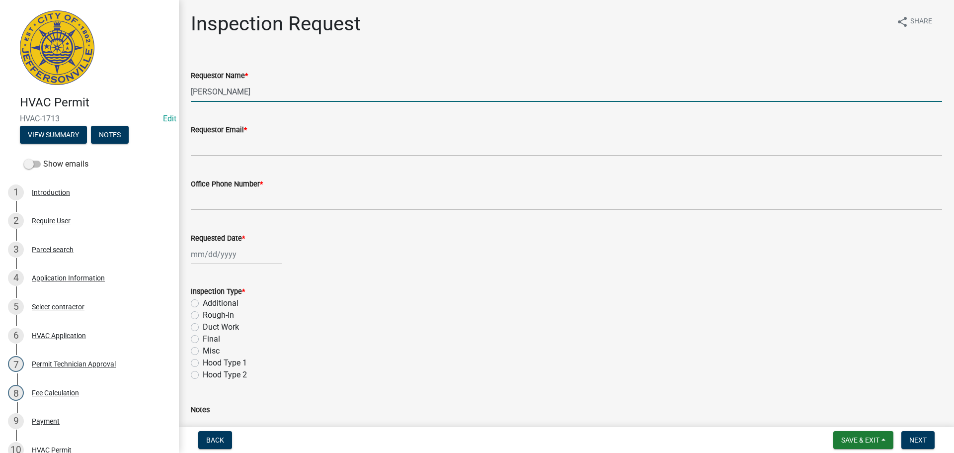
drag, startPoint x: 250, startPoint y: 94, endPoint x: 177, endPoint y: 89, distance: 72.7
click at [178, 89] on div "HVAC Permit HVAC-1713 Edit View Summary Notes Show emails 1 Introduction 2 Requ…" at bounding box center [477, 226] width 954 height 453
type input "j"
type input "[PERSON_NAME]"
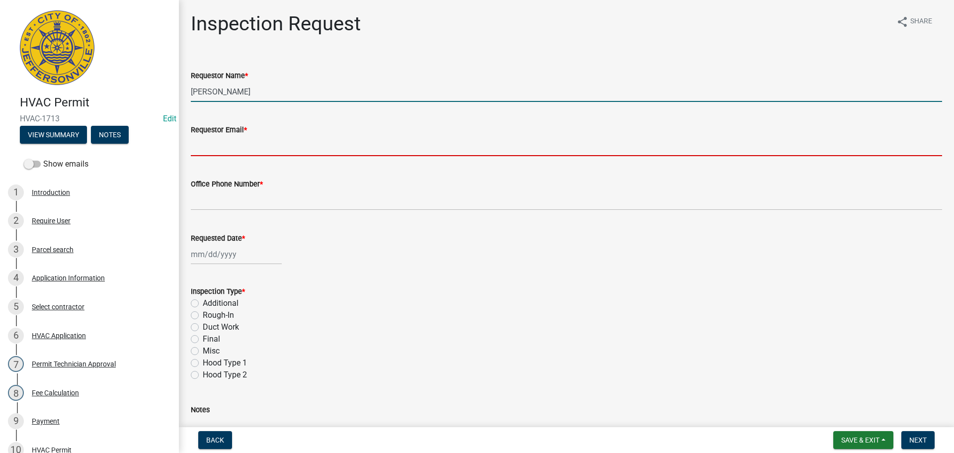
drag, startPoint x: 218, startPoint y: 141, endPoint x: 232, endPoint y: 144, distance: 14.1
click at [218, 141] on input "Requestor Email *" at bounding box center [566, 146] width 751 height 20
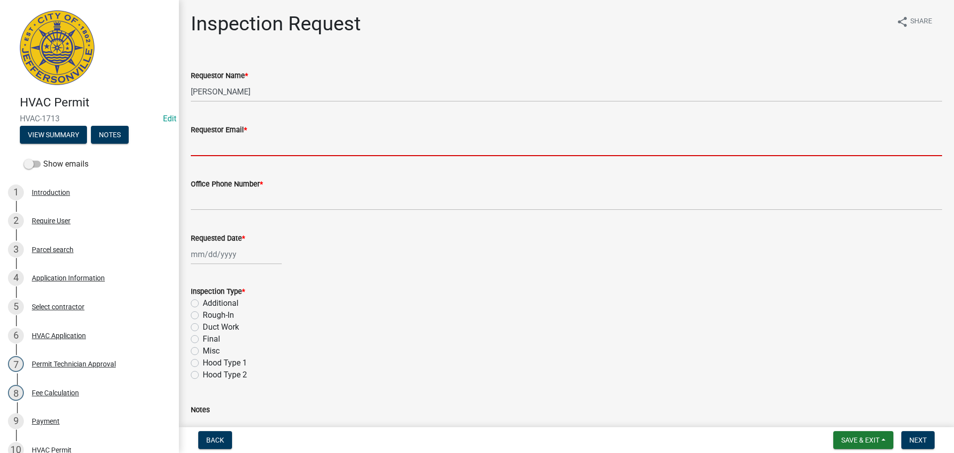
type input "[EMAIL_ADDRESS][DOMAIN_NAME]"
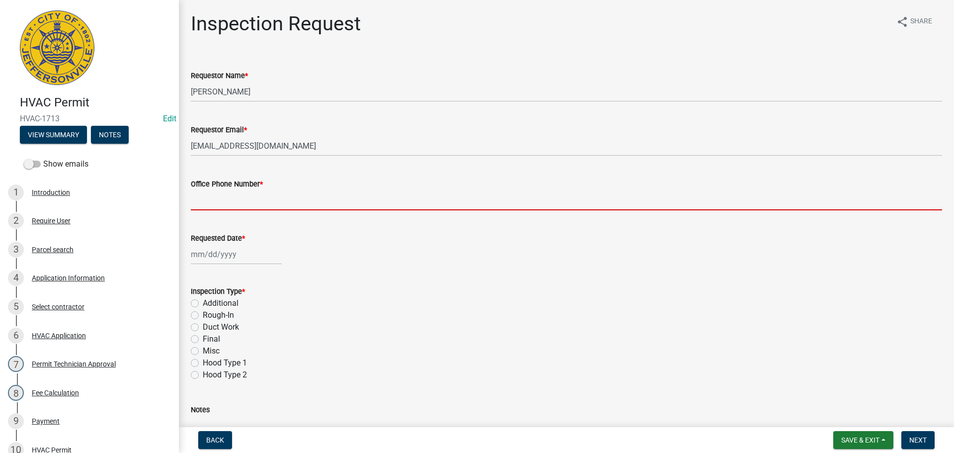
click at [224, 200] on input "Office Phone Number *" at bounding box center [566, 200] width 751 height 20
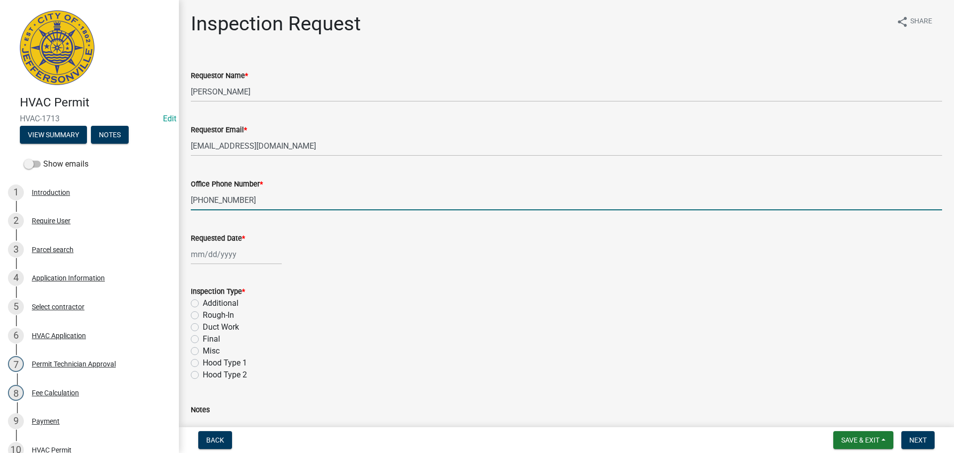
type input "[PHONE_NUMBER]"
click at [217, 257] on div at bounding box center [236, 254] width 91 height 20
select select "9"
select select "2025"
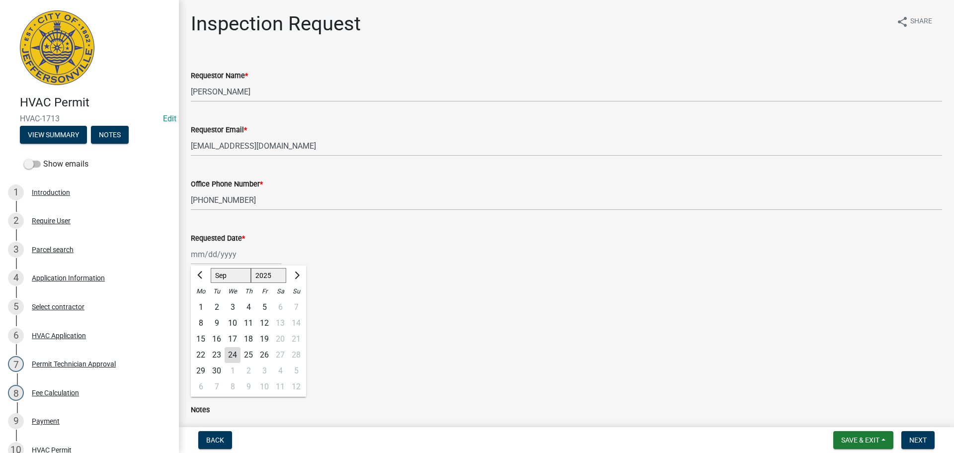
click at [247, 354] on div "25" at bounding box center [249, 355] width 16 height 16
type input "09/25/2025"
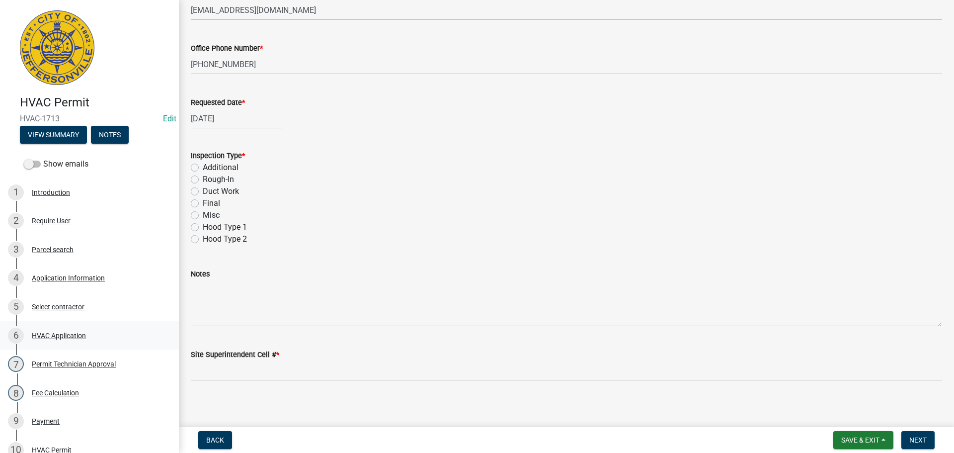
scroll to position [140, 0]
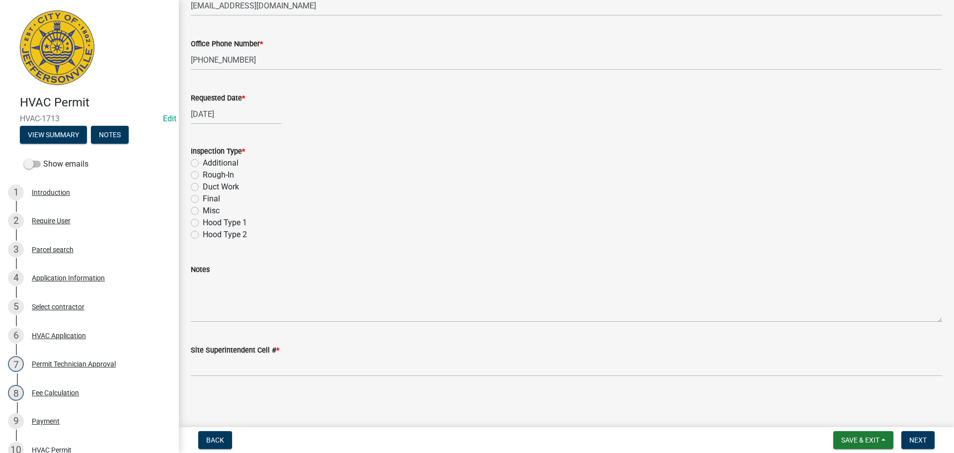
click at [203, 186] on label "Duct Work" at bounding box center [221, 187] width 36 height 12
click at [203, 186] on input "Duct Work" at bounding box center [206, 184] width 6 height 6
radio input "true"
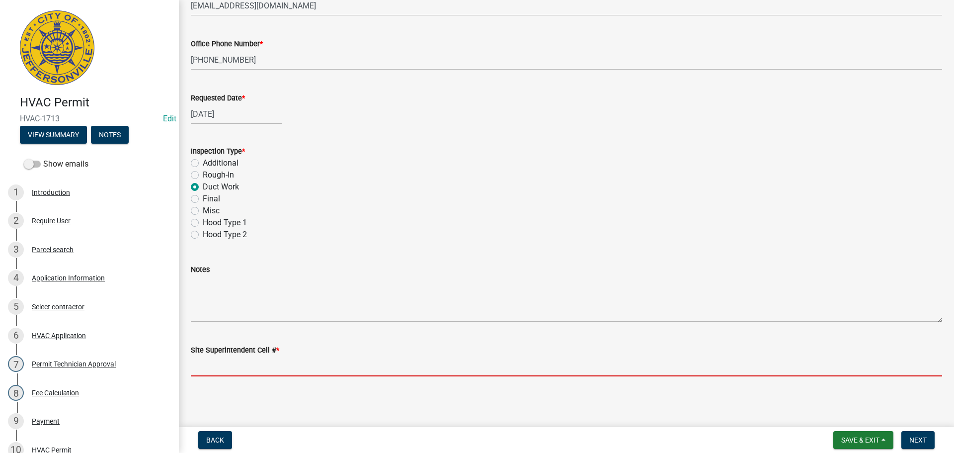
click at [246, 366] on input "Site Superintendent Cell # *" at bounding box center [566, 366] width 751 height 20
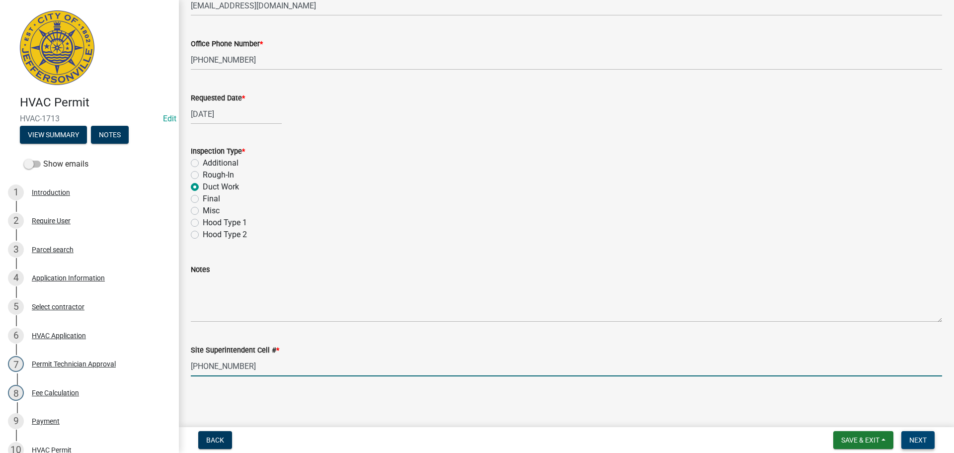
type input "513-570-6008"
click at [921, 436] on span "Next" at bounding box center [918, 440] width 17 height 8
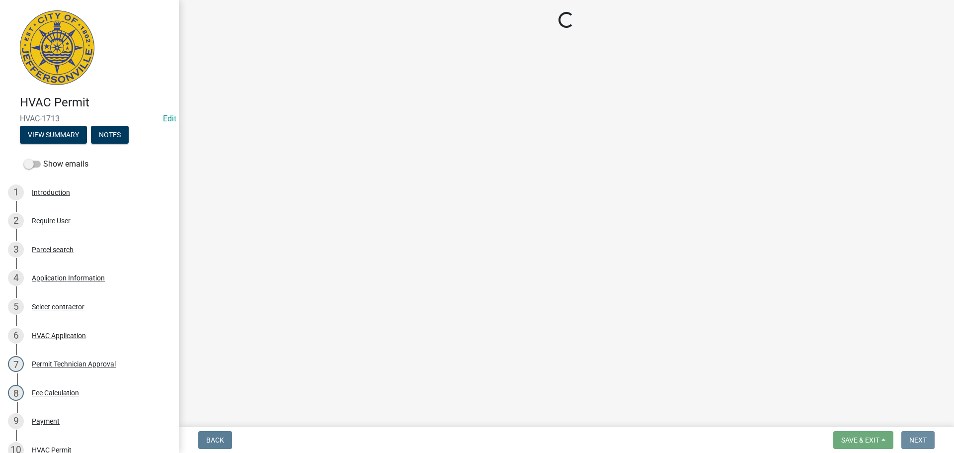
scroll to position [0, 0]
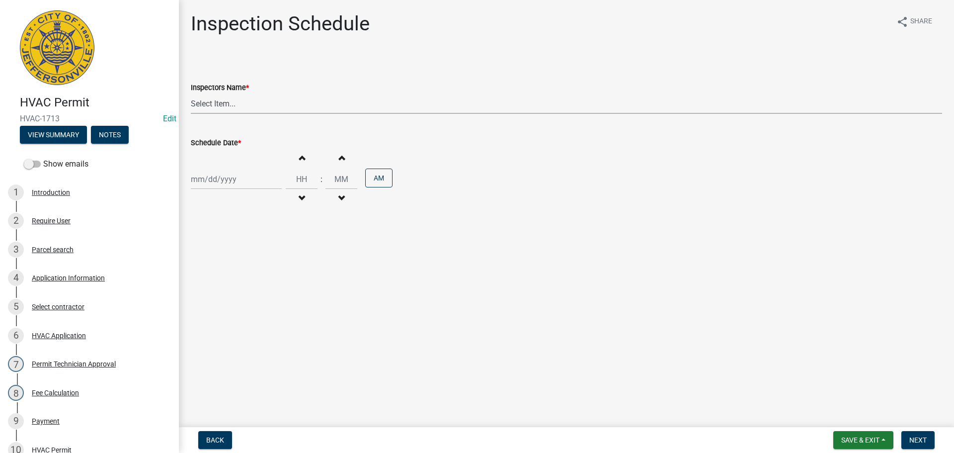
click at [198, 101] on select "Select Item... jramsey (Jeremy Ramsey) MaryFrey (Mary Frey) mkruer (Mike Kruer)…" at bounding box center [566, 103] width 751 height 20
select select "13c97fbc-c819-4cee-844a-0db3d3c4db95"
click at [191, 93] on select "Select Item... jramsey (Jeremy Ramsey) MaryFrey (Mary Frey) mkruer (Mike Kruer)…" at bounding box center [566, 103] width 751 height 20
click at [211, 178] on div at bounding box center [236, 179] width 91 height 20
select select "9"
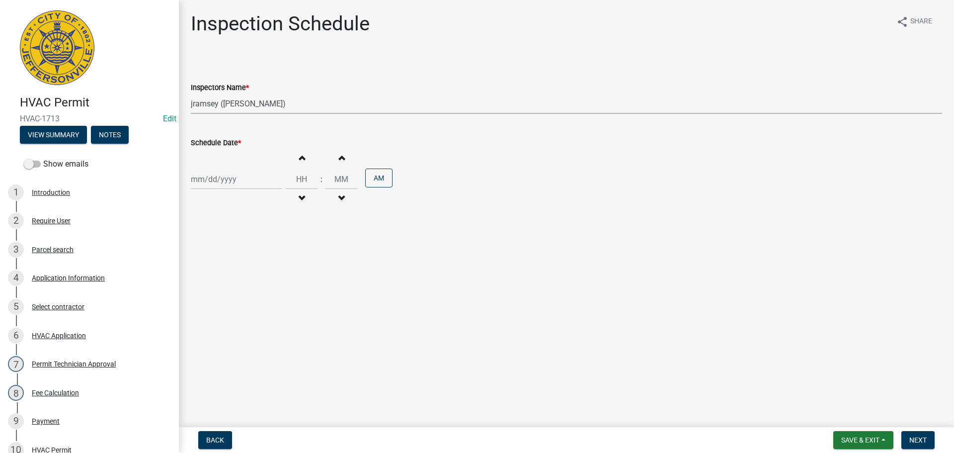
select select "2025"
drag, startPoint x: 358, startPoint y: 269, endPoint x: 345, endPoint y: 248, distance: 25.0
click at [358, 269] on main "Inspection Schedule share Share Inspectors Name * Select Item... jramsey (Jerem…" at bounding box center [566, 211] width 775 height 423
select select "9"
select select "2025"
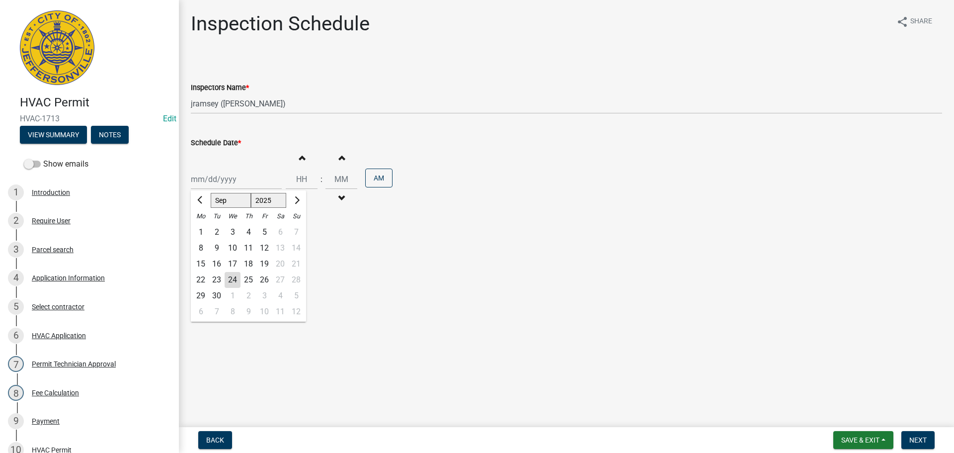
click at [236, 183] on div "Jan Feb Mar Apr May Jun Jul Aug Sep Oct Nov Dec 1525 1526 1527 1528 1529 1530 1…" at bounding box center [236, 179] width 91 height 20
click at [246, 280] on div "25" at bounding box center [249, 280] width 16 height 16
type input "09/25/2025"
click at [914, 439] on span "Next" at bounding box center [918, 440] width 17 height 8
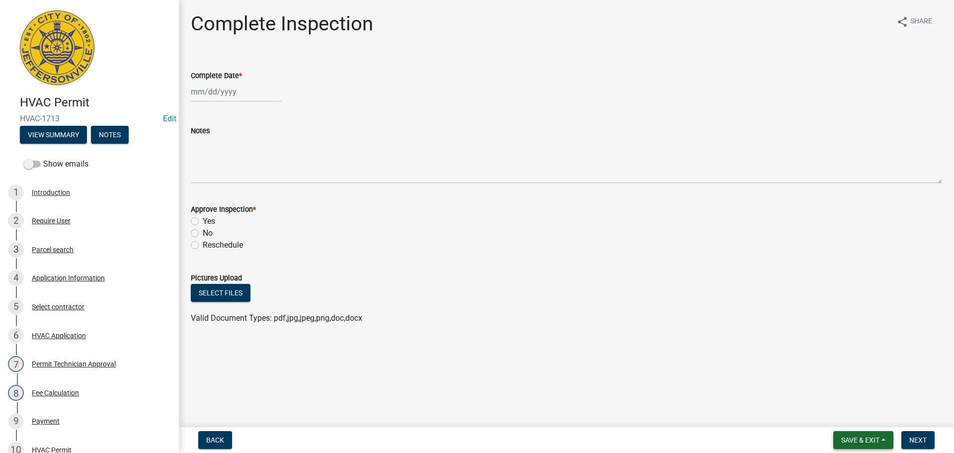
drag, startPoint x: 862, startPoint y: 439, endPoint x: 858, endPoint y: 432, distance: 8.7
click at [862, 438] on span "Save & Exit" at bounding box center [860, 440] width 38 height 8
click at [847, 416] on button "Save & Exit" at bounding box center [854, 414] width 80 height 24
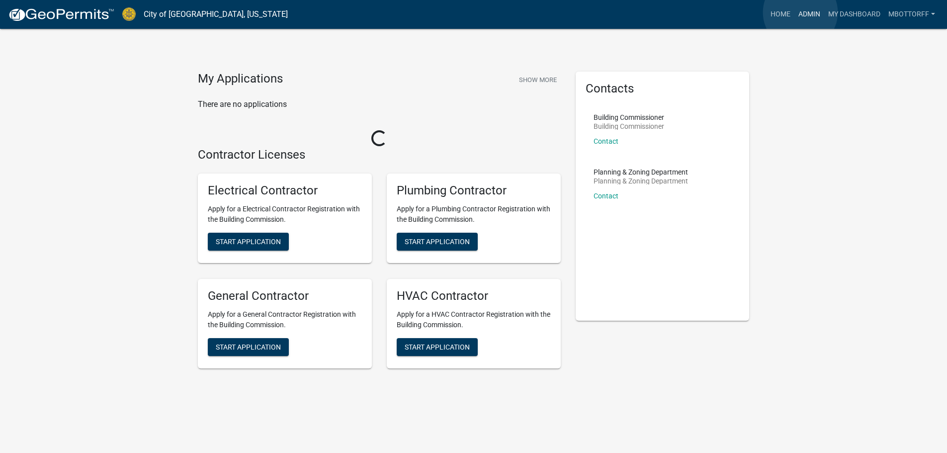
click at [800, 12] on link "Admin" at bounding box center [809, 14] width 30 height 19
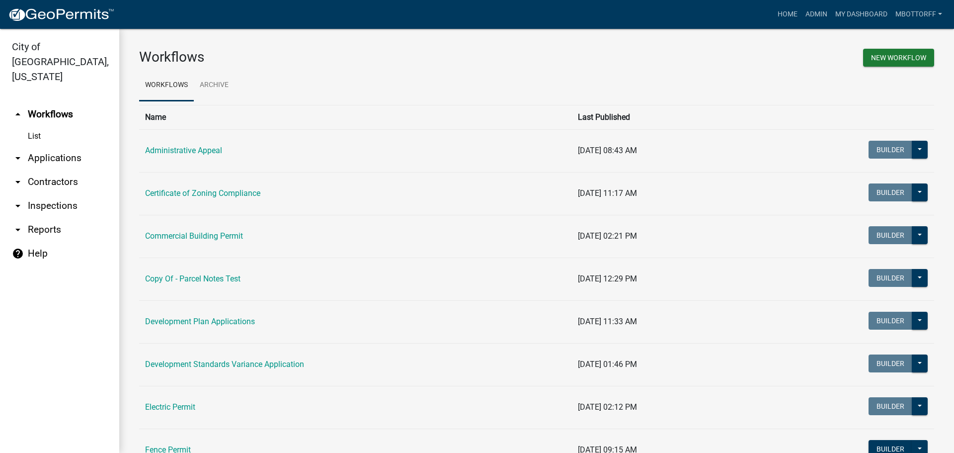
click at [40, 170] on link "arrow_drop_down Contractors" at bounding box center [59, 182] width 119 height 24
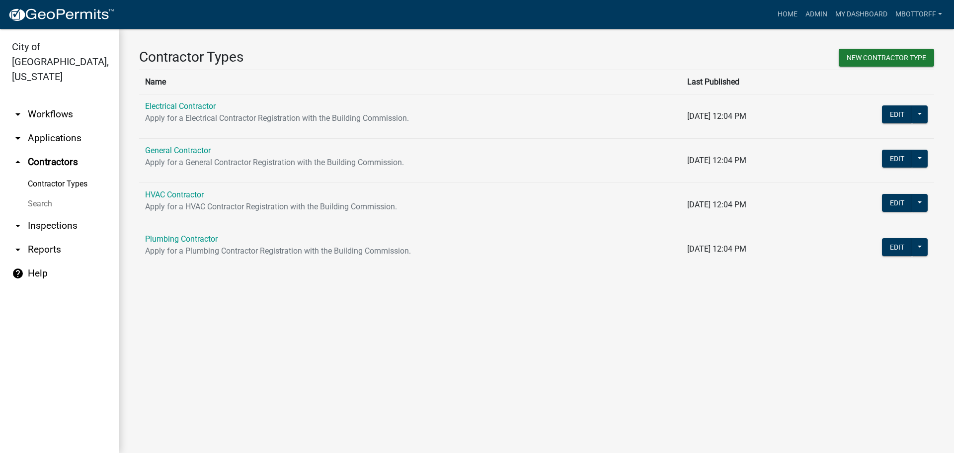
click at [37, 194] on link "Search" at bounding box center [59, 204] width 119 height 20
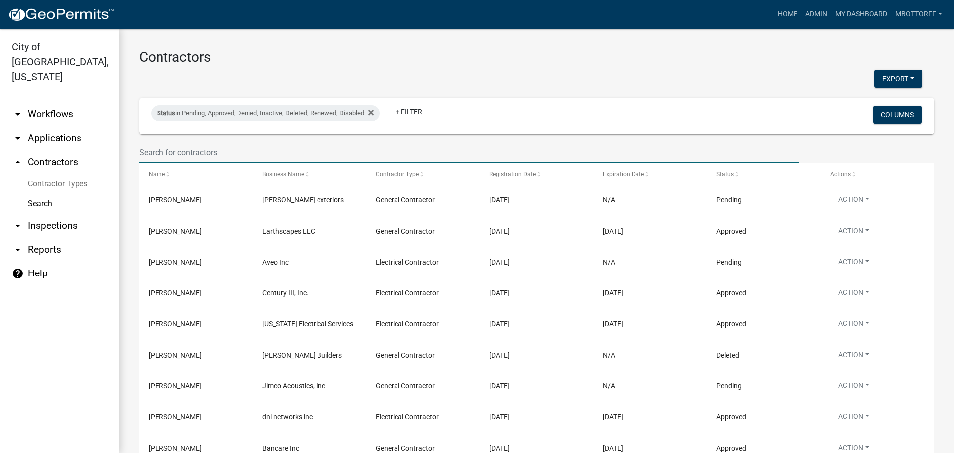
click at [202, 150] on input "text" at bounding box center [469, 152] width 660 height 20
type input "[PERSON_NAME]"
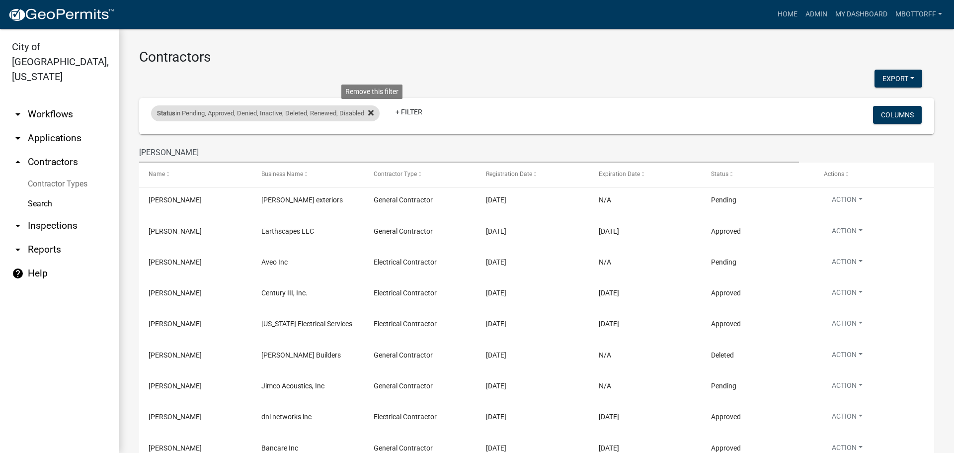
click at [374, 114] on icon at bounding box center [370, 112] width 5 height 5
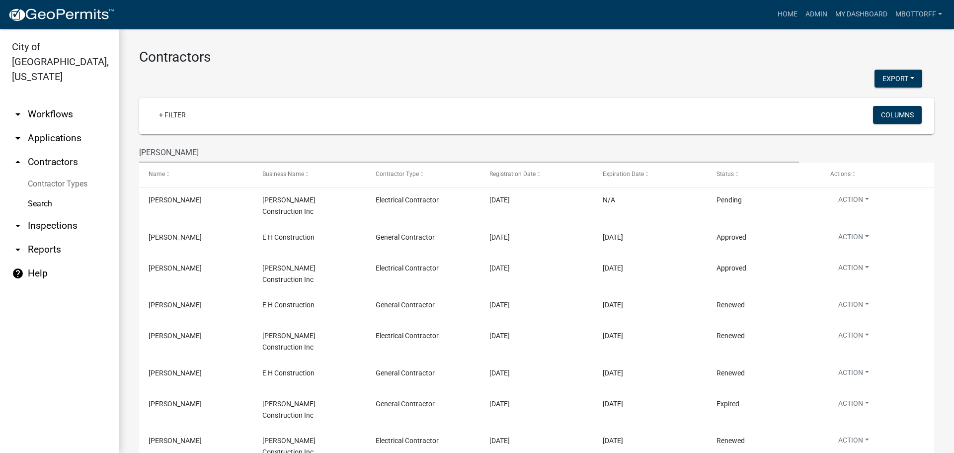
click at [664, 61] on h3 "Contractors" at bounding box center [536, 57] width 795 height 17
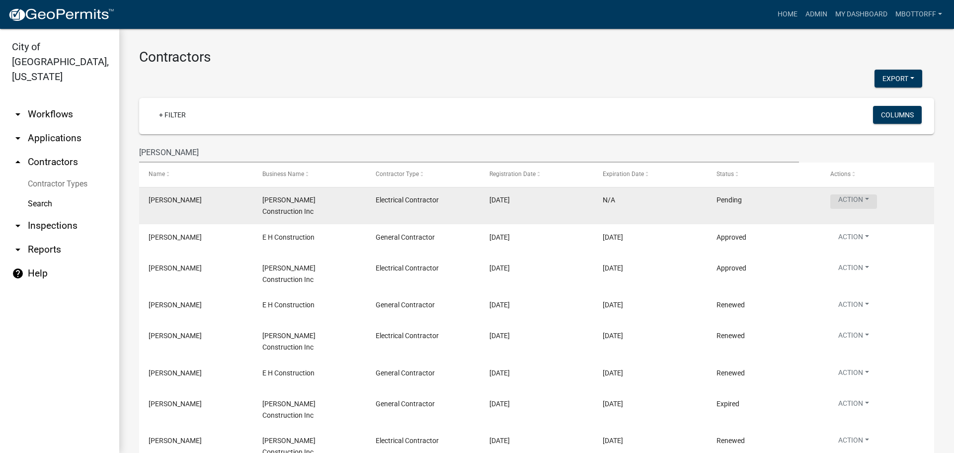
click at [862, 200] on button "Action" at bounding box center [854, 201] width 47 height 14
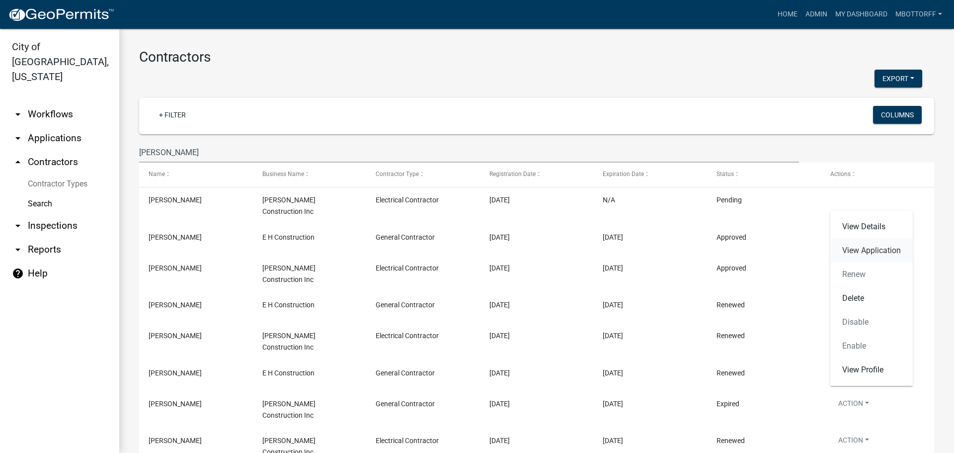
click at [854, 247] on link "View Application" at bounding box center [872, 251] width 83 height 24
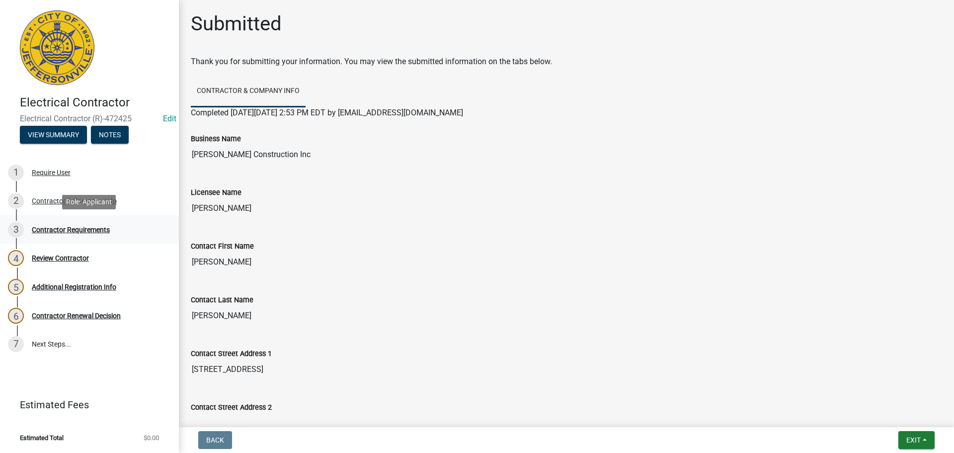
click at [77, 226] on div "Contractor Requirements" at bounding box center [71, 229] width 78 height 7
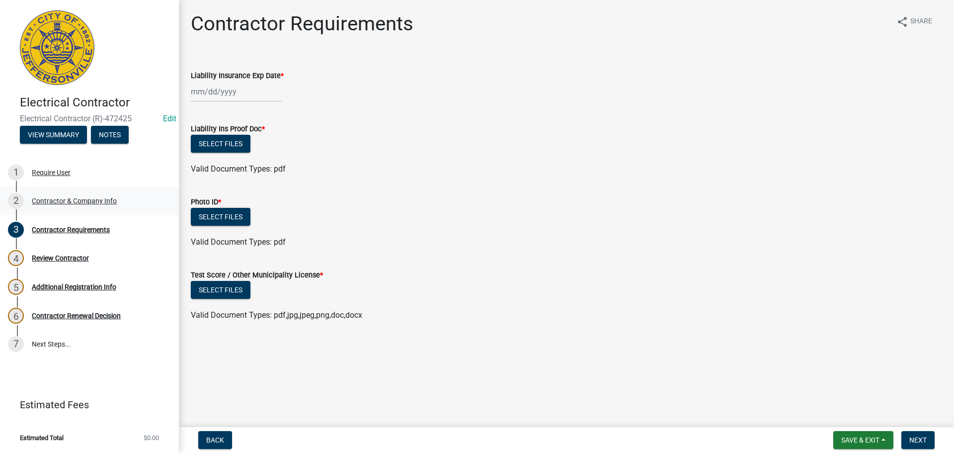
click at [65, 199] on div "Contractor & Company Info" at bounding box center [74, 200] width 85 height 7
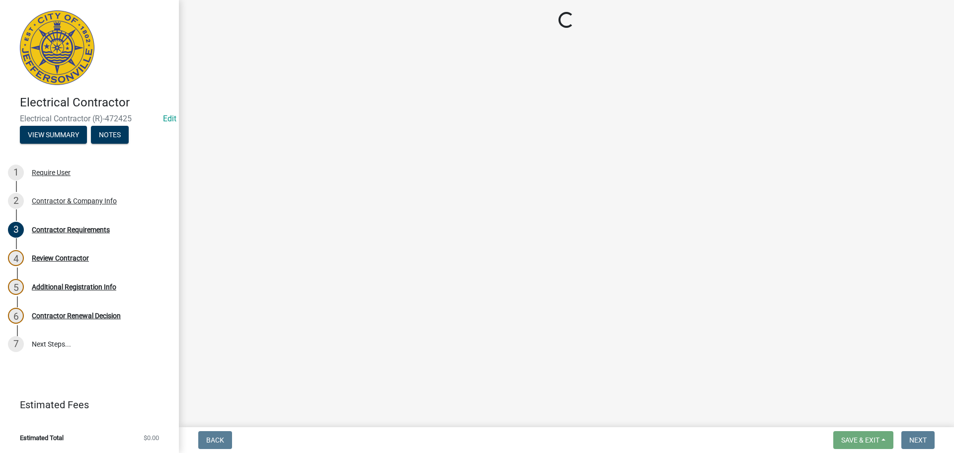
select select "IN"
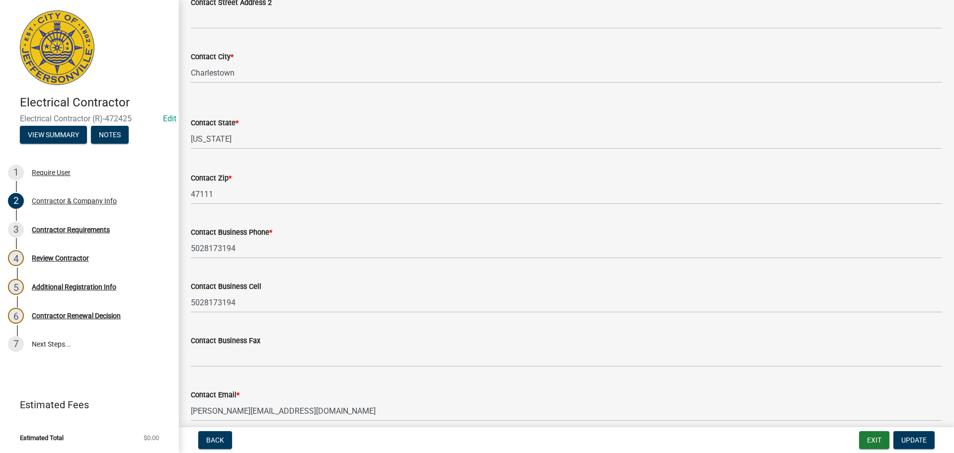
scroll to position [389, 0]
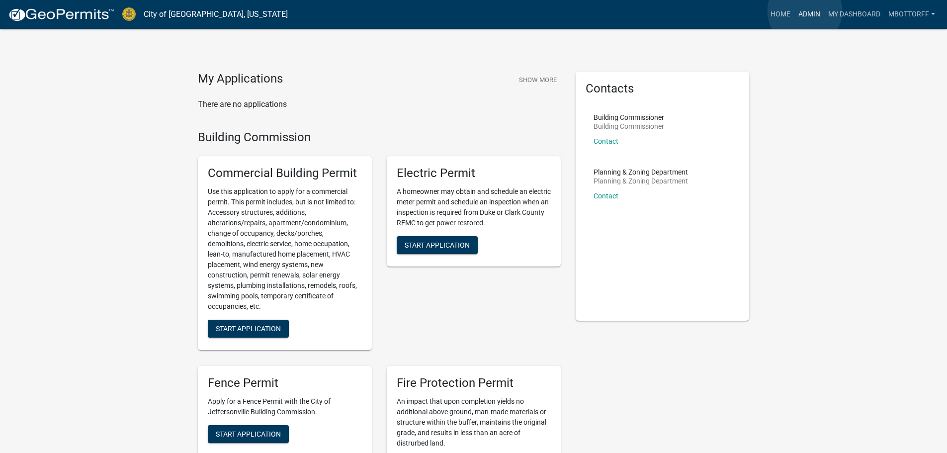
click at [805, 11] on link "Admin" at bounding box center [809, 14] width 30 height 19
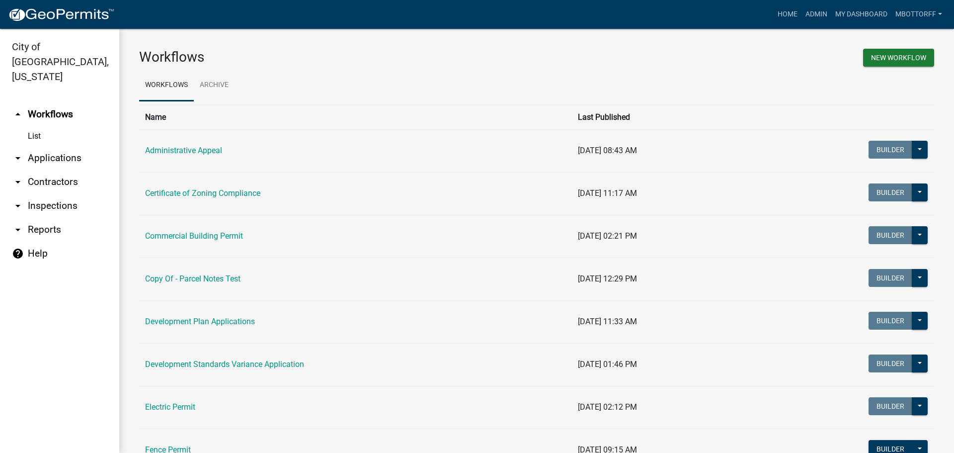
click at [42, 170] on link "arrow_drop_down Contractors" at bounding box center [59, 182] width 119 height 24
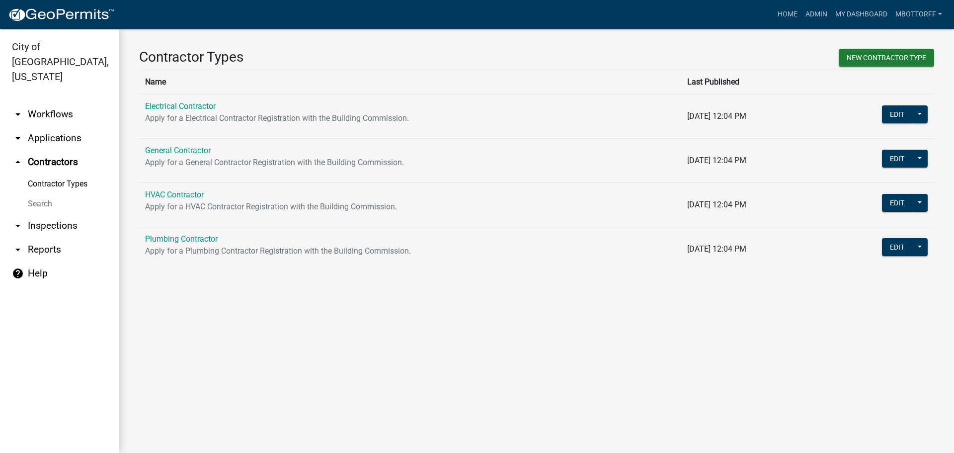
click at [39, 194] on link "Search" at bounding box center [59, 204] width 119 height 20
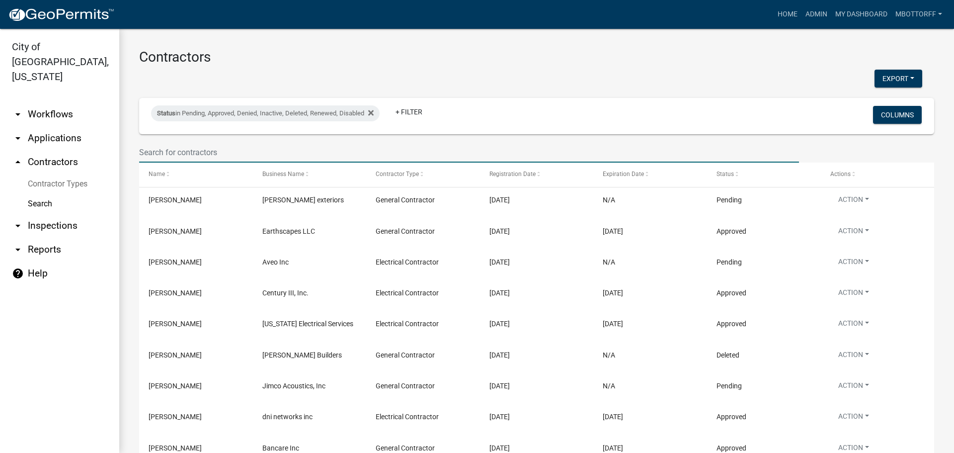
click at [171, 156] on input "text" at bounding box center [469, 152] width 660 height 20
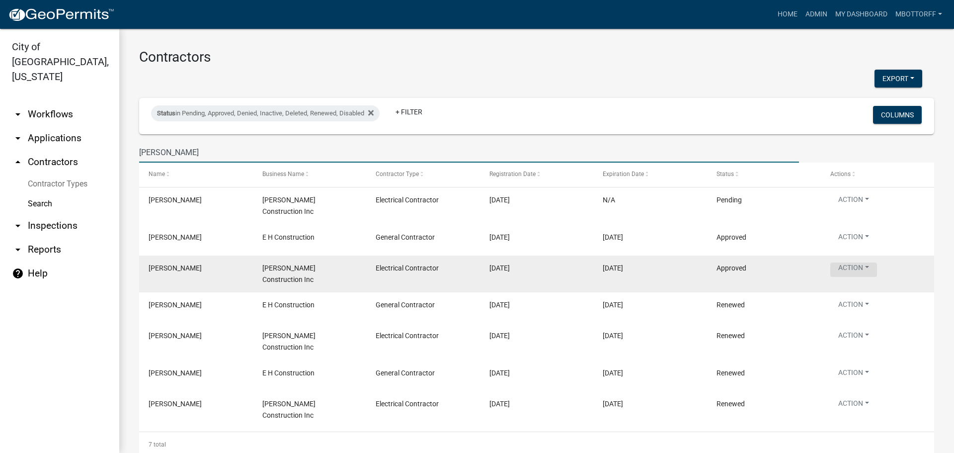
type input "COLEMAN"
click at [861, 262] on button "Action" at bounding box center [854, 269] width 47 height 14
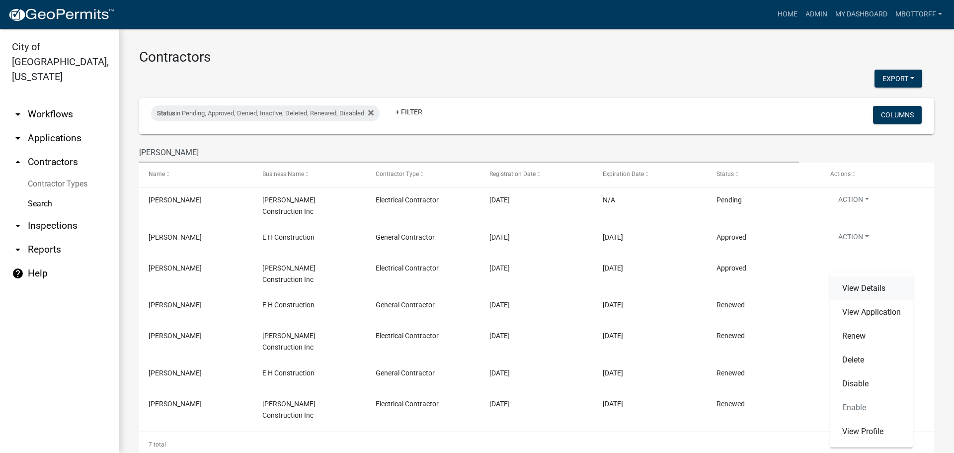
click at [859, 289] on link "View Details" at bounding box center [872, 288] width 83 height 24
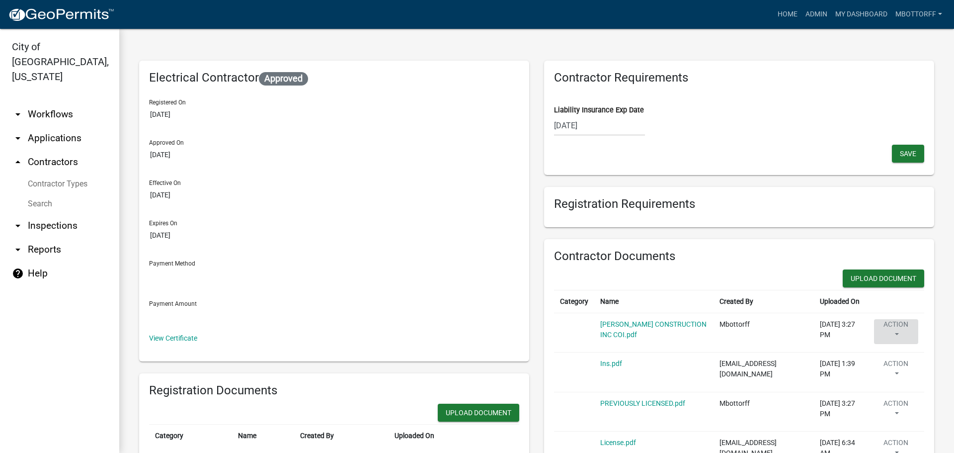
click at [886, 327] on button "Action" at bounding box center [896, 331] width 44 height 25
click at [884, 357] on link "Delete" at bounding box center [914, 361] width 80 height 24
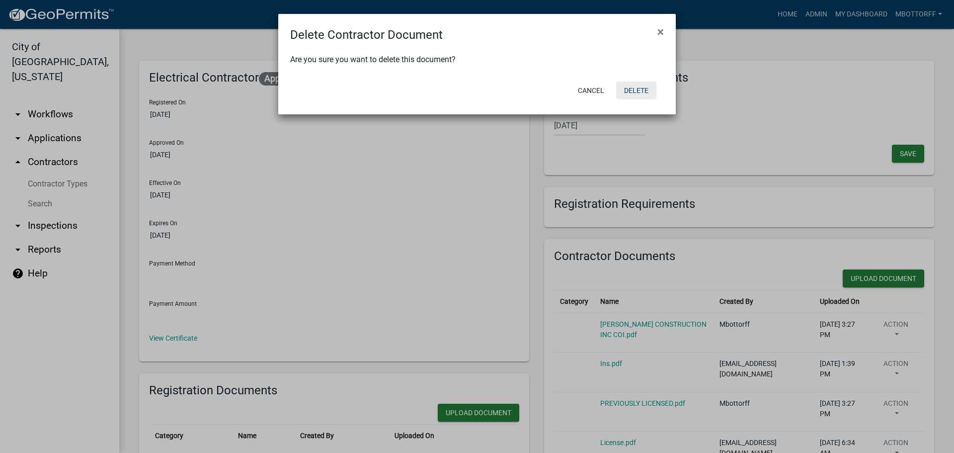
click at [629, 88] on button "Delete" at bounding box center [636, 91] width 40 height 18
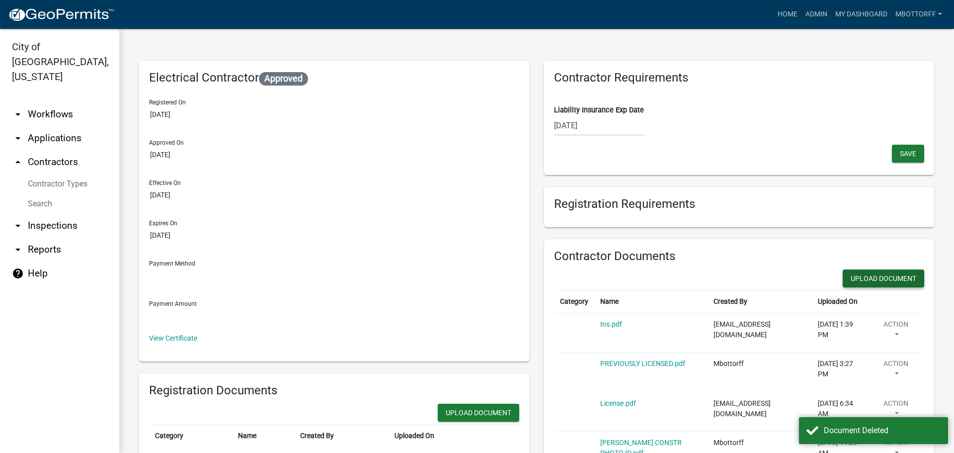
click at [860, 276] on button "Upload Document" at bounding box center [884, 278] width 82 height 18
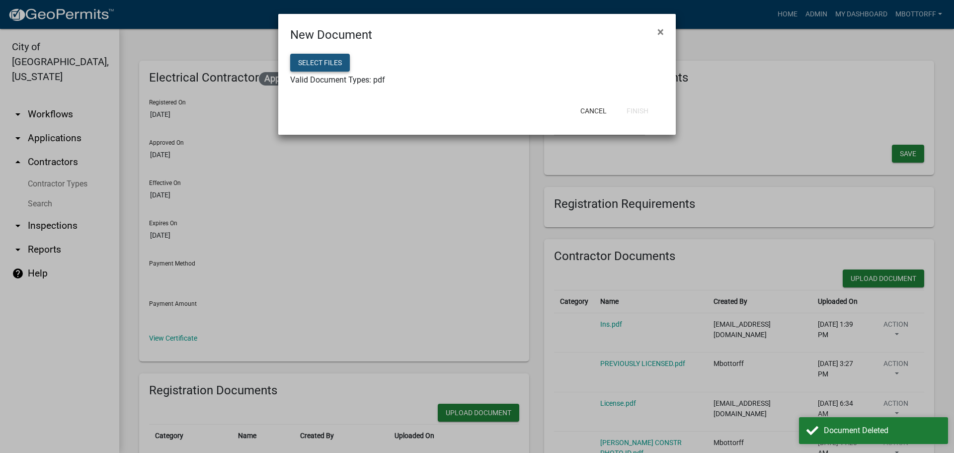
click at [307, 55] on button "Select files" at bounding box center [320, 63] width 60 height 18
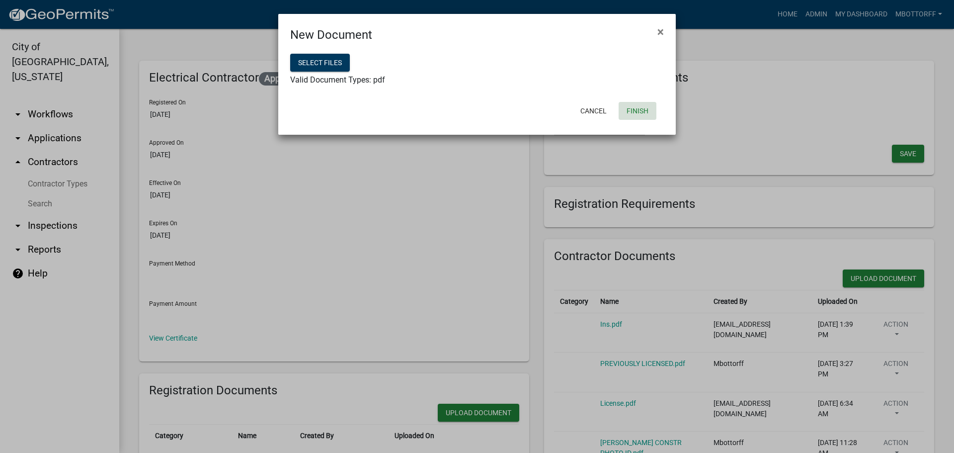
click at [636, 112] on button "Finish" at bounding box center [638, 111] width 38 height 18
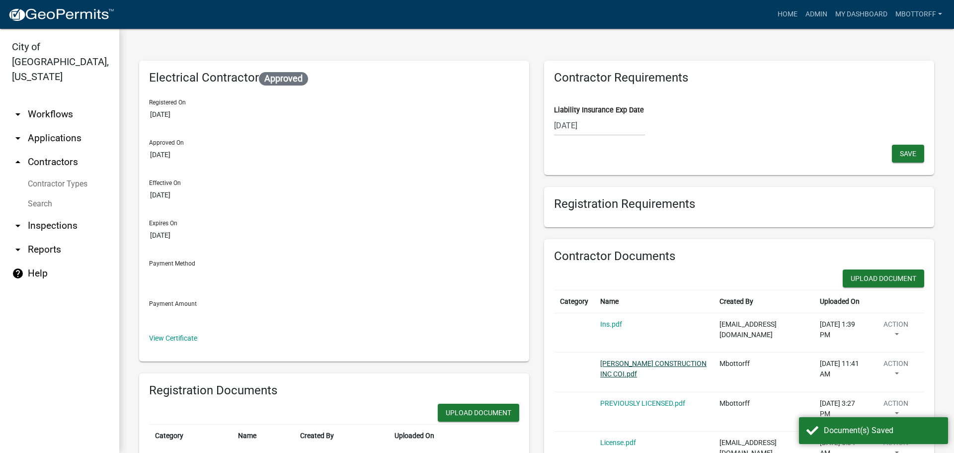
click at [625, 367] on link "COLEMAN CONSTRUCTION INC COI.pdf" at bounding box center [653, 368] width 106 height 18
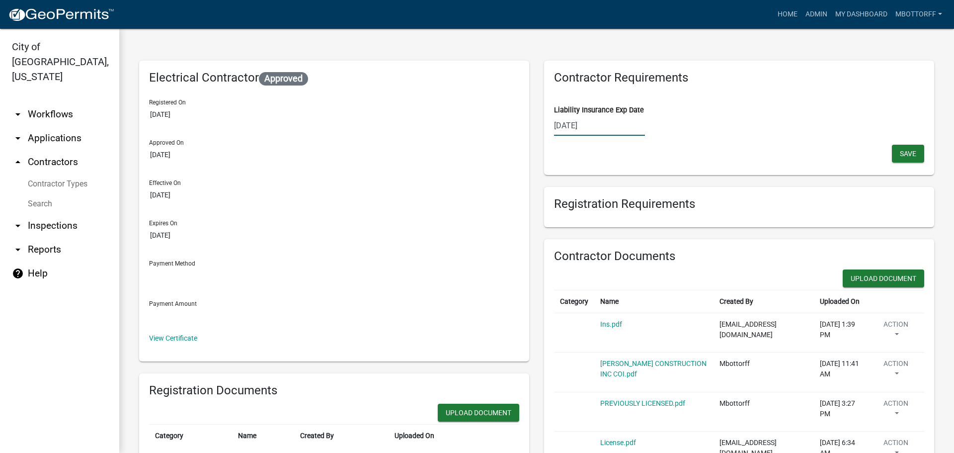
select select "10"
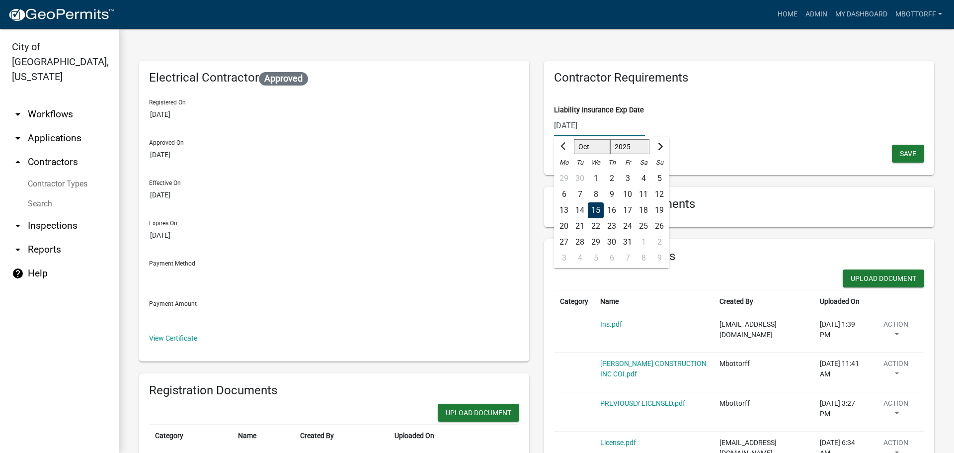
click at [593, 126] on div "10/15/2025 Sep Oct Nov Dec 2025 2026 2027 2028 2029 2030 2031 2032 2033 2034 20…" at bounding box center [599, 125] width 91 height 20
click at [596, 126] on input "10/15/2025" at bounding box center [599, 125] width 91 height 20
type input "10/15/2026"
click at [900, 149] on button "Save" at bounding box center [908, 154] width 32 height 18
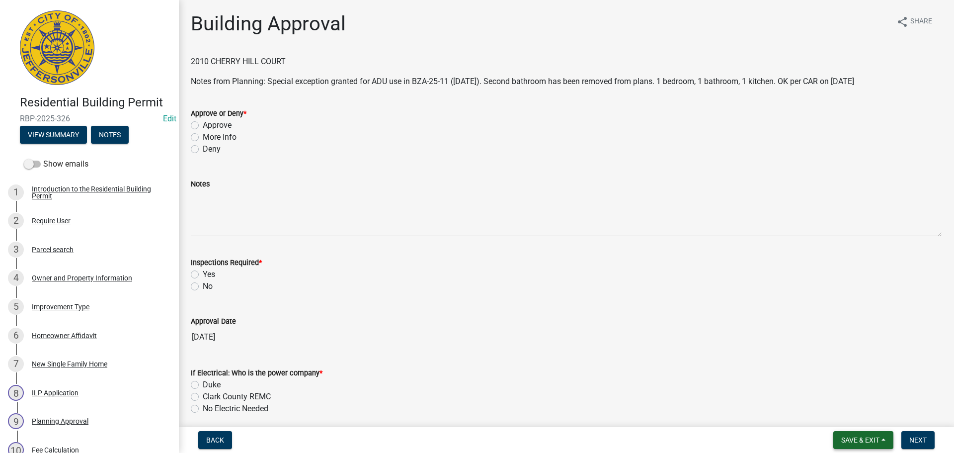
click at [856, 442] on span "Save & Exit" at bounding box center [860, 440] width 38 height 8
click at [851, 417] on button "Save & Exit" at bounding box center [854, 414] width 80 height 24
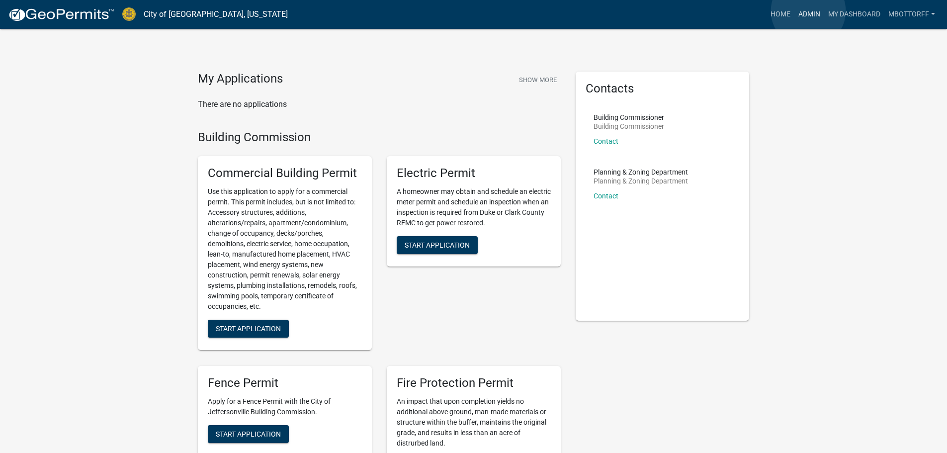
click at [808, 11] on link "Admin" at bounding box center [809, 14] width 30 height 19
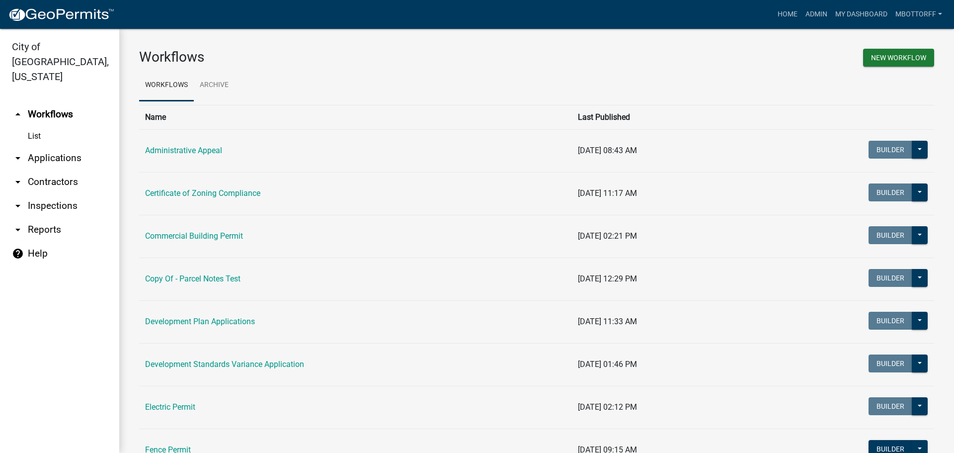
click at [49, 170] on link "arrow_drop_down Contractors" at bounding box center [59, 182] width 119 height 24
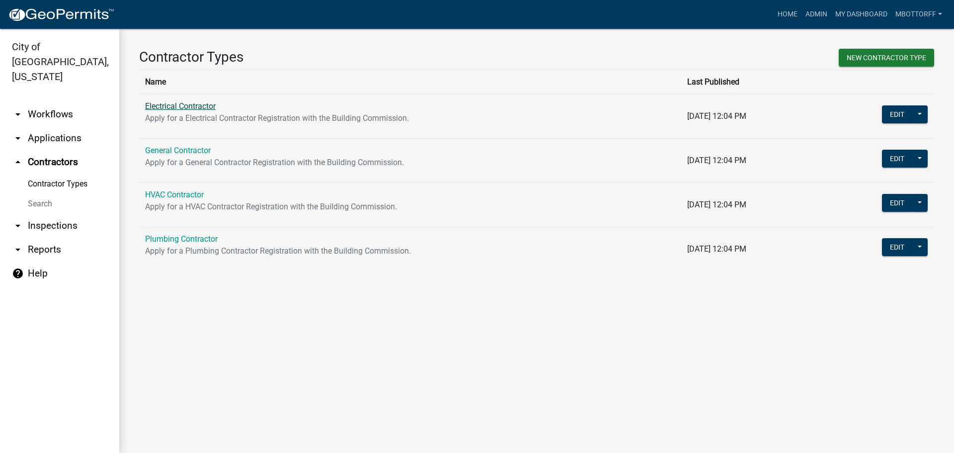
drag, startPoint x: 171, startPoint y: 103, endPoint x: 156, endPoint y: 145, distance: 44.7
click at [171, 104] on link "Electrical Contractor" at bounding box center [180, 105] width 71 height 9
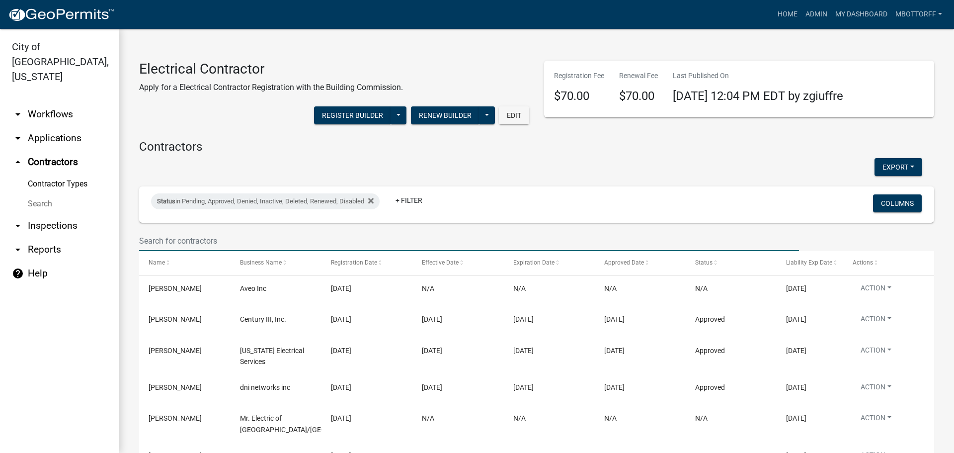
click at [192, 238] on input "text" at bounding box center [469, 241] width 660 height 20
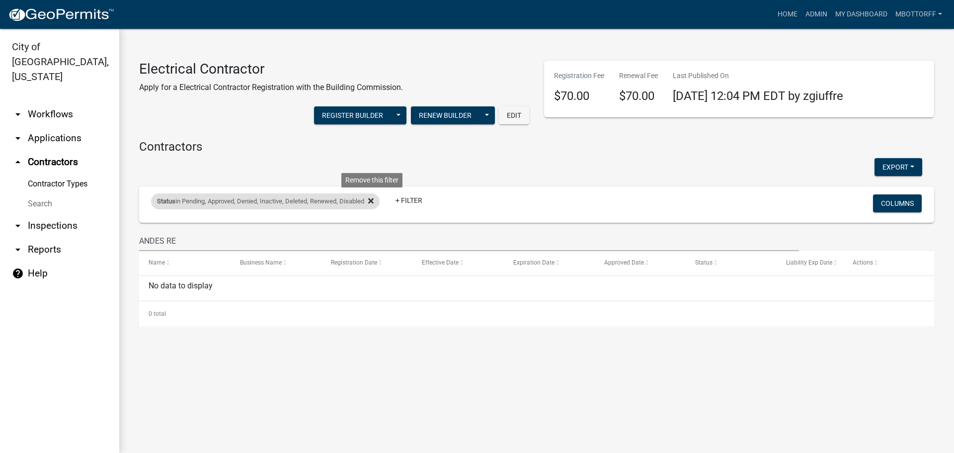
click at [374, 202] on icon at bounding box center [370, 200] width 5 height 5
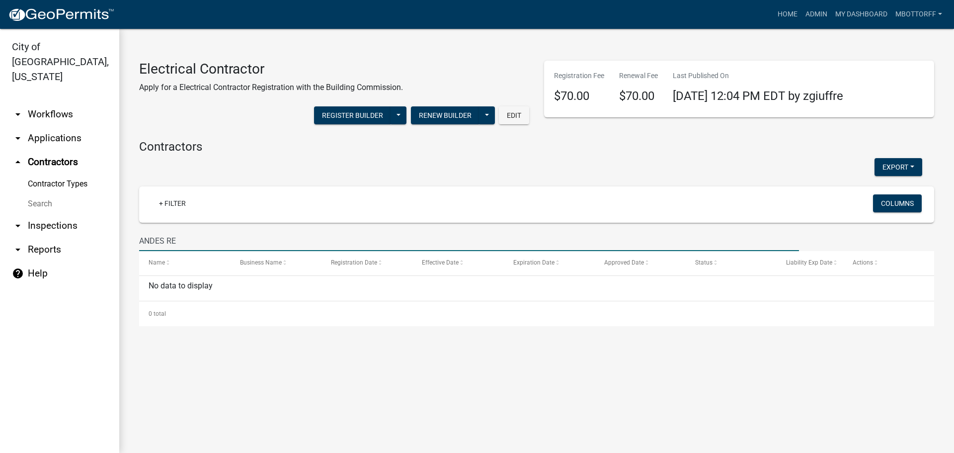
click at [193, 247] on input "ANDES RE" at bounding box center [469, 241] width 660 height 20
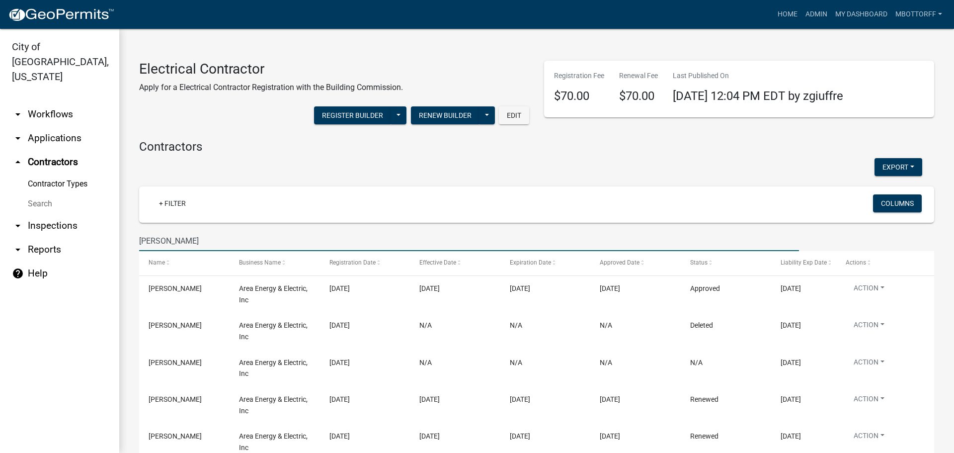
type input "[PERSON_NAME] REAL"
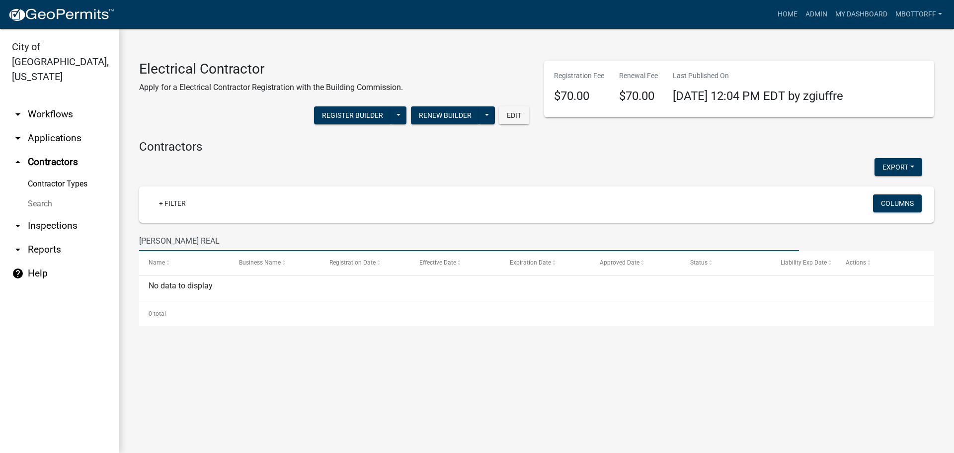
drag, startPoint x: 193, startPoint y: 243, endPoint x: 100, endPoint y: 224, distance: 94.7
click at [114, 239] on div "City of [GEOGRAPHIC_DATA], [US_STATE] arrow_drop_down Workflows List arrow_drop…" at bounding box center [477, 241] width 954 height 424
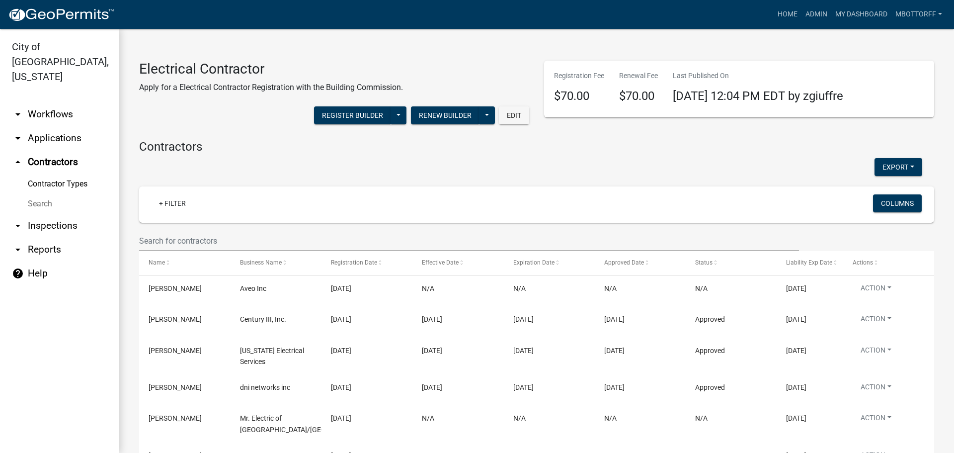
click at [33, 126] on link "arrow_drop_down Applications" at bounding box center [59, 138] width 119 height 24
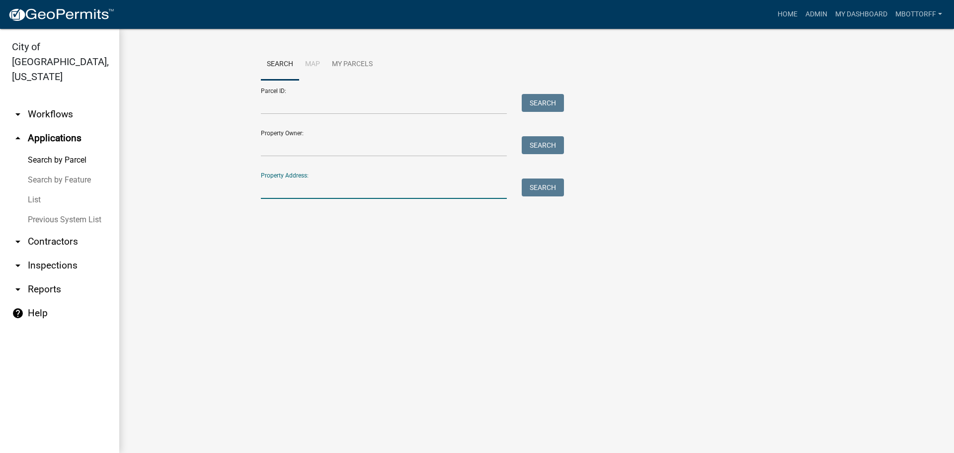
click at [277, 187] on input "Property Address:" at bounding box center [384, 188] width 246 height 20
click at [546, 179] on button "Search" at bounding box center [543, 187] width 42 height 18
click at [327, 187] on input "815 LANDS" at bounding box center [384, 188] width 246 height 20
type input "815 LANCELOT"
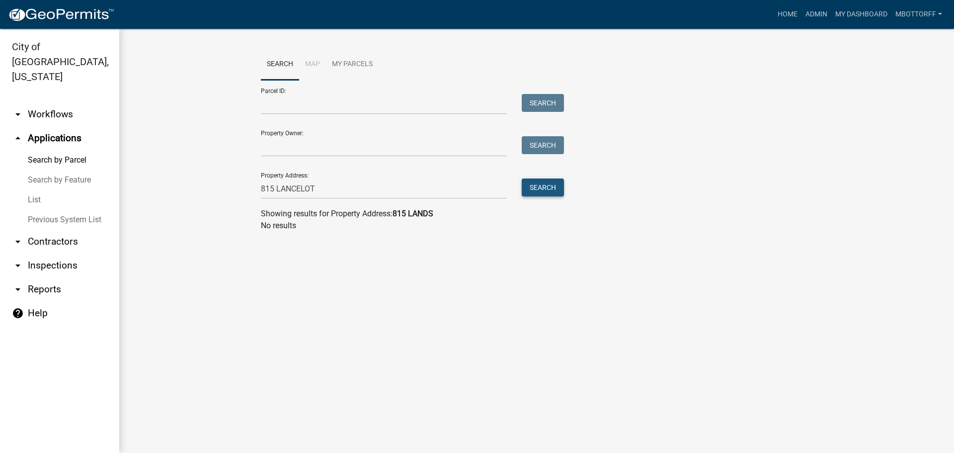
click at [550, 187] on button "Search" at bounding box center [543, 187] width 42 height 18
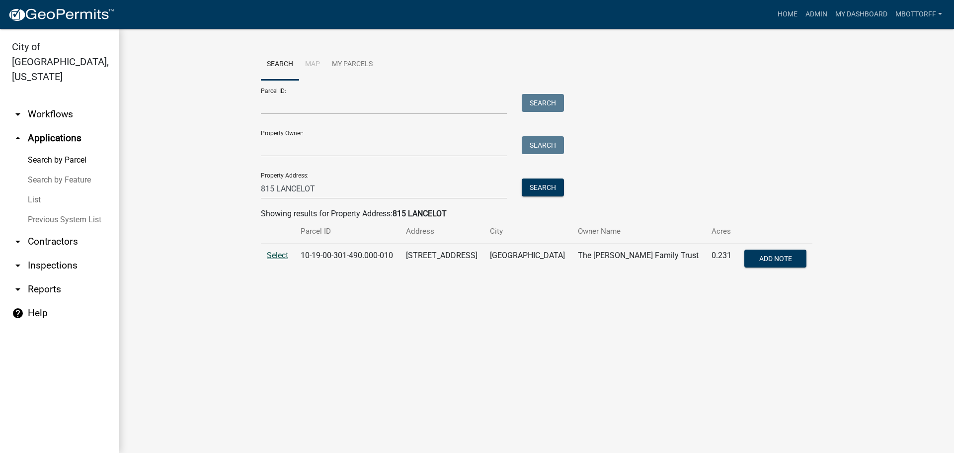
click at [280, 259] on span "Select" at bounding box center [277, 254] width 21 height 9
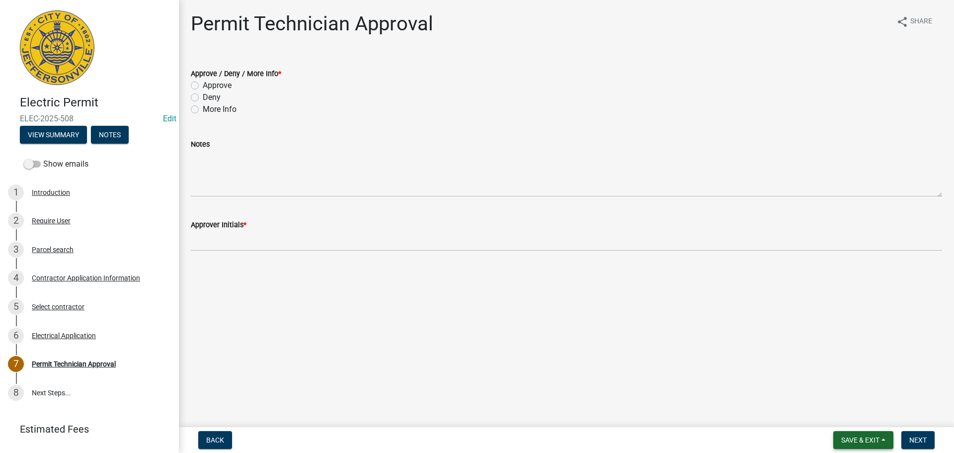
click at [856, 436] on span "Save & Exit" at bounding box center [860, 440] width 38 height 8
click at [841, 408] on button "Save & Exit" at bounding box center [854, 414] width 80 height 24
